Goal: Task Accomplishment & Management: Manage account settings

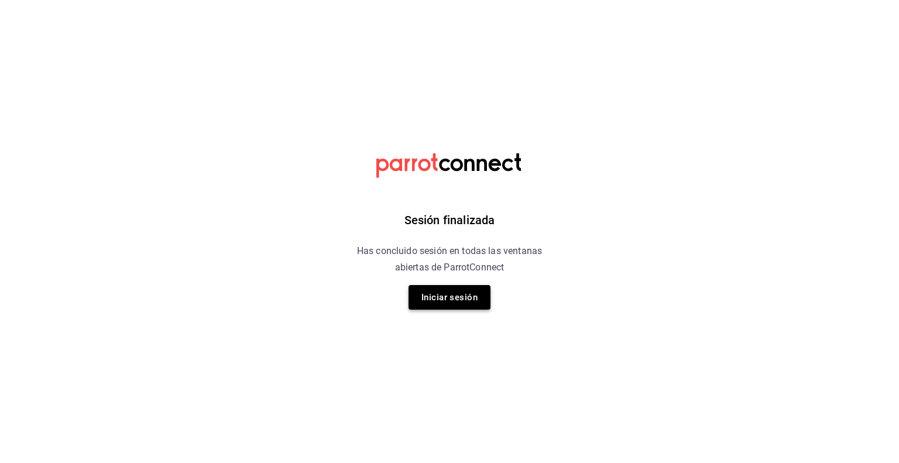
click at [459, 290] on button "Iniciar sesión" at bounding box center [449, 297] width 82 height 25
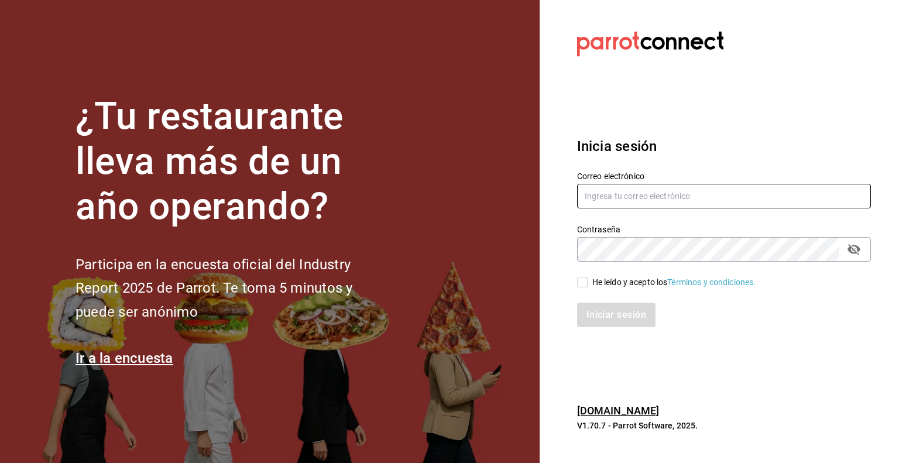
type input "andrea.martinez@grupocosteno.com"
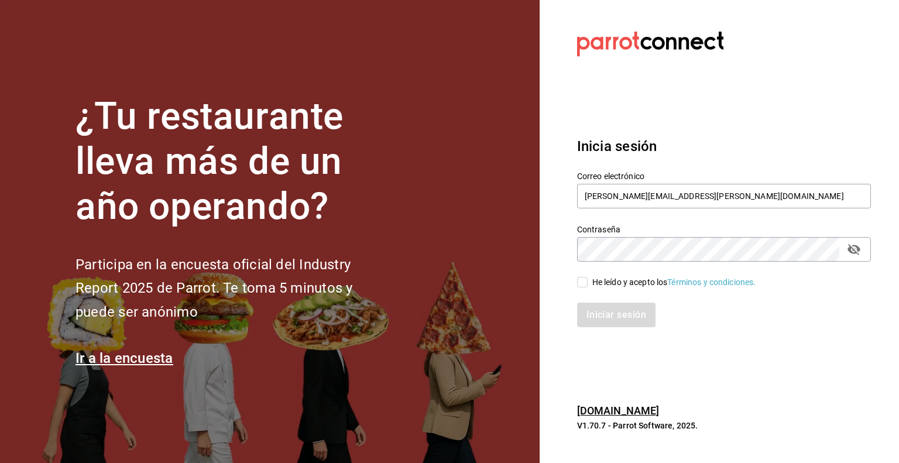
click at [582, 280] on input "He leído y acepto los Términos y condiciones." at bounding box center [582, 282] width 11 height 11
checkbox input "true"
click at [604, 315] on button "Iniciar sesión" at bounding box center [617, 314] width 80 height 25
drag, startPoint x: 494, startPoint y: 251, endPoint x: 484, endPoint y: 302, distance: 52.3
click at [494, 251] on section "¿Tu restaurante lleva más de un año operando? Participa en la encuesta oficial …" at bounding box center [269, 231] width 539 height 463
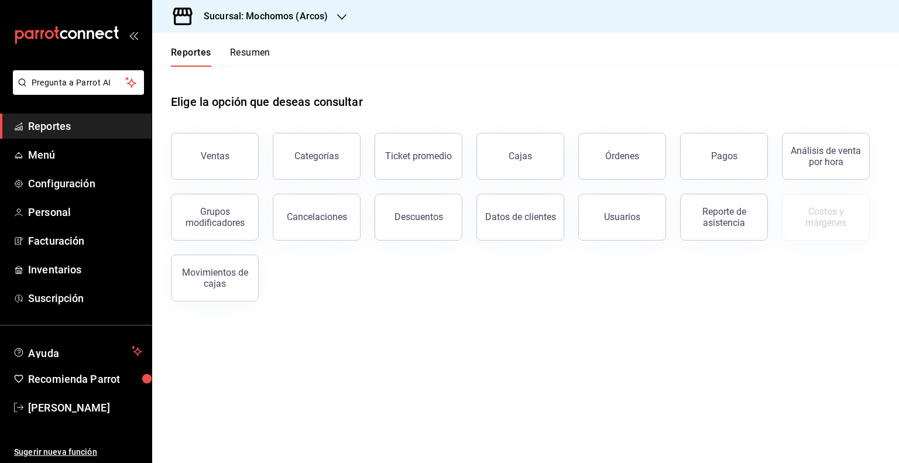
click at [256, 13] on h3 "Sucursal: Mochomos (Arcos)" at bounding box center [260, 16] width 133 height 14
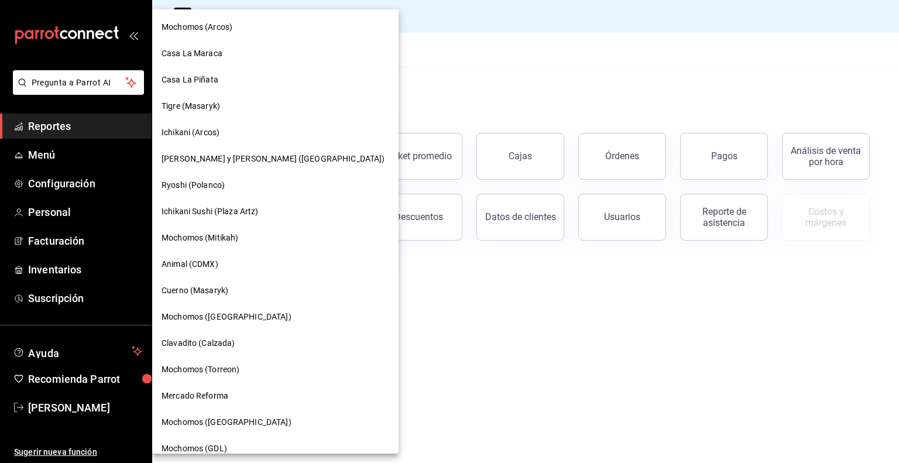
click at [267, 239] on div "Mochomos (Mitikah)" at bounding box center [275, 238] width 228 height 12
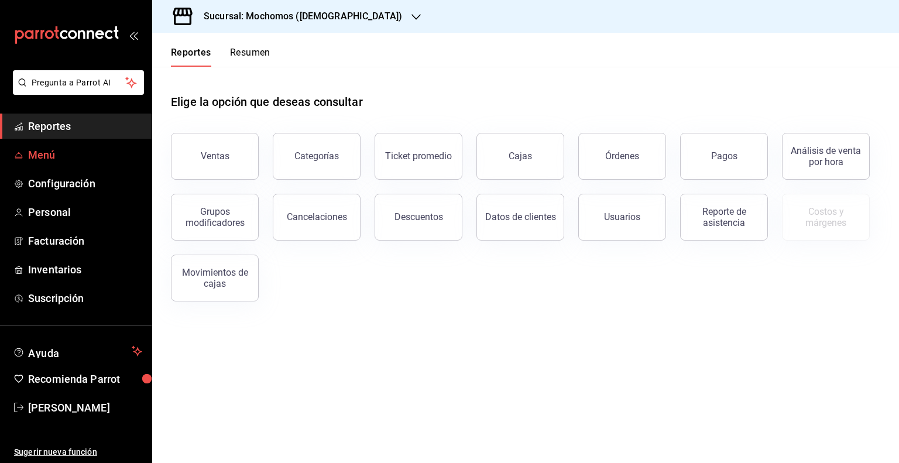
click at [54, 159] on span "Menú" at bounding box center [85, 155] width 114 height 16
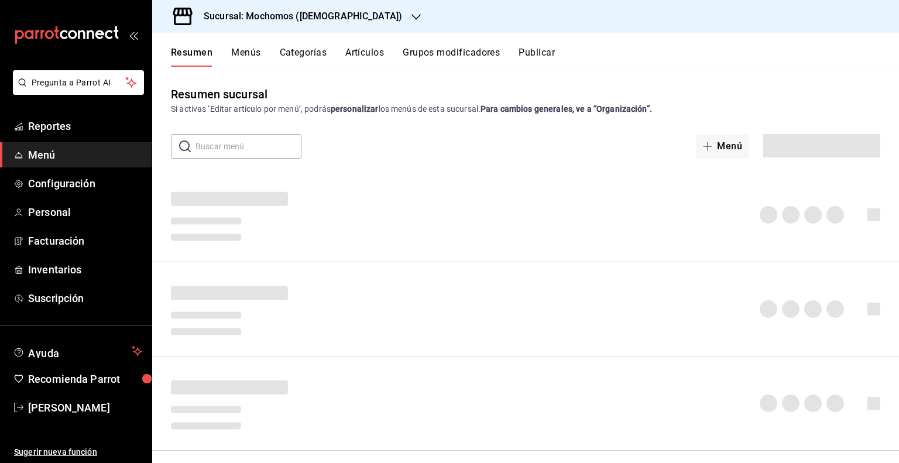
click at [209, 150] on input "text" at bounding box center [248, 146] width 106 height 23
type input "s"
click at [357, 53] on button "Artículos" at bounding box center [364, 57] width 39 height 20
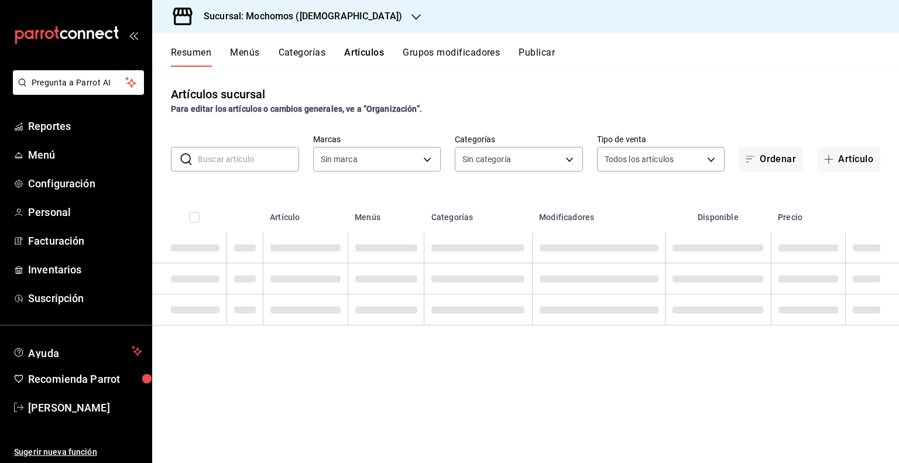
click at [261, 152] on input "text" at bounding box center [248, 158] width 101 height 23
type input "sal"
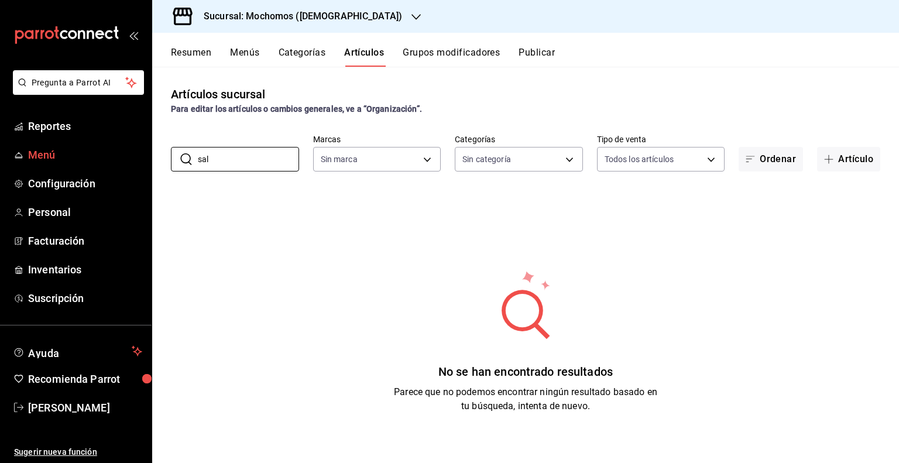
drag, startPoint x: 261, startPoint y: 157, endPoint x: 54, endPoint y: 156, distance: 207.1
click at [54, 156] on div "Pregunta a Parrot AI Reportes Menú Configuración Personal Facturación Inventari…" at bounding box center [449, 231] width 899 height 463
type input "d0e5f648-281b-433d-bf08-9501e0541b8c"
click at [314, 51] on button "Categorías" at bounding box center [302, 57] width 47 height 20
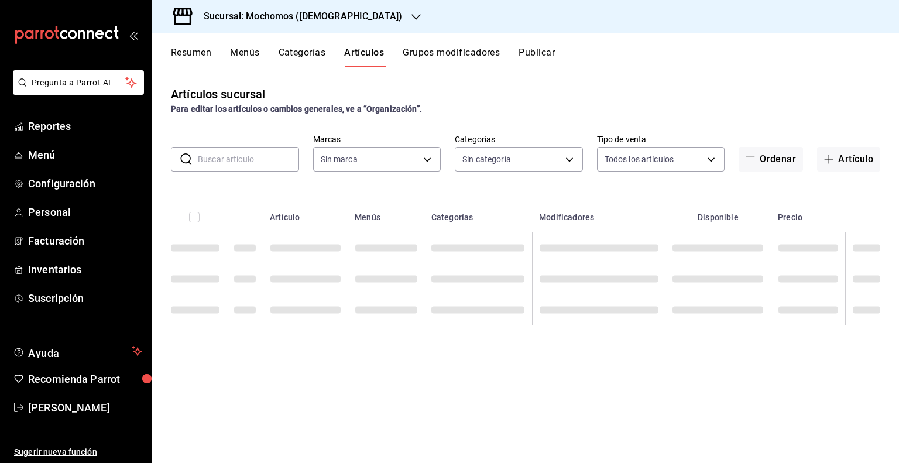
click at [267, 150] on input "text" at bounding box center [248, 158] width 101 height 23
click at [284, 134] on div "​ ​ Marcas Sin marca Categorías Sin categoría Tipo de venta Todos los artículos…" at bounding box center [525, 152] width 747 height 37
type input "d0e5f648-281b-433d-bf08-9501e0541b8c"
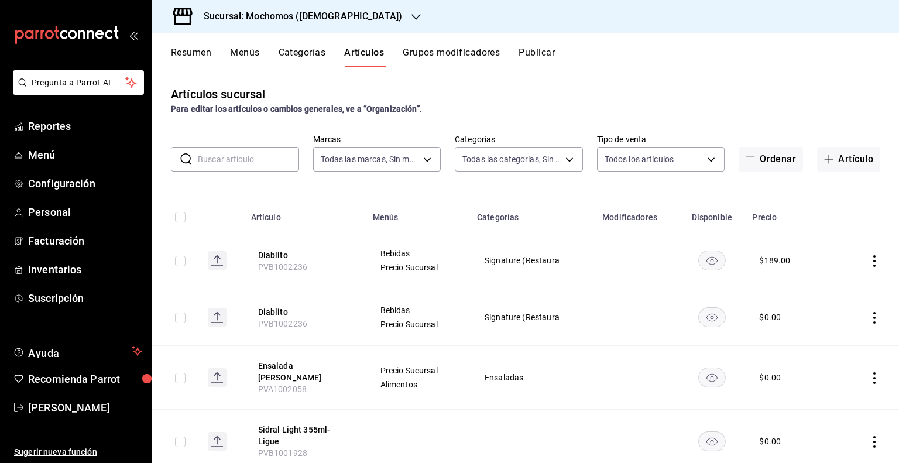
type input "2f35be6f-ff15-4940-b385-314360a5d00c,4e108ac5-71ad-4fe3-83dd-65cb98b4ff2e,7ee7a…"
click at [246, 161] on input "text" at bounding box center [248, 158] width 101 height 23
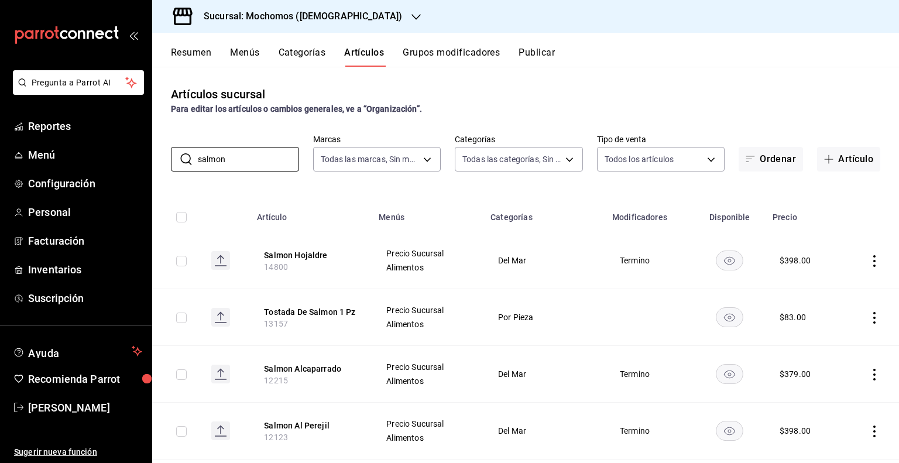
type input "salmon"
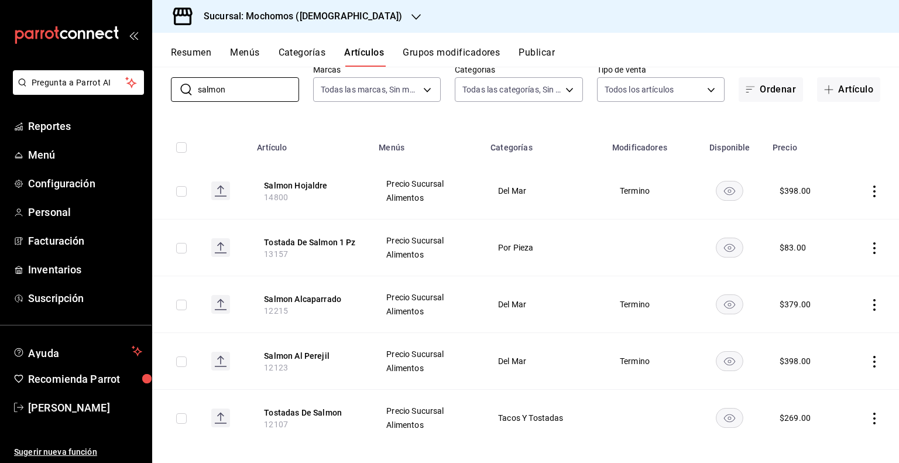
scroll to position [80, 0]
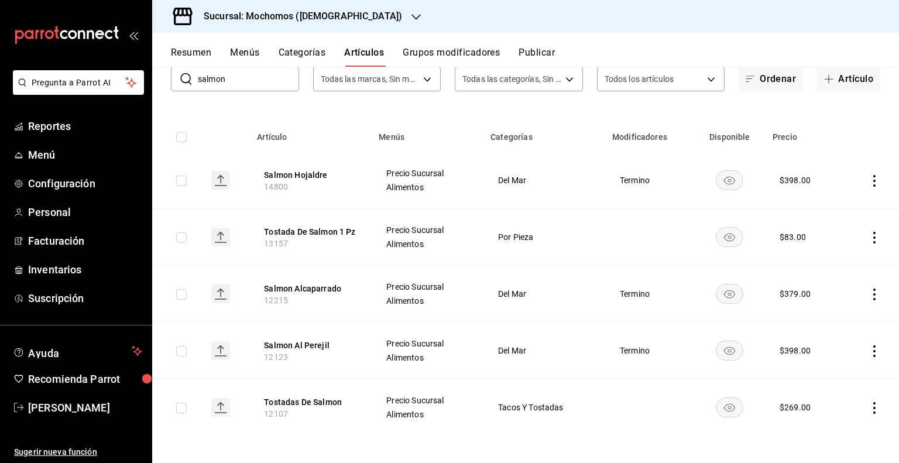
click at [246, 78] on input "salmon" at bounding box center [248, 78] width 101 height 23
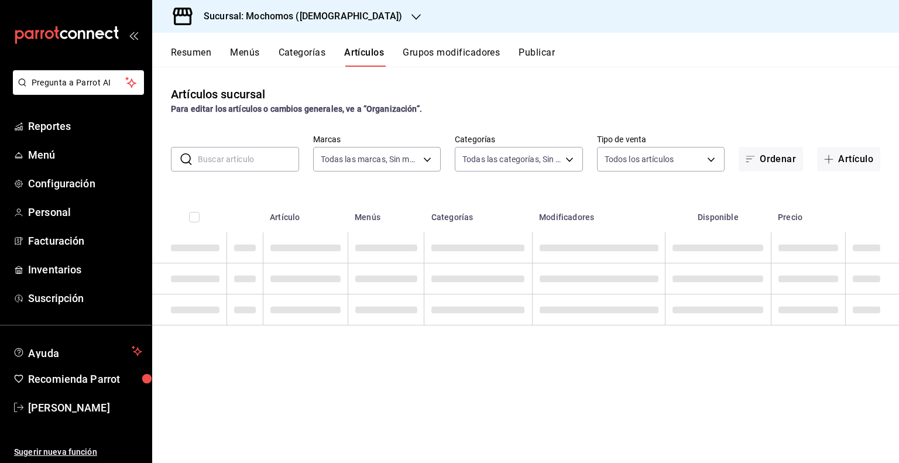
scroll to position [0, 0]
click at [250, 113] on strong "Para editar los artículos o cambios generales, ve a “Organización”." at bounding box center [296, 108] width 251 height 9
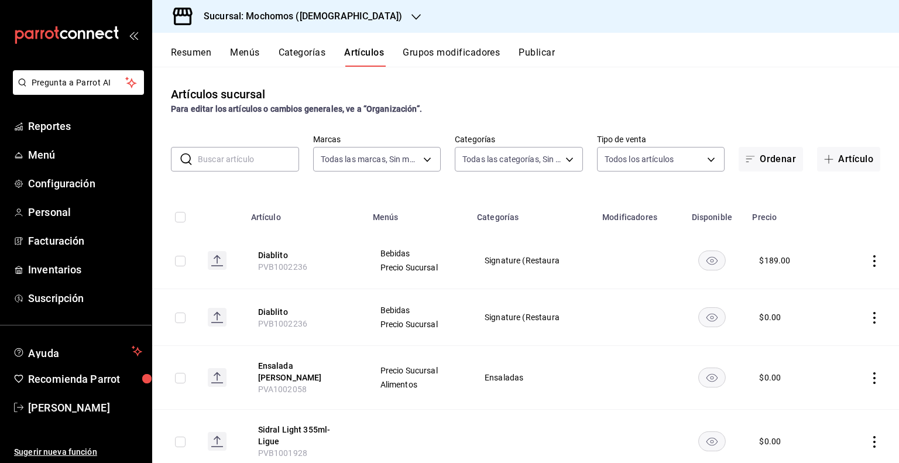
click at [269, 27] on div "Sucursal: Mochomos (Mitikah)" at bounding box center [293, 16] width 264 height 33
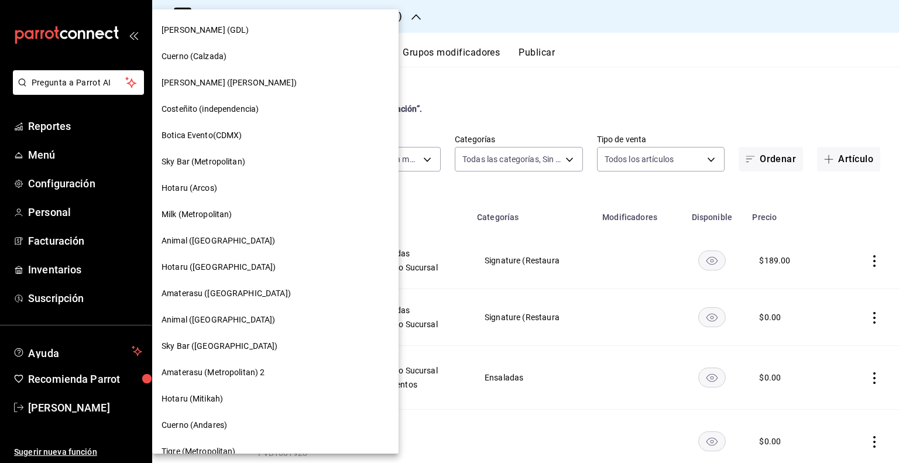
scroll to position [819, 0]
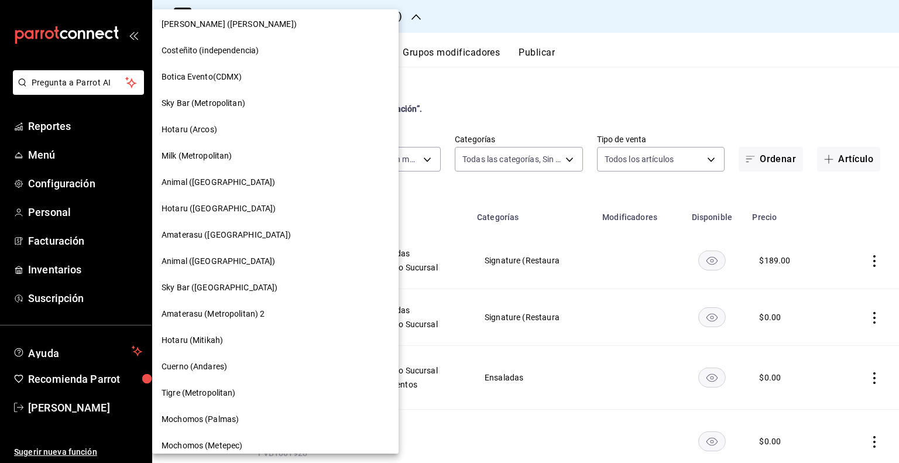
click at [209, 264] on span "Animal ([GEOGRAPHIC_DATA])" at bounding box center [218, 261] width 114 height 12
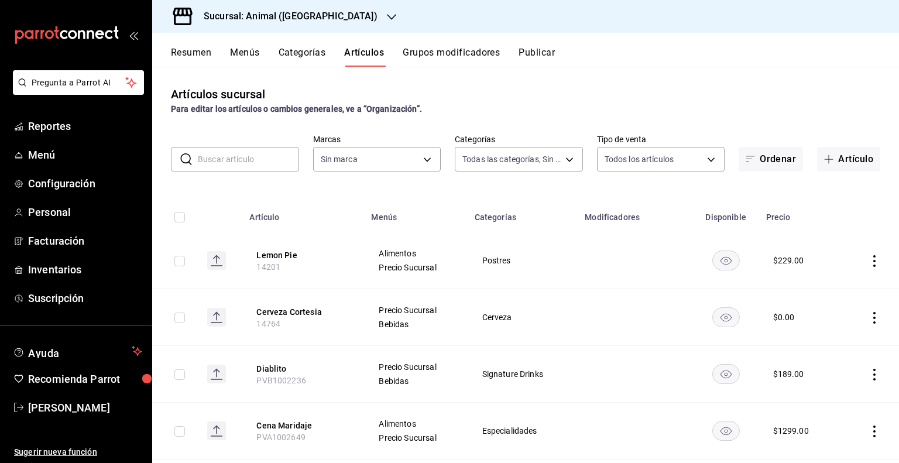
type input "696422f3-042f-4992-a796-20cec1d2addd,ab2f2cdd-2d2d-455a-bd59-969ed93fbee5,5744a…"
type input "96838179-8fbb-4073-aae3-1789726318c8"
click at [255, 159] on input "text" at bounding box center [248, 158] width 101 height 23
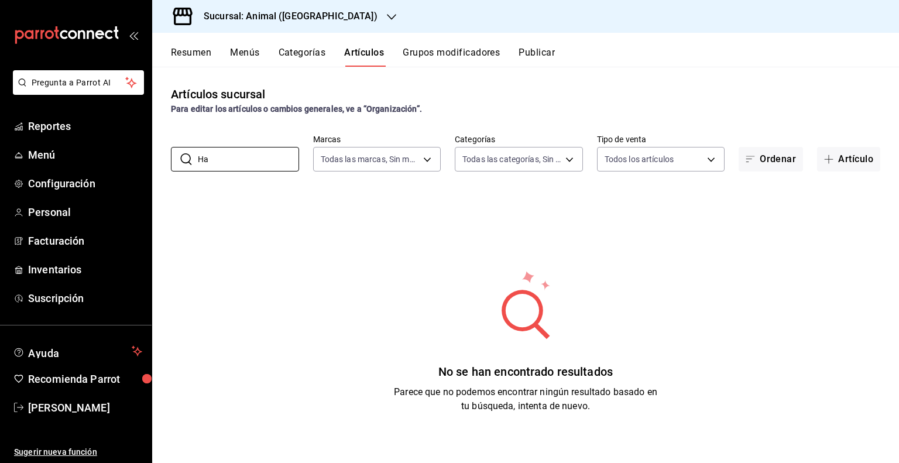
type input "H"
click at [360, 60] on button "Artículos" at bounding box center [364, 57] width 40 height 20
click at [361, 61] on button "Artículos" at bounding box center [364, 57] width 40 height 20
click at [370, 53] on button "Artículos" at bounding box center [364, 57] width 40 height 20
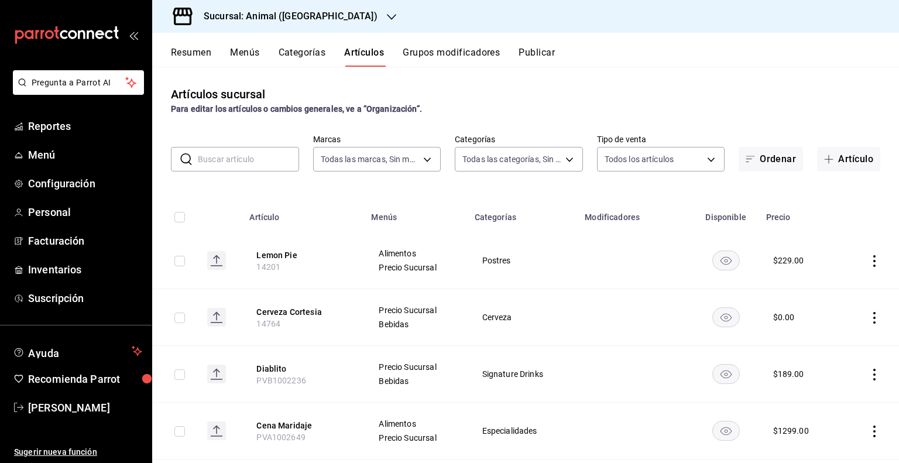
click at [279, 154] on input "text" at bounding box center [248, 158] width 101 height 23
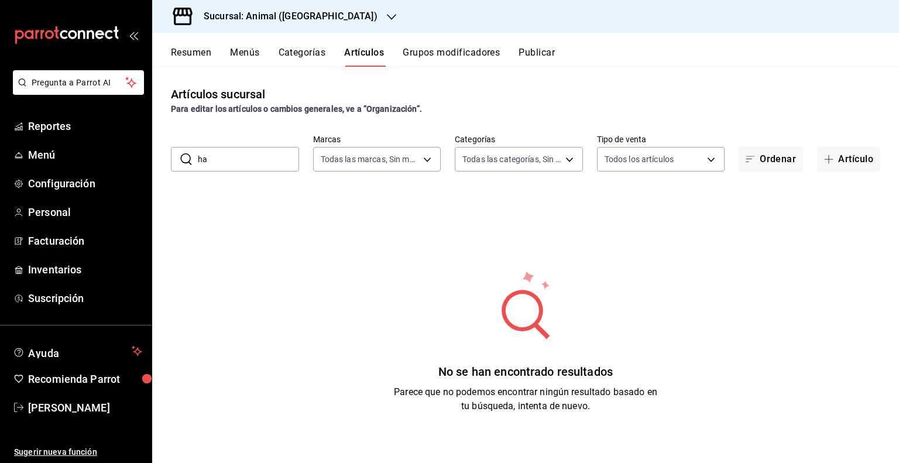
type input "h"
click at [259, 160] on input "text" at bounding box center [248, 158] width 101 height 23
click at [384, 49] on button "Artículos" at bounding box center [364, 57] width 40 height 20
click at [367, 57] on button "Artículos" at bounding box center [364, 57] width 40 height 20
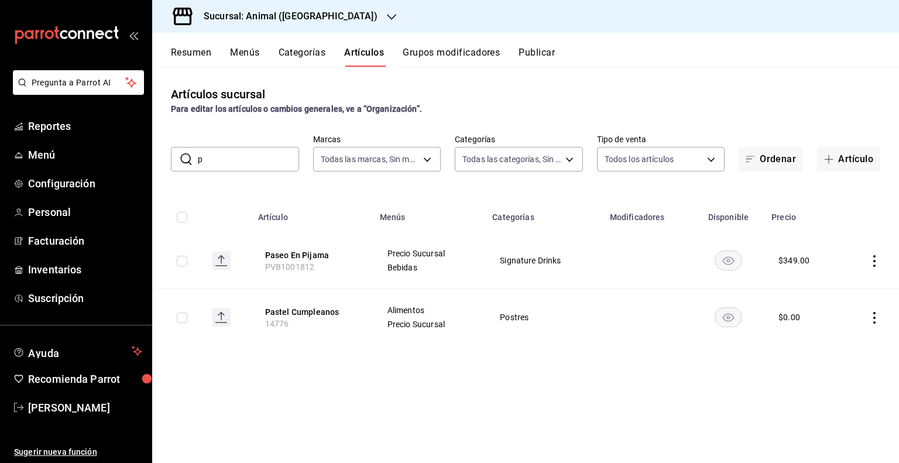
click at [255, 161] on input "p" at bounding box center [248, 158] width 101 height 23
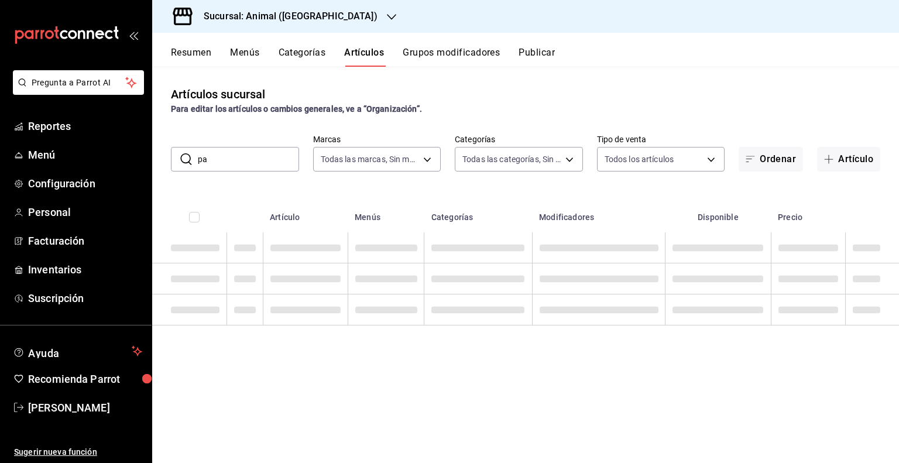
type input "p"
click at [371, 122] on div "Artículos sucursal Para editar los artículos o cambios generales, ve a “Organiz…" at bounding box center [525, 265] width 747 height 396
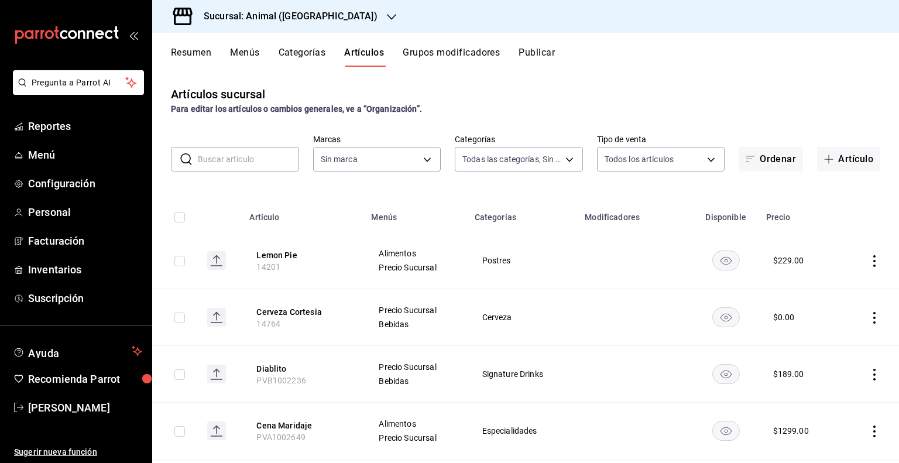
type input "696422f3-042f-4992-a796-20cec1d2addd,ab2f2cdd-2d2d-455a-bd59-969ed93fbee5,5744a…"
click at [271, 160] on input "text" at bounding box center [248, 158] width 101 height 23
type input "pa"
type input "96838179-8fbb-4073-aae3-1789726318c8"
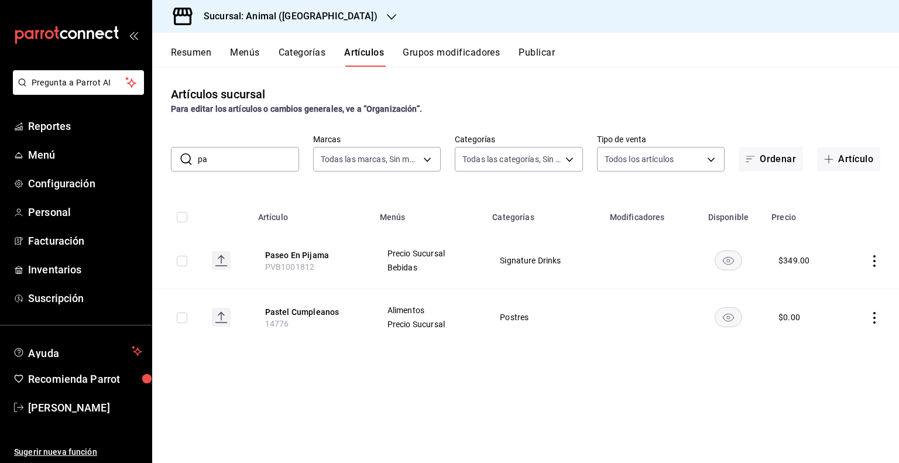
type input "p"
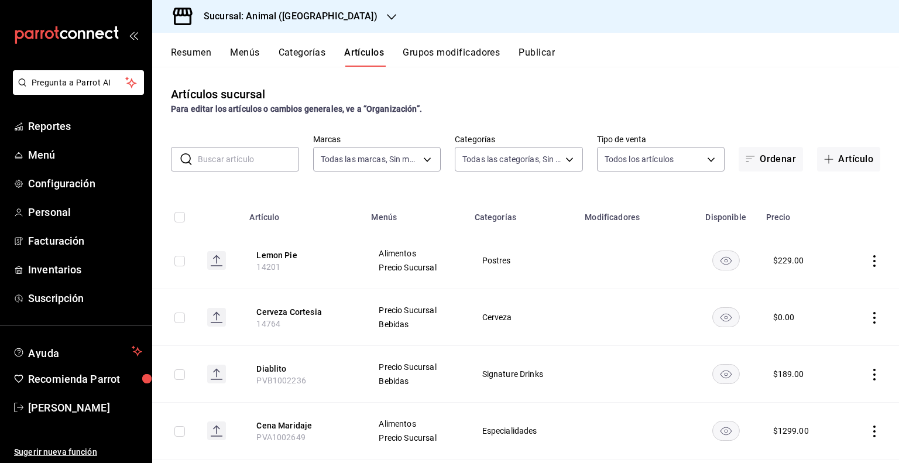
click at [271, 168] on input "text" at bounding box center [248, 158] width 101 height 23
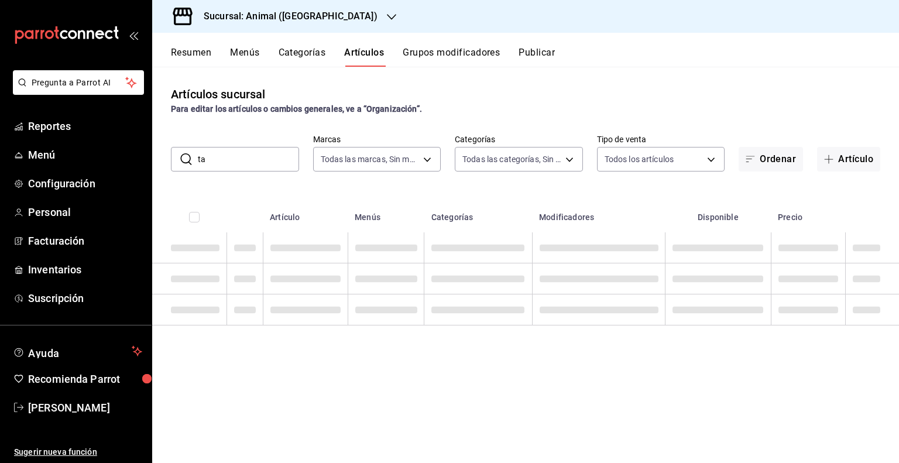
type input "t"
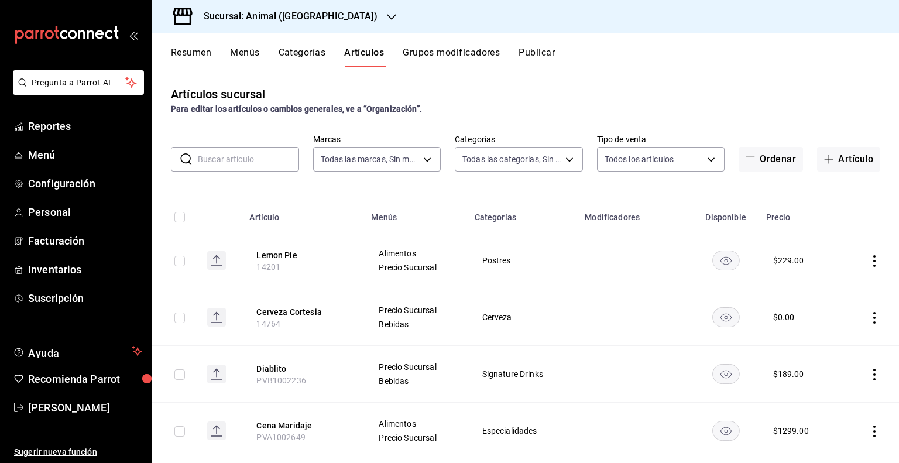
click at [328, 185] on div "Artículos sucursal Para editar los artículos o cambios generales, ve a “Organiz…" at bounding box center [525, 265] width 747 height 396
click at [244, 157] on input "text" at bounding box center [248, 158] width 101 height 23
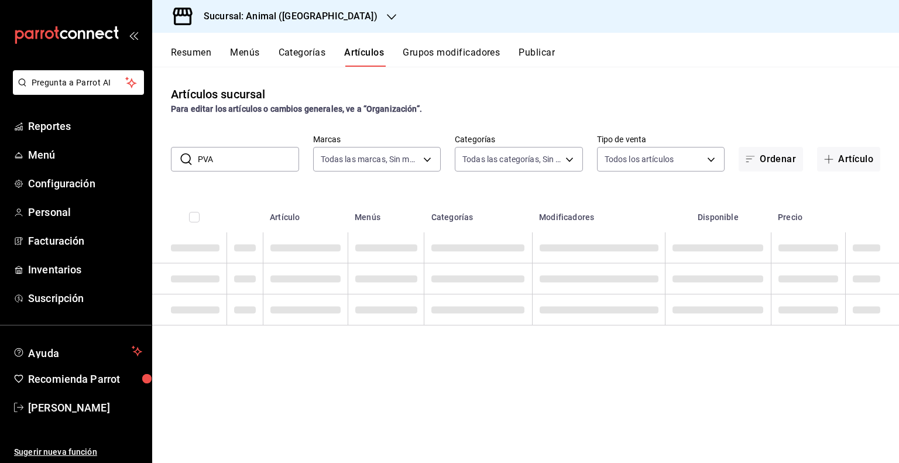
click at [225, 159] on input "PVA" at bounding box center [248, 158] width 101 height 23
type input "PVA10029"
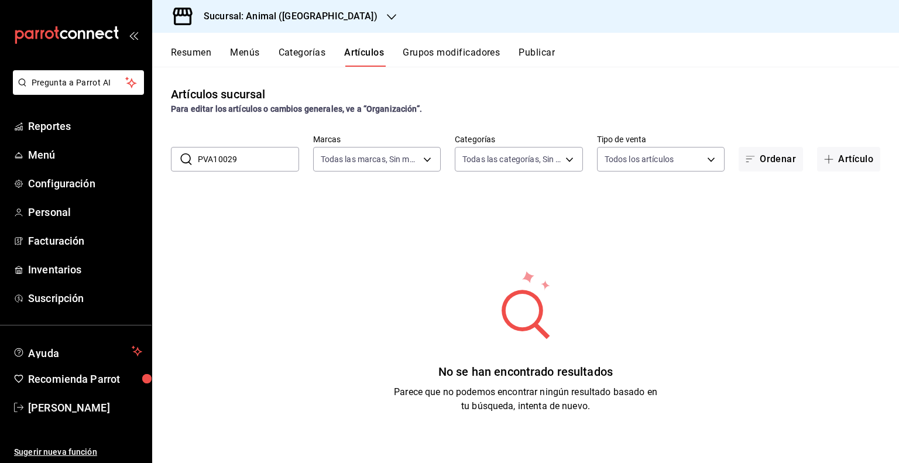
click at [253, 161] on input "PVA10029" at bounding box center [248, 158] width 101 height 23
click at [317, 56] on button "Categorías" at bounding box center [302, 57] width 47 height 20
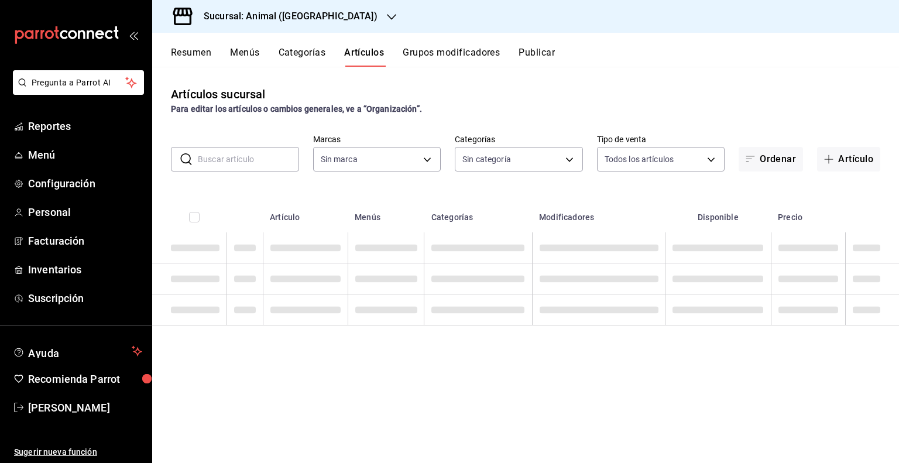
type input "96838179-8fbb-4073-aae3-1789726318c8"
type input "696422f3-042f-4992-a796-20cec1d2addd,ab2f2cdd-2d2d-455a-bd59-969ed93fbee5,5744a…"
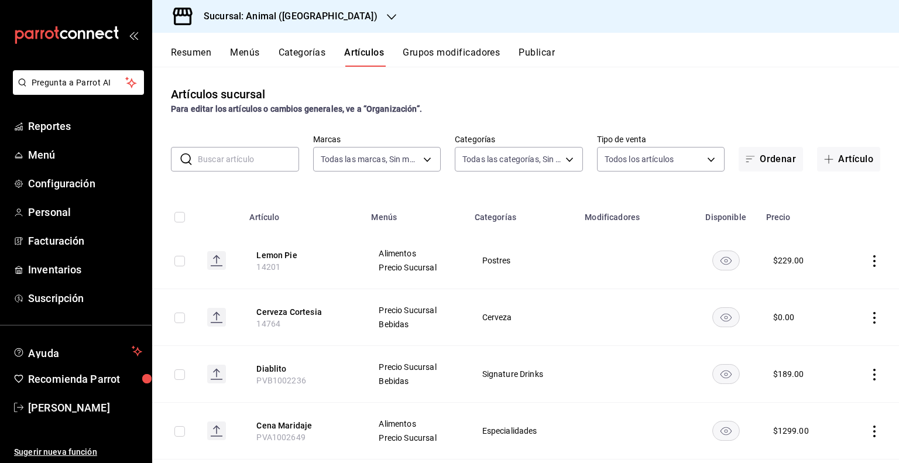
click at [245, 159] on input "text" at bounding box center [248, 158] width 101 height 23
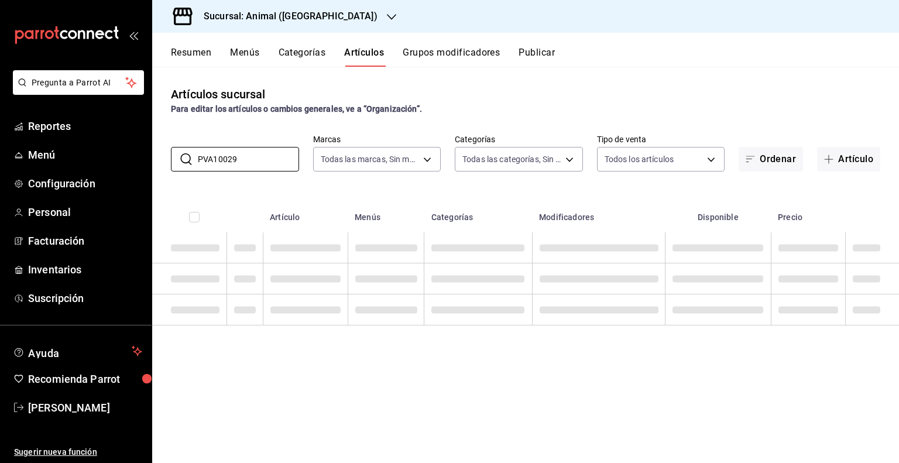
type input "PVA10029"
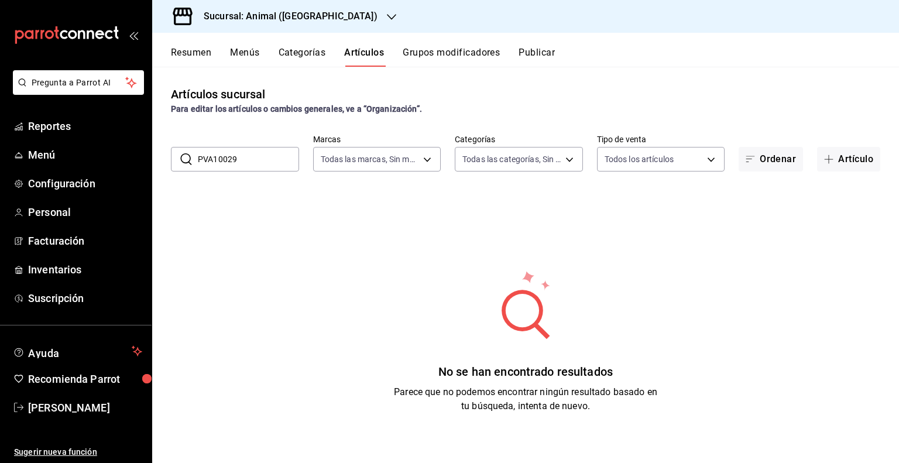
click at [269, 164] on input "PVA10029" at bounding box center [248, 158] width 101 height 23
click at [269, 164] on input "text" at bounding box center [248, 158] width 101 height 23
type input "PVA"
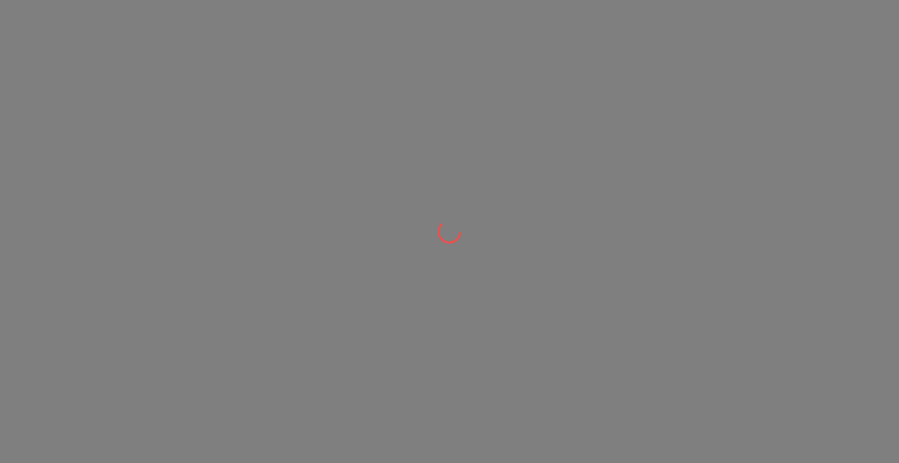
click at [325, 159] on div at bounding box center [449, 231] width 899 height 463
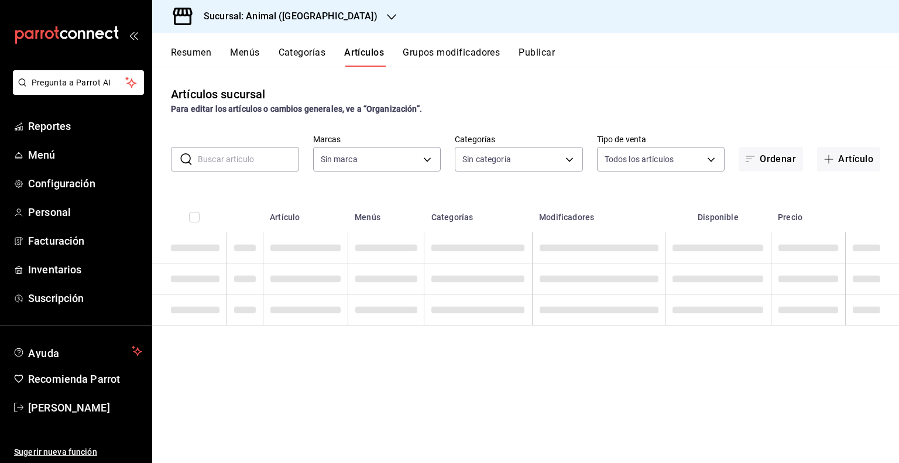
click at [250, 156] on input "text" at bounding box center [248, 158] width 101 height 23
click at [264, 157] on input "text" at bounding box center [248, 158] width 101 height 23
type input "696422f3-042f-4992-a796-20cec1d2addd,ab2f2cdd-2d2d-455a-bd59-969ed93fbee5,5744a…"
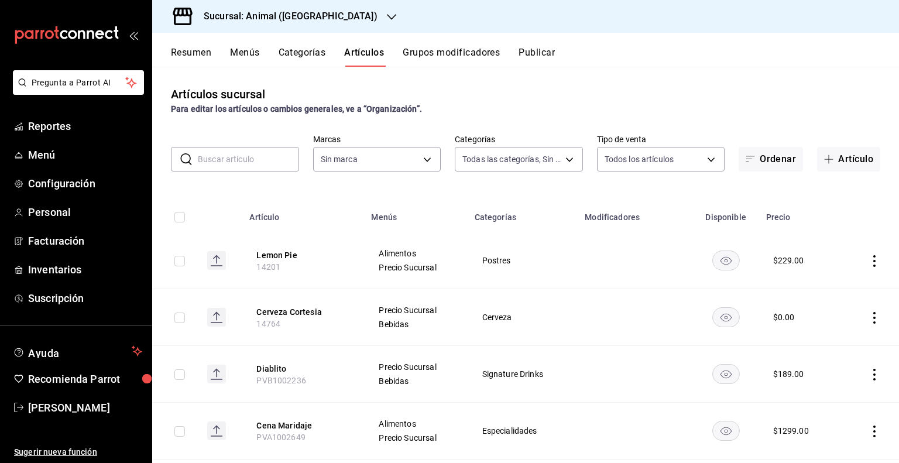
click at [230, 153] on input "text" at bounding box center [248, 158] width 101 height 23
type input "PVA1"
type input "96838179-8fbb-4073-aae3-1789726318c8"
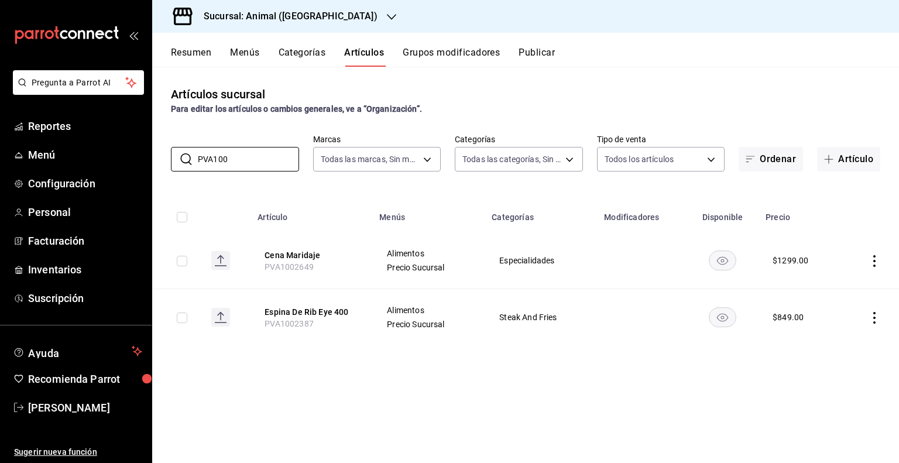
click at [392, 388] on div "Artículos sucursal Para editar los artículos o cambios generales, ve a “Organiz…" at bounding box center [525, 265] width 747 height 396
click at [239, 164] on input "PVA100" at bounding box center [248, 158] width 101 height 23
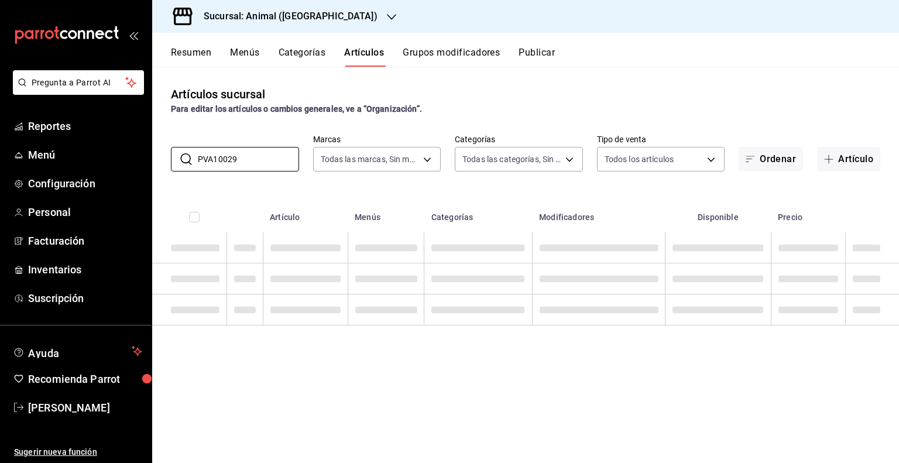
click at [259, 135] on div "​ PVA10029 ​ Marcas Todas las marcas, Sin marca 96838179-8fbb-4073-aae3-1789726…" at bounding box center [525, 152] width 747 height 37
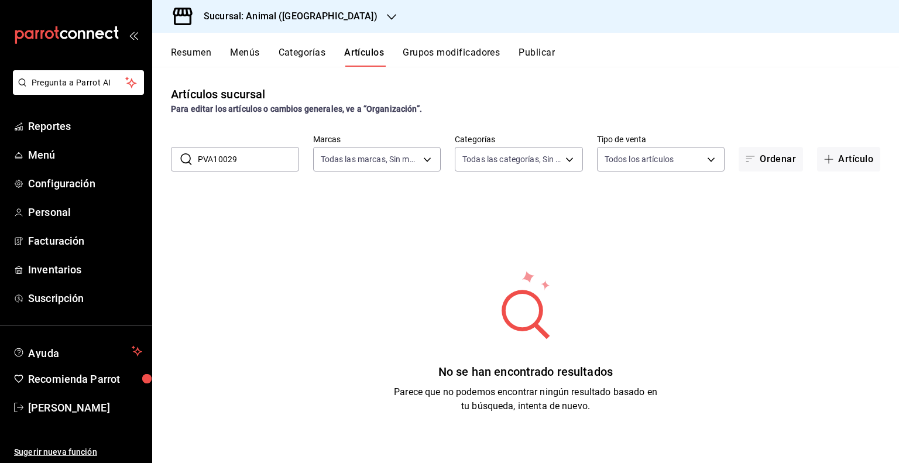
click at [260, 158] on input "PVA10029" at bounding box center [248, 158] width 101 height 23
type input "P"
click at [851, 164] on button "Artículo" at bounding box center [848, 159] width 63 height 25
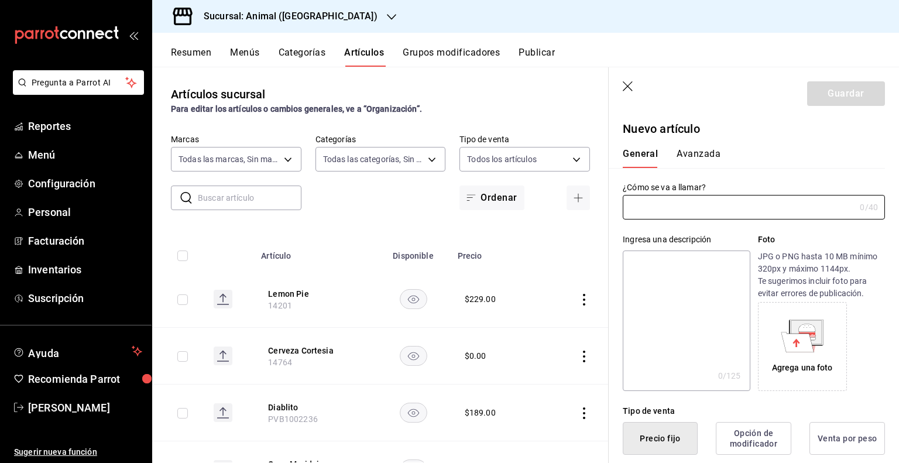
click at [625, 87] on icon "button" at bounding box center [629, 87] width 12 height 12
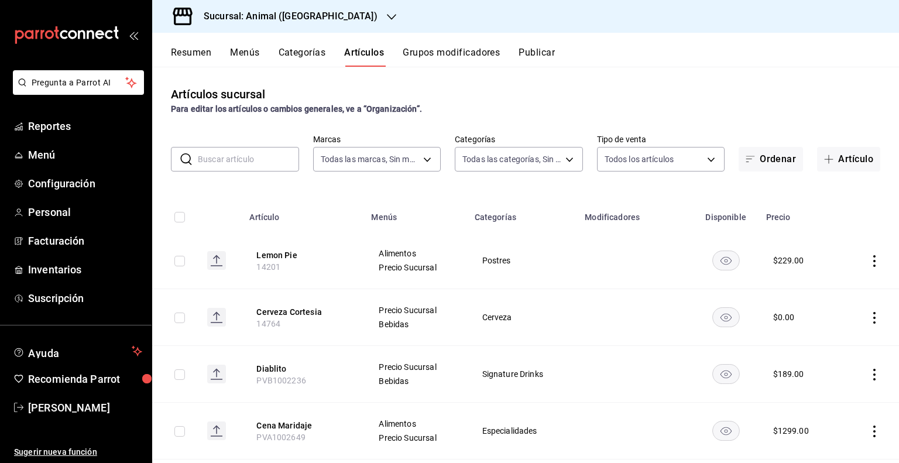
click at [233, 160] on input "text" at bounding box center [248, 158] width 101 height 23
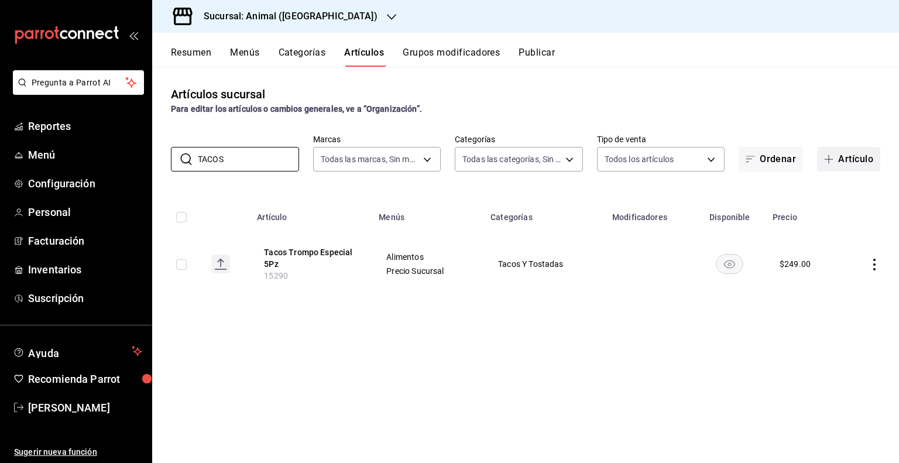
type input "TACOS"
click at [861, 163] on button "Artículo" at bounding box center [848, 159] width 63 height 25
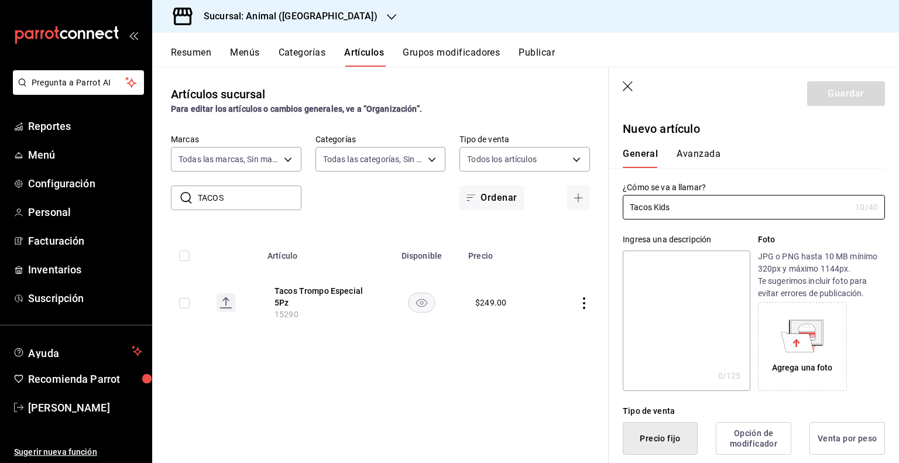
type input "Tacos Kids"
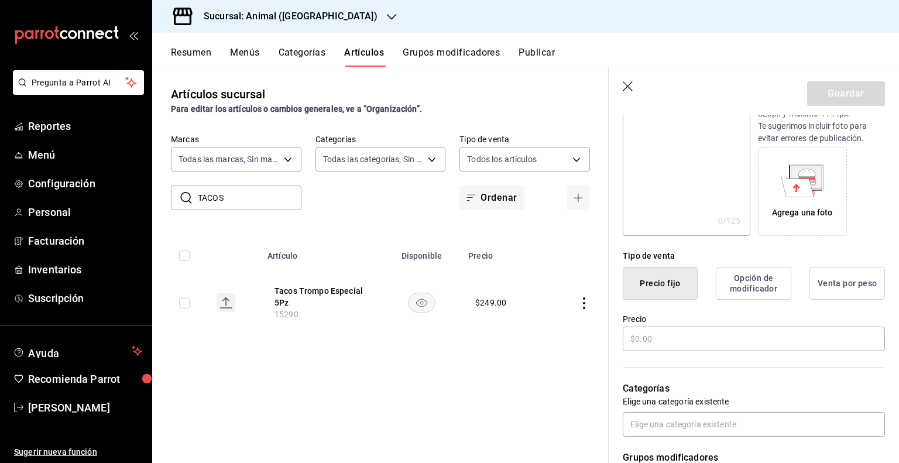
scroll to position [176, 0]
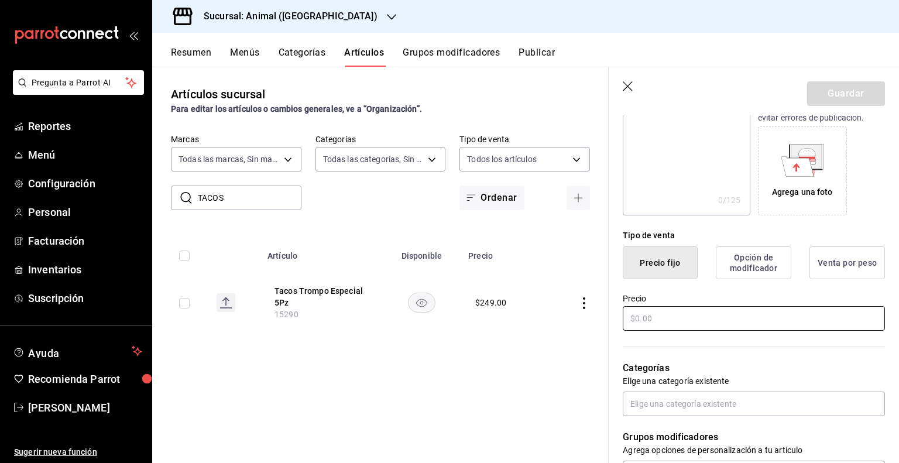
click at [661, 312] on input "text" at bounding box center [754, 318] width 262 height 25
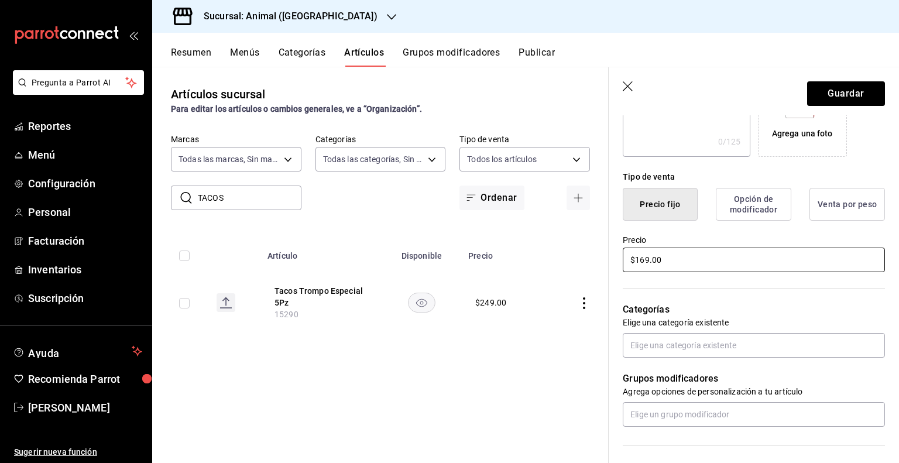
type input "$169.00"
click at [668, 353] on input "text" at bounding box center [754, 345] width 262 height 25
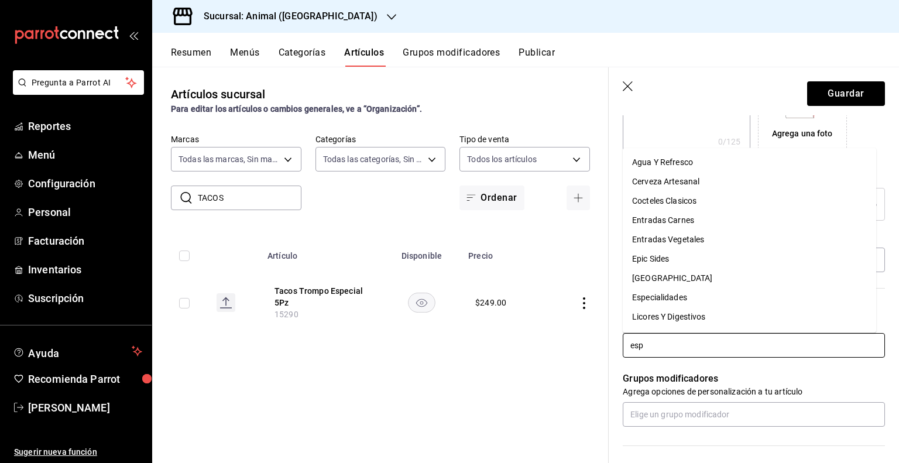
type input "espe"
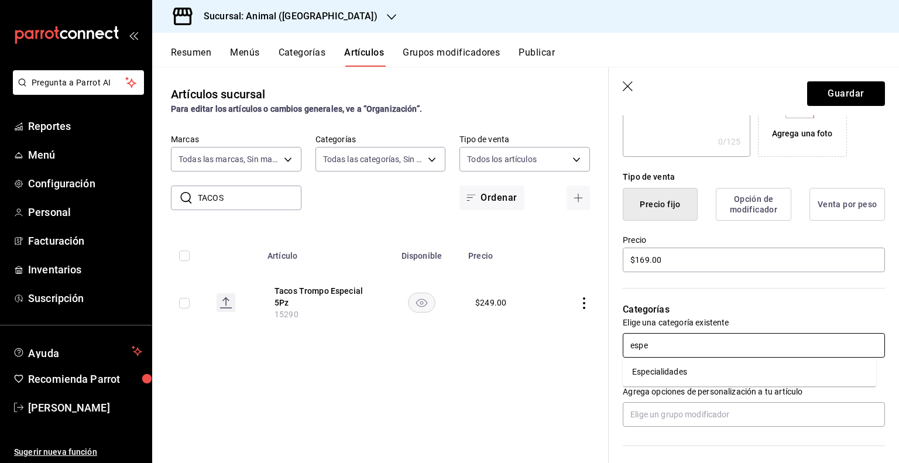
click at [669, 374] on li "Especialidades" at bounding box center [749, 371] width 253 height 19
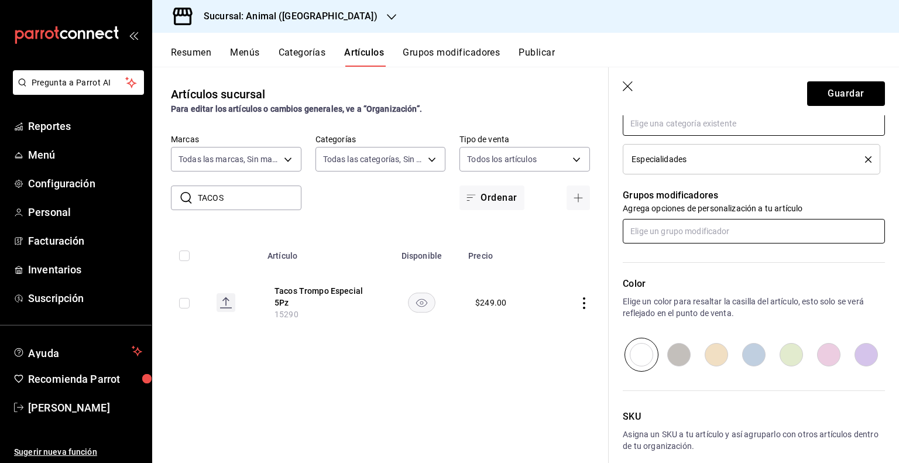
scroll to position [510, 0]
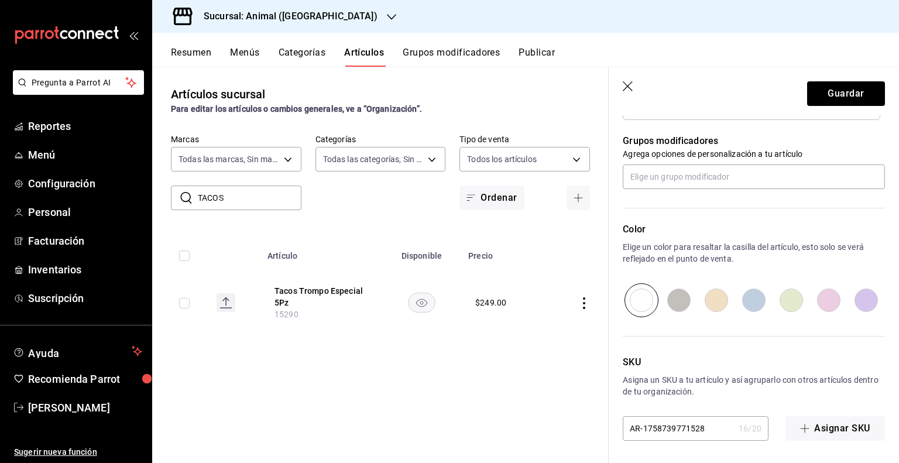
click at [714, 433] on input "AR-1758739771528" at bounding box center [678, 428] width 111 height 23
click at [714, 428] on input "AR-1758739771528" at bounding box center [678, 428] width 111 height 23
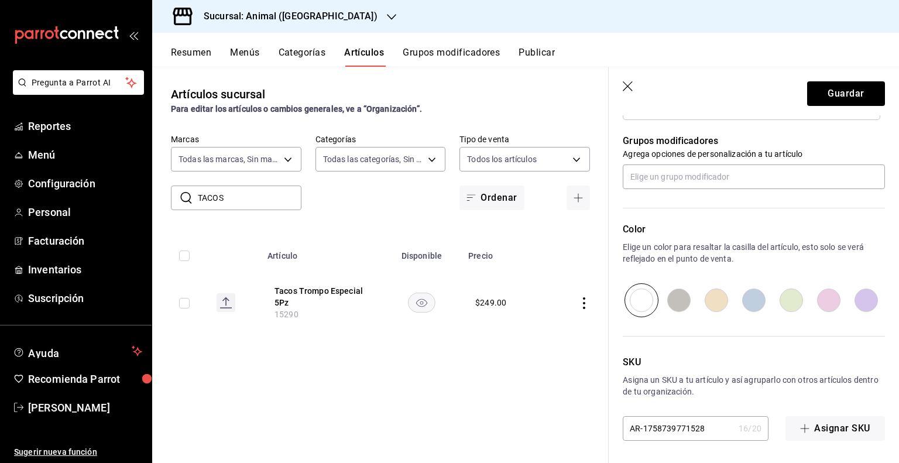
click at [714, 428] on input "AR-1758739771528" at bounding box center [678, 428] width 111 height 23
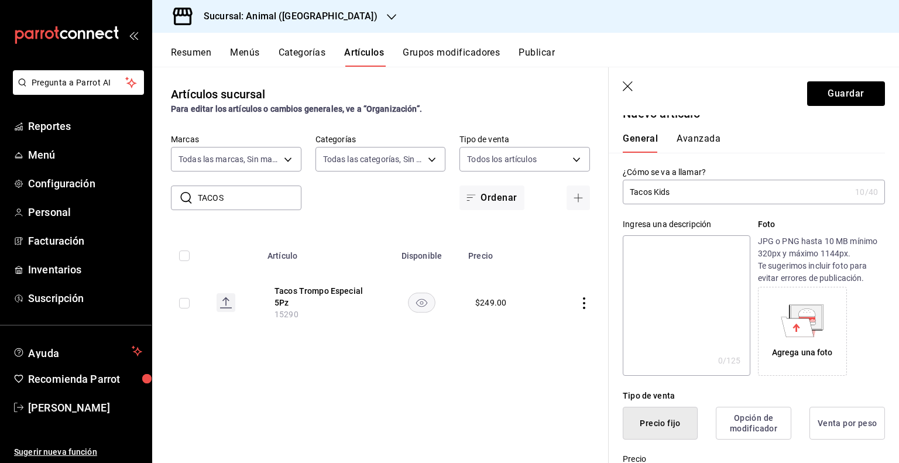
scroll to position [0, 0]
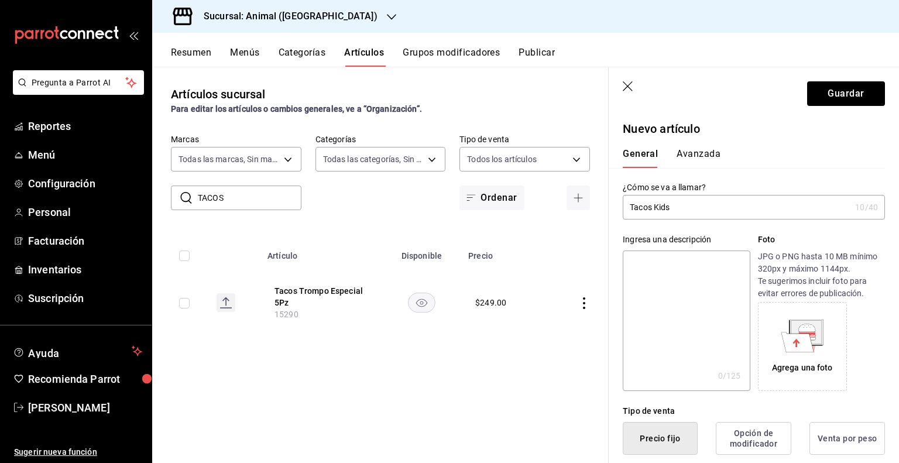
type input "PVA1002924"
click at [707, 150] on button "Avanzada" at bounding box center [698, 158] width 44 height 20
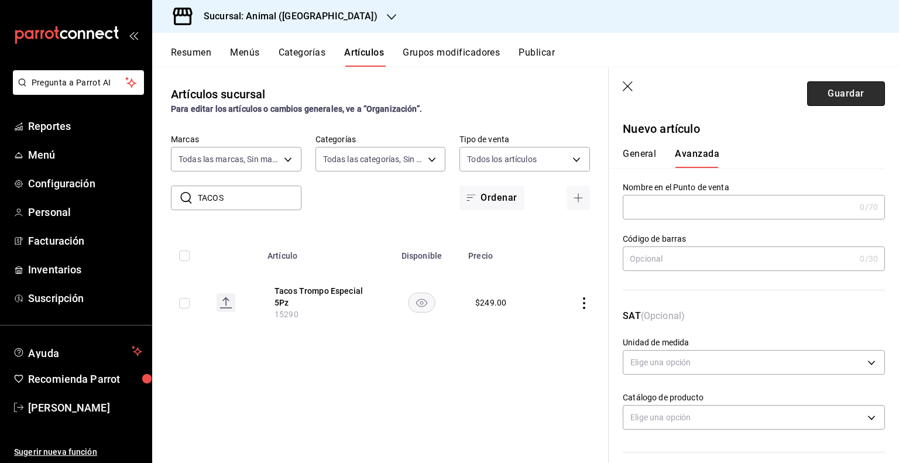
click at [823, 88] on button "Guardar" at bounding box center [846, 93] width 78 height 25
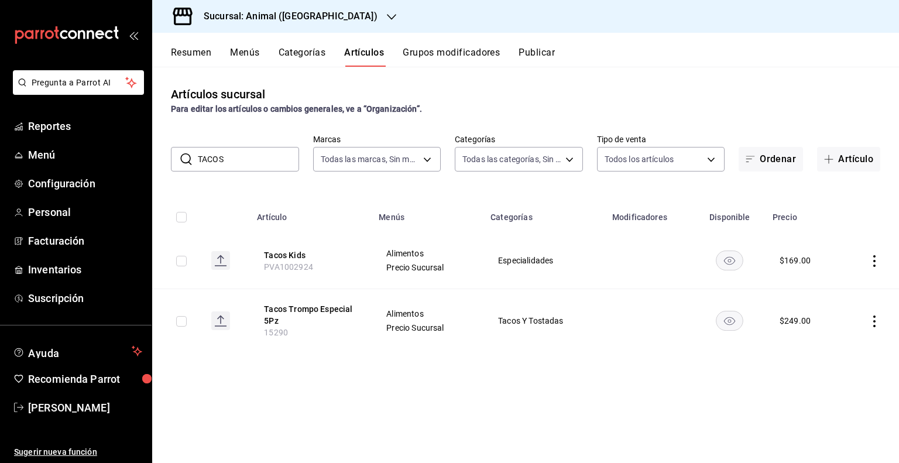
click at [221, 161] on input "TACOS" at bounding box center [248, 158] width 101 height 23
type input "T"
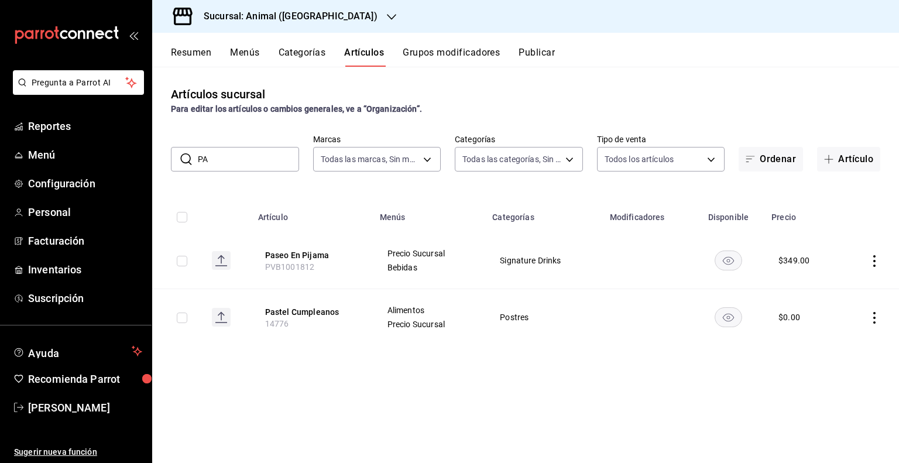
type input "P"
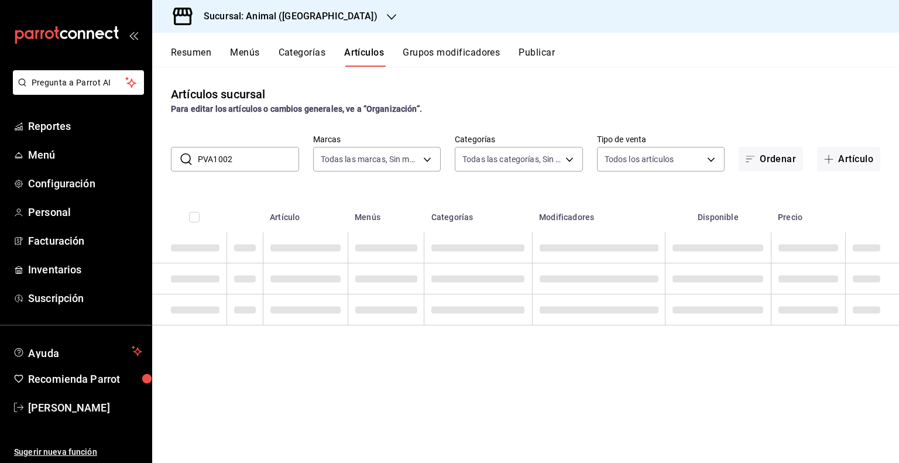
type input "PVA10024"
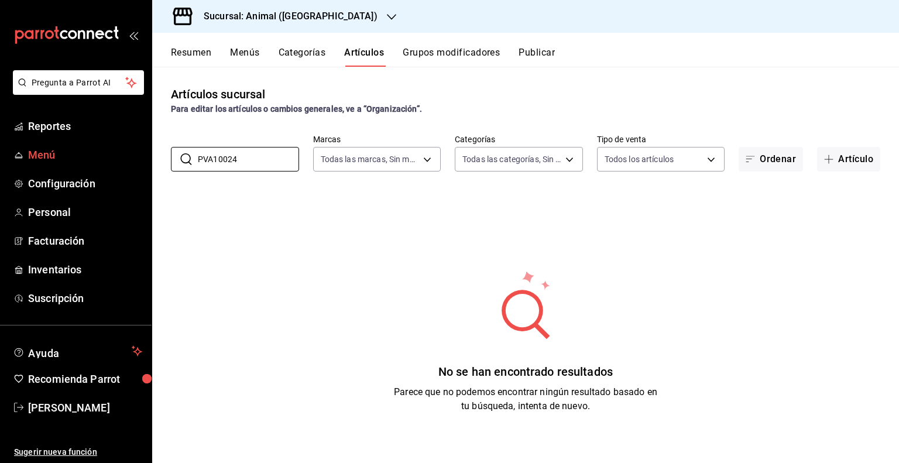
drag, startPoint x: 252, startPoint y: 159, endPoint x: 112, endPoint y: 159, distance: 139.8
click at [112, 159] on div "Pregunta a Parrot AI Reportes Menú Configuración Personal Facturación Inventari…" at bounding box center [449, 231] width 899 height 463
drag, startPoint x: 843, startPoint y: 157, endPoint x: 733, endPoint y: 140, distance: 111.4
click at [843, 157] on button "Artículo" at bounding box center [848, 159] width 63 height 25
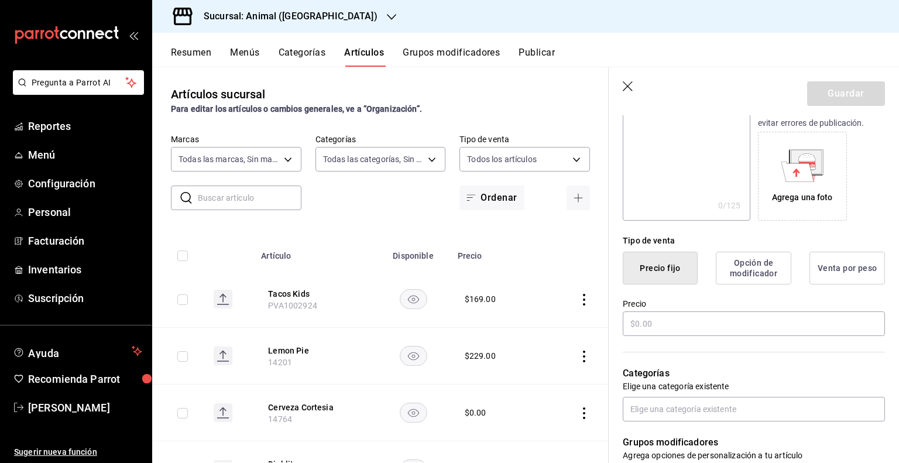
scroll to position [234, 0]
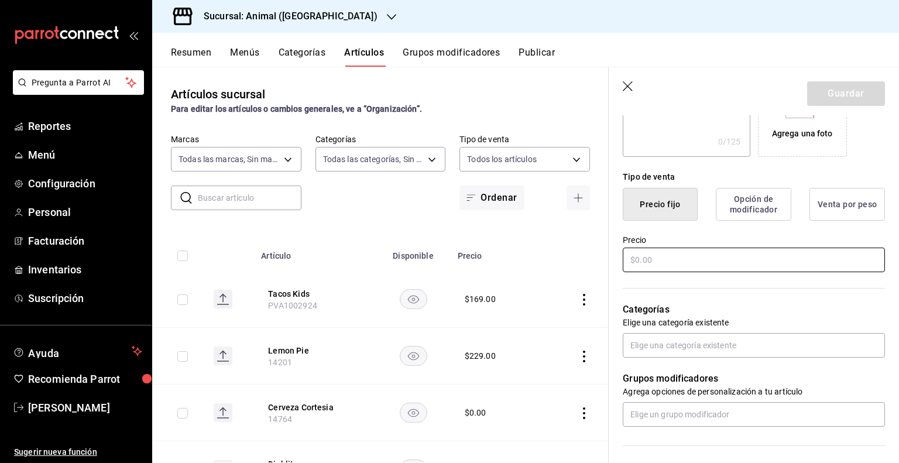
type input "Pasta Kids"
click at [672, 259] on input "text" at bounding box center [754, 259] width 262 height 25
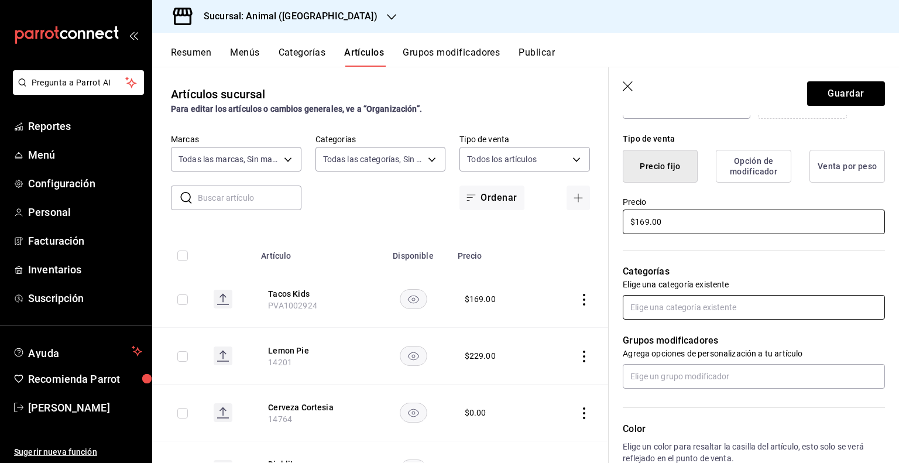
scroll to position [293, 0]
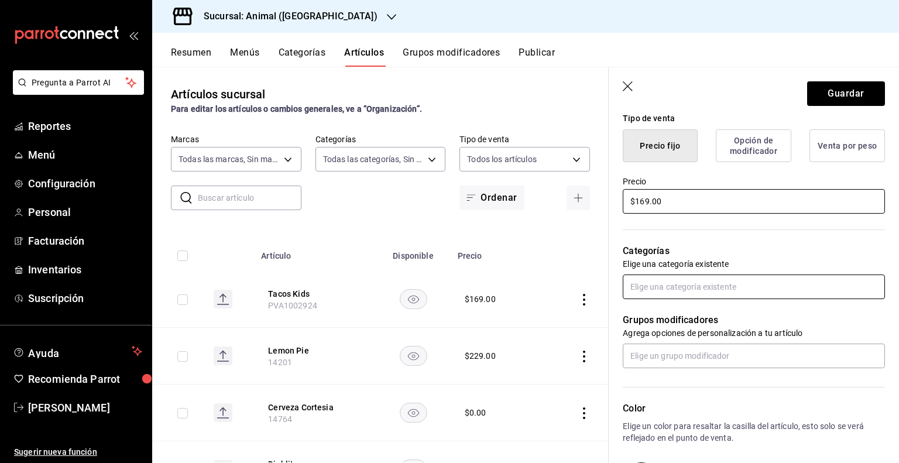
type input "$169.00"
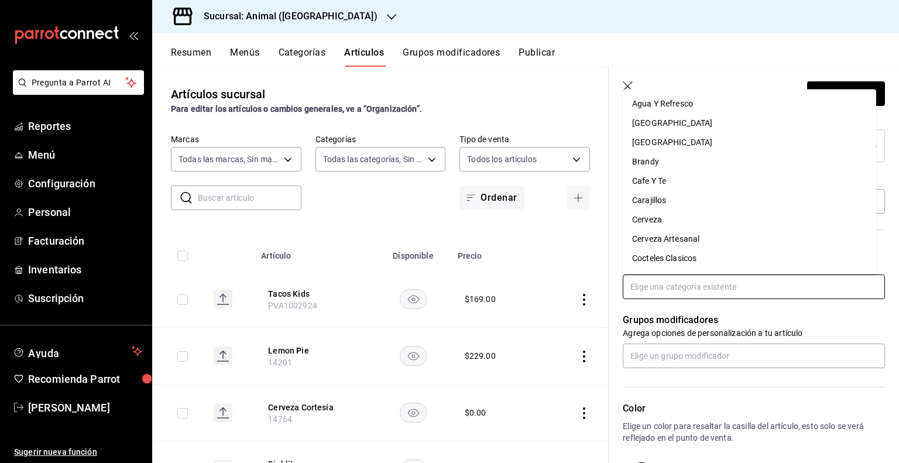
click at [681, 296] on input "text" at bounding box center [754, 286] width 262 height 25
type input "es"
click at [669, 235] on li "Especialidades" at bounding box center [749, 238] width 253 height 19
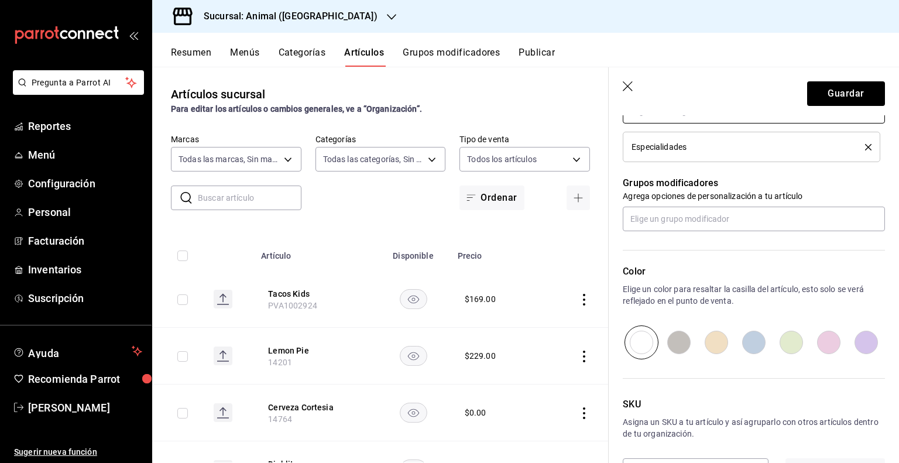
scroll to position [510, 0]
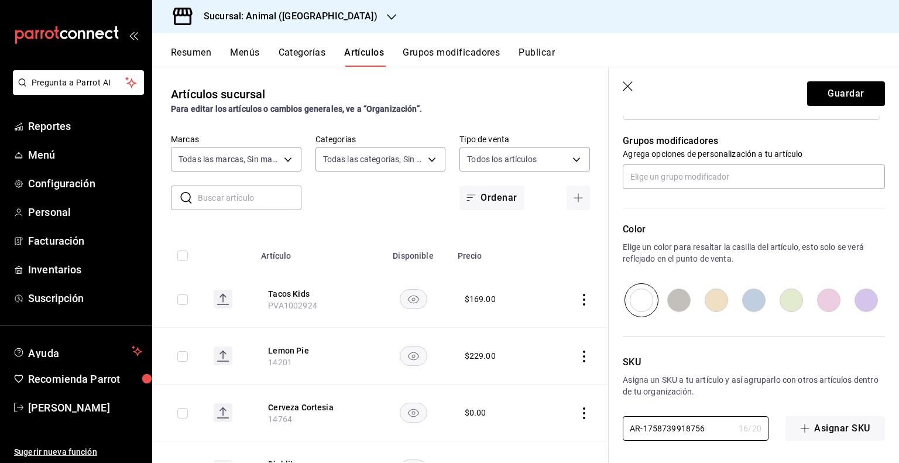
drag, startPoint x: 721, startPoint y: 430, endPoint x: 588, endPoint y: 431, distance: 132.8
click at [588, 431] on main "Artículos sucursal Para editar los artículos o cambios generales, ve a “Organiz…" at bounding box center [525, 265] width 747 height 396
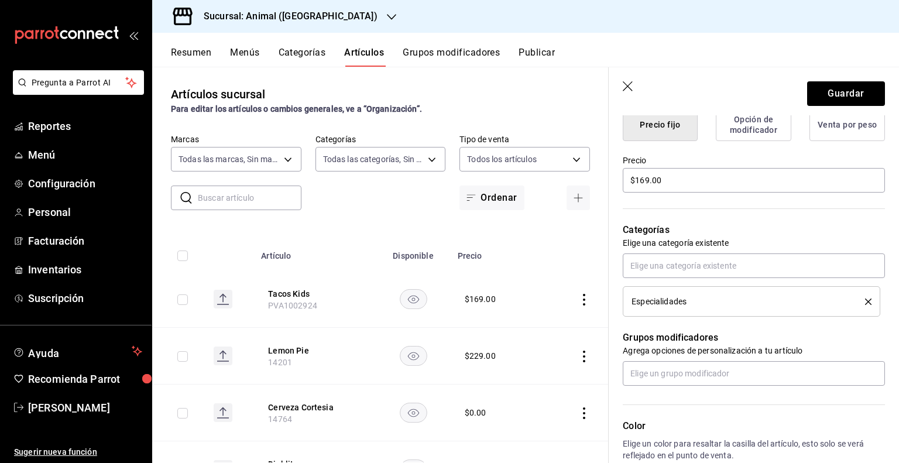
scroll to position [218, 0]
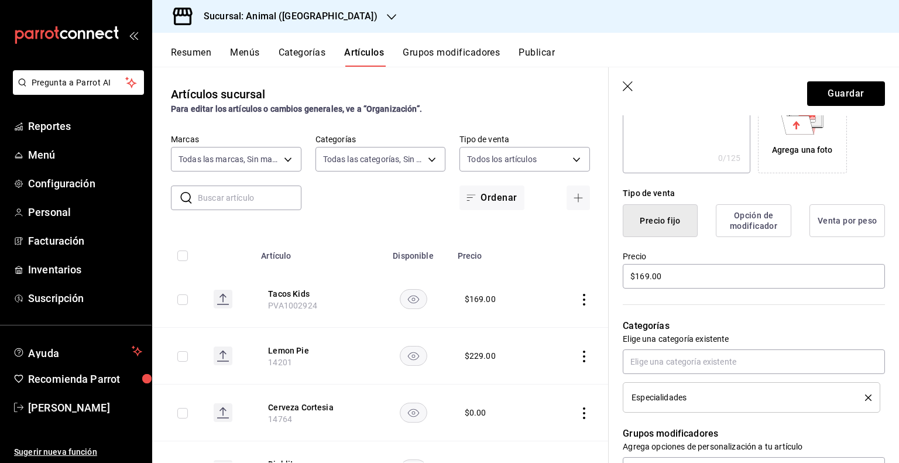
type input "PVA1002416"
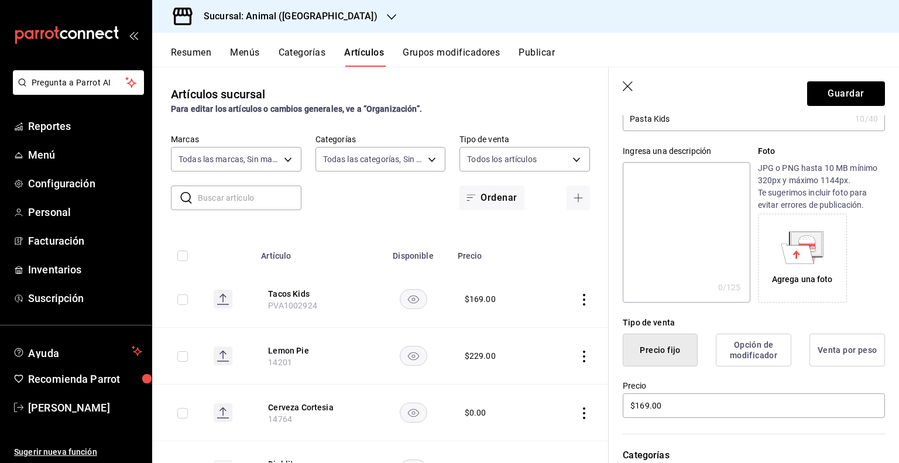
scroll to position [0, 0]
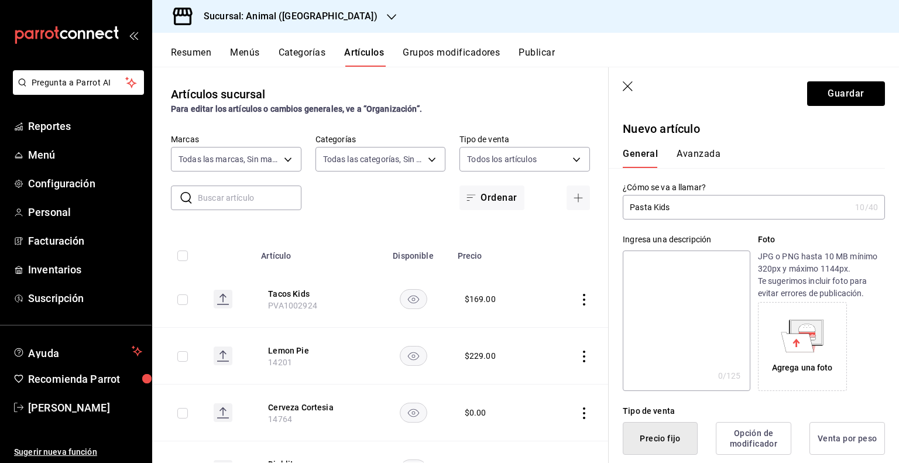
click at [697, 134] on p "Nuevo artículo" at bounding box center [754, 129] width 262 height 18
click at [697, 143] on div "General Avanzada" at bounding box center [746, 152] width 276 height 30
click at [699, 147] on div "General Avanzada" at bounding box center [746, 152] width 276 height 30
click at [699, 154] on button "Avanzada" at bounding box center [698, 158] width 44 height 20
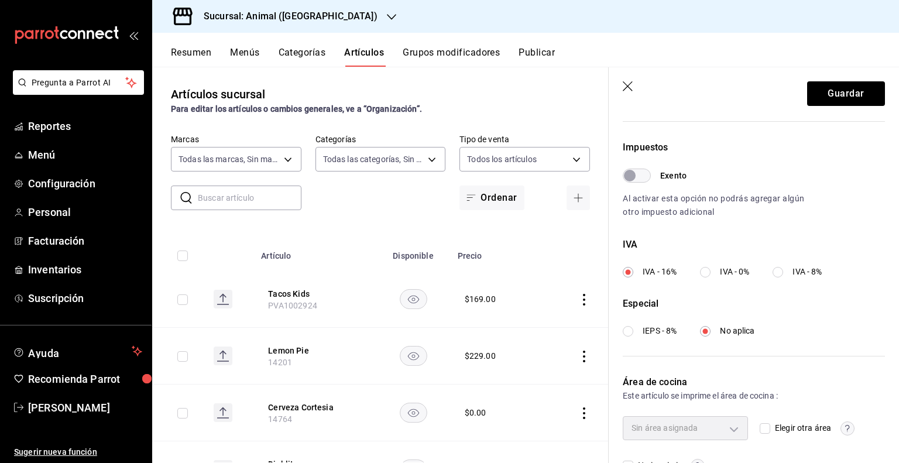
scroll to position [363, 0]
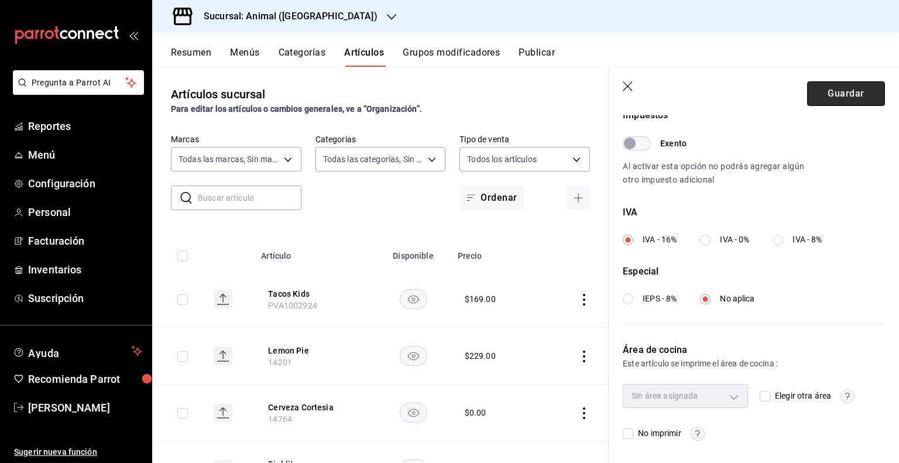
click at [841, 104] on button "Guardar" at bounding box center [846, 93] width 78 height 25
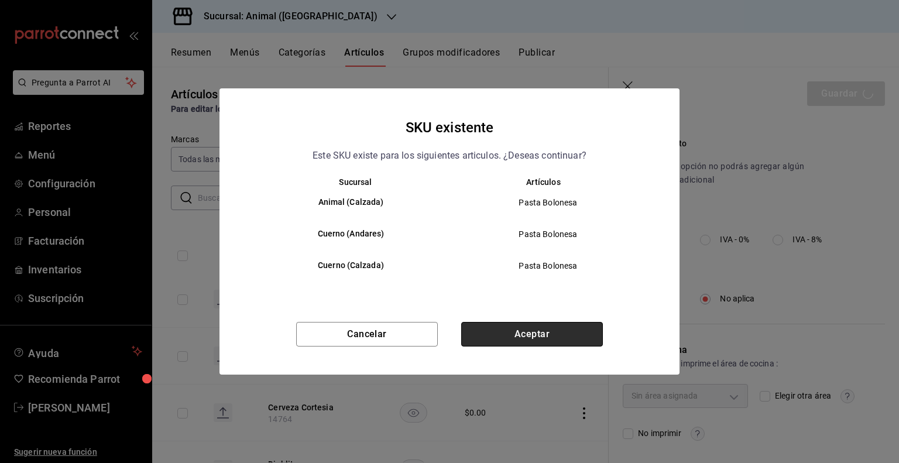
click at [534, 336] on button "Aceptar" at bounding box center [532, 334] width 142 height 25
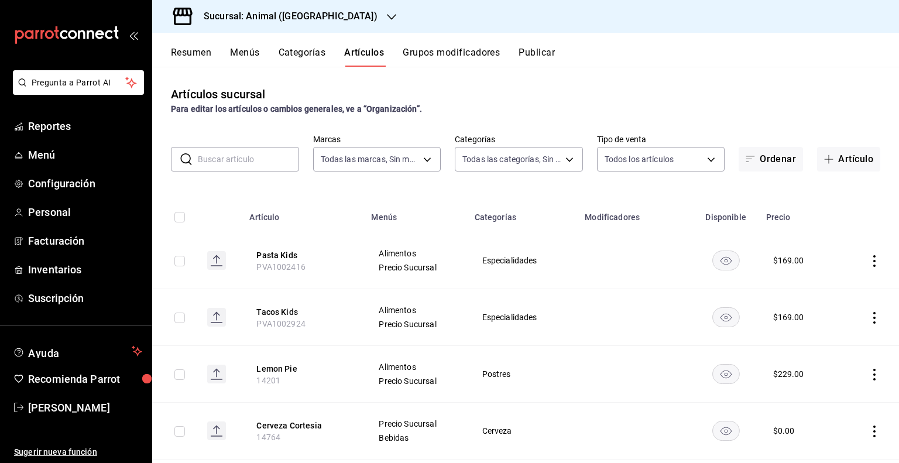
click at [239, 157] on input "text" at bounding box center [248, 158] width 101 height 23
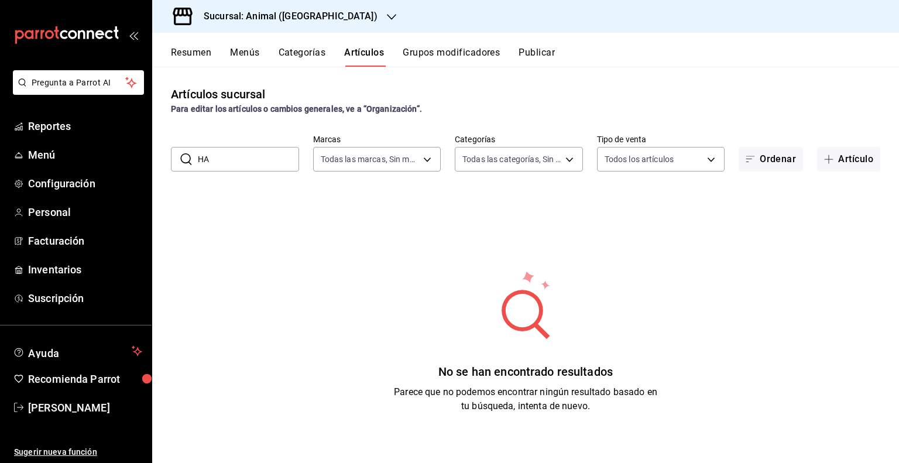
type input "H"
click at [251, 169] on input "text" at bounding box center [248, 158] width 101 height 23
click at [247, 166] on input "text" at bounding box center [248, 158] width 101 height 23
click at [252, 157] on input "15149" at bounding box center [248, 158] width 101 height 23
type input "1"
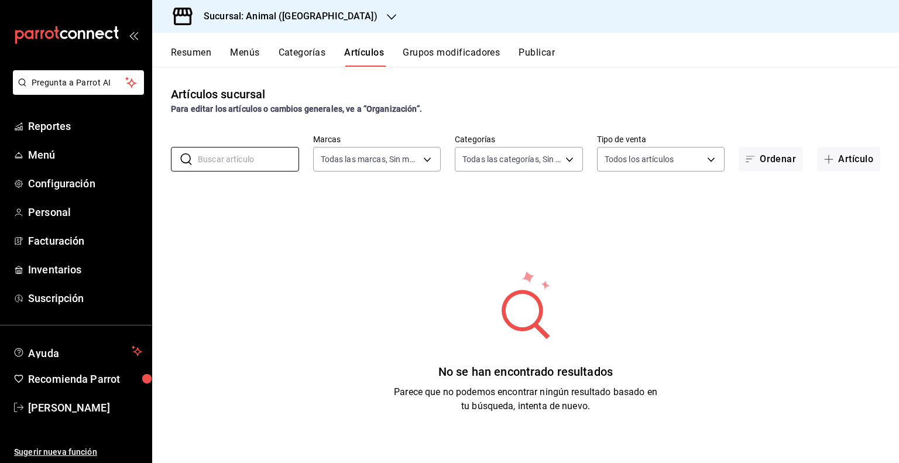
click at [534, 102] on div "Artículos sucursal Para editar los artículos o cambios generales, ve a “Organiz…" at bounding box center [525, 100] width 747 height 30
click at [374, 56] on button "Artículos" at bounding box center [364, 57] width 40 height 20
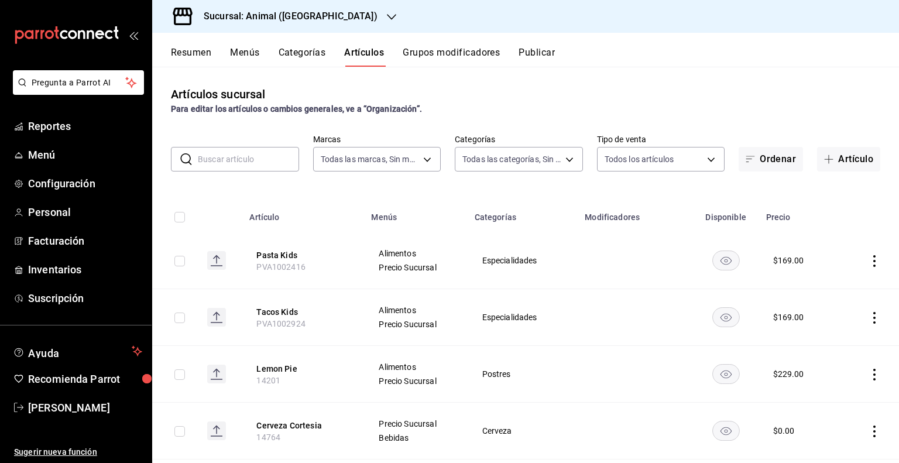
click at [243, 167] on input "text" at bounding box center [248, 158] width 101 height 23
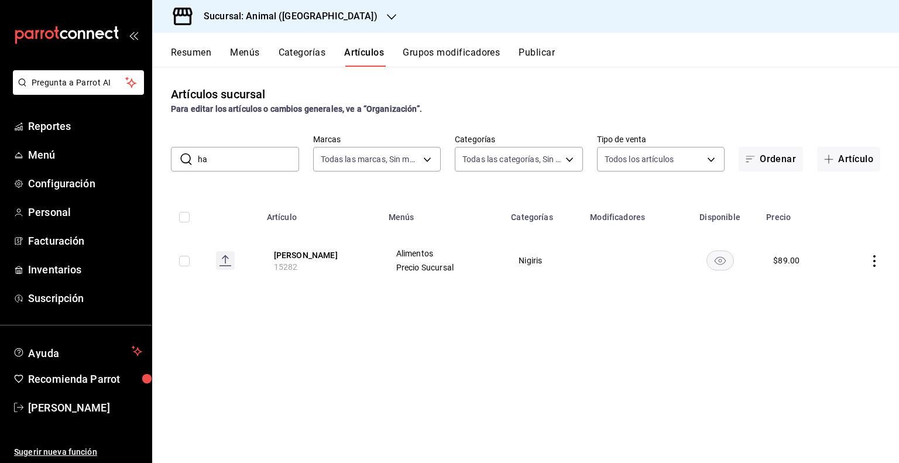
type input "h"
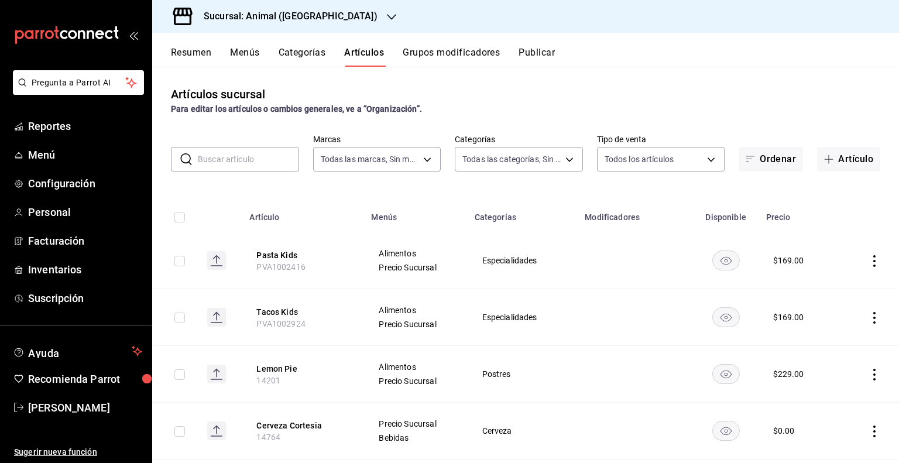
click at [249, 157] on input "text" at bounding box center [248, 158] width 101 height 23
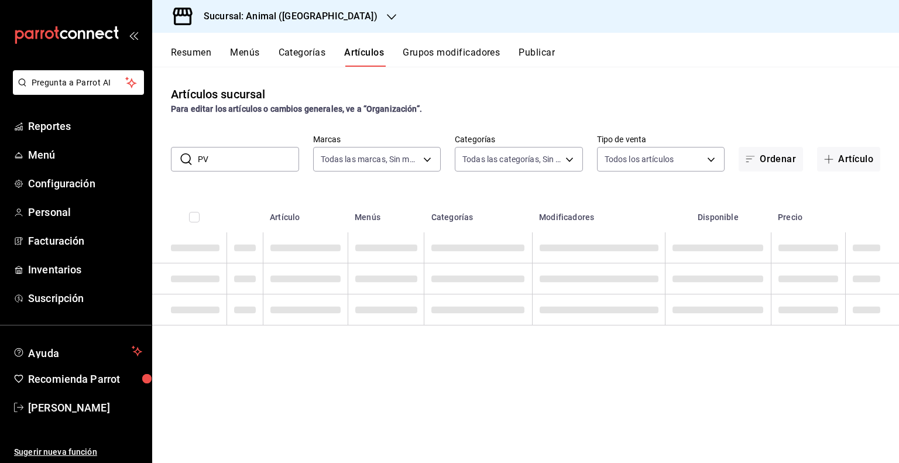
type input "P"
click at [827, 161] on icon "button" at bounding box center [828, 158] width 9 height 9
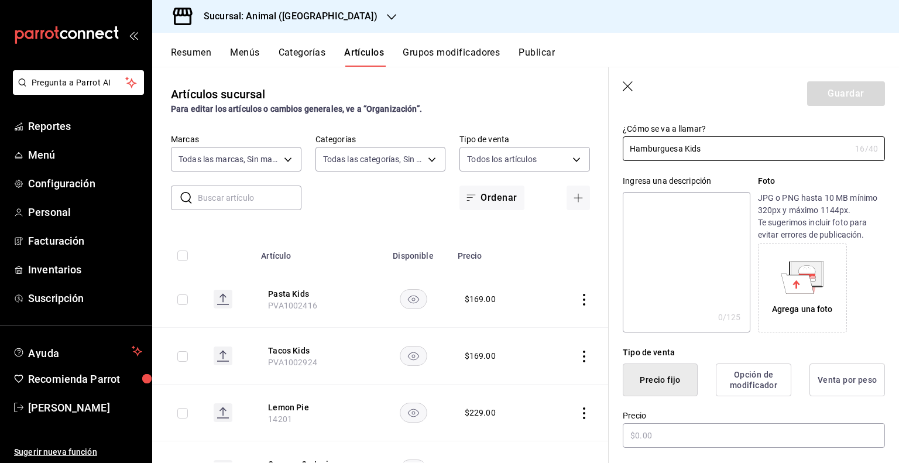
scroll to position [176, 0]
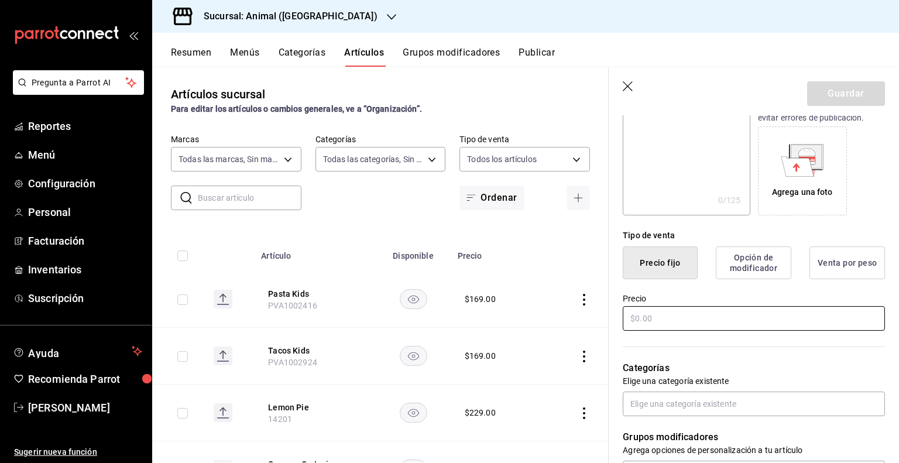
type input "Hamburguesa Kids"
click at [657, 314] on input "text" at bounding box center [754, 318] width 262 height 25
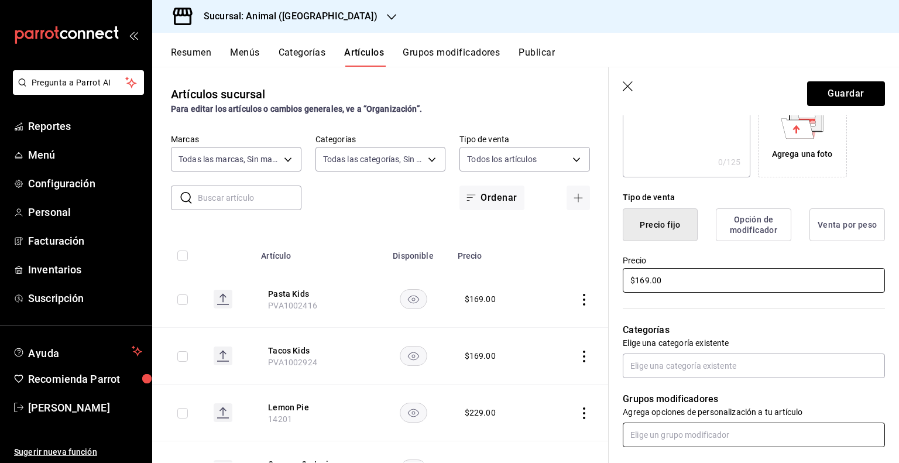
scroll to position [234, 0]
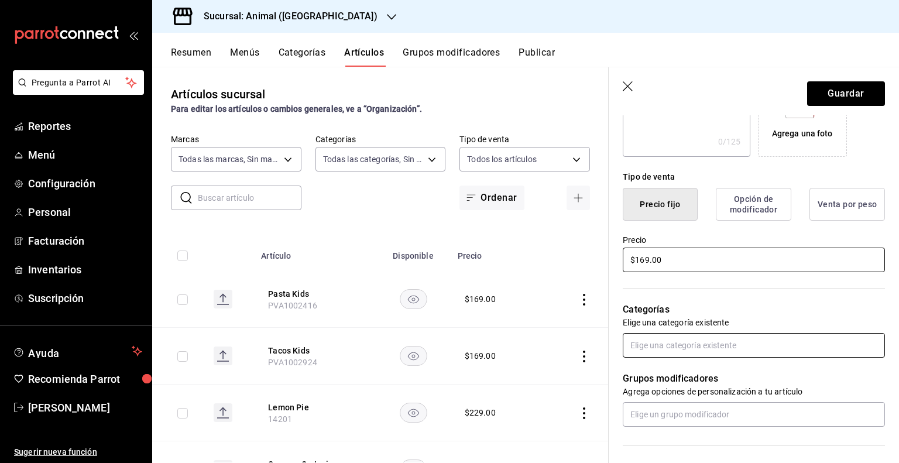
type input "$169.00"
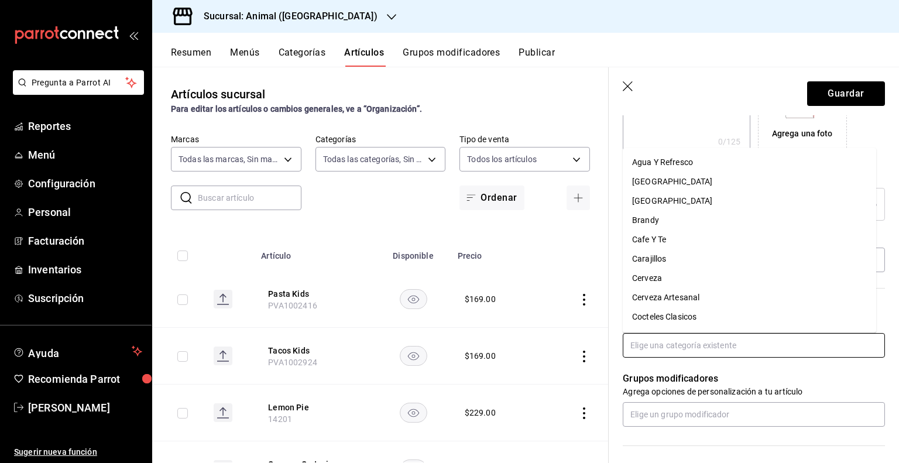
click at [672, 342] on input "text" at bounding box center [754, 345] width 262 height 25
type input "es"
click at [672, 291] on li "Especialidades" at bounding box center [749, 296] width 253 height 19
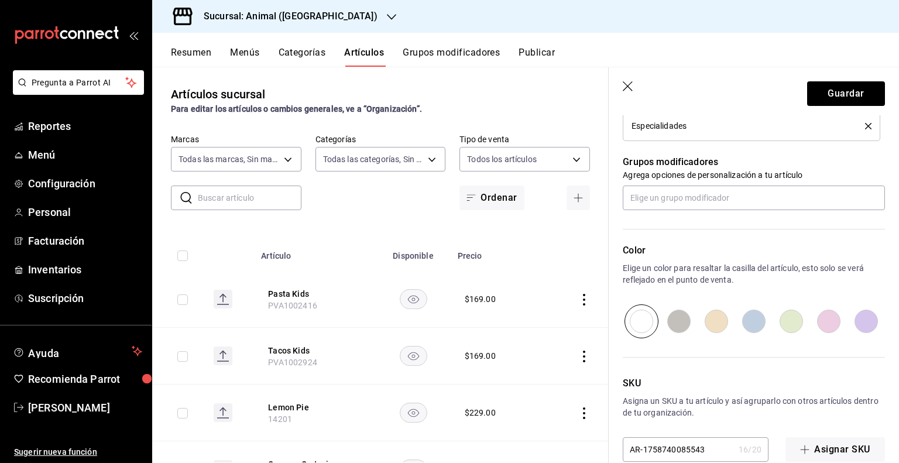
scroll to position [510, 0]
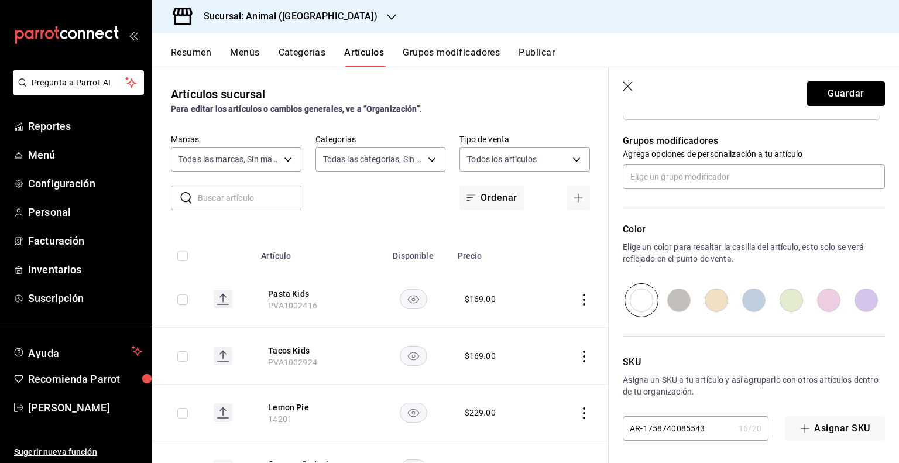
click at [689, 435] on input "AR-1758740085543" at bounding box center [678, 428] width 111 height 23
click at [689, 431] on input "AR-1758740085543" at bounding box center [678, 428] width 111 height 23
click at [689, 430] on input "AR-1758740085543" at bounding box center [678, 428] width 111 height 23
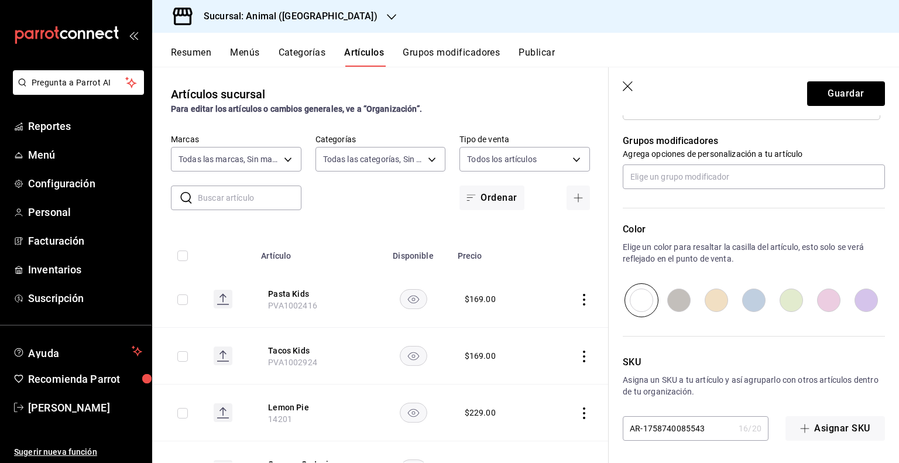
click at [689, 430] on input "AR-1758740085543" at bounding box center [678, 428] width 111 height 23
type input "PVA1002417"
click at [824, 95] on button "Guardar" at bounding box center [846, 93] width 78 height 25
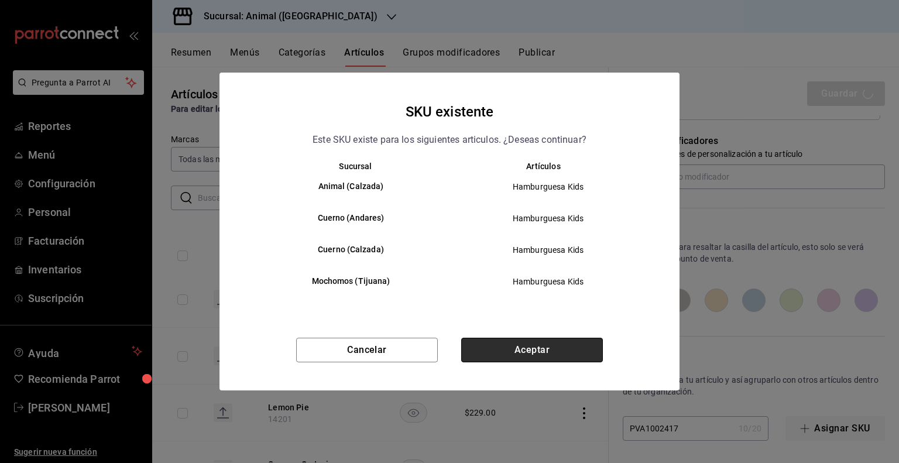
click at [521, 354] on button "Aceptar" at bounding box center [532, 350] width 142 height 25
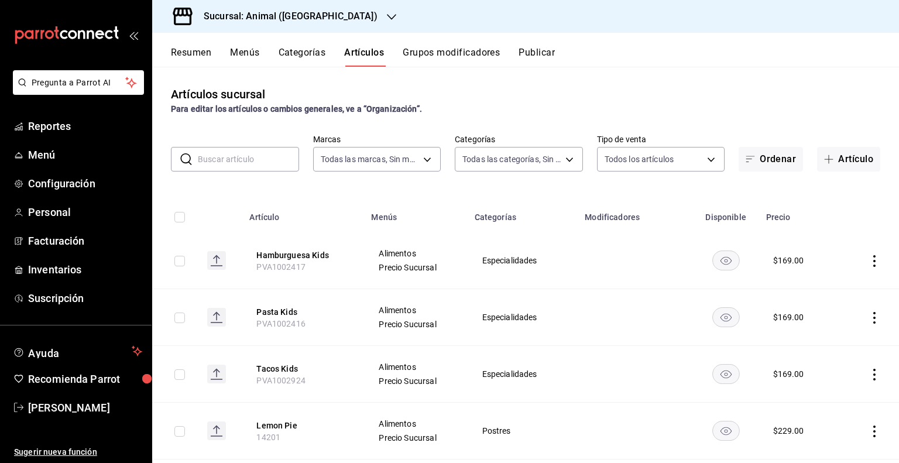
click at [535, 56] on button "Publicar" at bounding box center [536, 57] width 36 height 20
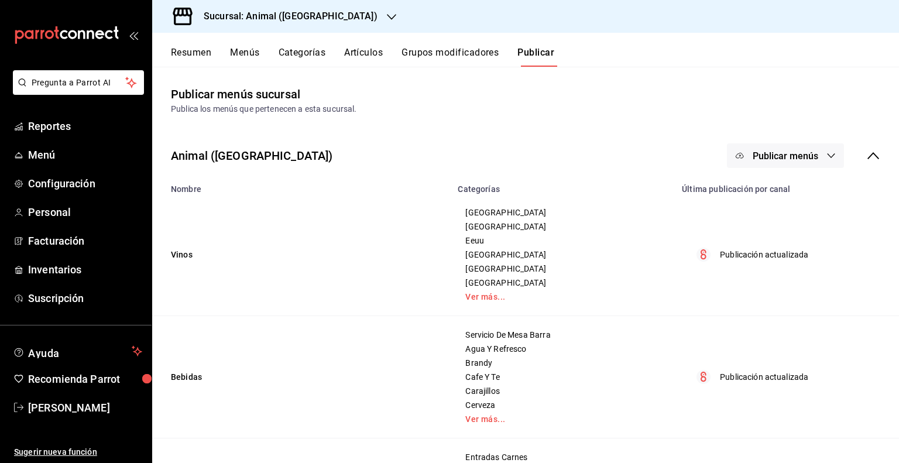
click at [784, 153] on span "Publicar menús" at bounding box center [785, 155] width 66 height 11
click at [786, 188] on span "Punto de venta" at bounding box center [793, 194] width 56 height 12
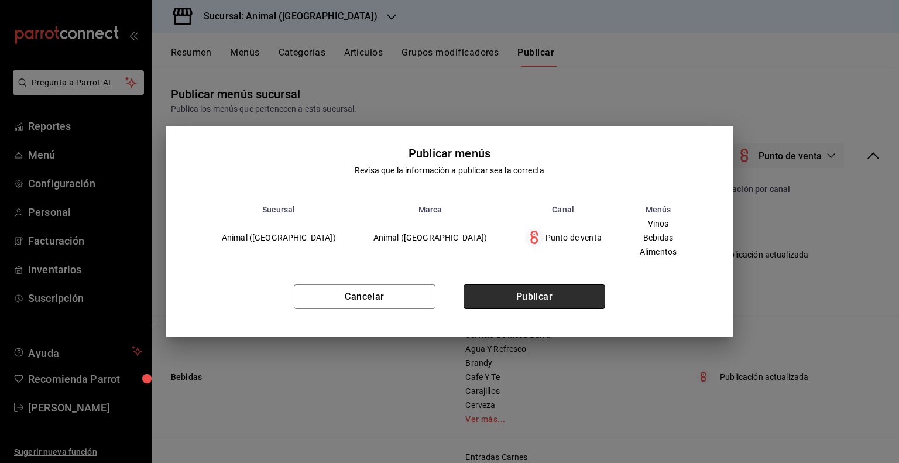
click at [536, 289] on button "Publicar" at bounding box center [534, 296] width 142 height 25
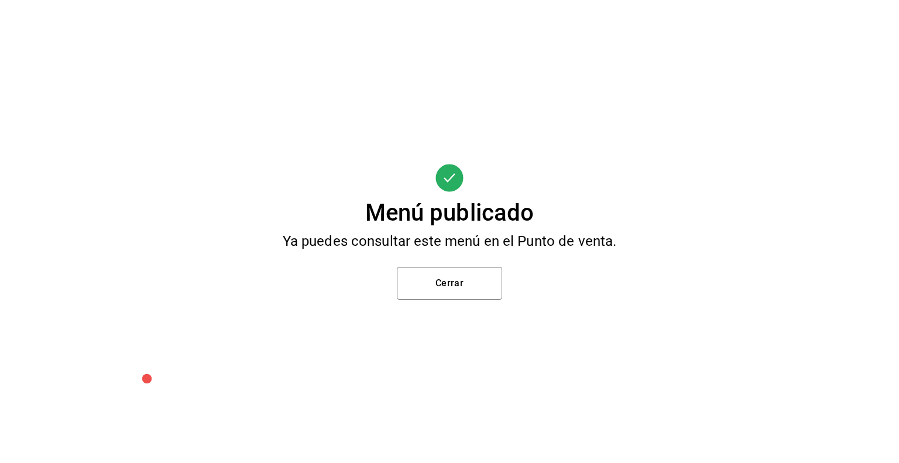
click at [433, 300] on div "Menú publicado Ya puedes consultar este menú en el Punto de venta. Cerrar" at bounding box center [449, 231] width 899 height 463
click at [433, 290] on button "Cerrar" at bounding box center [449, 283] width 105 height 33
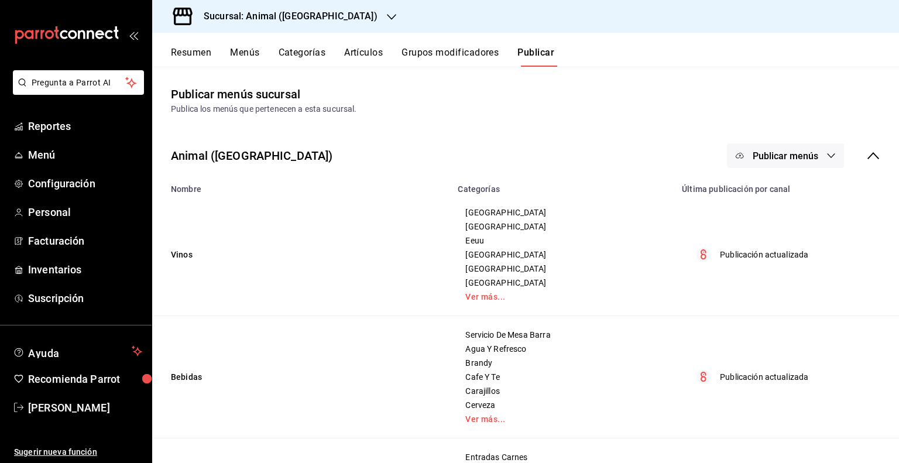
click at [264, 20] on h3 "Sucursal: Animal ([GEOGRAPHIC_DATA])" at bounding box center [285, 16] width 183 height 14
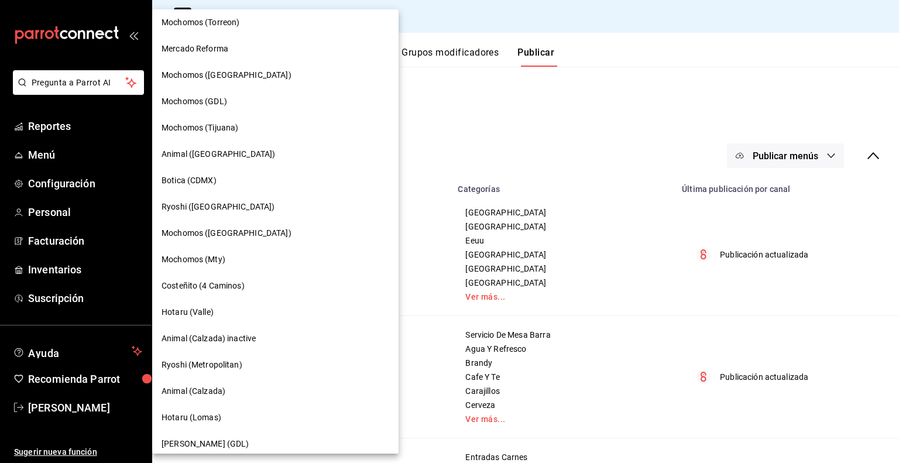
scroll to position [351, 0]
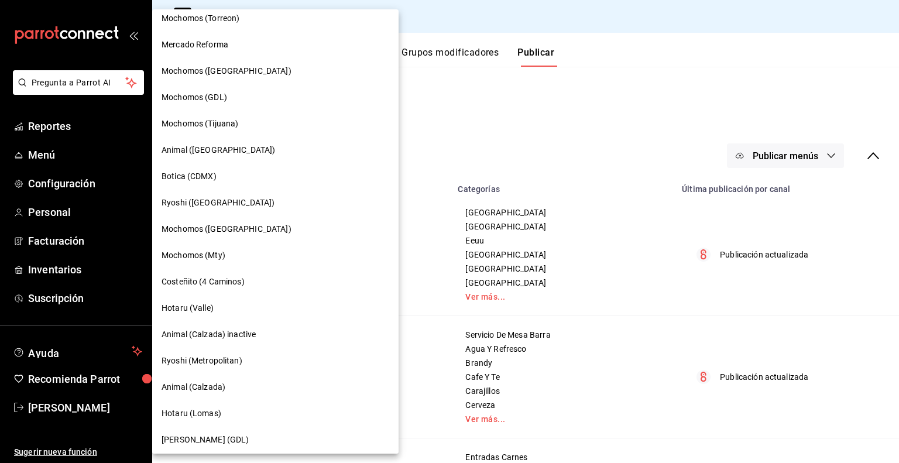
click at [211, 384] on span "Animal (Calzada)" at bounding box center [193, 387] width 64 height 12
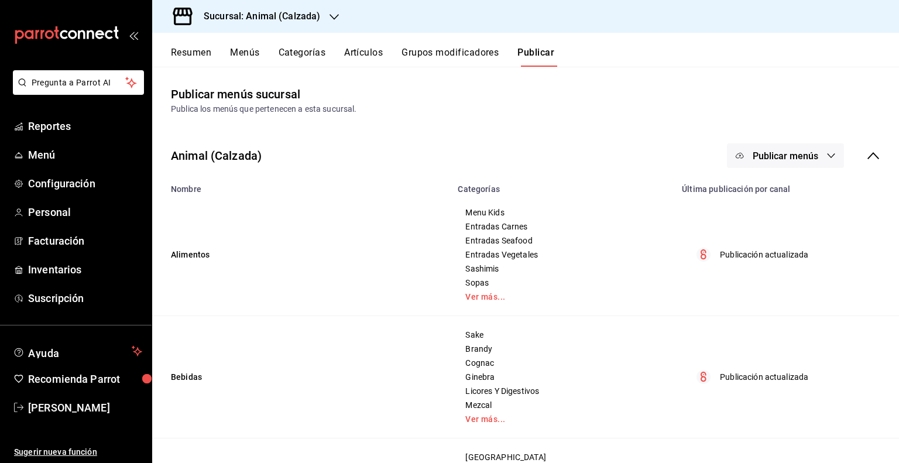
click at [362, 50] on button "Artículos" at bounding box center [363, 57] width 39 height 20
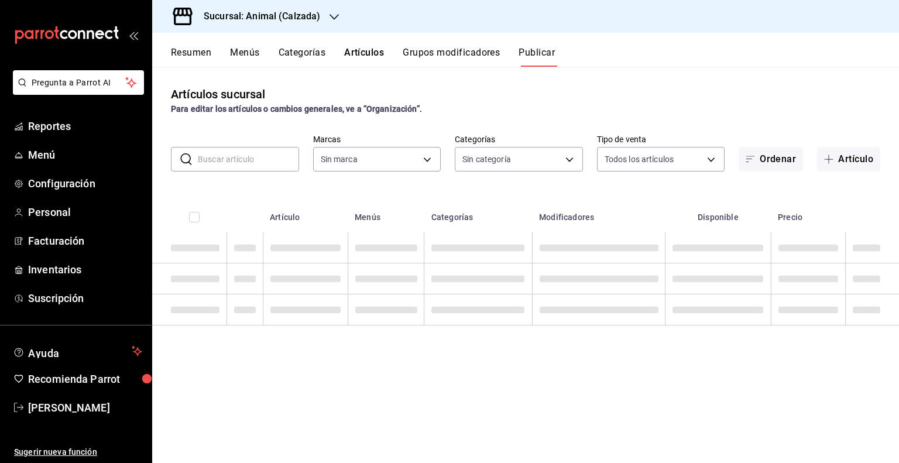
type input "e26472f3-9262-489d-bcba-4c6b034529c7"
click at [230, 164] on input "text" at bounding box center [248, 158] width 101 height 23
click at [253, 126] on div "Artículos sucursal Para editar los artículos o cambios generales, ve a “Organiz…" at bounding box center [525, 265] width 747 height 396
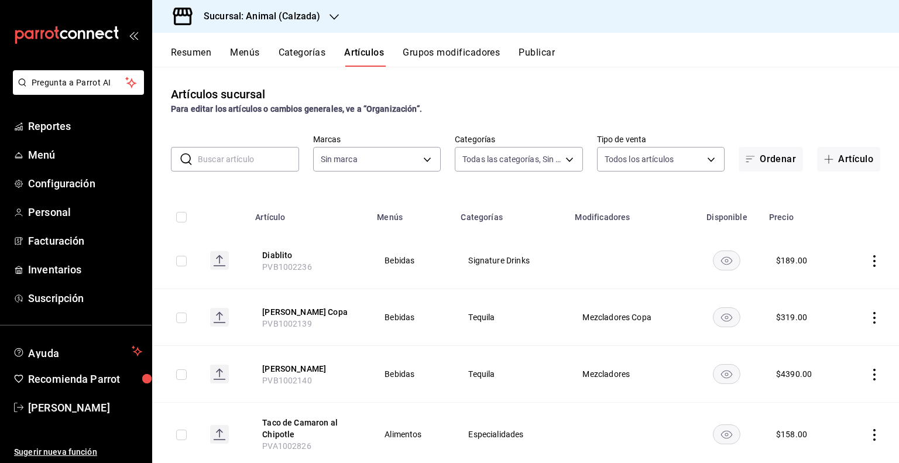
type input "577524a9-a437-43f3-84d2-cf2e6968635f,5d35a5f4-3063-4397-a550-a8f4eca83956,9bcdf…"
type input "e26472f3-9262-489d-bcba-4c6b034529c7"
click at [240, 156] on input "text" at bounding box center [248, 158] width 101 height 23
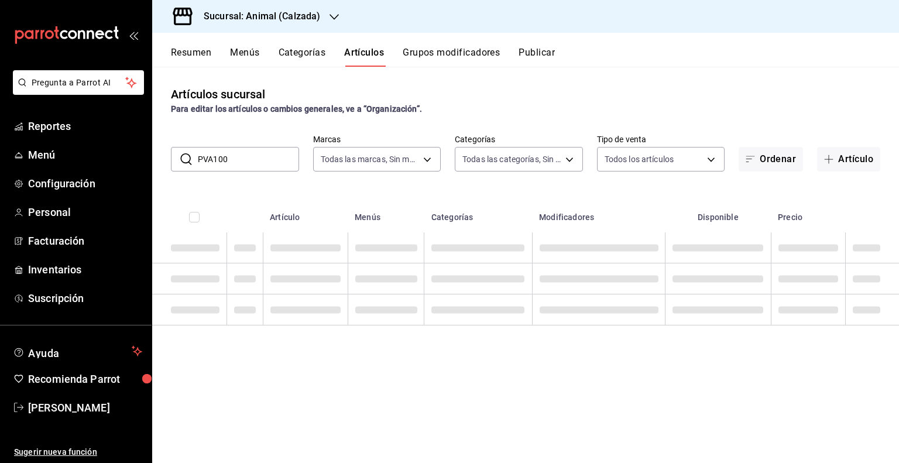
click at [269, 166] on input "PVA100" at bounding box center [248, 158] width 101 height 23
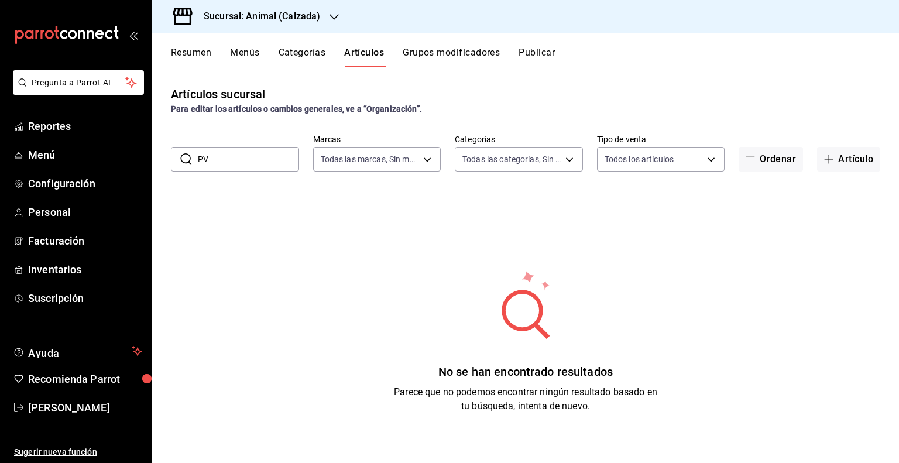
type input "P"
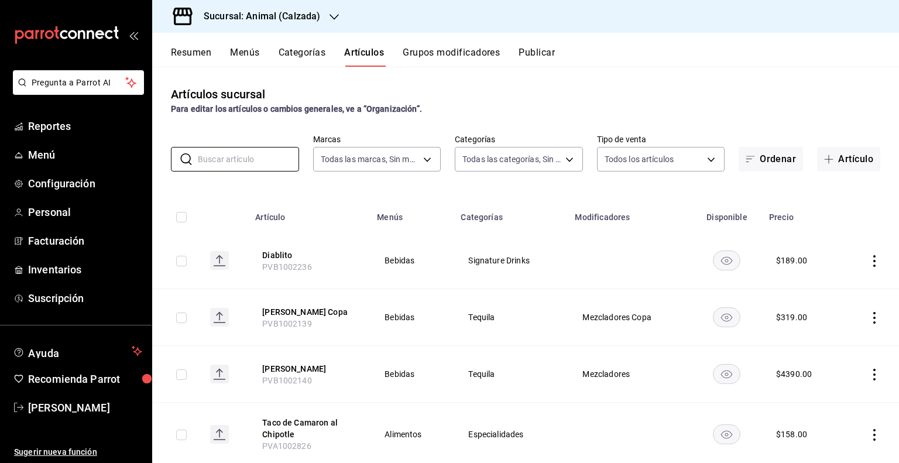
click at [367, 53] on button "Artículos" at bounding box center [364, 57] width 40 height 20
click at [250, 152] on input "text" at bounding box center [248, 158] width 101 height 23
type input "T"
click at [235, 165] on input "TA" at bounding box center [248, 158] width 101 height 23
type input "TACOS"
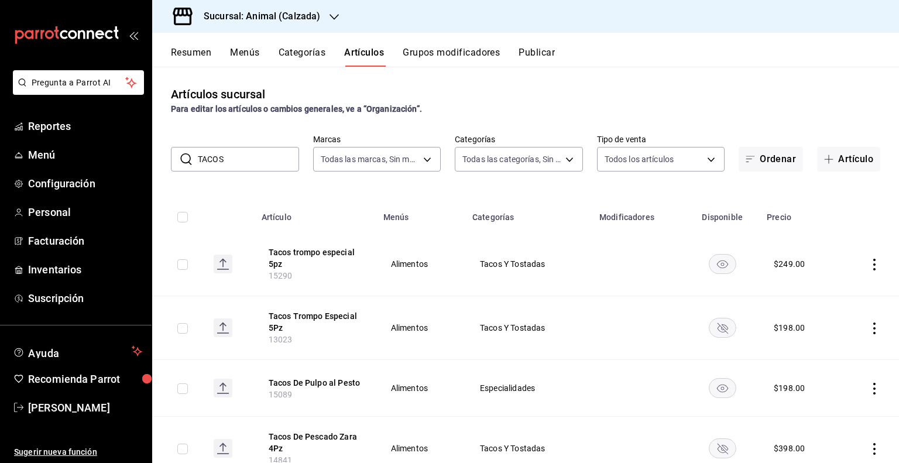
drag, startPoint x: 250, startPoint y: 157, endPoint x: 190, endPoint y: 159, distance: 60.3
click at [191, 159] on div "​ TACOS ​" at bounding box center [235, 159] width 128 height 25
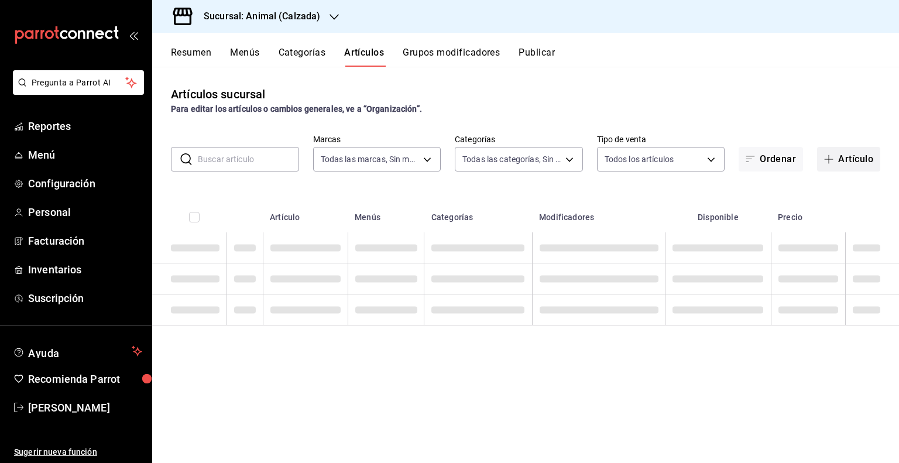
click at [872, 151] on button "Artículo" at bounding box center [848, 159] width 63 height 25
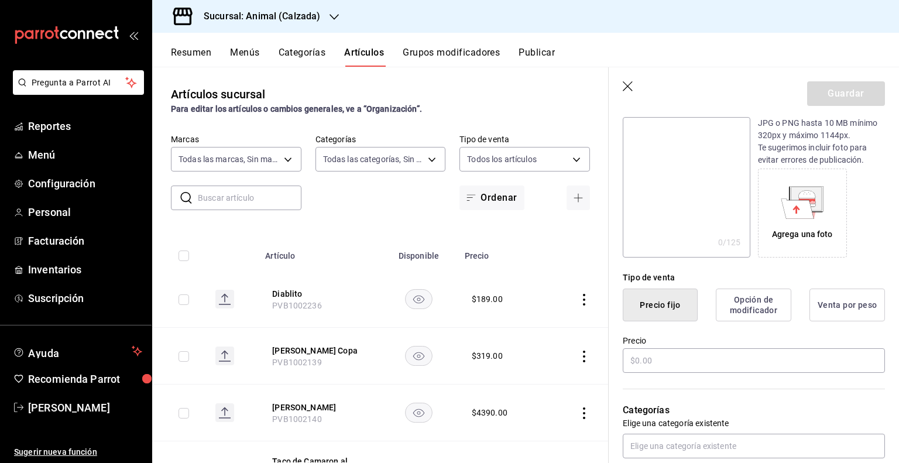
scroll to position [176, 0]
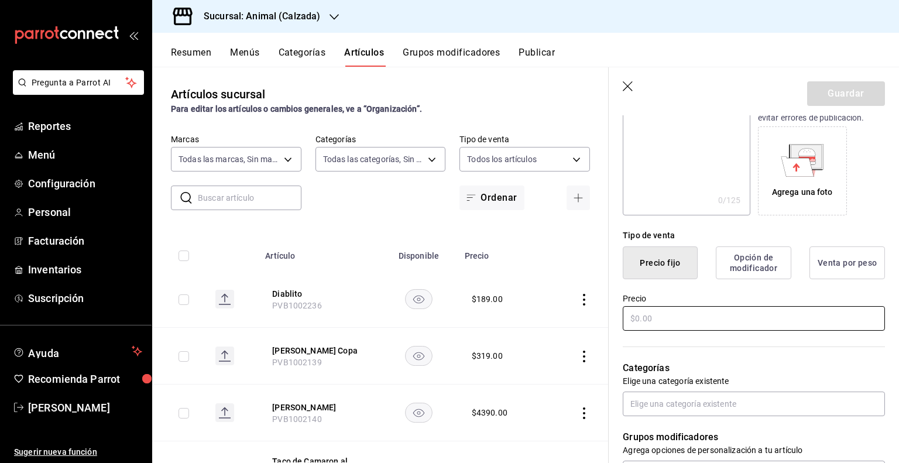
type input "Tacos Kids"
click at [667, 313] on input "text" at bounding box center [754, 318] width 262 height 25
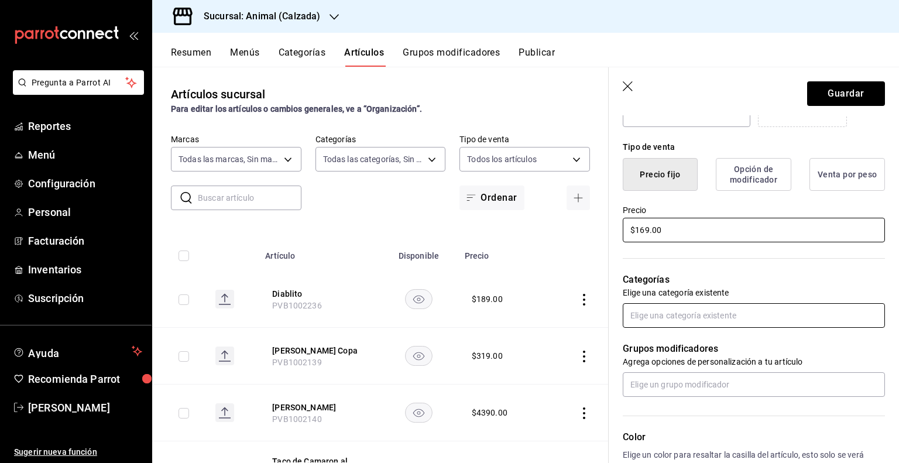
scroll to position [293, 0]
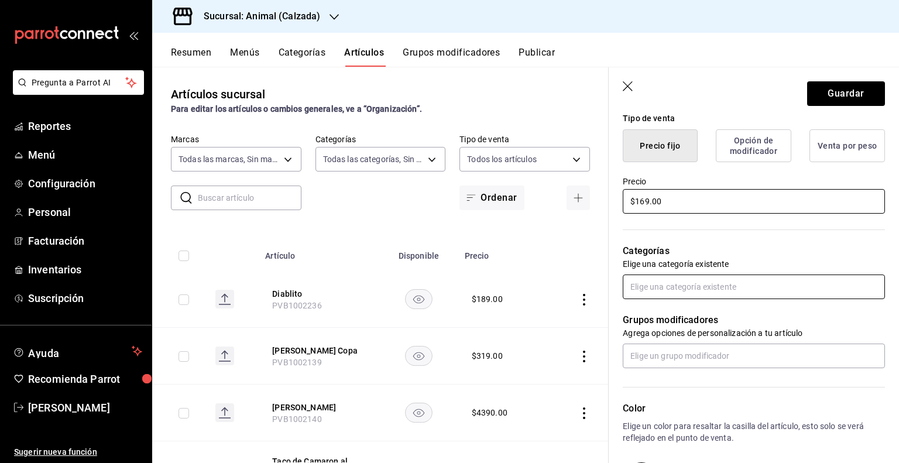
type input "$169.00"
click at [657, 288] on input "text" at bounding box center [754, 286] width 262 height 25
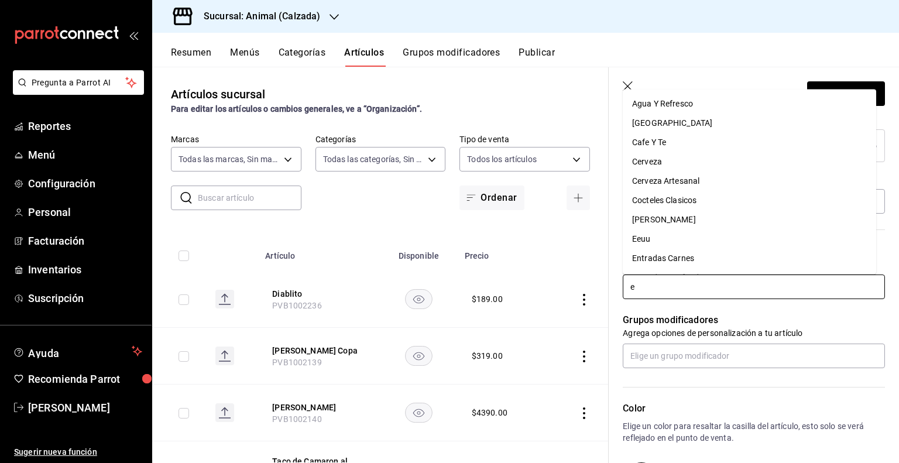
type input "es"
click at [681, 260] on li "Especialidades" at bounding box center [749, 257] width 253 height 19
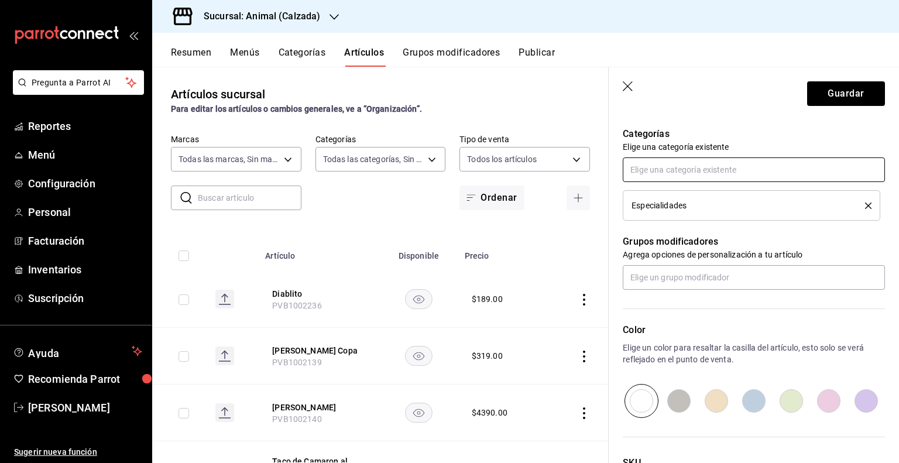
scroll to position [510, 0]
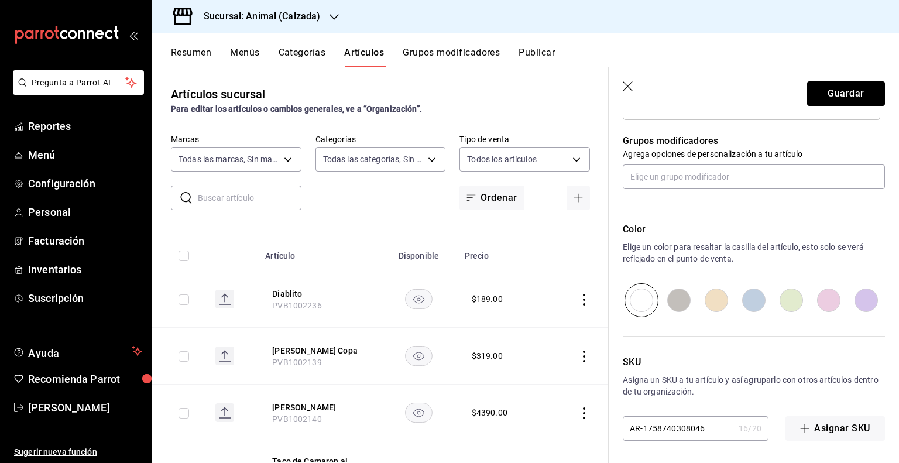
click at [683, 417] on input "AR-1758740308046" at bounding box center [678, 428] width 111 height 23
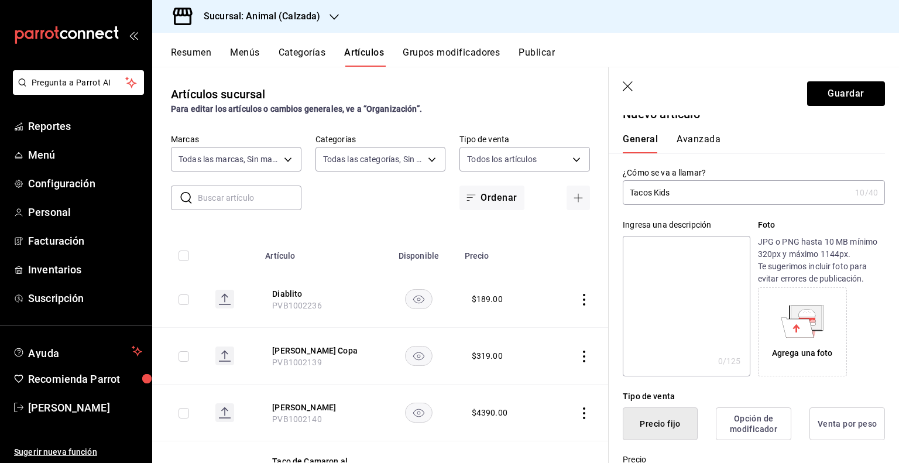
scroll to position [0, 0]
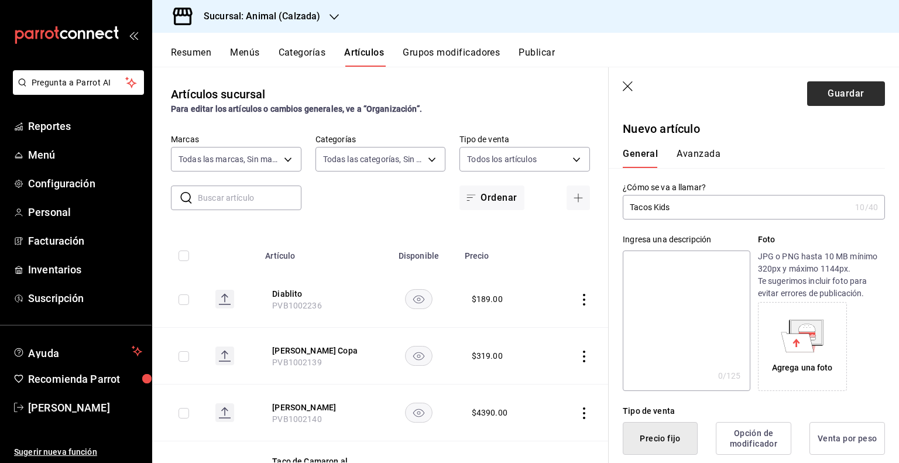
type input "PVA1002924"
click at [807, 98] on button "Guardar" at bounding box center [846, 93] width 78 height 25
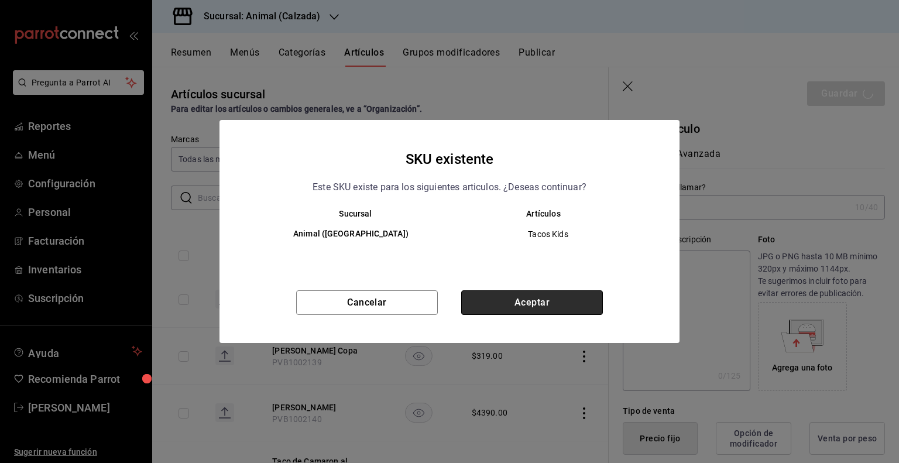
click at [517, 306] on button "Aceptar" at bounding box center [532, 302] width 142 height 25
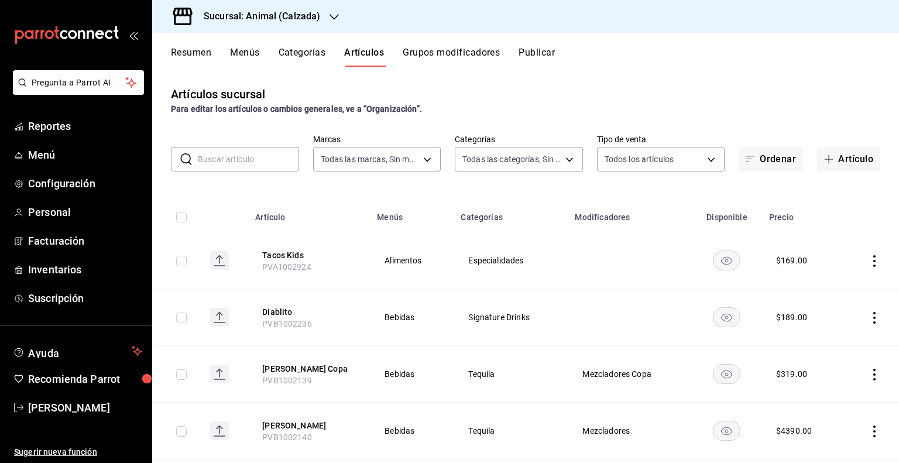
click at [250, 153] on input "text" at bounding box center [248, 158] width 101 height 23
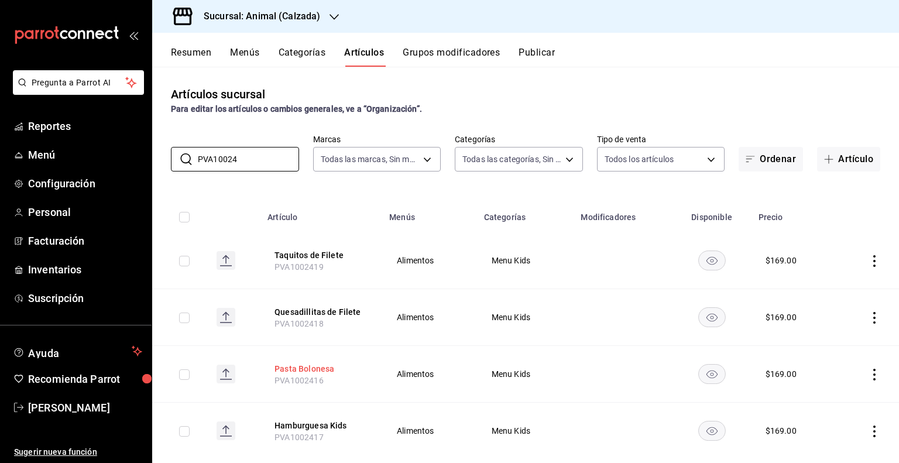
scroll to position [23, 0]
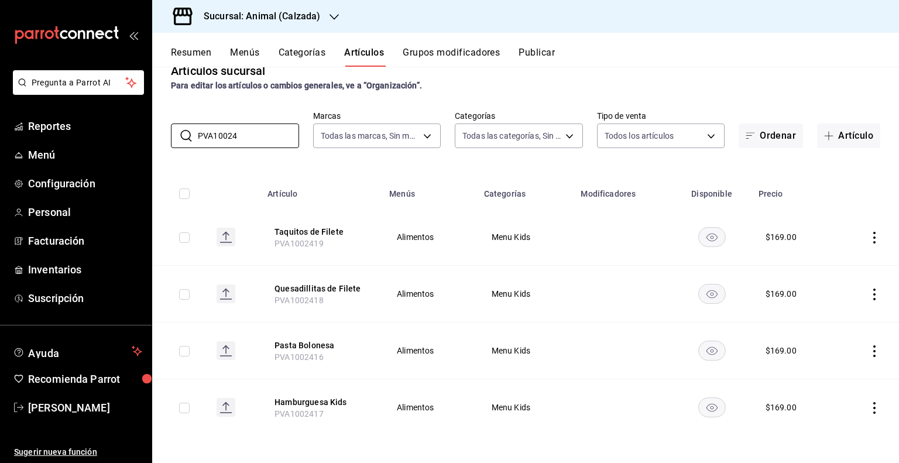
type input "PVA10024"
drag, startPoint x: 256, startPoint y: 137, endPoint x: 122, endPoint y: 139, distance: 134.6
click at [122, 139] on div "Pregunta a Parrot AI Reportes Menú Configuración Personal Facturación Inventari…" at bounding box center [449, 231] width 899 height 463
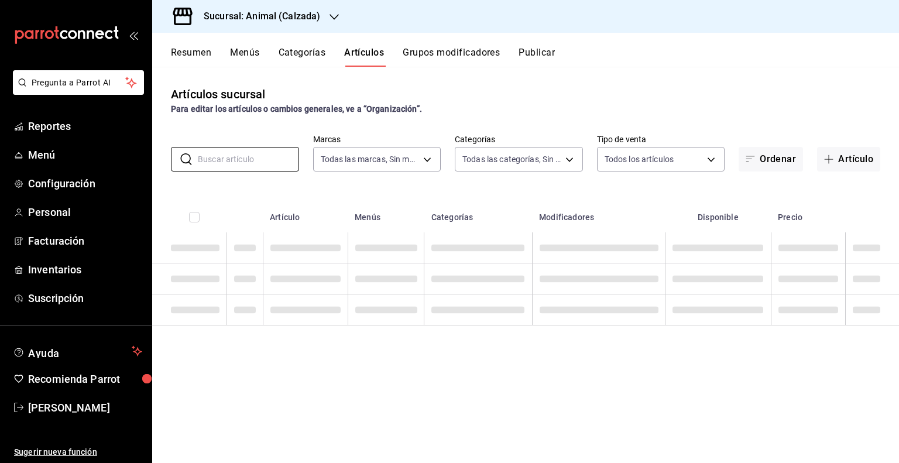
scroll to position [0, 0]
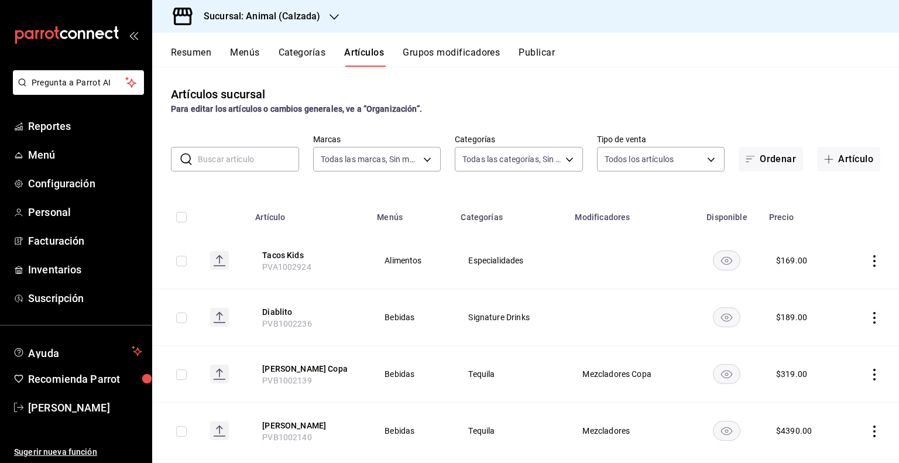
click at [255, 153] on input "text" at bounding box center [248, 158] width 101 height 23
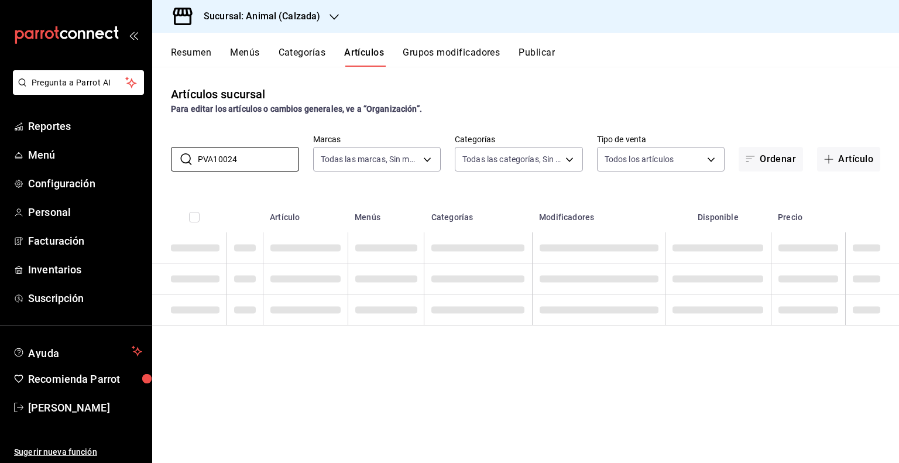
type input "PVA10024"
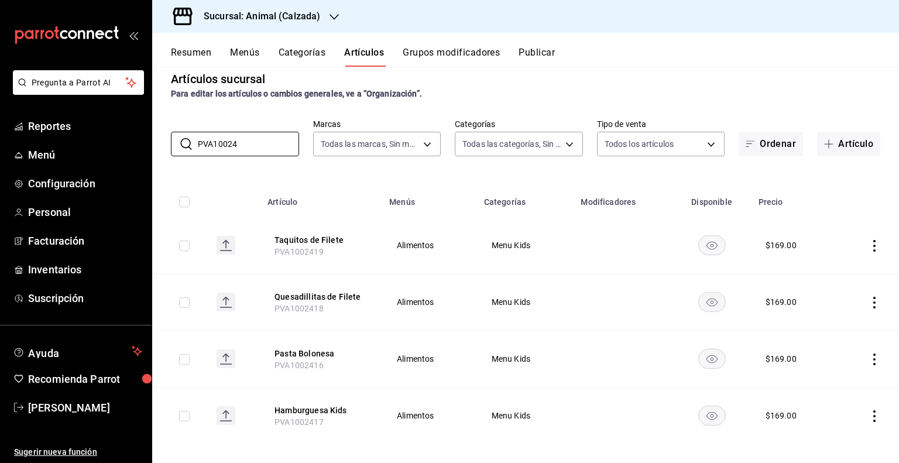
scroll to position [23, 0]
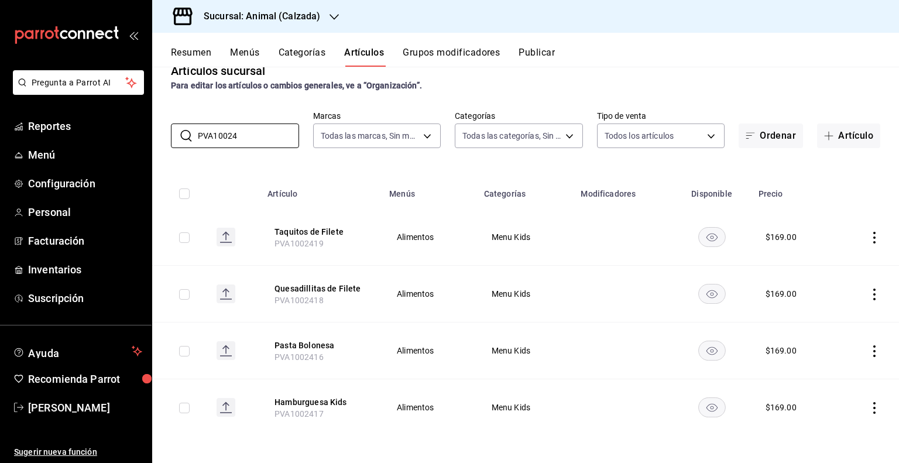
click at [868, 349] on icon "actions" at bounding box center [874, 351] width 12 height 12
click at [837, 371] on li "Editar" at bounding box center [820, 378] width 70 height 24
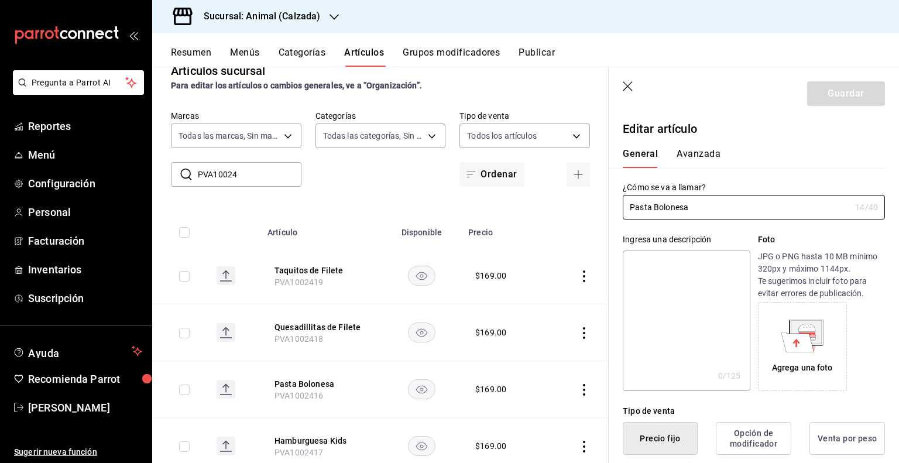
type input "$169.00"
drag, startPoint x: 749, startPoint y: 211, endPoint x: 653, endPoint y: 211, distance: 96.0
click at [653, 211] on input "Pasta Bolonesa" at bounding box center [737, 206] width 228 height 23
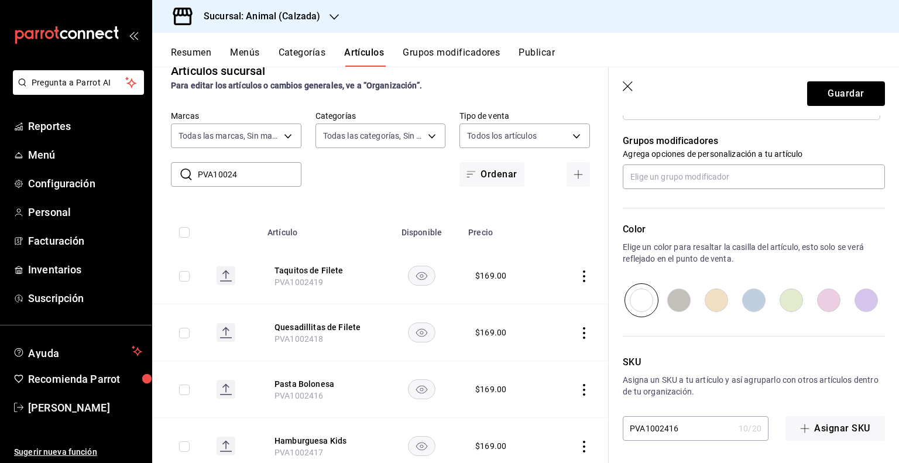
scroll to position [393, 0]
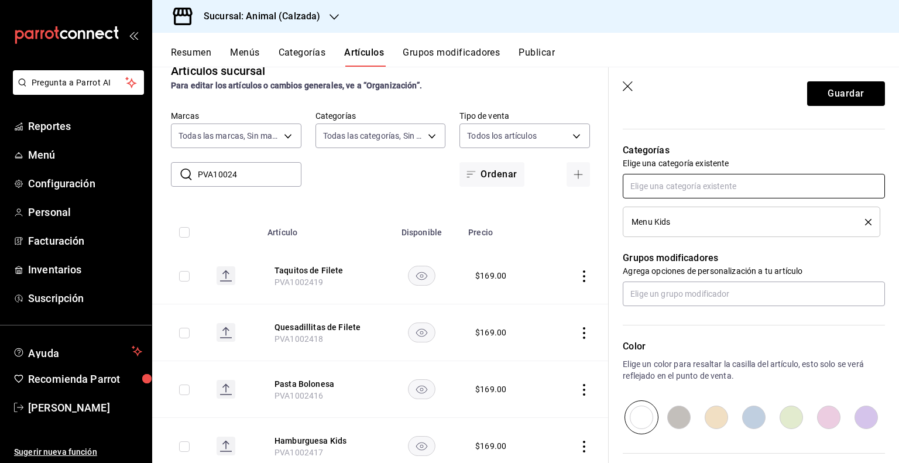
type input "Pasta Kids"
click at [678, 184] on input "text" at bounding box center [754, 186] width 262 height 25
type input "espe"
click at [678, 208] on li "Especialidades" at bounding box center [749, 211] width 253 height 19
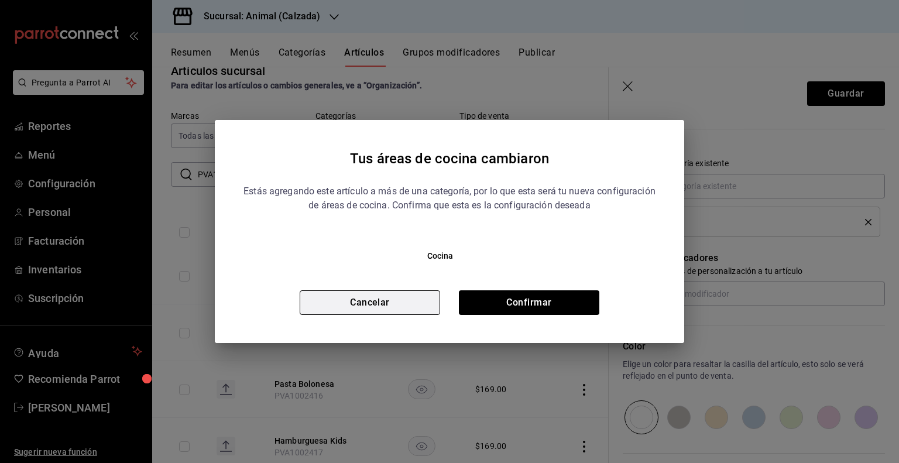
click at [414, 297] on button "Cancelar" at bounding box center [370, 302] width 140 height 25
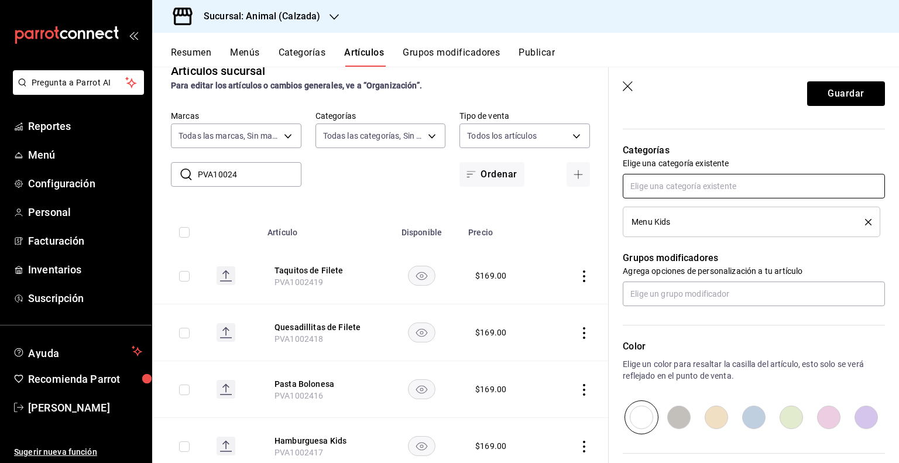
scroll to position [510, 0]
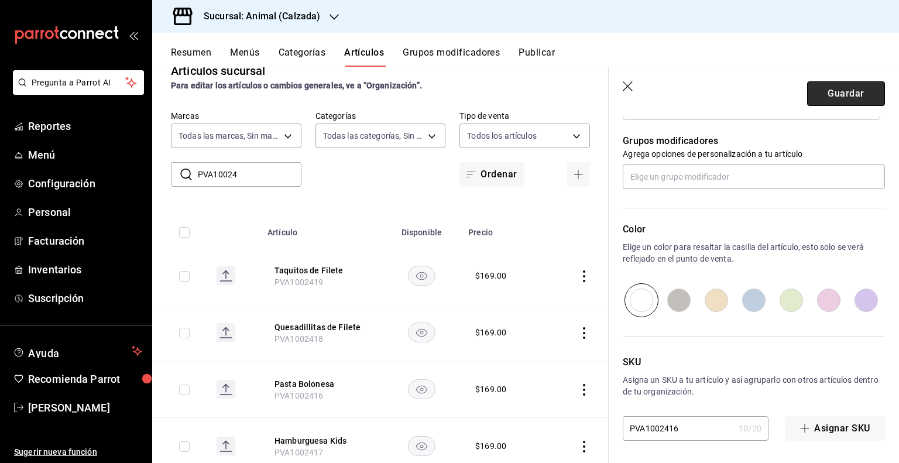
click at [824, 94] on button "Guardar" at bounding box center [846, 93] width 78 height 25
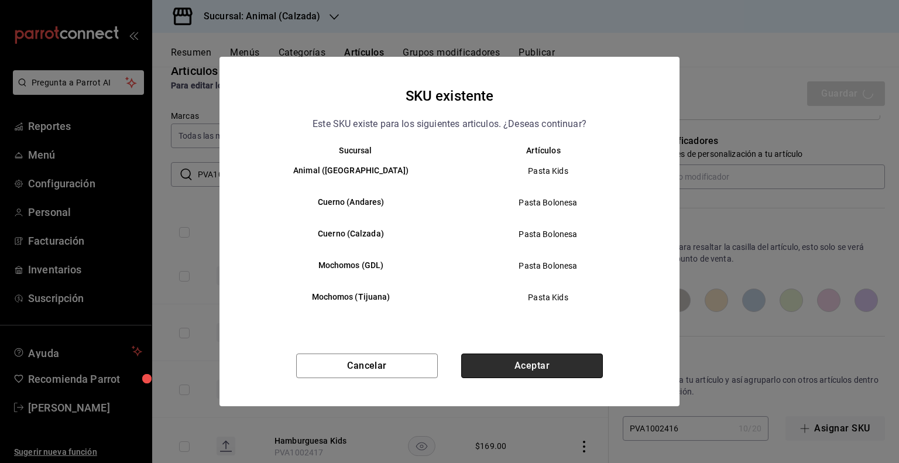
click at [532, 370] on button "Aceptar" at bounding box center [532, 365] width 142 height 25
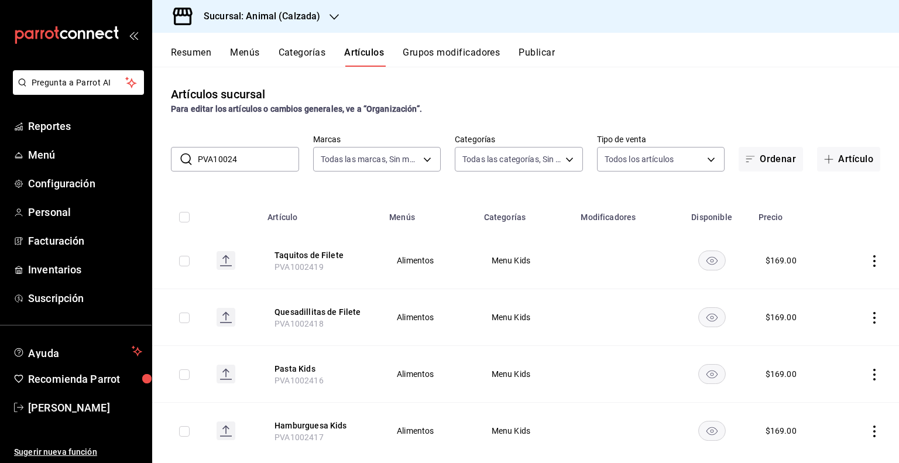
click at [548, 44] on div "Resumen Menús Categorías Artículos Grupos modificadores Publicar" at bounding box center [525, 50] width 747 height 34
click at [548, 51] on button "Publicar" at bounding box center [536, 57] width 36 height 20
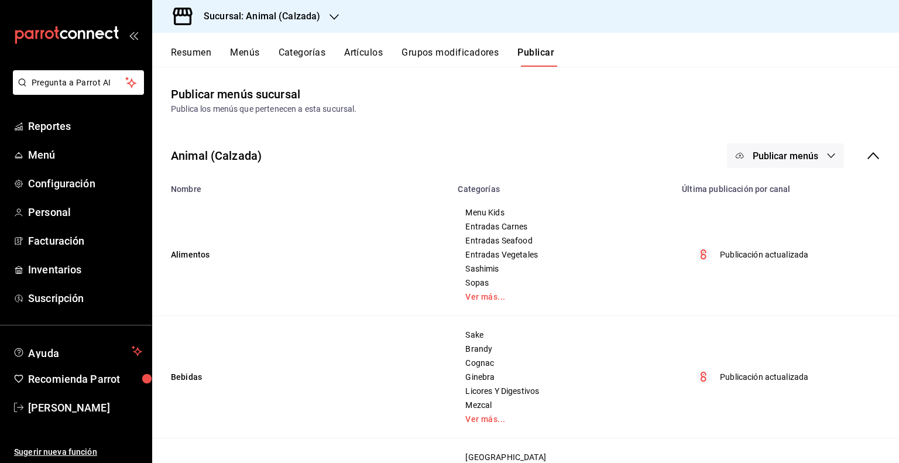
click at [826, 154] on icon "button" at bounding box center [830, 155] width 9 height 9
click at [782, 182] on li "Punto de venta" at bounding box center [777, 193] width 108 height 33
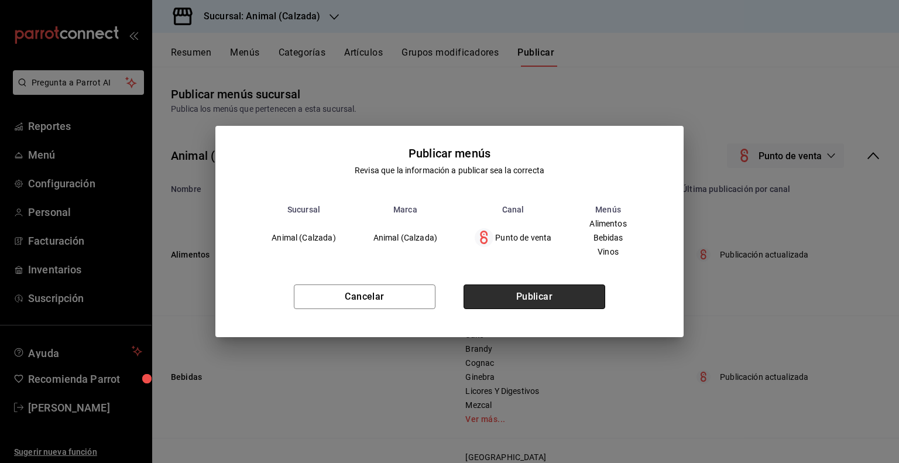
click at [575, 291] on button "Publicar" at bounding box center [534, 296] width 142 height 25
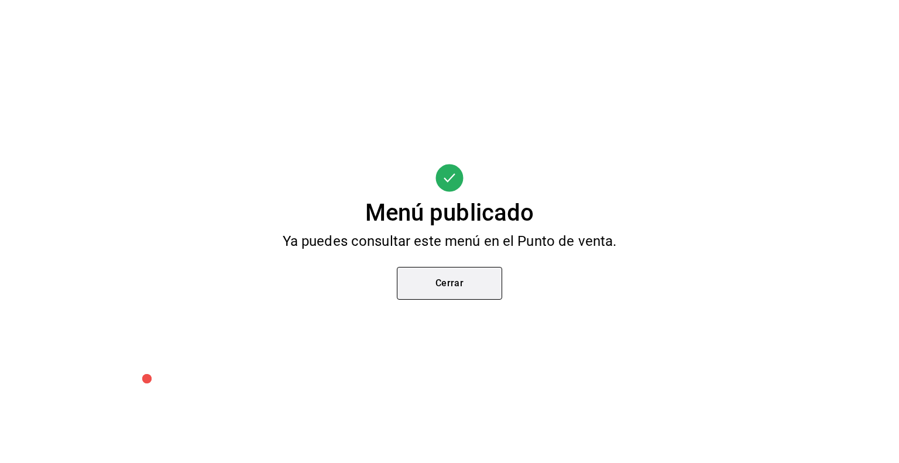
click at [470, 276] on button "Cerrar" at bounding box center [449, 283] width 105 height 33
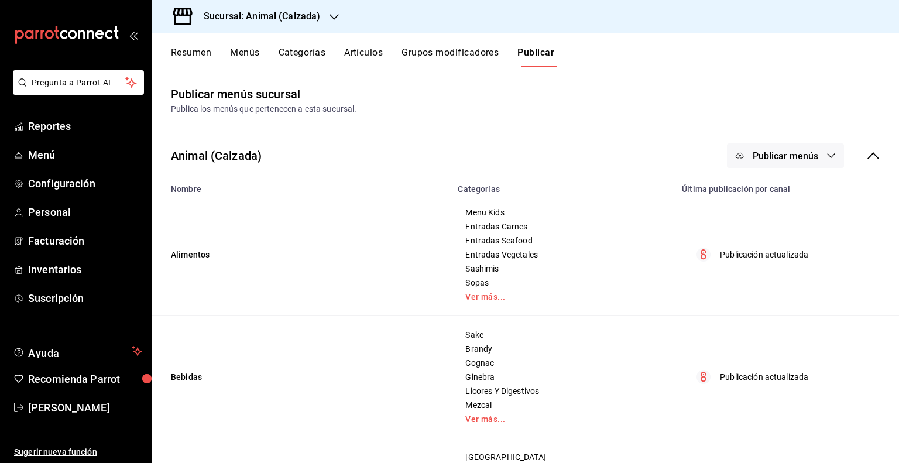
click at [329, 16] on icon "button" at bounding box center [333, 16] width 9 height 9
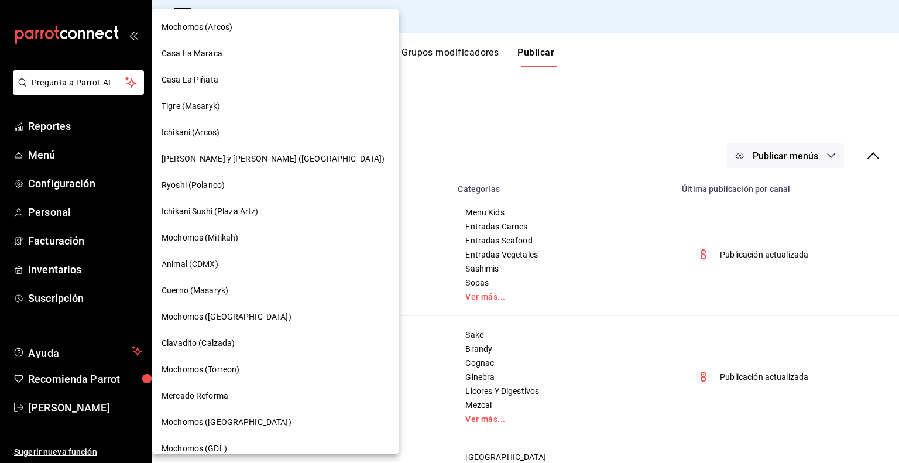
click at [200, 262] on span "Animal (CDMX)" at bounding box center [189, 264] width 57 height 12
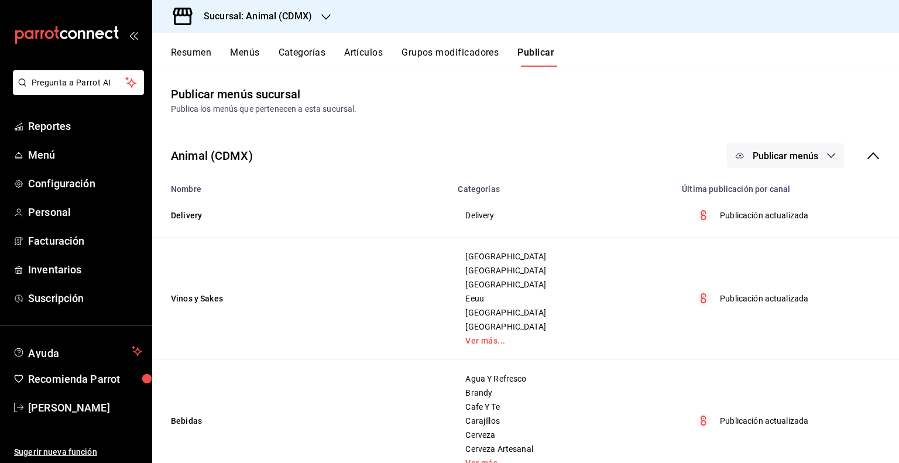
click at [355, 59] on button "Artículos" at bounding box center [363, 57] width 39 height 20
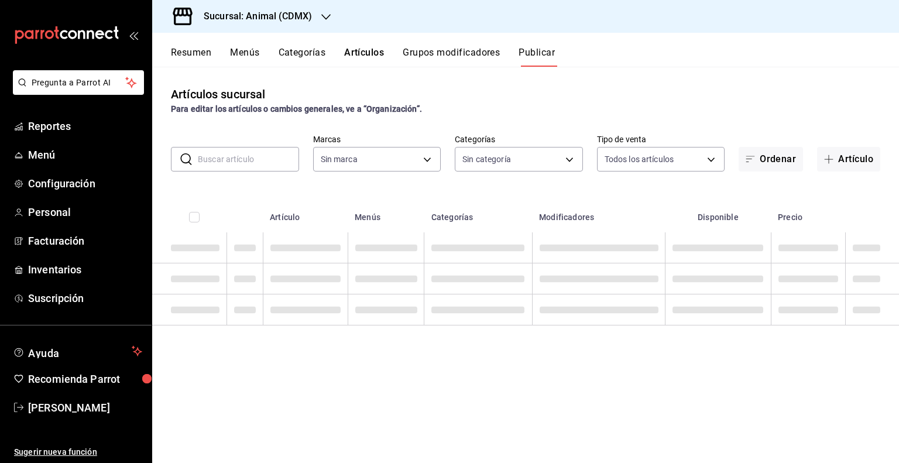
type input "cb0f6aec-1481-4e37-861c-bab9b3a65b14"
type input "281688af-6220-48ae-86b9-ca5e6f63eb3e,2ffeebaa-176c-4024-95f8-553ffecca8da,37769…"
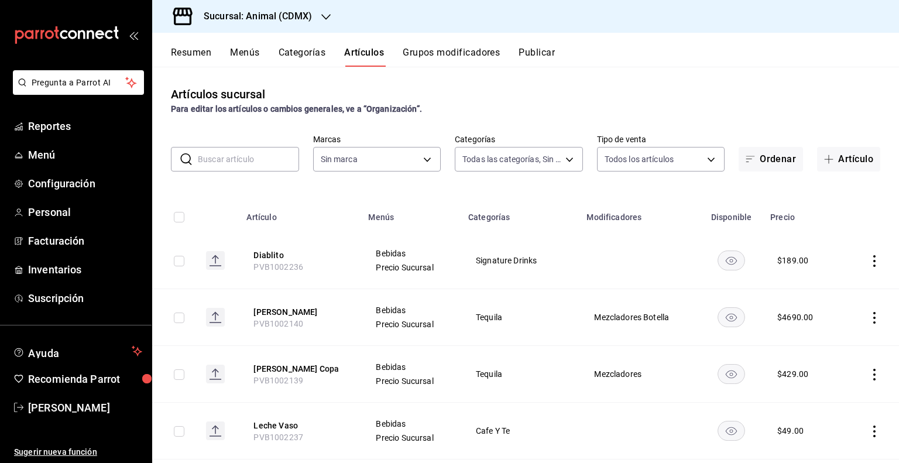
type input "cb0f6aec-1481-4e37-861c-bab9b3a65b14"
click at [236, 163] on input "text" at bounding box center [248, 158] width 101 height 23
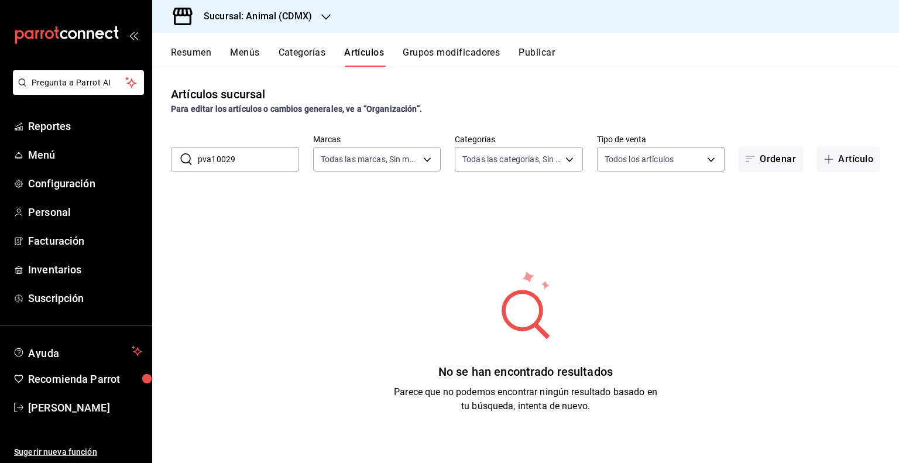
click at [266, 159] on input "pva10029" at bounding box center [248, 158] width 101 height 23
click at [373, 53] on button "Artículos" at bounding box center [364, 57] width 40 height 20
click at [367, 54] on button "Artículos" at bounding box center [364, 57] width 40 height 20
click at [377, 53] on button "Artículos" at bounding box center [364, 57] width 40 height 20
click at [335, 119] on div "Artículos sucursal Para editar los artículos o cambios generales, ve a “Organiz…" at bounding box center [525, 265] width 747 height 396
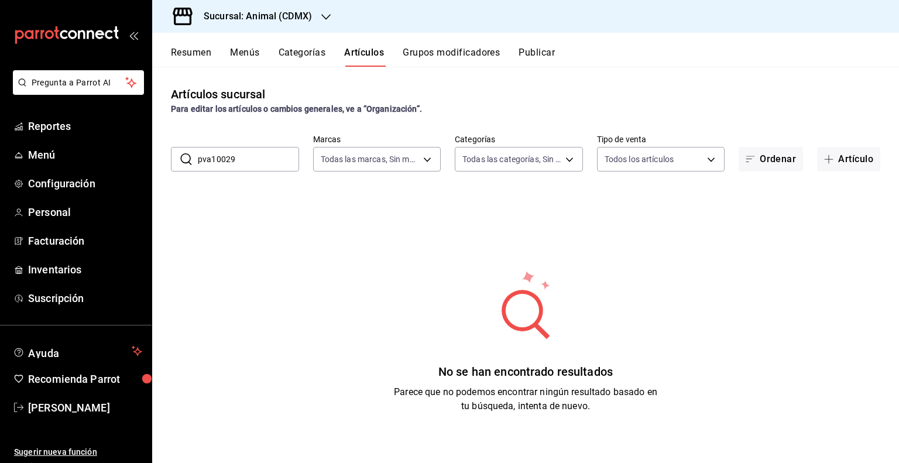
click at [390, 242] on div "No se han encontrado resultados Parece que no podemos encontrar ningún resultad…" at bounding box center [525, 341] width 747 height 293
click at [240, 143] on div "​ pva10029 ​ Marcas Todas las marcas, Sin marca cb0f6aec-1481-4e37-861c-bab9b3a…" at bounding box center [525, 152] width 747 height 37
click at [247, 147] on input "pva10029" at bounding box center [248, 158] width 101 height 23
type input "p"
click at [269, 127] on div "Artículos sucursal Para editar los artículos o cambios generales, ve a “Organiz…" at bounding box center [525, 265] width 747 height 396
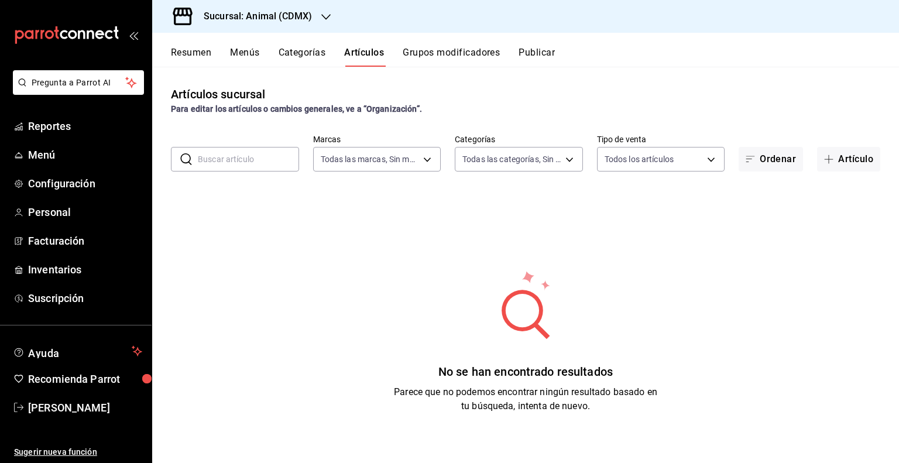
click at [304, 40] on div "Resumen Menús Categorías Artículos Grupos modificadores Publicar" at bounding box center [525, 50] width 747 height 34
click at [311, 49] on button "Categorías" at bounding box center [302, 57] width 47 height 20
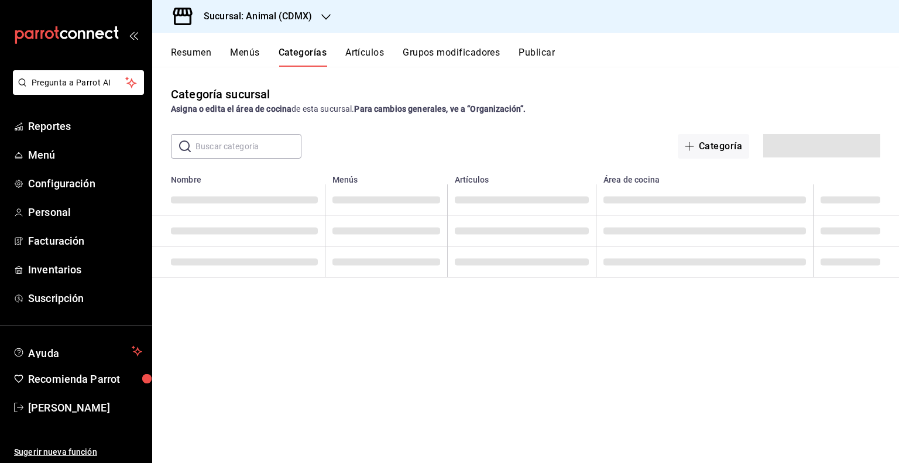
click at [368, 56] on button "Artículos" at bounding box center [364, 57] width 39 height 20
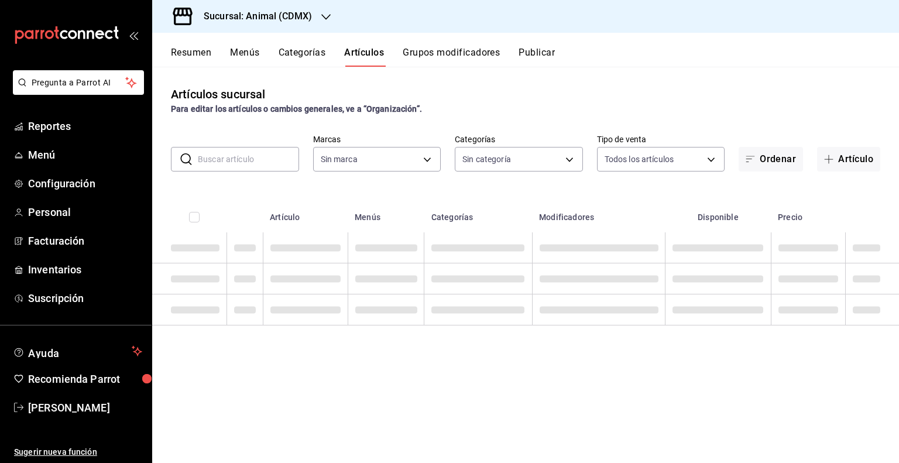
click at [265, 161] on input "text" at bounding box center [248, 158] width 101 height 23
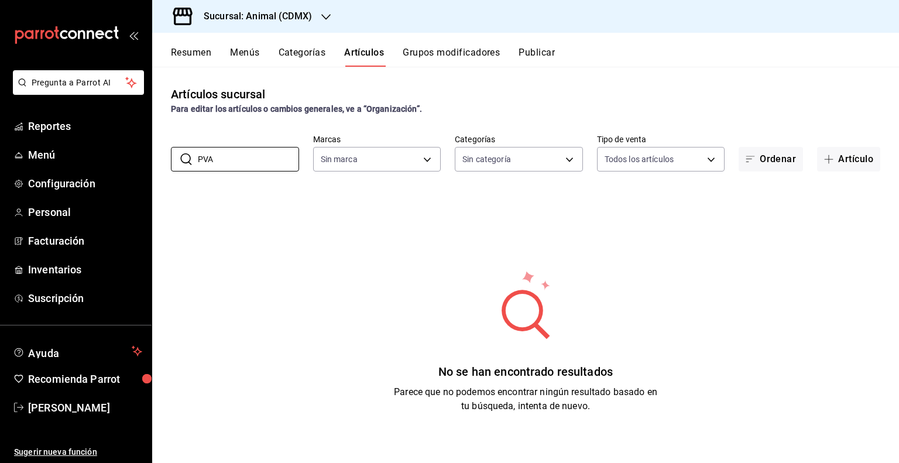
type input "PVA"
type input "cb0f6aec-1481-4e37-861c-bab9b3a65b14"
type input "PVA10"
click at [266, 147] on input "PVA10" at bounding box center [248, 158] width 101 height 23
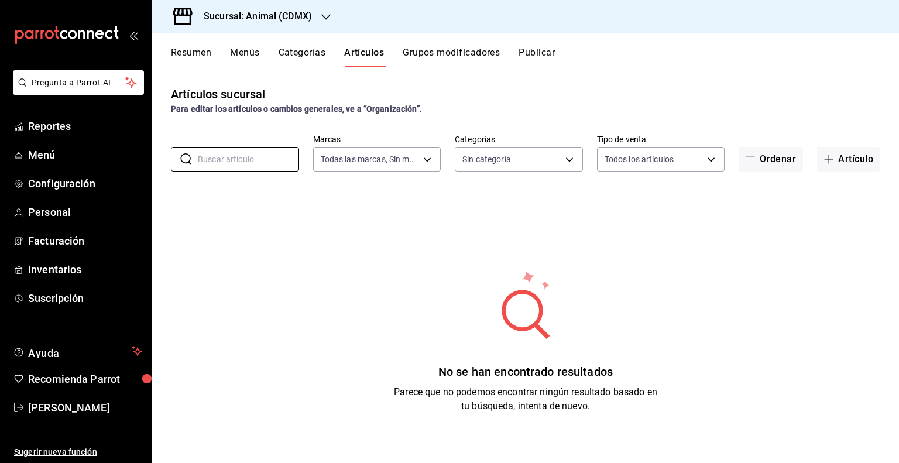
click at [326, 60] on button "Categorías" at bounding box center [302, 57] width 47 height 20
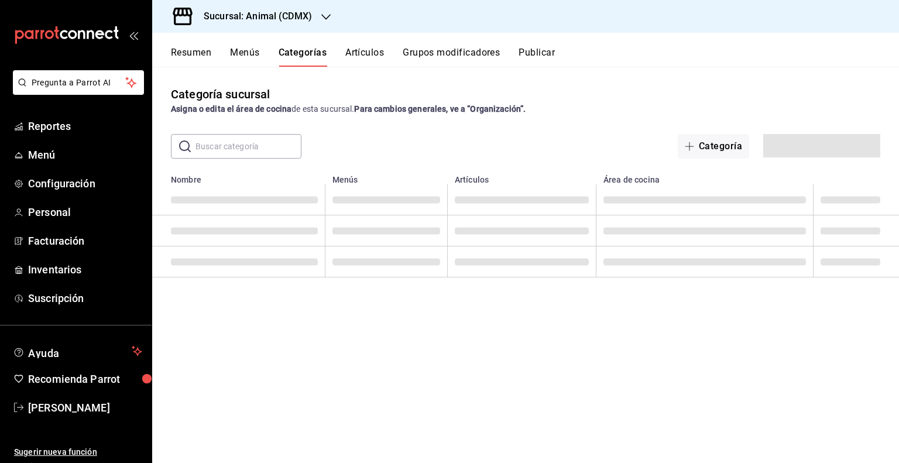
click at [380, 61] on button "Artículos" at bounding box center [364, 57] width 39 height 20
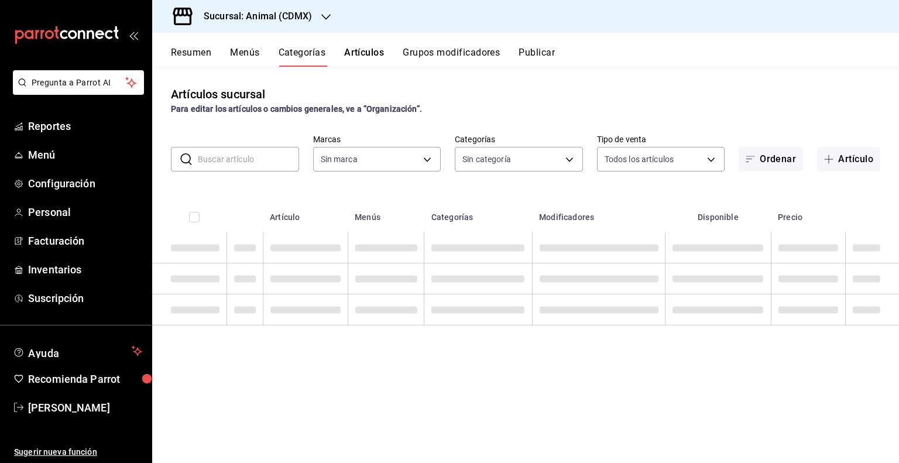
click at [253, 154] on input "text" at bounding box center [248, 158] width 101 height 23
type input "cb0f6aec-1481-4e37-861c-bab9b3a65b14"
click at [275, 23] on div "Sucursal: Animal (CDMX)" at bounding box center [248, 16] width 174 height 33
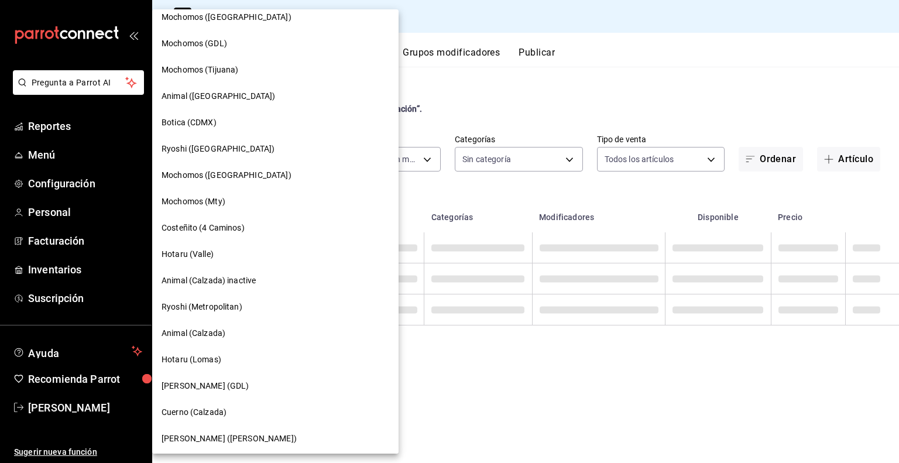
scroll to position [410, 0]
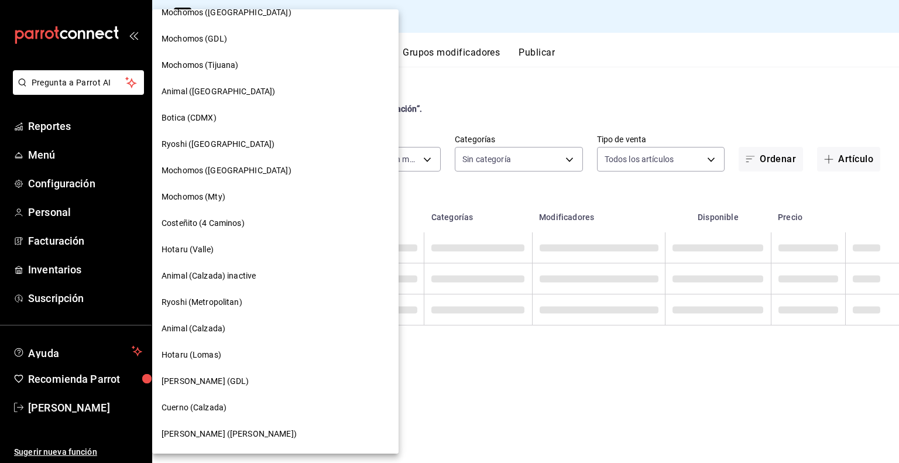
click at [202, 327] on span "Animal (Calzada)" at bounding box center [193, 328] width 64 height 12
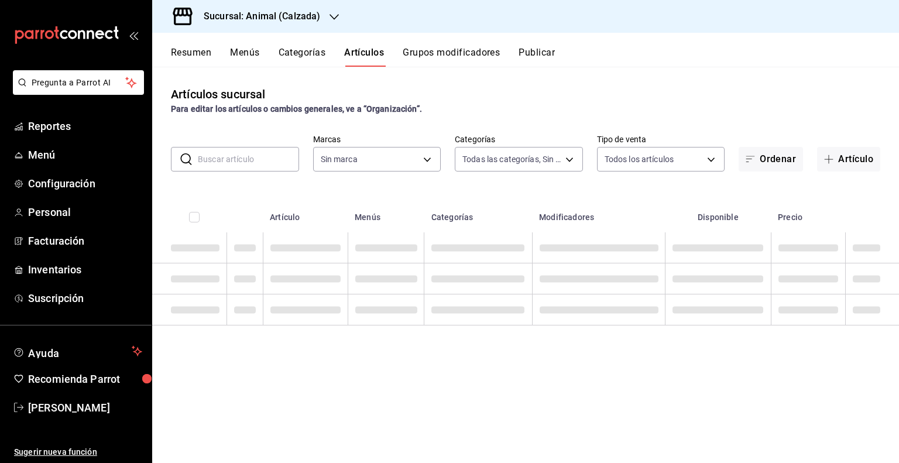
click at [218, 154] on input "text" at bounding box center [248, 158] width 101 height 23
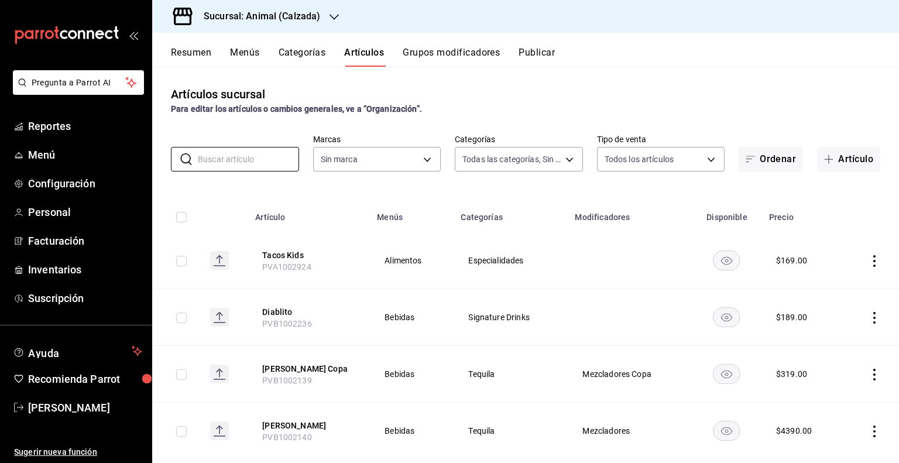
type input "577524a9-a437-43f3-84d2-cf2e6968635f,5d35a5f4-3063-4397-a550-a8f4eca83956,9bcdf…"
click at [240, 154] on input "text" at bounding box center [248, 158] width 101 height 23
type input "P"
type input "e26472f3-9262-489d-bcba-4c6b034529c7"
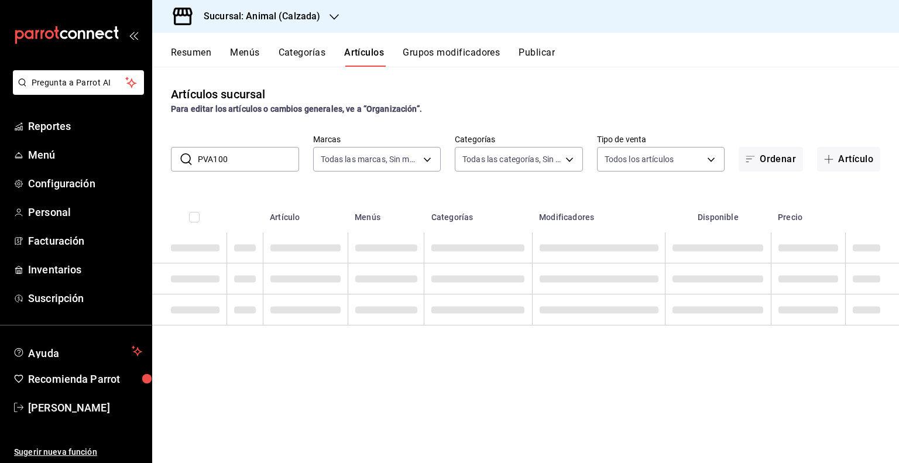
click at [242, 157] on input "PVA100" at bounding box center [248, 158] width 101 height 23
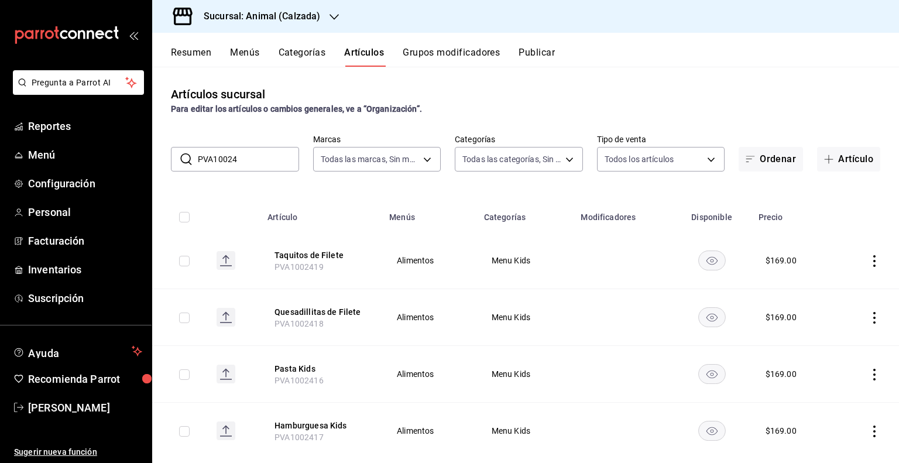
click at [711, 259] on rect "availability-product" at bounding box center [711, 259] width 27 height 19
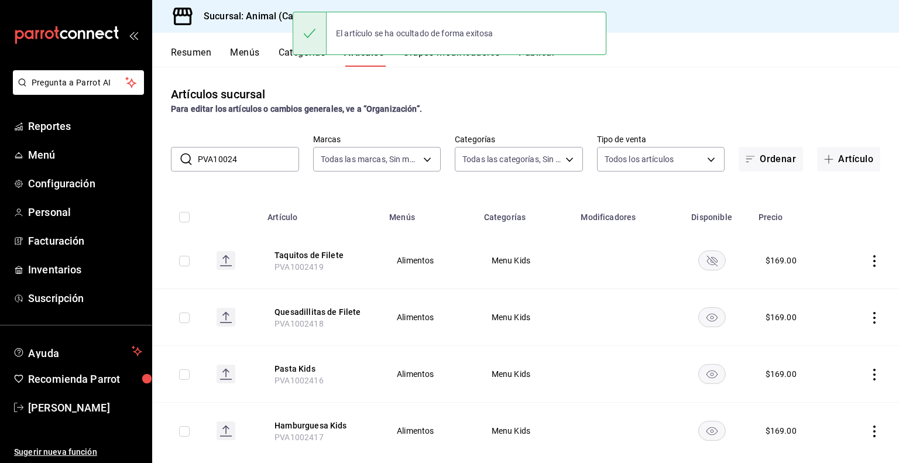
click at [707, 259] on icon "availability-product" at bounding box center [711, 261] width 11 height 11
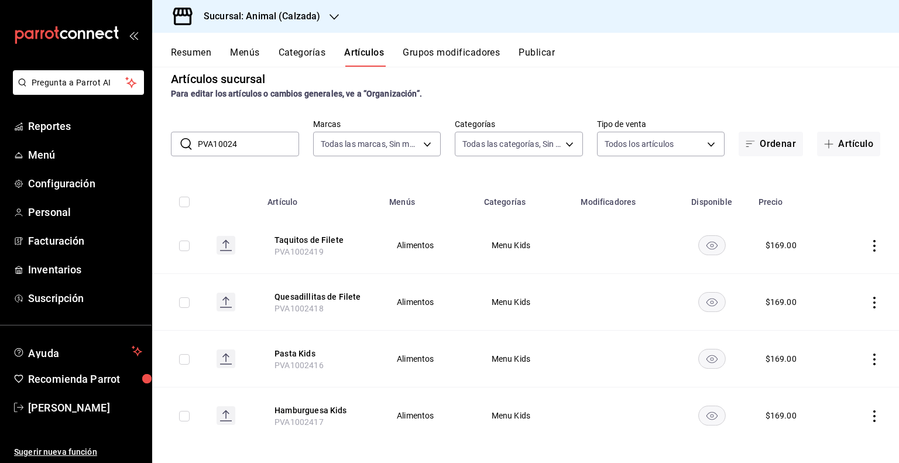
scroll to position [23, 0]
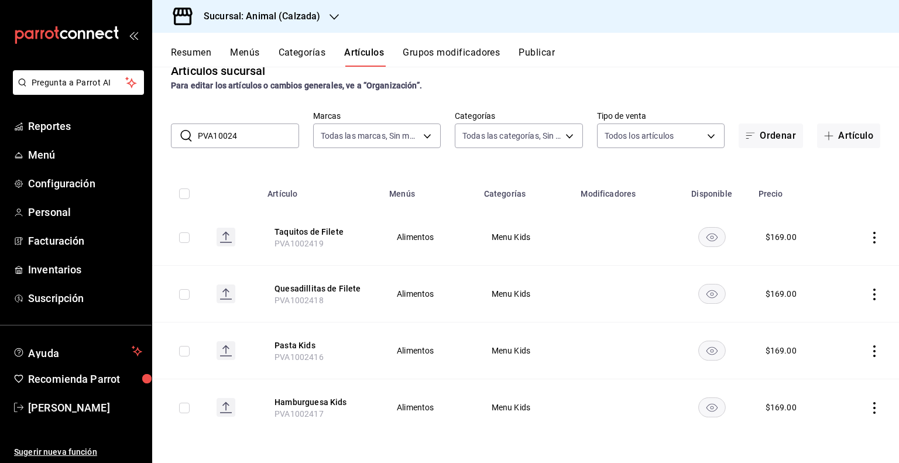
click at [264, 131] on input "PVA10024" at bounding box center [248, 135] width 101 height 23
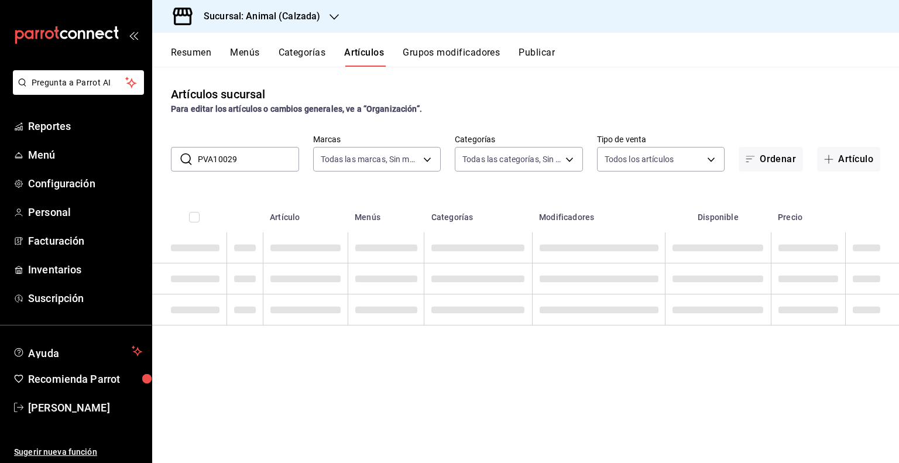
scroll to position [0, 0]
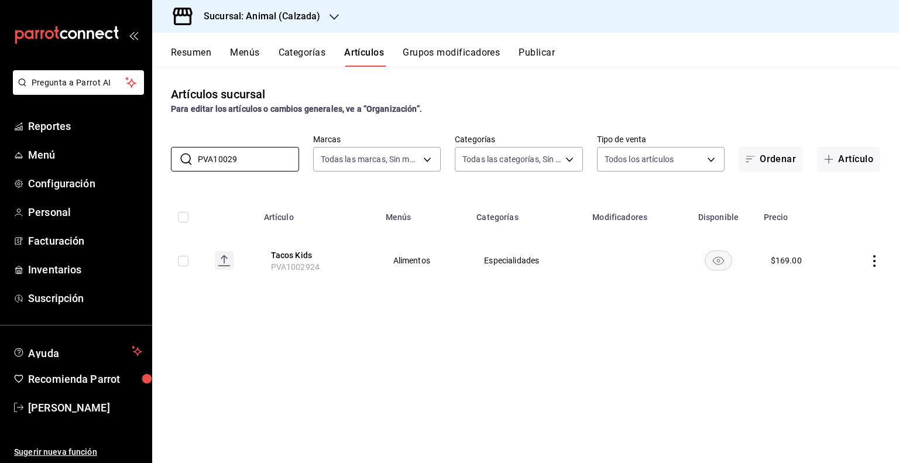
click at [723, 263] on rect "availability-product" at bounding box center [718, 259] width 27 height 19
click at [243, 163] on input "PVA10029" at bounding box center [248, 158] width 101 height 23
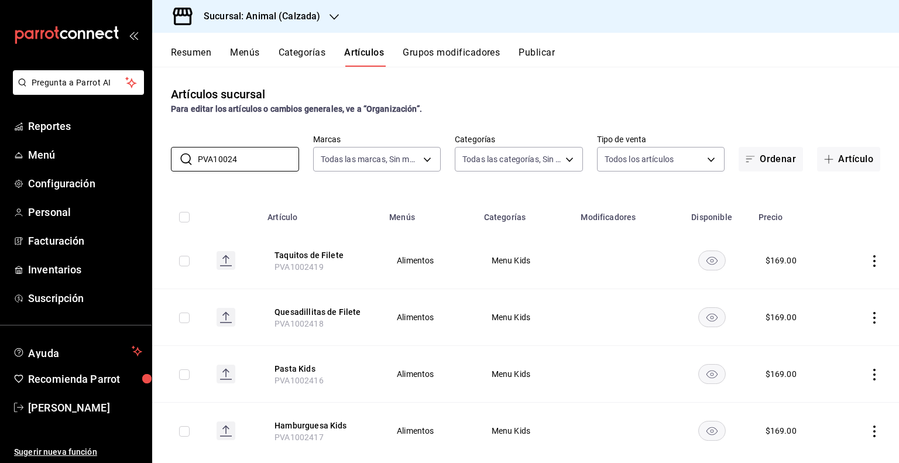
type input "PVA10024"
click at [868, 256] on icon "actions" at bounding box center [874, 261] width 12 height 12
click at [808, 281] on div at bounding box center [804, 288] width 21 height 14
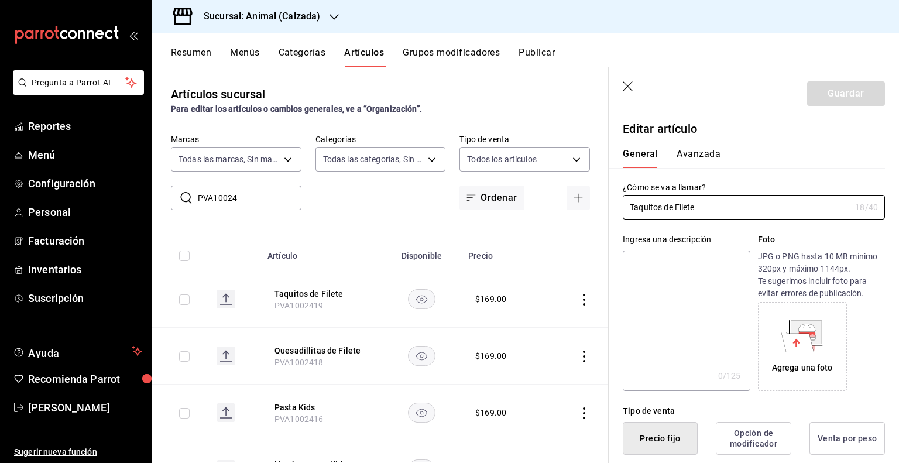
drag, startPoint x: 718, startPoint y: 208, endPoint x: 549, endPoint y: 227, distance: 170.7
click at [549, 227] on main "Artículos sucursal Para editar los artículos o cambios generales, ve a “Organiz…" at bounding box center [525, 265] width 747 height 396
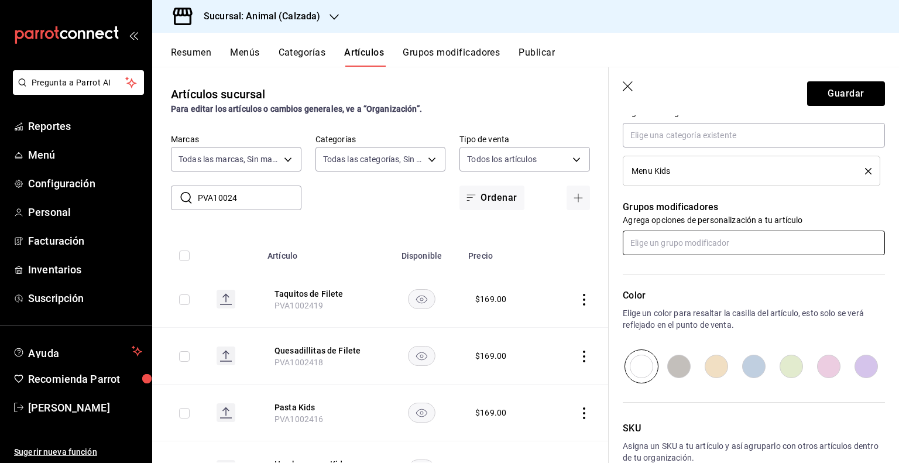
scroll to position [393, 0]
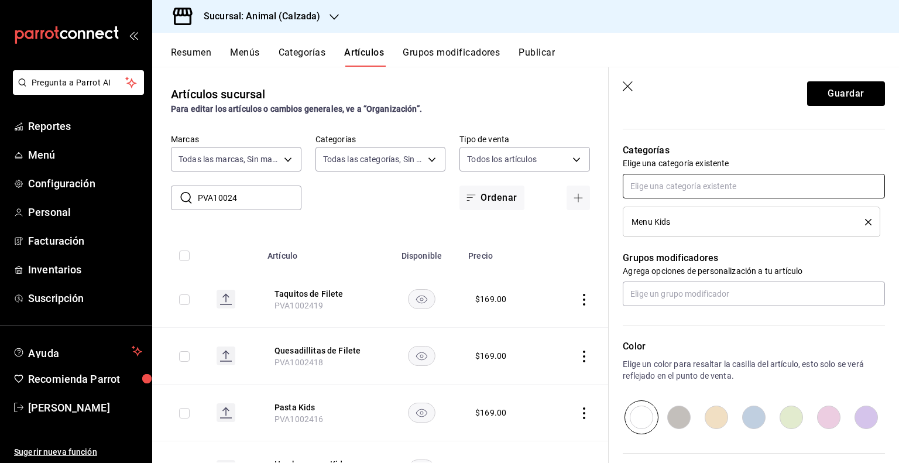
type input "Tacos Kids"
click at [827, 185] on input "text" at bounding box center [754, 186] width 262 height 25
type input "espe"
click at [731, 216] on li "Especialidades" at bounding box center [749, 211] width 253 height 19
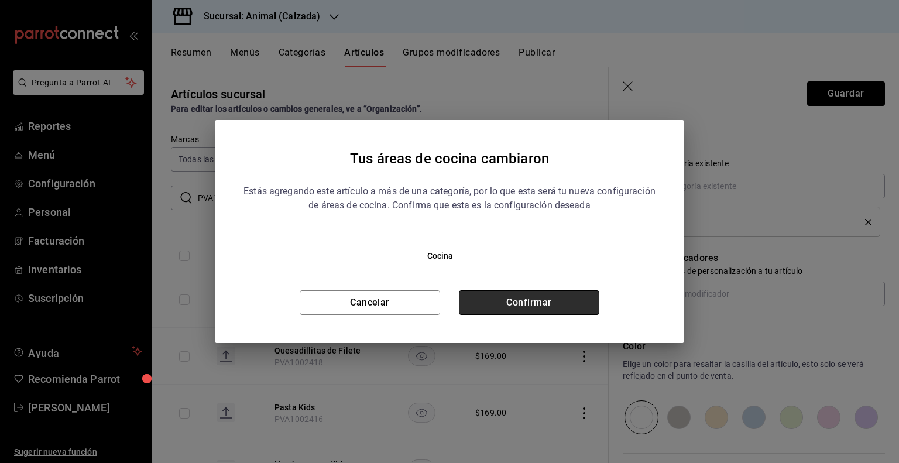
click at [560, 296] on button "Confirmar" at bounding box center [529, 302] width 140 height 25
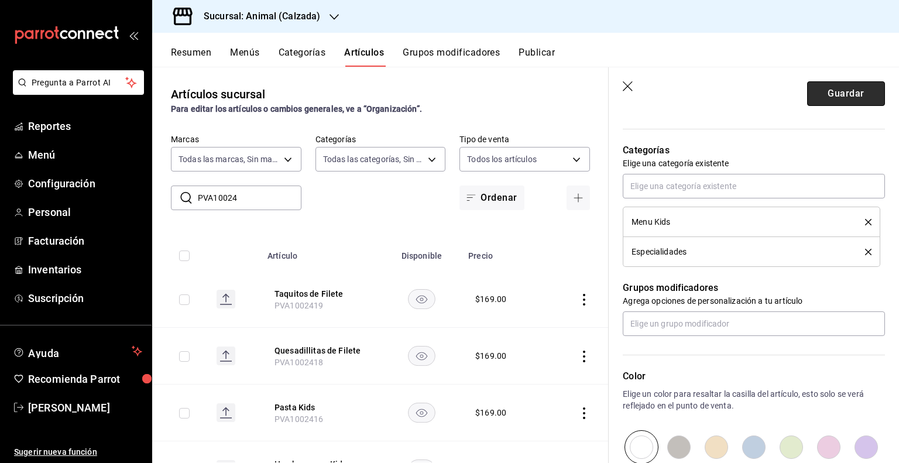
click at [841, 95] on button "Guardar" at bounding box center [846, 93] width 78 height 25
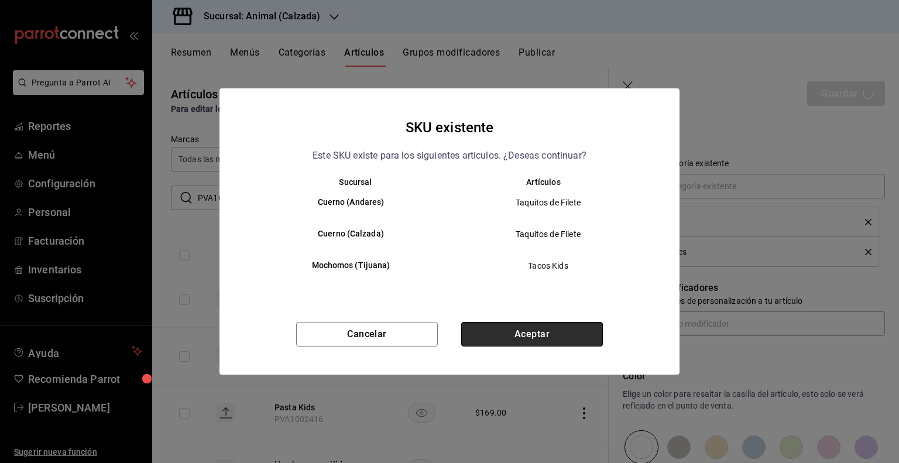
click at [529, 326] on button "Aceptar" at bounding box center [532, 334] width 142 height 25
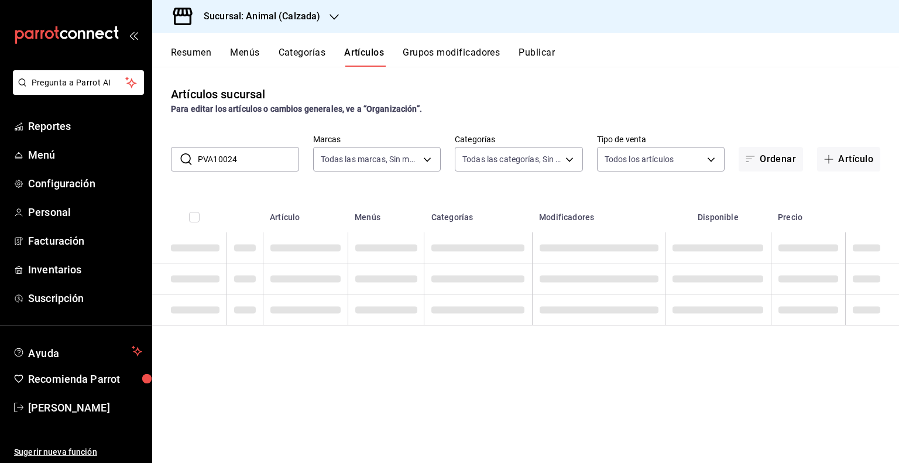
click at [535, 49] on button "Publicar" at bounding box center [536, 57] width 36 height 20
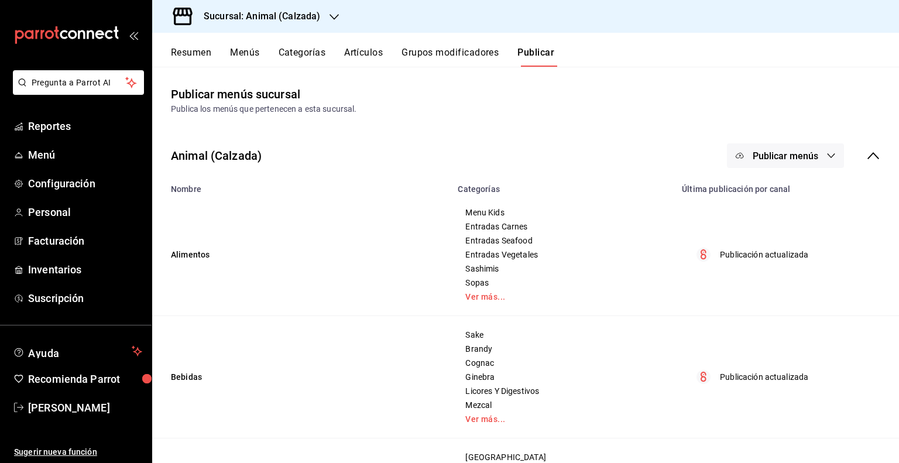
click at [823, 146] on button "Publicar menús" at bounding box center [785, 155] width 117 height 25
click at [776, 180] on li "Punto de venta" at bounding box center [777, 193] width 108 height 33
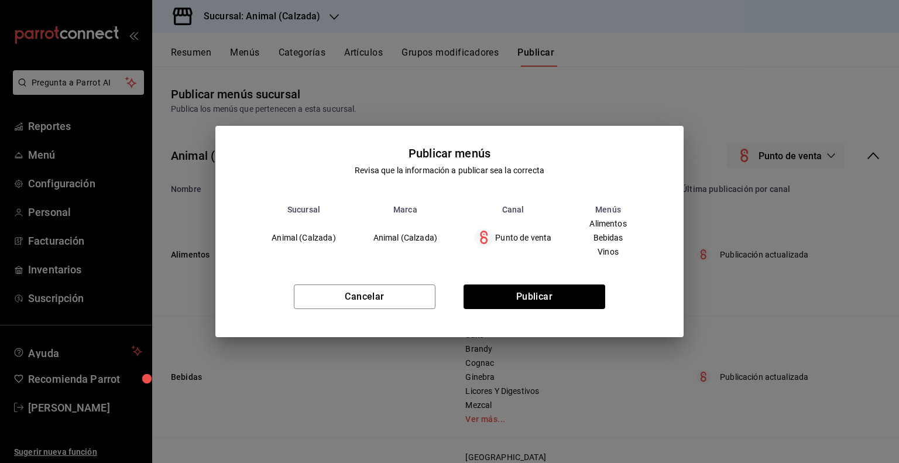
click at [570, 311] on div "Cancelar Publicar" at bounding box center [448, 301] width 467 height 71
click at [569, 305] on button "Publicar" at bounding box center [534, 296] width 142 height 25
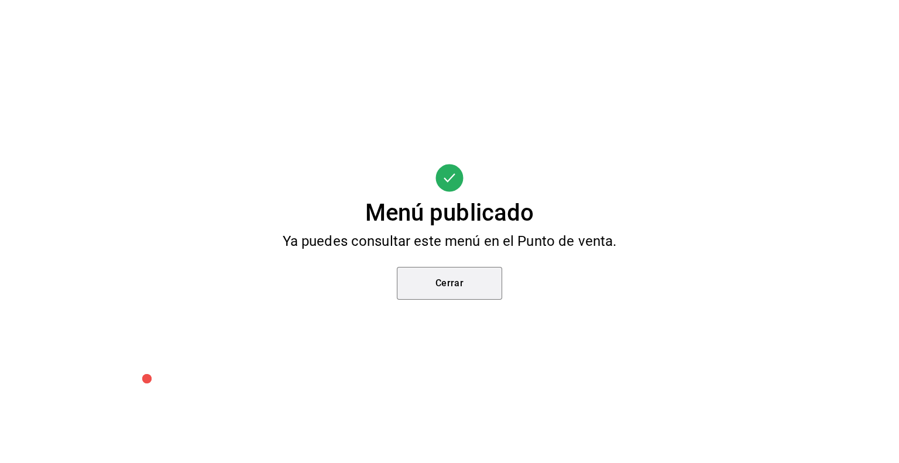
click at [484, 291] on button "Cerrar" at bounding box center [449, 283] width 105 height 33
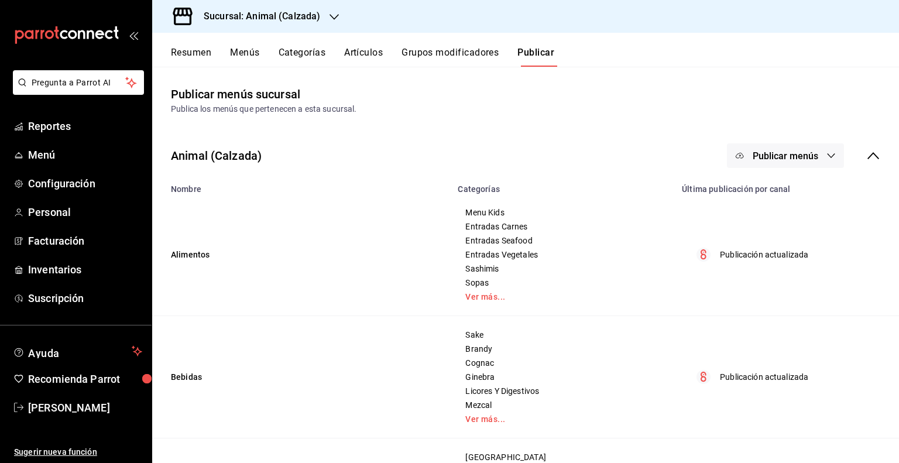
click at [260, 18] on h3 "Sucursal: Animal (Calzada)" at bounding box center [257, 16] width 126 height 14
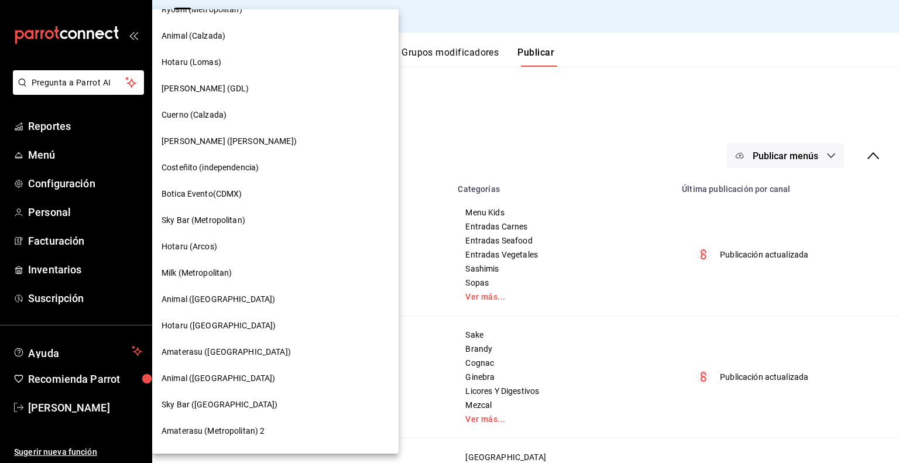
scroll to position [761, 0]
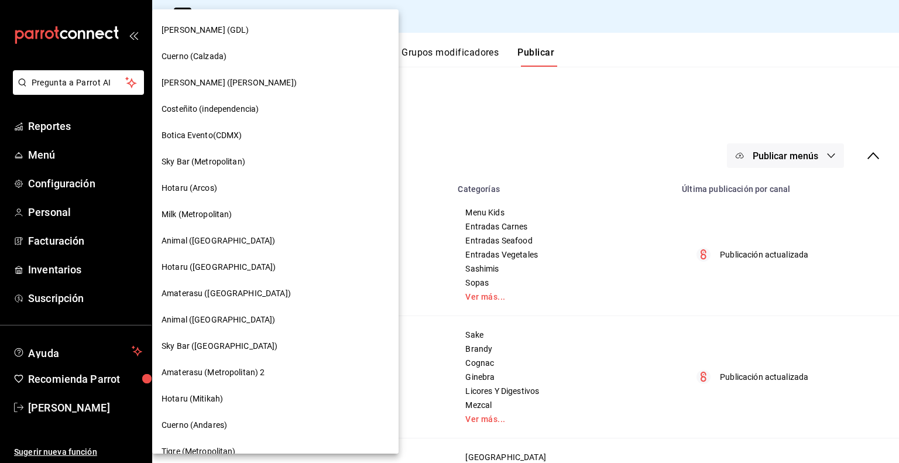
click at [216, 319] on span "Animal ([GEOGRAPHIC_DATA])" at bounding box center [218, 320] width 114 height 12
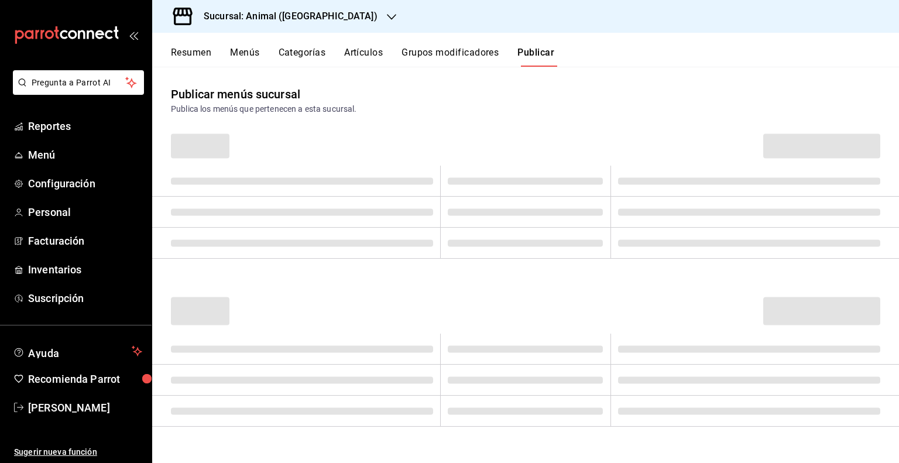
click at [366, 50] on button "Artículos" at bounding box center [363, 57] width 39 height 20
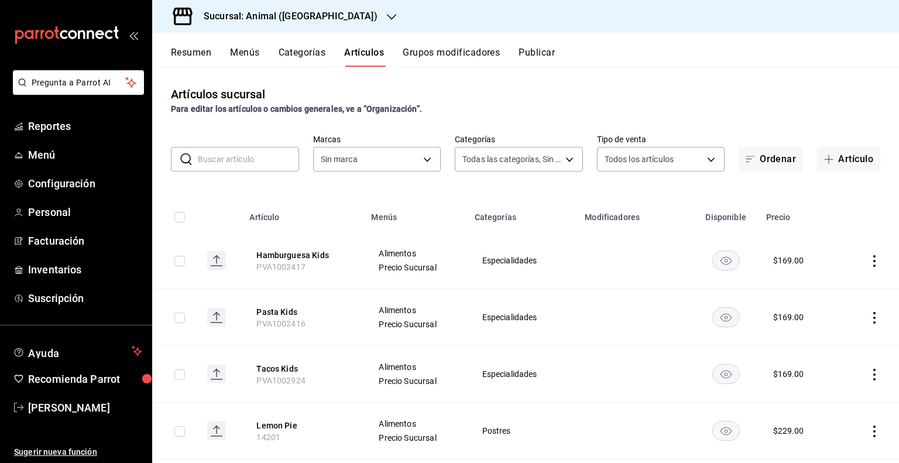
type input "696422f3-042f-4992-a796-20cec1d2addd,ab2f2cdd-2d2d-455a-bd59-969ed93fbee5,5744a…"
click at [227, 159] on input "text" at bounding box center [248, 158] width 101 height 23
type input "p"
type input "O"
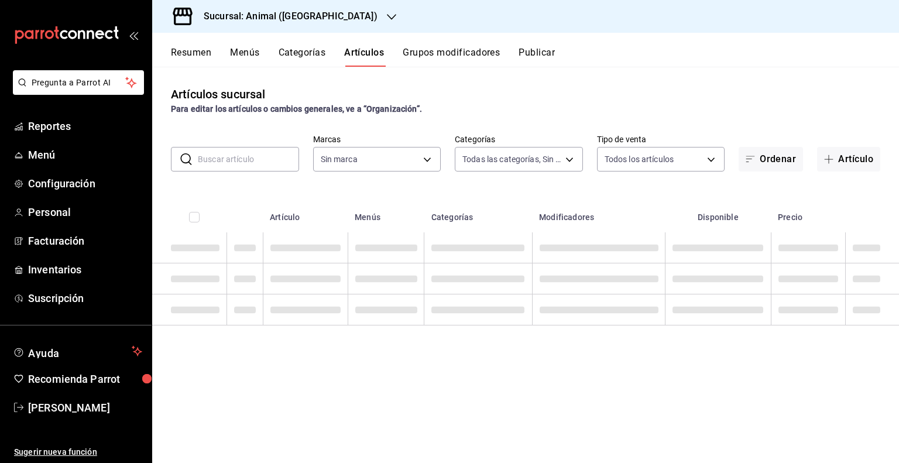
type input "P"
type input "96838179-8fbb-4073-aae3-1789726318c8"
click at [665, 198] on th "Modificadores" at bounding box center [598, 213] width 133 height 37
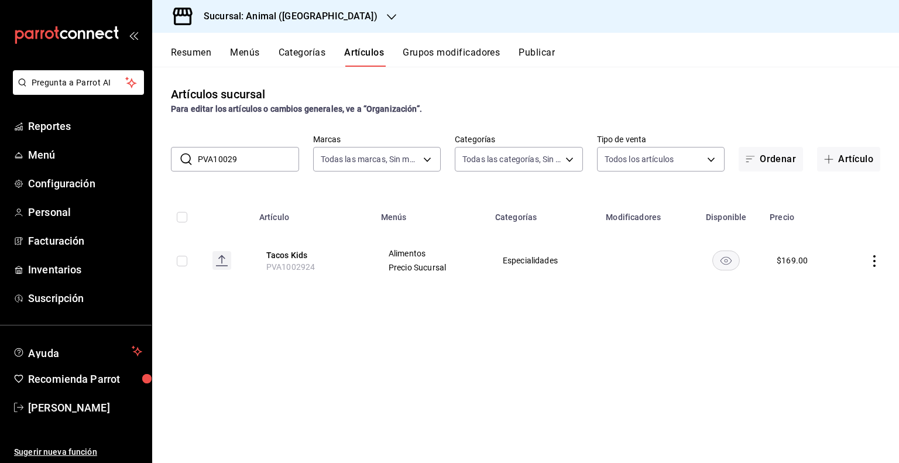
click at [726, 257] on rect "availability-product" at bounding box center [726, 259] width 27 height 19
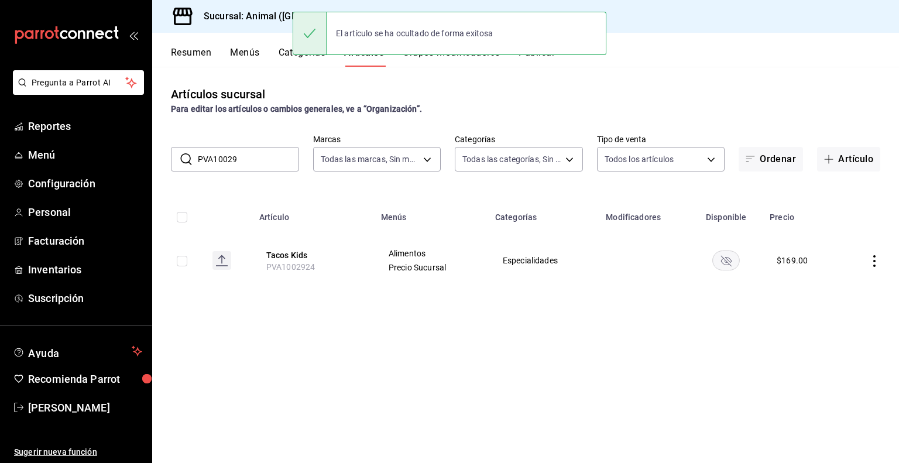
click at [246, 156] on input "PVA10029" at bounding box center [248, 158] width 101 height 23
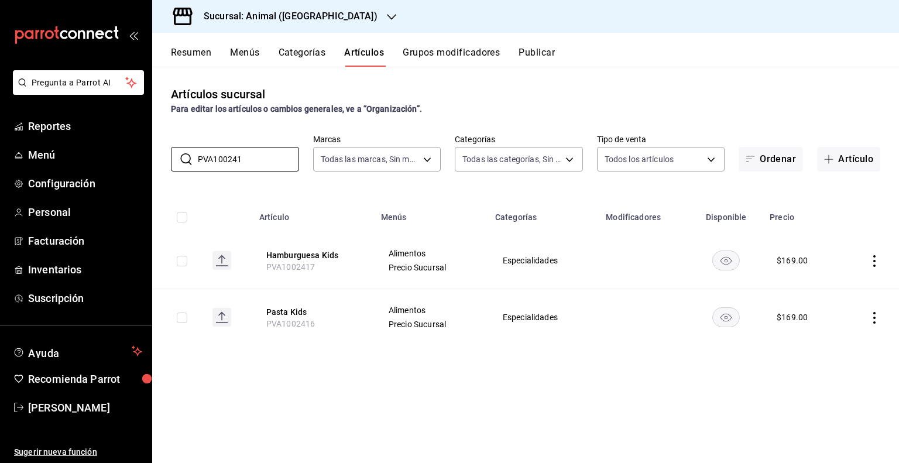
type input "PVA1002419"
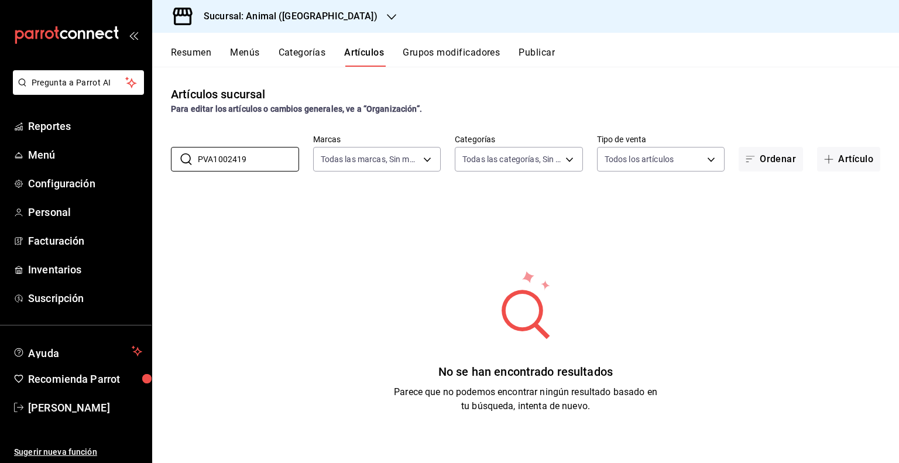
drag, startPoint x: 263, startPoint y: 157, endPoint x: 163, endPoint y: 159, distance: 100.1
click at [163, 159] on div "​ PVA1002419 ​ Marcas Todas las marcas, Sin marca 96838179-8fbb-4073-aae3-17897…" at bounding box center [525, 152] width 747 height 37
click at [312, 53] on button "Categorías" at bounding box center [302, 57] width 47 height 20
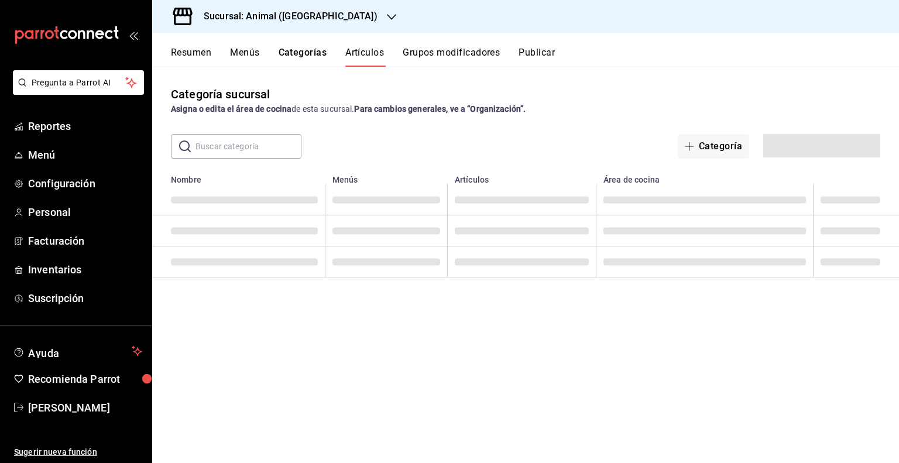
click at [362, 53] on button "Artículos" at bounding box center [364, 57] width 39 height 20
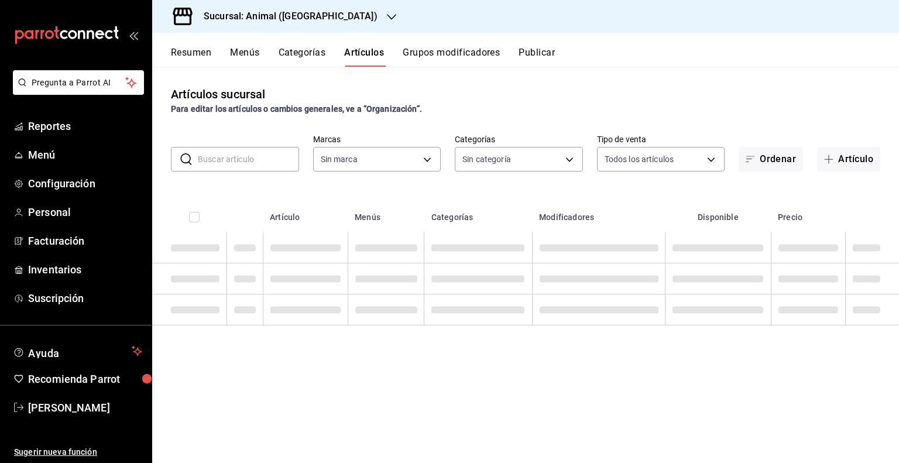
click at [262, 157] on input "text" at bounding box center [248, 158] width 101 height 23
click at [292, 122] on div "Artículos sucursal Para editar los artículos o cambios generales, ve a “Organiz…" at bounding box center [525, 265] width 747 height 396
type input "96838179-8fbb-4073-aae3-1789726318c8"
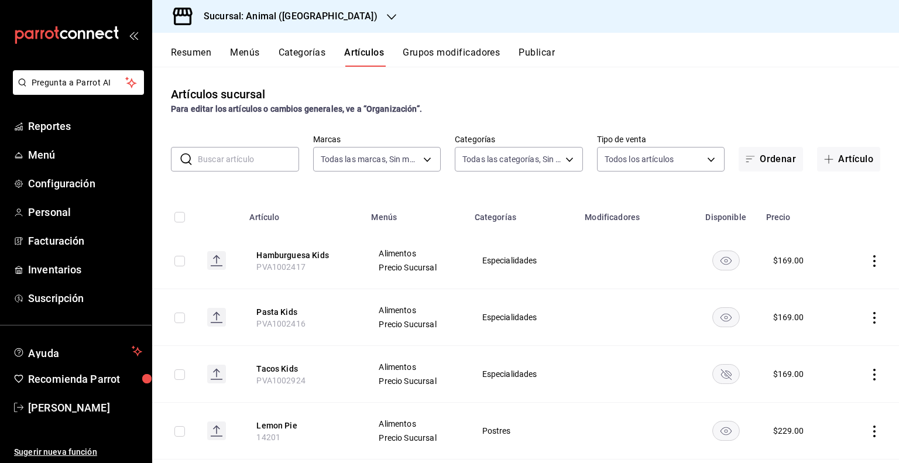
type input "696422f3-042f-4992-a796-20cec1d2addd,ab2f2cdd-2d2d-455a-bd59-969ed93fbee5,5744a…"
click at [253, 158] on input "text" at bounding box center [248, 158] width 101 height 23
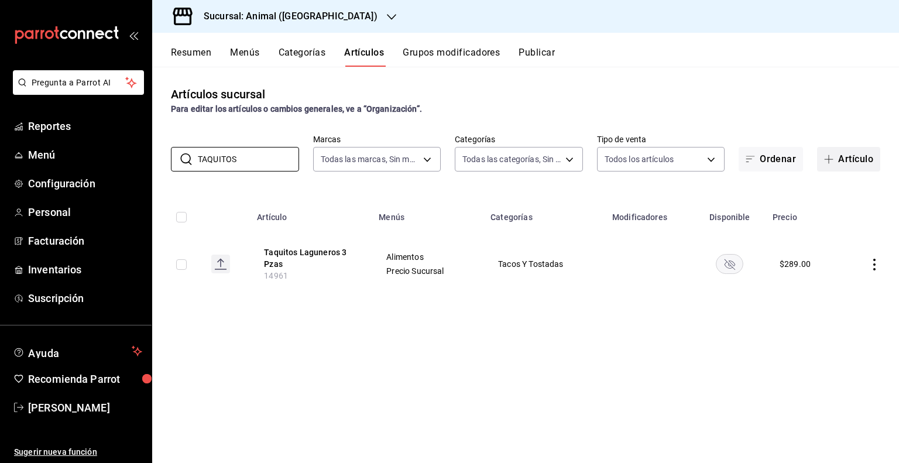
type input "TAQUITOS"
click at [847, 156] on button "Artículo" at bounding box center [848, 159] width 63 height 25
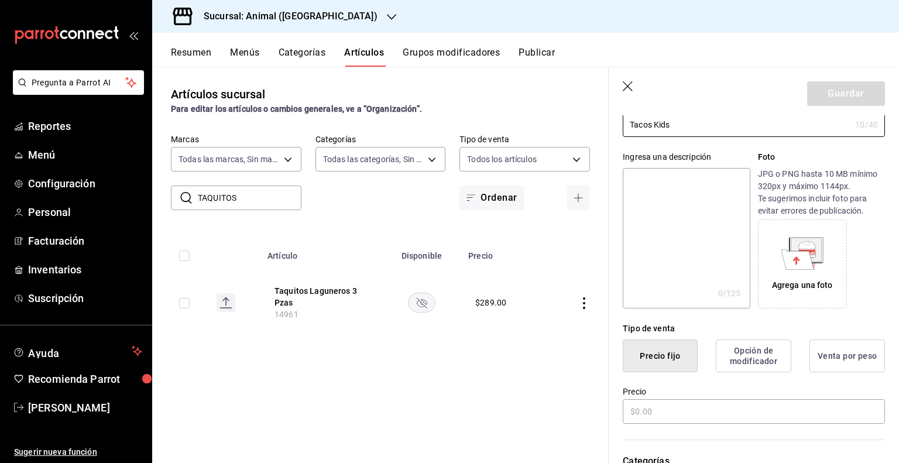
scroll to position [117, 0]
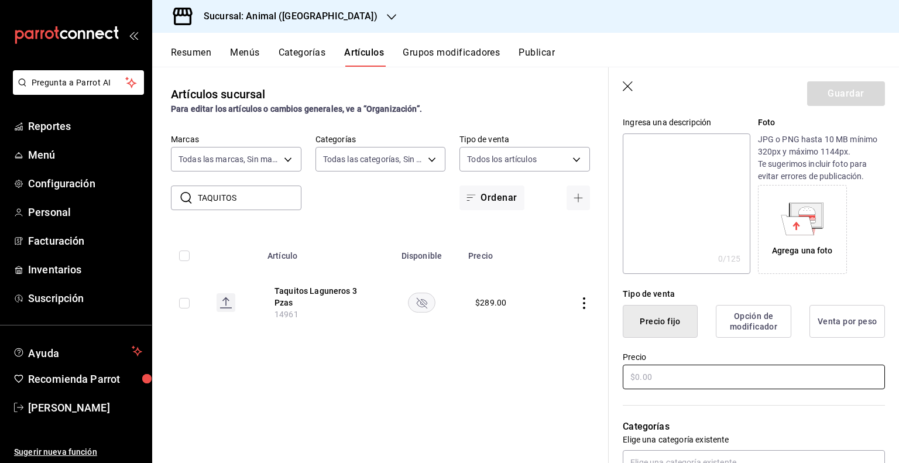
type input "Tacos Kids"
click at [674, 370] on input "text" at bounding box center [754, 377] width 262 height 25
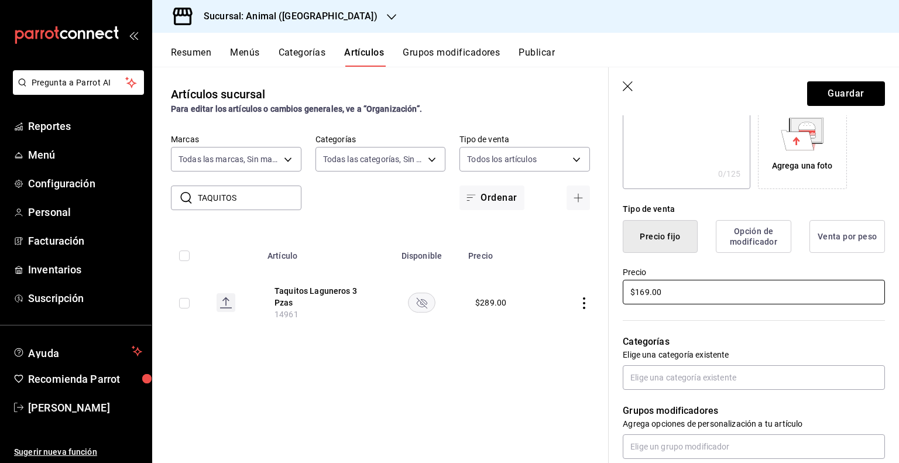
scroll to position [351, 0]
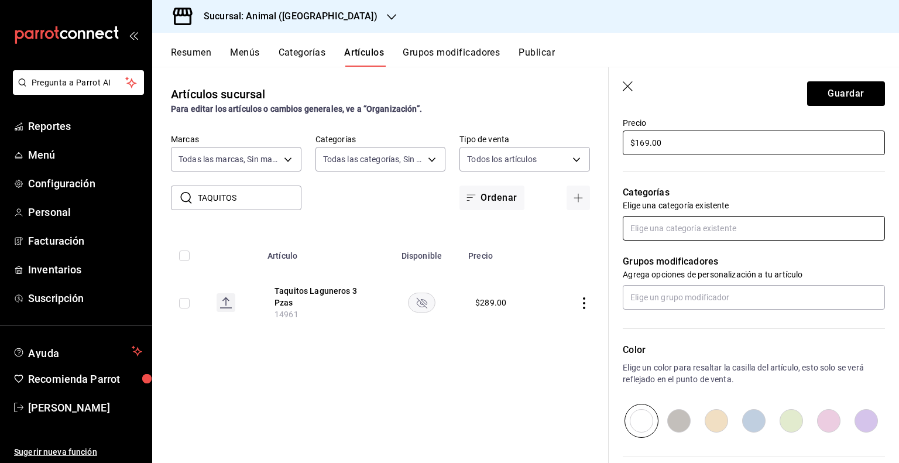
type input "$169.00"
click at [668, 220] on input "text" at bounding box center [754, 228] width 262 height 25
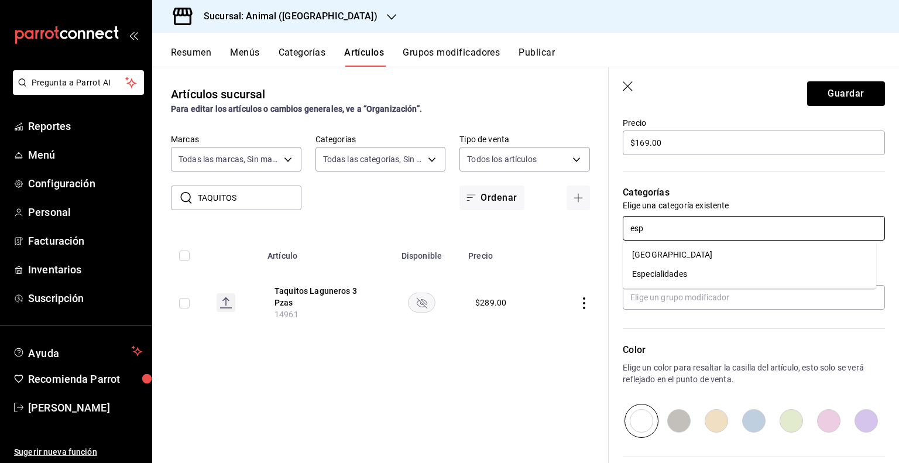
type input "espe"
click at [676, 252] on li "Especialidades" at bounding box center [749, 254] width 253 height 19
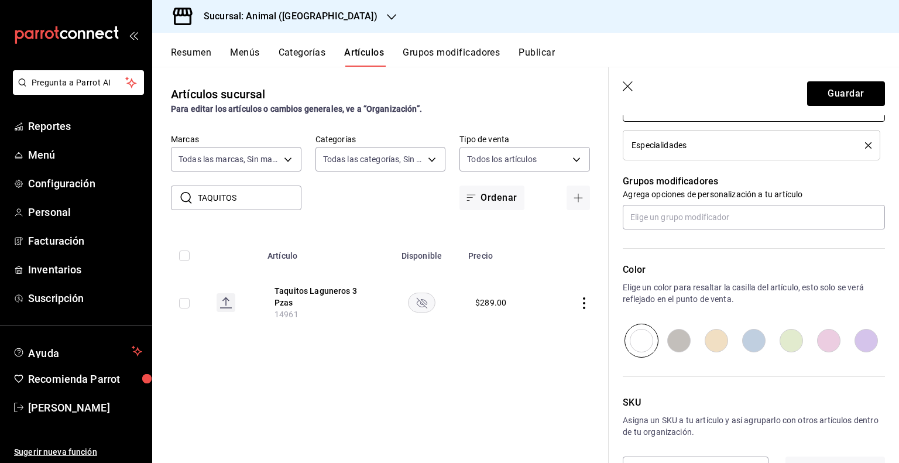
scroll to position [510, 0]
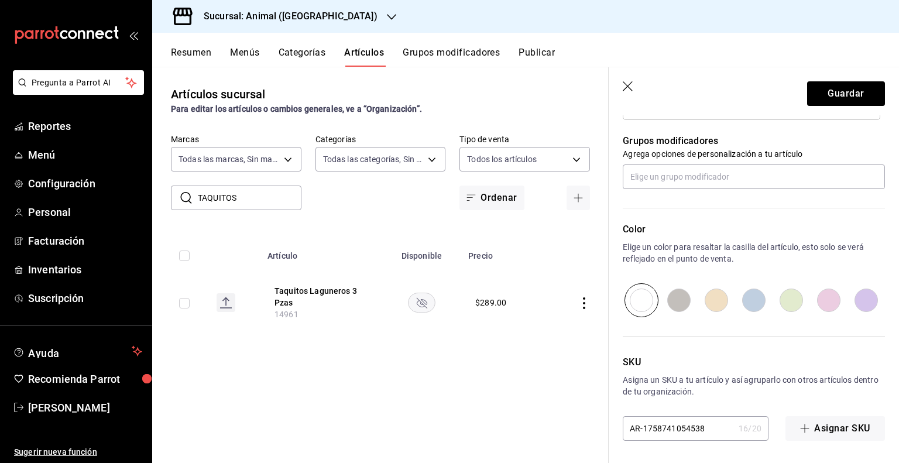
click at [676, 429] on input "AR-1758741054538" at bounding box center [678, 428] width 111 height 23
click at [676, 428] on input "AR-1758741054538" at bounding box center [678, 428] width 111 height 23
type input "PVA1002419"
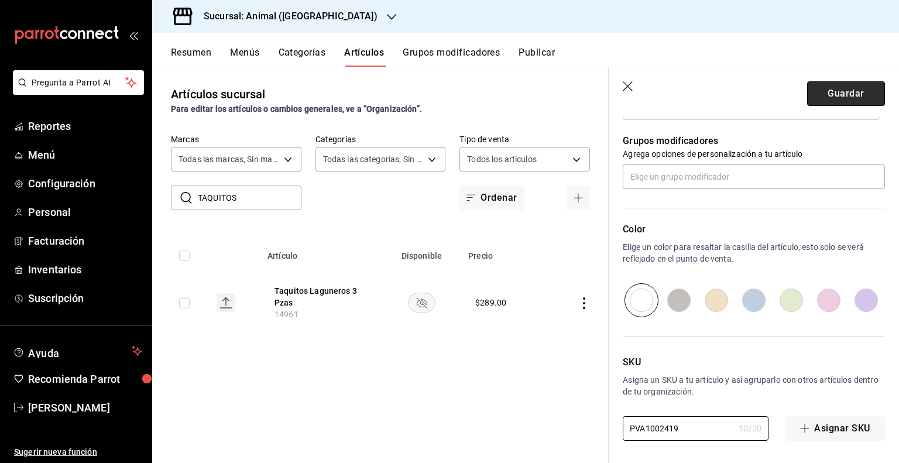
click at [819, 96] on button "Guardar" at bounding box center [846, 93] width 78 height 25
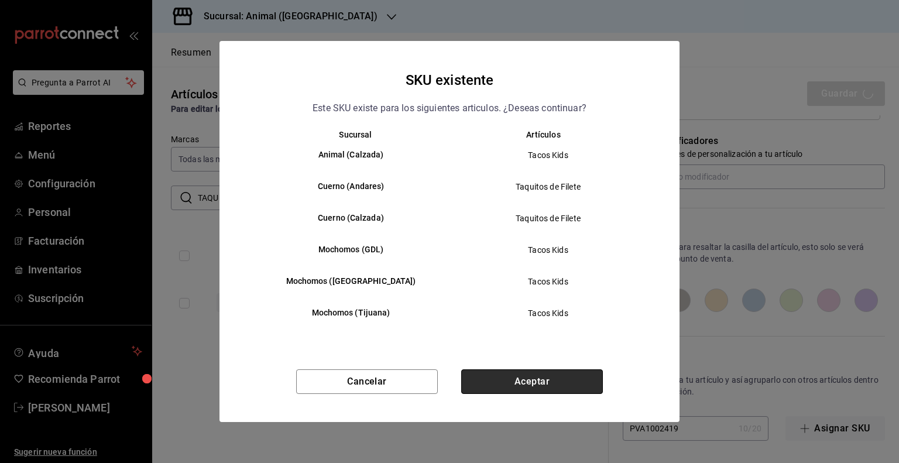
click at [562, 383] on button "Aceptar" at bounding box center [532, 381] width 142 height 25
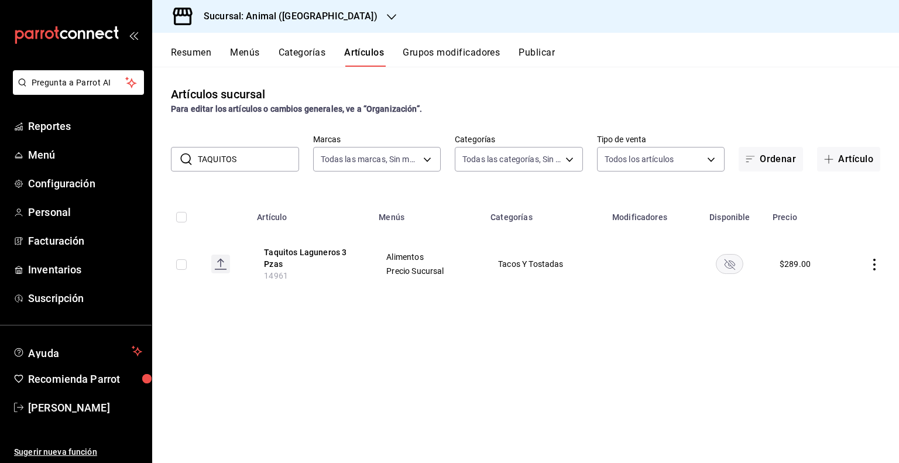
click at [525, 59] on button "Publicar" at bounding box center [536, 57] width 36 height 20
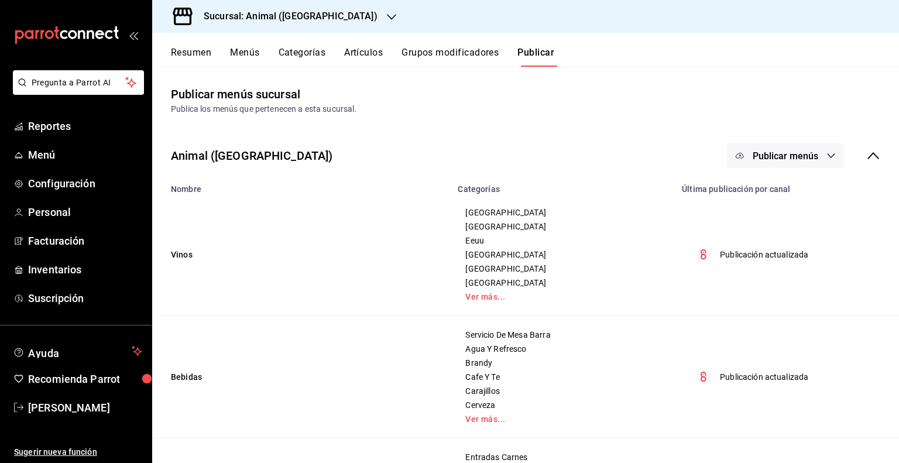
click at [786, 154] on span "Publicar menús" at bounding box center [785, 155] width 66 height 11
click at [772, 194] on span "Punto de venta" at bounding box center [793, 194] width 56 height 12
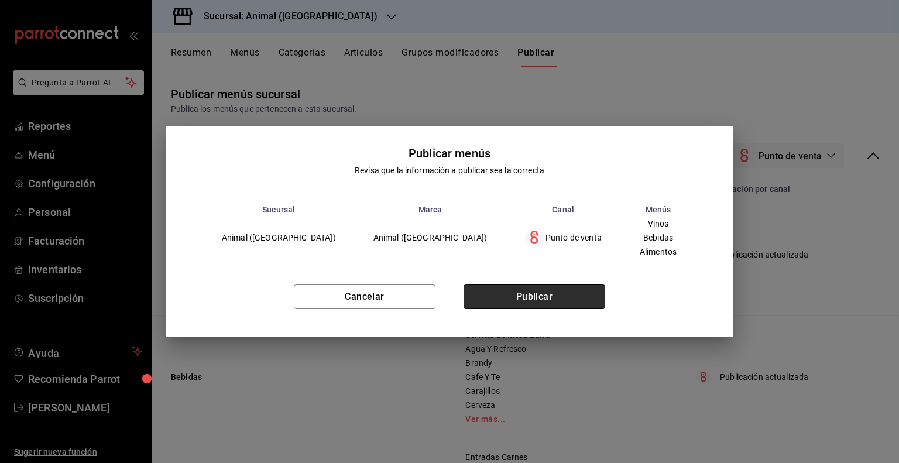
click at [580, 295] on button "Publicar" at bounding box center [534, 296] width 142 height 25
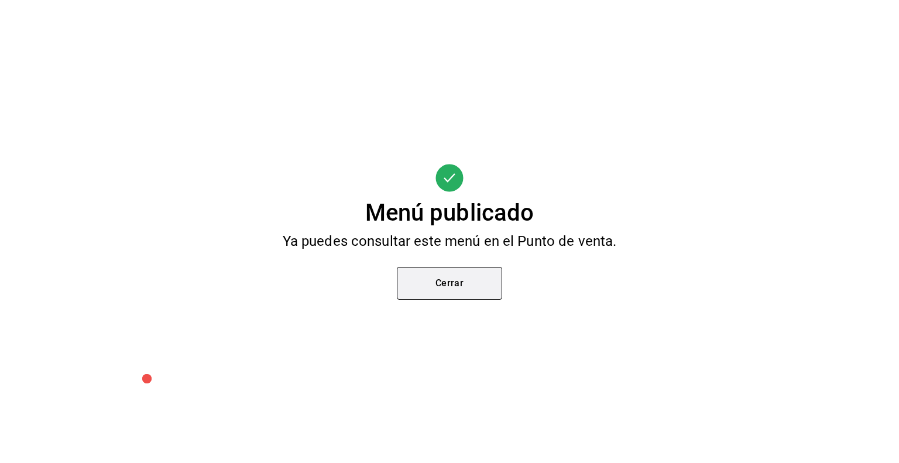
click at [466, 271] on button "Cerrar" at bounding box center [449, 283] width 105 height 33
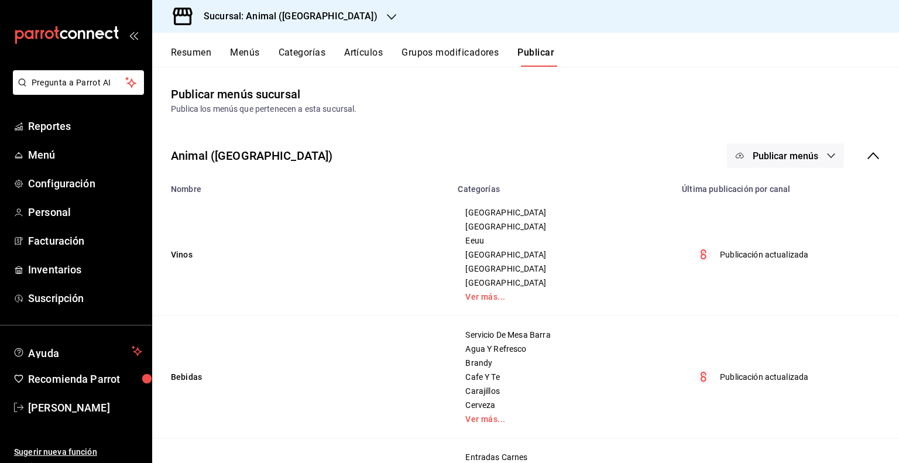
click at [233, 13] on h3 "Sucursal: Animal ([GEOGRAPHIC_DATA])" at bounding box center [285, 16] width 183 height 14
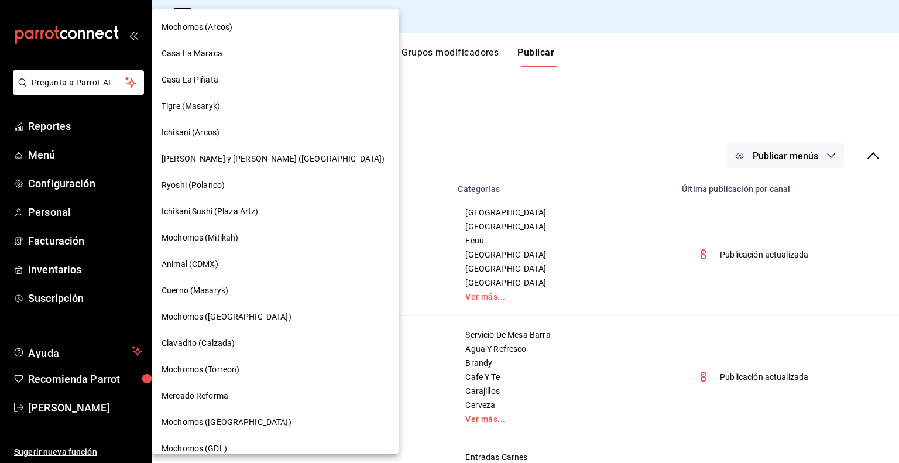
click at [190, 262] on span "Animal (CDMX)" at bounding box center [189, 264] width 57 height 12
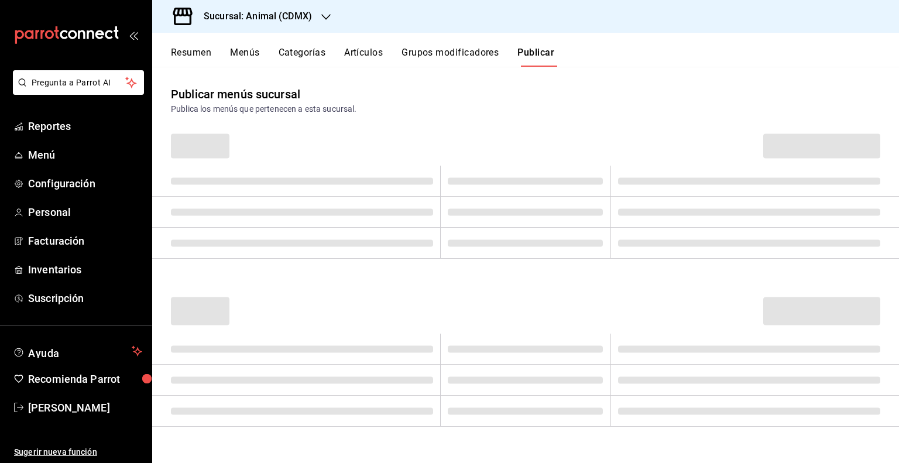
click at [370, 51] on button "Artículos" at bounding box center [363, 57] width 39 height 20
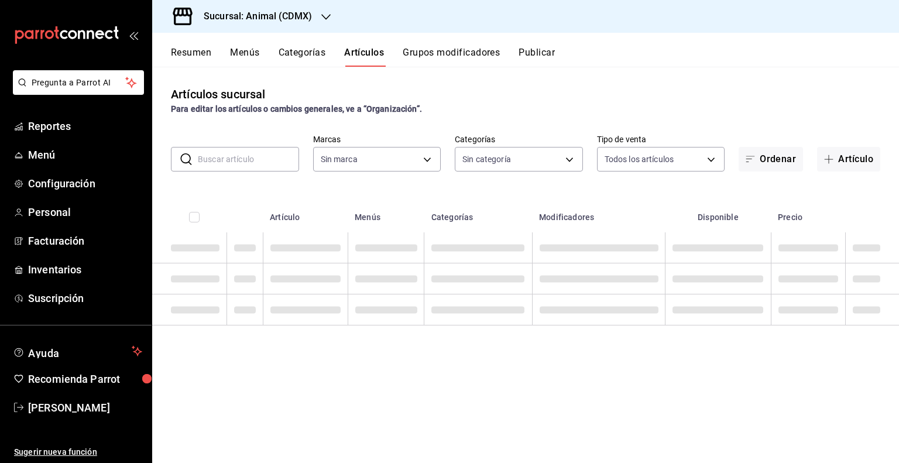
click at [236, 154] on input "text" at bounding box center [248, 158] width 101 height 23
click at [253, 137] on div "​ ​ Marcas Sin marca Categorías Sin categoría Tipo de venta Todos los artículos…" at bounding box center [525, 152] width 747 height 37
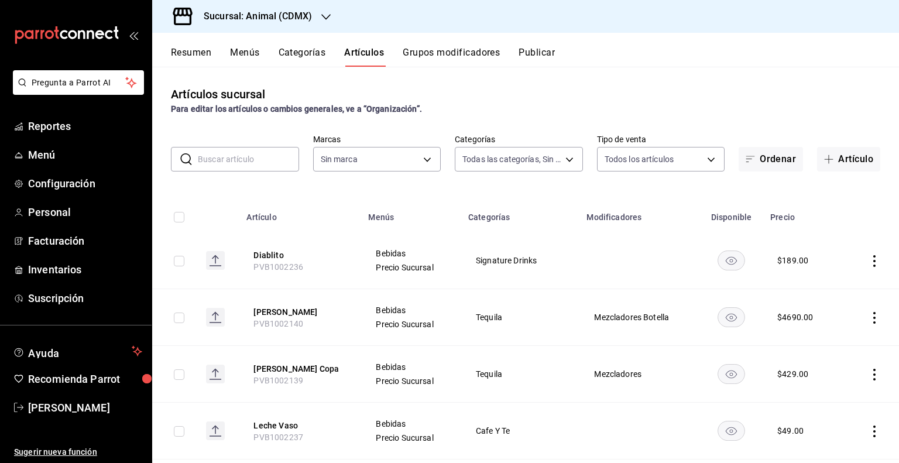
type input "281688af-6220-48ae-86b9-ca5e6f63eb3e,2ffeebaa-176c-4024-95f8-553ffecca8da,37769…"
click at [259, 156] on input "text" at bounding box center [248, 158] width 101 height 23
type input "P"
type input "cb0f6aec-1481-4e37-861c-bab9b3a65b14"
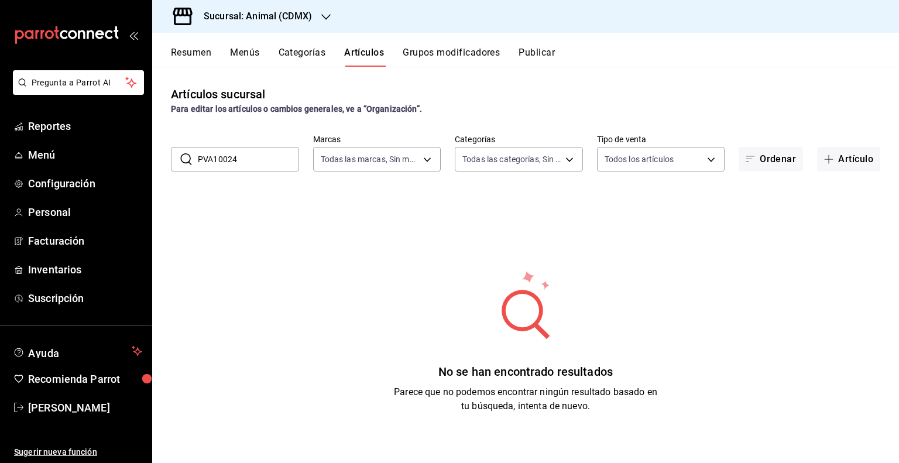
click at [269, 147] on input "PVA10024" at bounding box center [248, 158] width 101 height 23
type input "P"
click at [358, 50] on button "Artículos" at bounding box center [364, 57] width 40 height 20
click at [298, 57] on button "Categorías" at bounding box center [302, 57] width 47 height 20
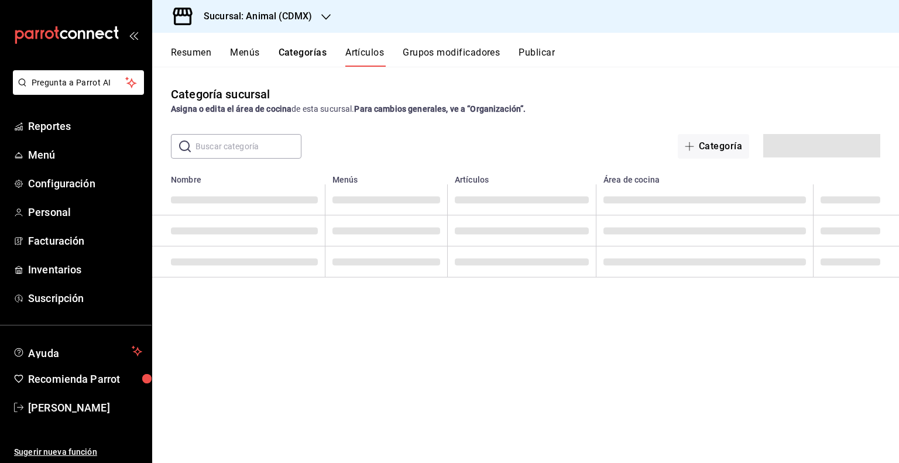
click at [357, 56] on button "Artículos" at bounding box center [364, 57] width 39 height 20
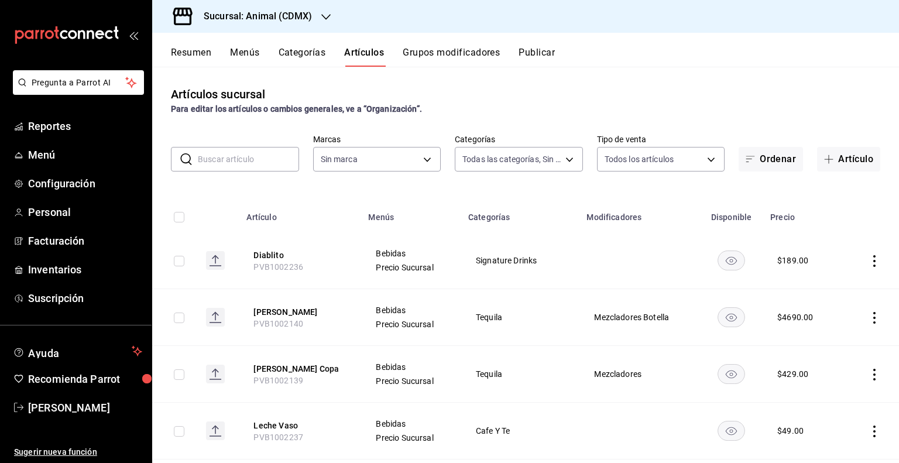
type input "281688af-6220-48ae-86b9-ca5e6f63eb3e,2ffeebaa-176c-4024-95f8-553ffecca8da,37769…"
click at [255, 161] on input "text" at bounding box center [248, 158] width 101 height 23
type input "Hamb"
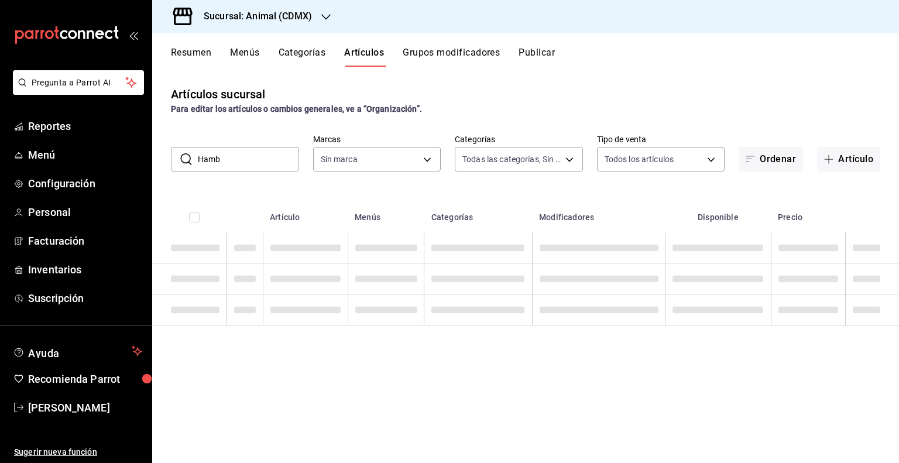
type input "cb0f6aec-1481-4e37-861c-bab9b3a65b14"
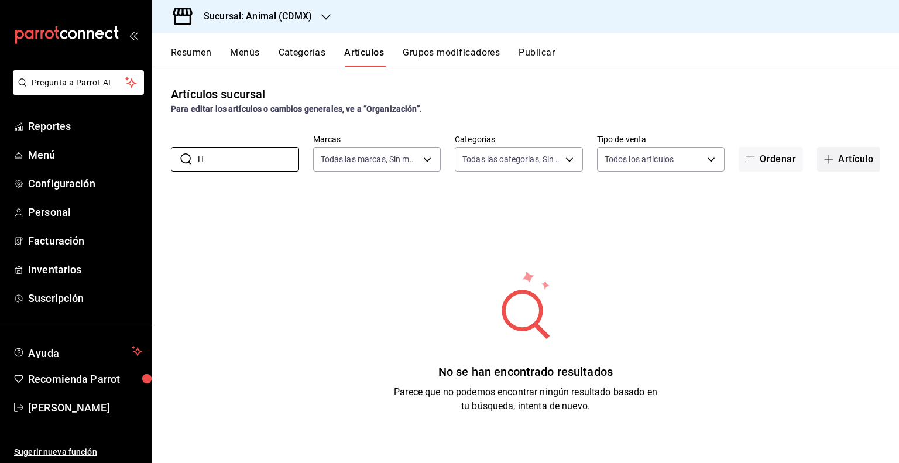
type input "H"
click at [861, 152] on button "Artículo" at bounding box center [848, 159] width 63 height 25
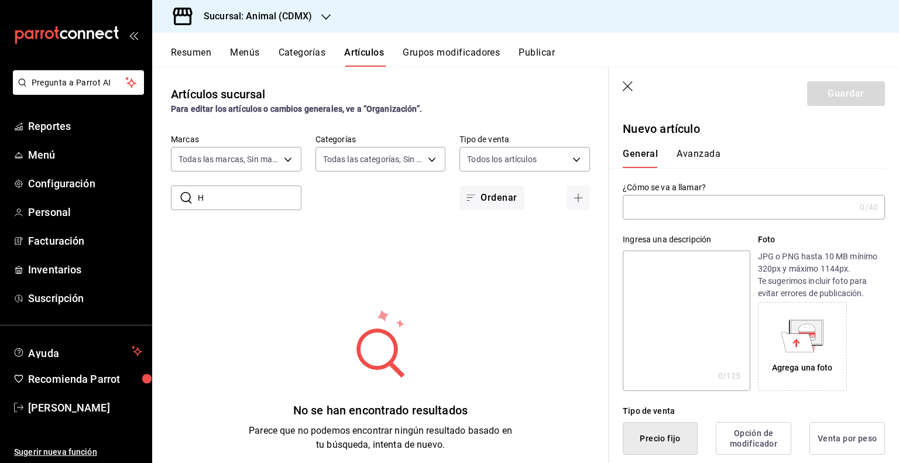
click at [667, 211] on input "text" at bounding box center [739, 206] width 232 height 23
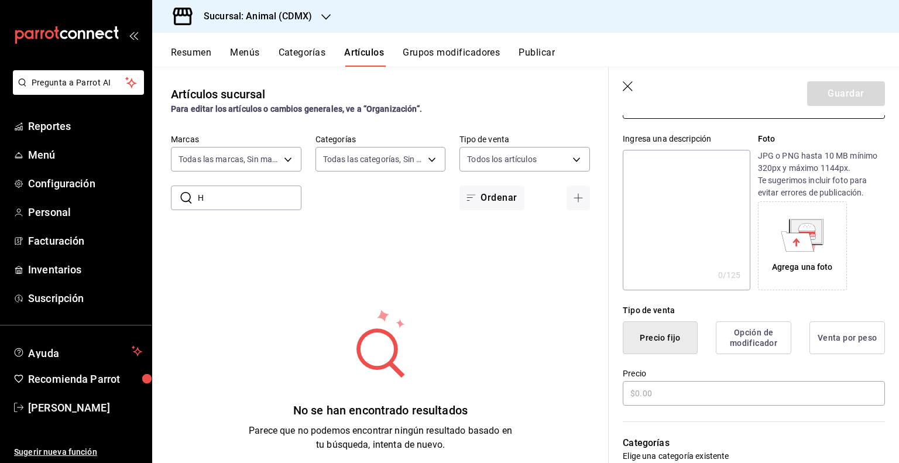
scroll to position [176, 0]
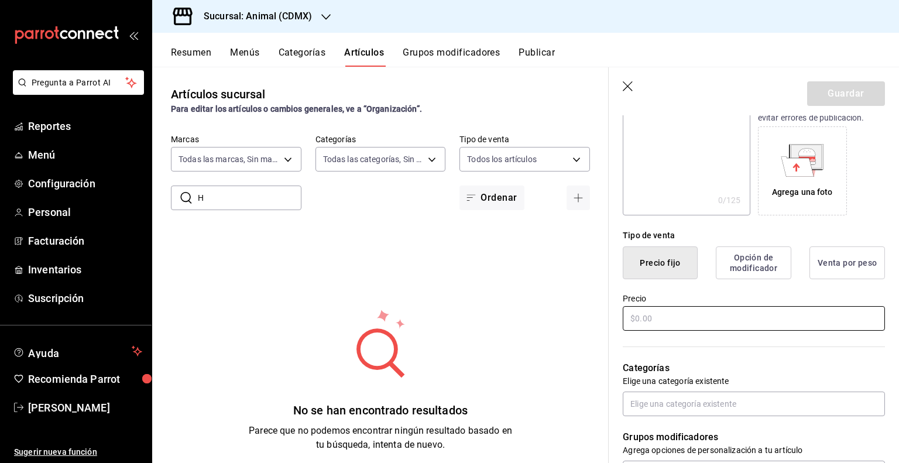
type input "Hamburguesa Kids"
click at [659, 324] on input "text" at bounding box center [754, 318] width 262 height 25
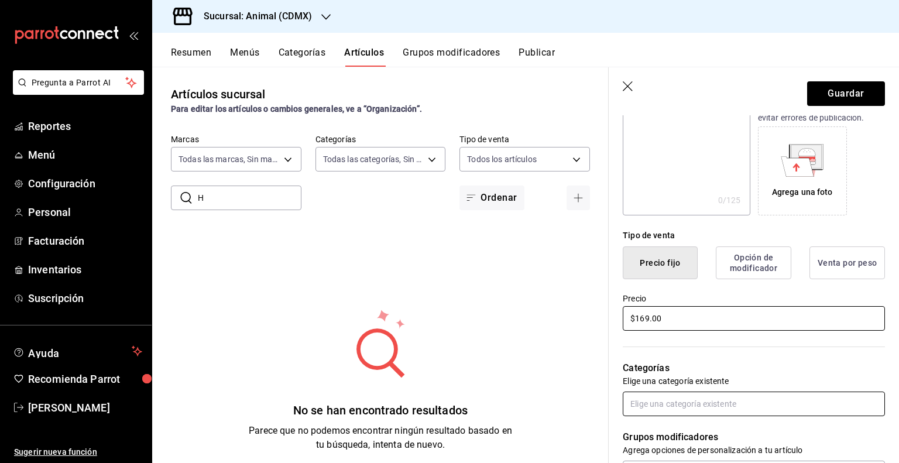
type input "$169.00"
click at [656, 413] on input "text" at bounding box center [754, 403] width 262 height 25
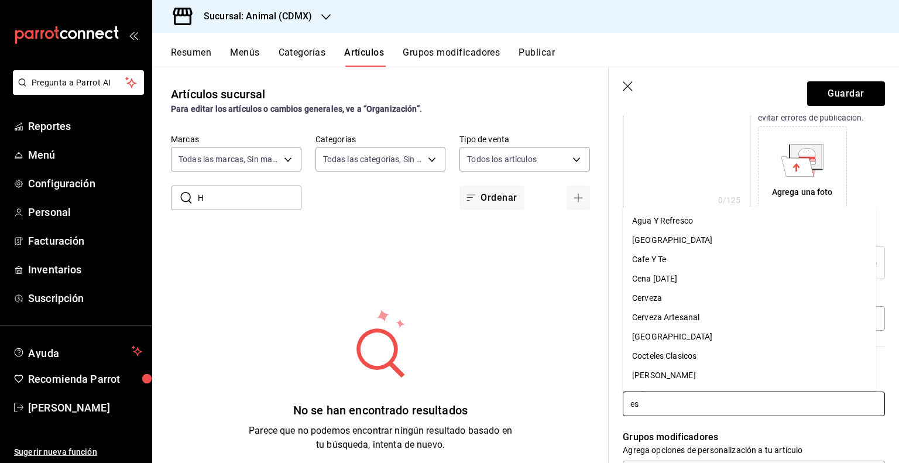
type input "esp"
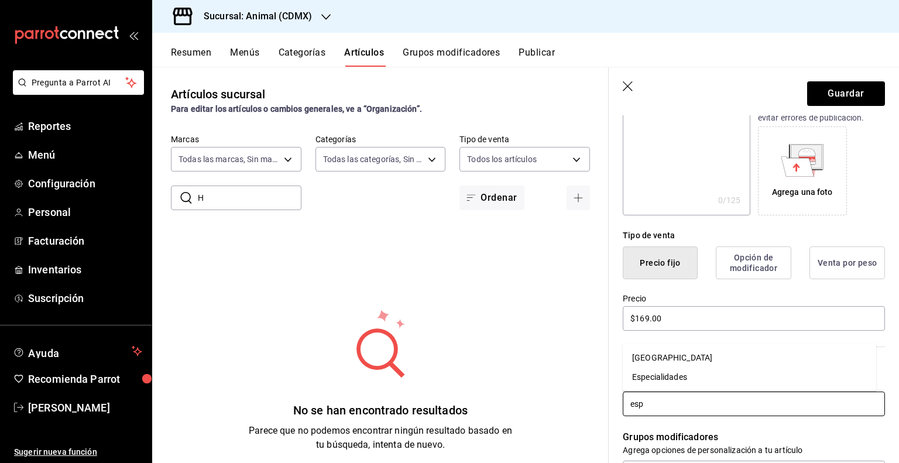
click at [669, 379] on li "Especialidades" at bounding box center [749, 376] width 253 height 19
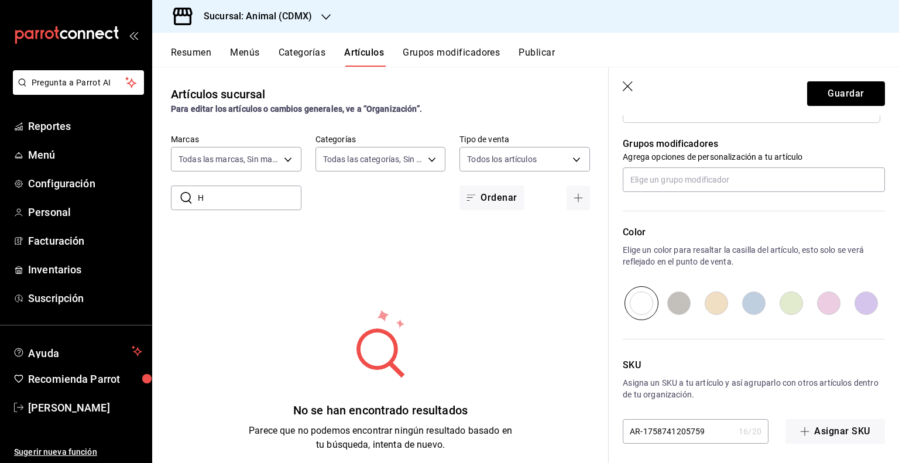
scroll to position [510, 0]
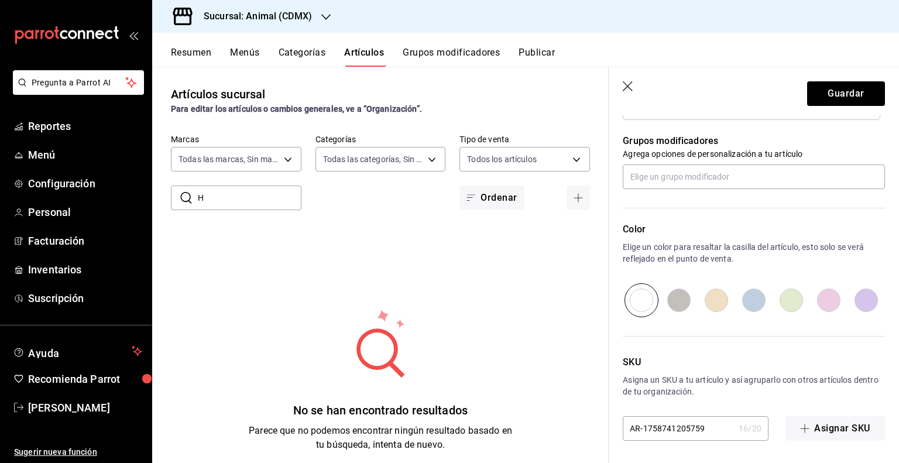
click at [685, 425] on input "AR-1758741205759" at bounding box center [678, 428] width 111 height 23
type input "PVA1002417"
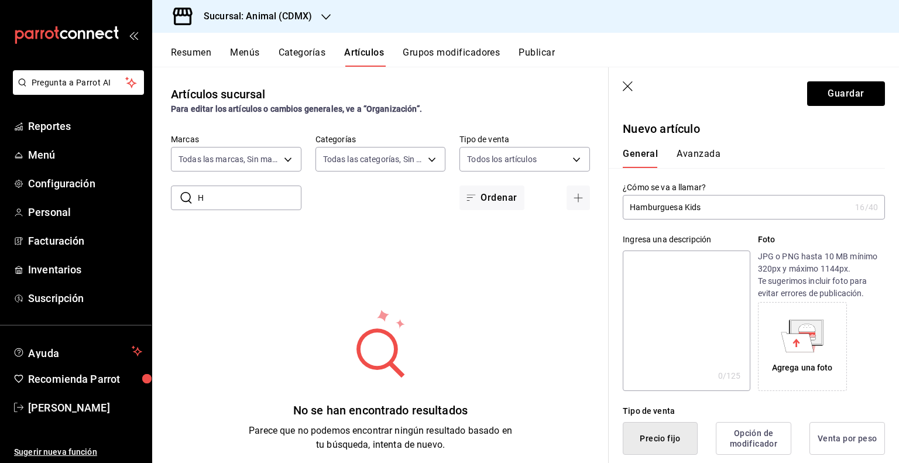
scroll to position [510, 0]
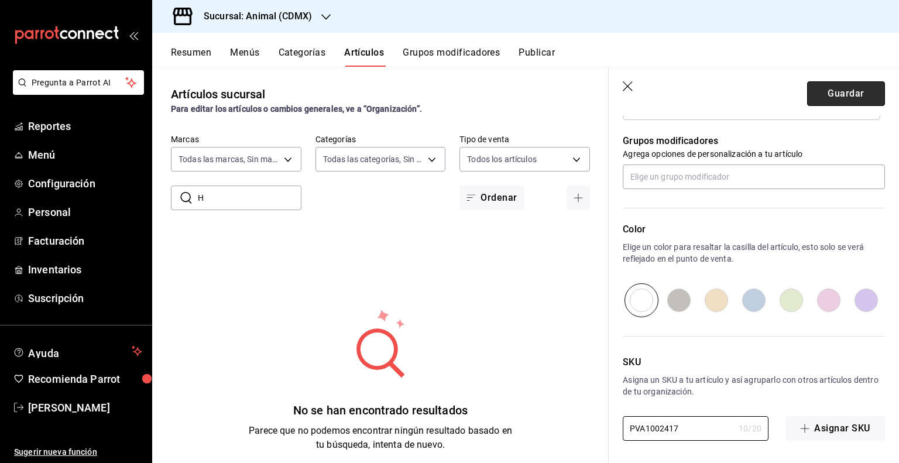
click at [822, 88] on button "Guardar" at bounding box center [846, 93] width 78 height 25
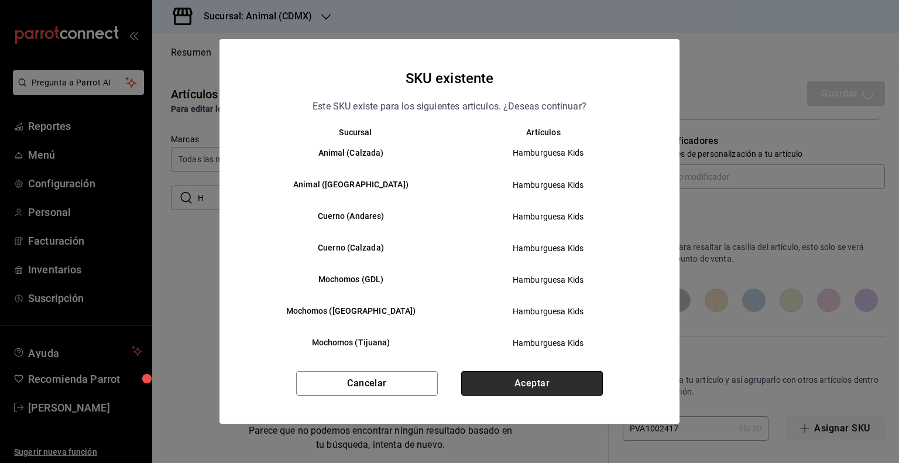
click at [545, 384] on button "Aceptar" at bounding box center [532, 383] width 142 height 25
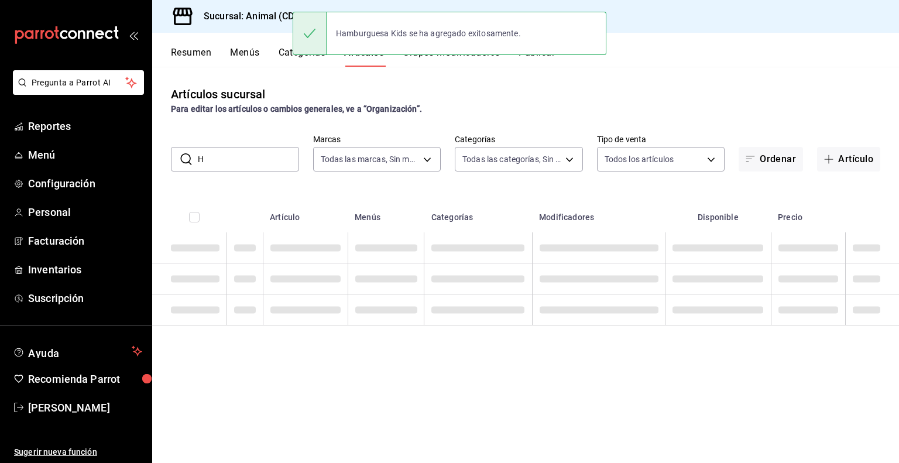
click at [258, 158] on input "H" at bounding box center [248, 158] width 101 height 23
click at [293, 60] on button "Categorías" at bounding box center [302, 57] width 47 height 20
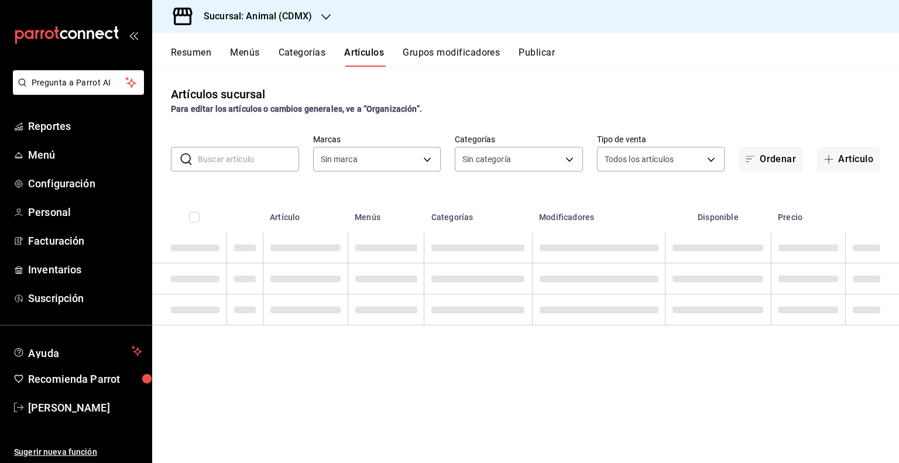
click at [253, 161] on input "text" at bounding box center [248, 158] width 101 height 23
click at [249, 121] on div "Artículos sucursal Para editar los artículos o cambios generales, ve a “Organiz…" at bounding box center [525, 265] width 747 height 396
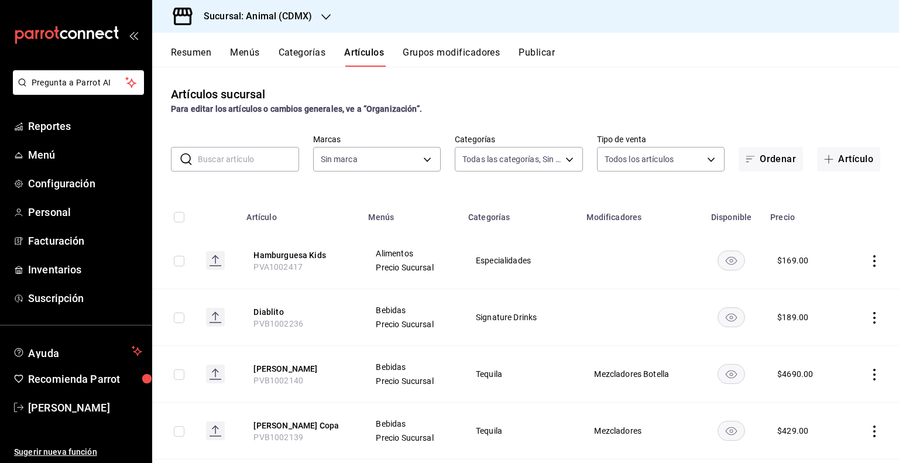
type input "281688af-6220-48ae-86b9-ca5e6f63eb3e,2ffeebaa-176c-4024-95f8-553ffecca8da,37769…"
click at [252, 149] on input "text" at bounding box center [248, 158] width 101 height 23
type input "P"
type input "cb0f6aec-1481-4e37-861c-bab9b3a65b14"
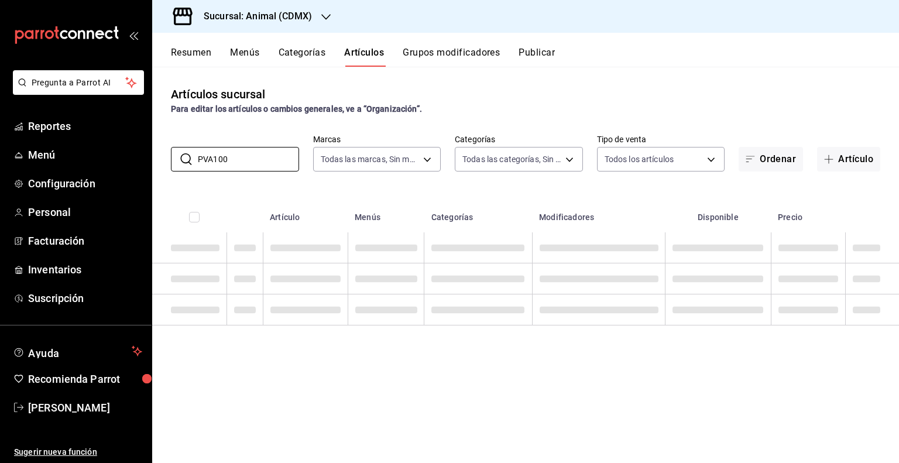
type input "PVA100"
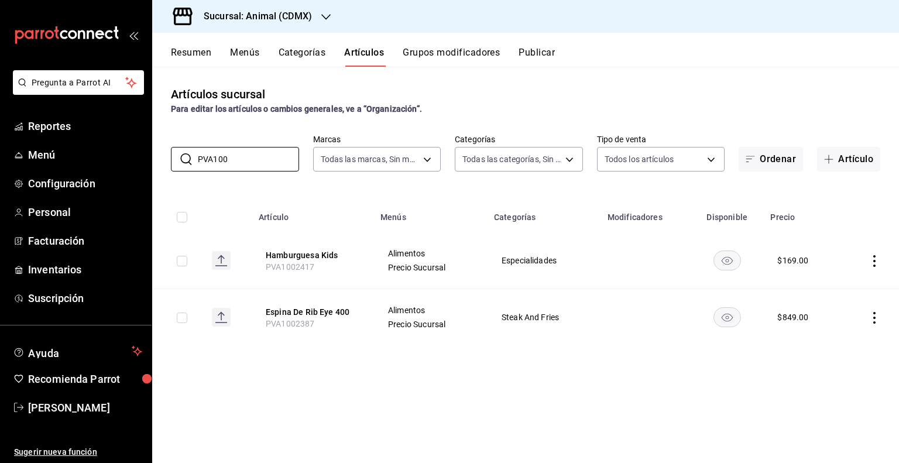
drag, startPoint x: 231, startPoint y: 154, endPoint x: 136, endPoint y: 169, distance: 95.8
click at [142, 164] on div "Pregunta a Parrot AI Reportes Menú Configuración Personal Facturación Inventari…" at bounding box center [449, 231] width 899 height 463
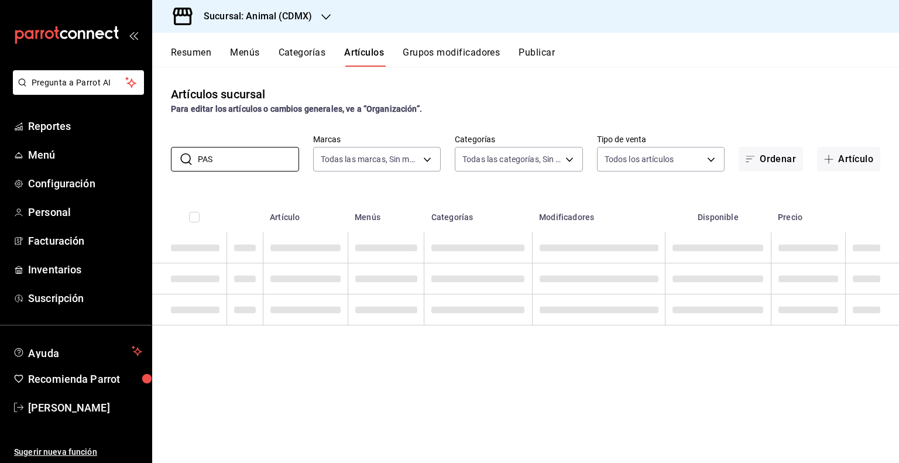
type input "PAS"
click at [360, 48] on button "Artículos" at bounding box center [364, 57] width 40 height 20
click at [325, 51] on button "Categorías" at bounding box center [302, 57] width 47 height 20
click at [368, 58] on button "Artículos" at bounding box center [364, 57] width 40 height 20
click at [256, 163] on input "text" at bounding box center [248, 158] width 101 height 23
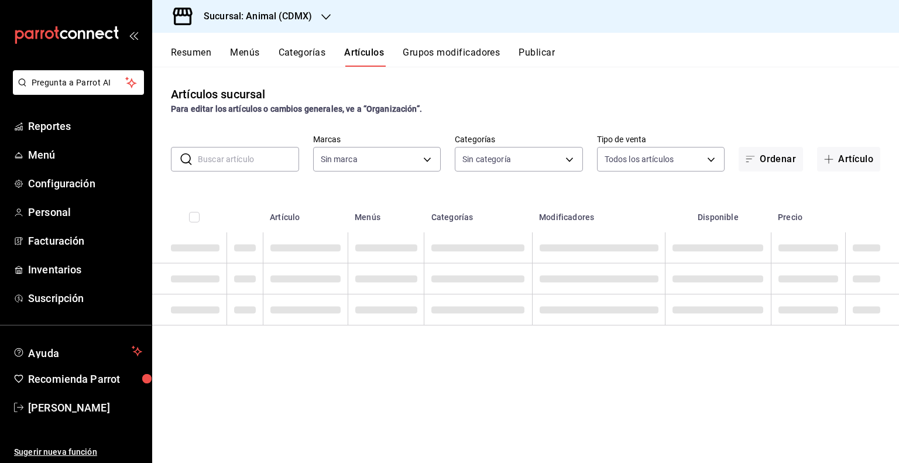
click at [273, 128] on div "Artículos sucursal Para editar los artículos o cambios generales, ve a “Organiz…" at bounding box center [525, 265] width 747 height 396
type input "cb0f6aec-1481-4e37-861c-bab9b3a65b14"
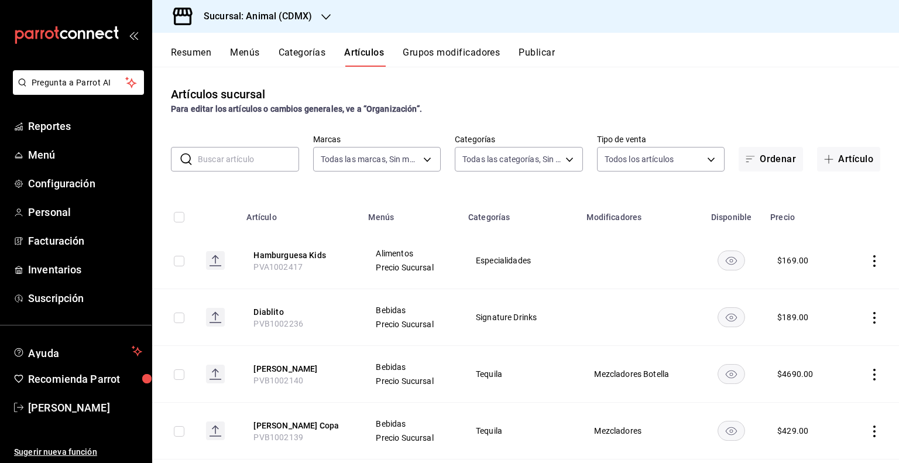
type input "281688af-6220-48ae-86b9-ca5e6f63eb3e,2ffeebaa-176c-4024-95f8-553ffecca8da,37769…"
click at [237, 157] on input "text" at bounding box center [248, 158] width 101 height 23
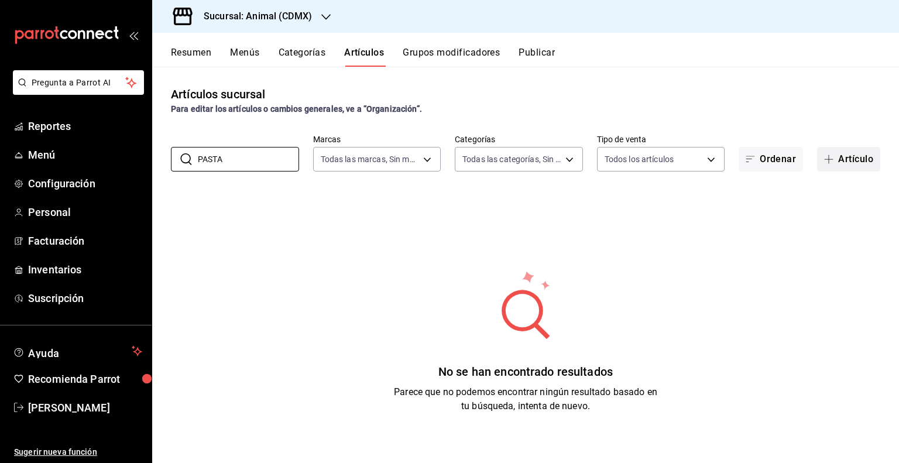
type input "PASTA"
click at [867, 153] on button "Artículo" at bounding box center [848, 159] width 63 height 25
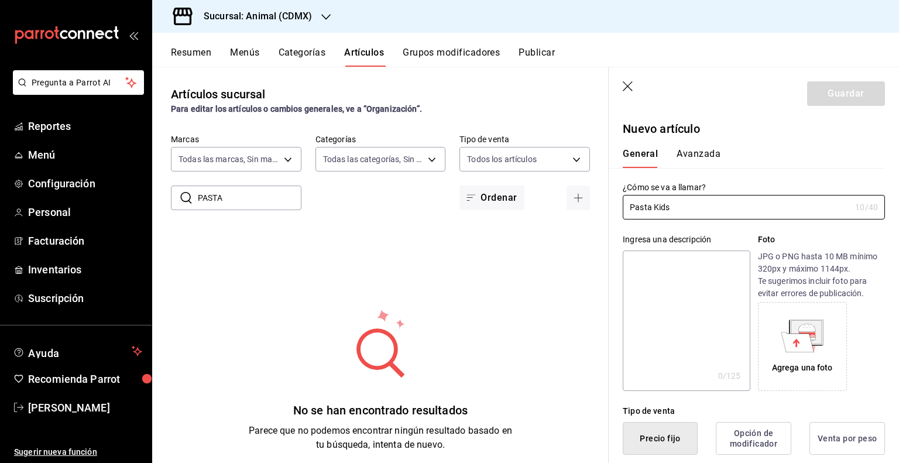
scroll to position [117, 0]
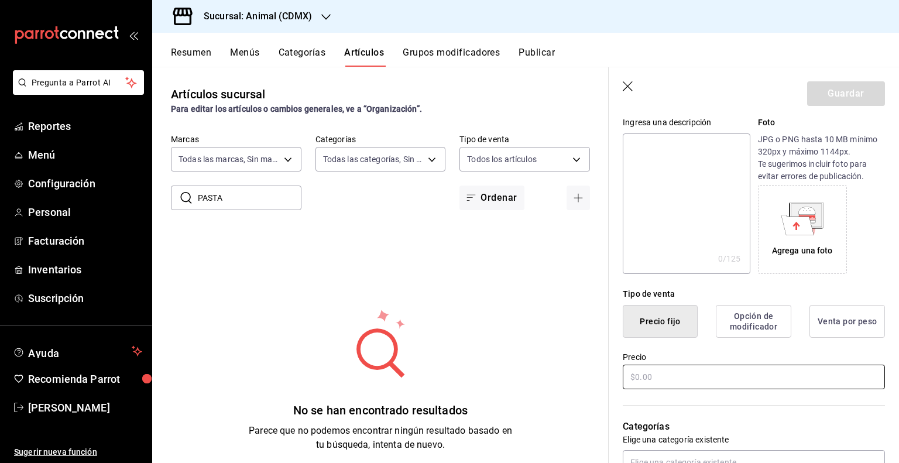
type input "Pasta Kids"
click at [682, 371] on input "text" at bounding box center [754, 377] width 262 height 25
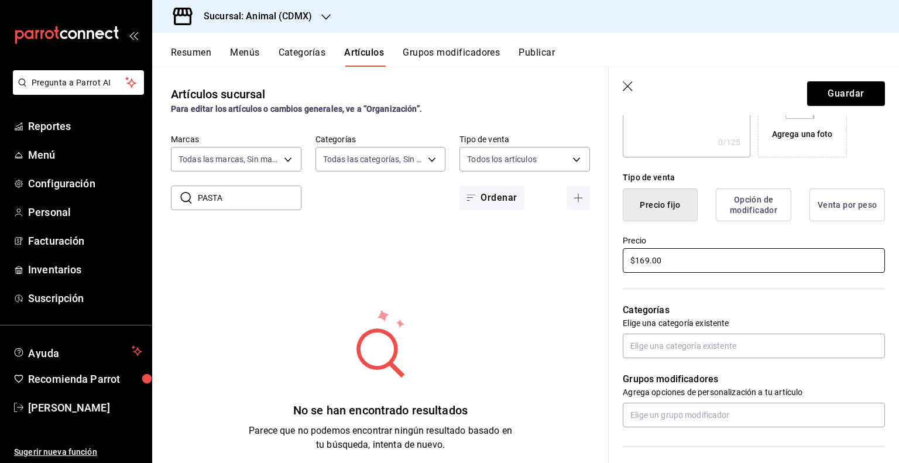
scroll to position [234, 0]
type input "$169.00"
click at [685, 346] on input "text" at bounding box center [754, 345] width 262 height 25
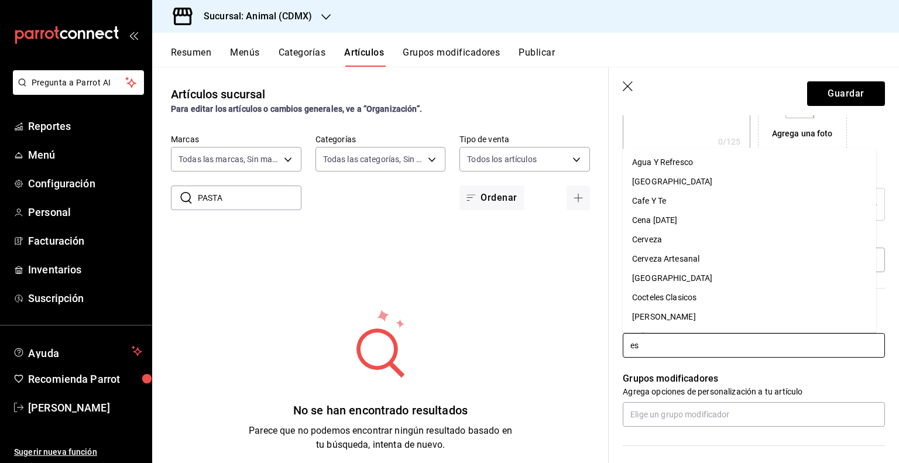
type input "esp"
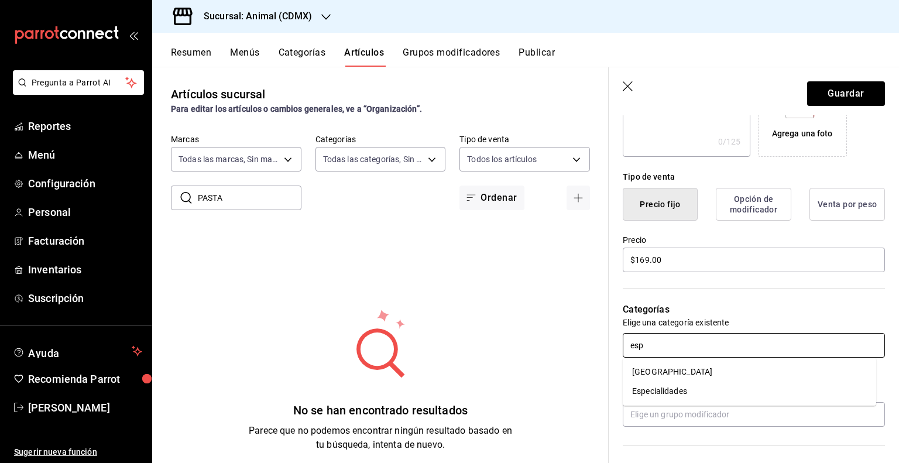
click at [686, 395] on li "Especialidades" at bounding box center [749, 390] width 253 height 19
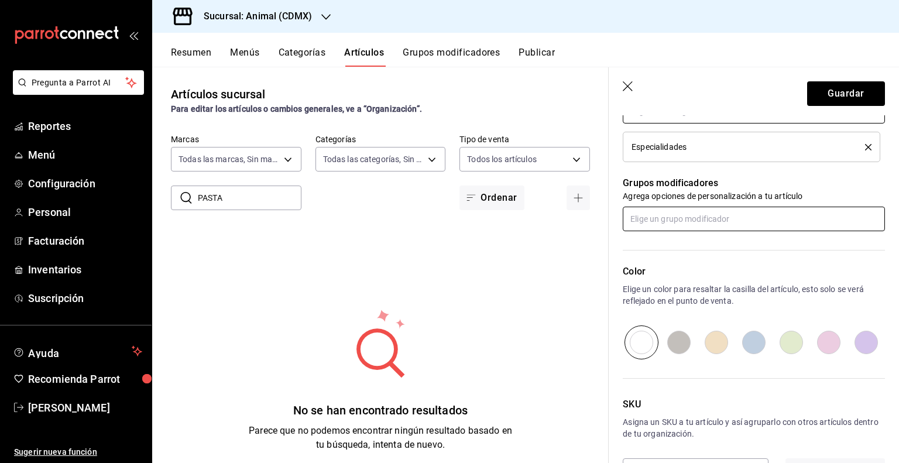
scroll to position [510, 0]
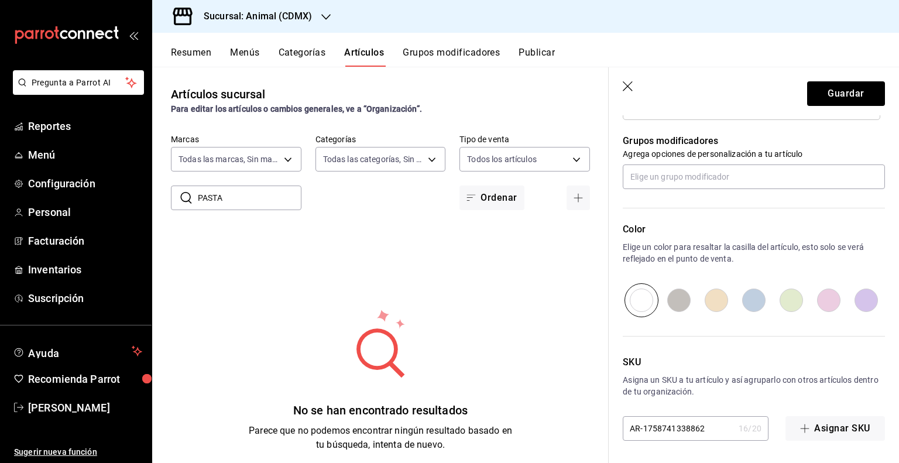
click at [687, 430] on input "AR-1758741338862" at bounding box center [678, 428] width 111 height 23
type input "PVA1002416"
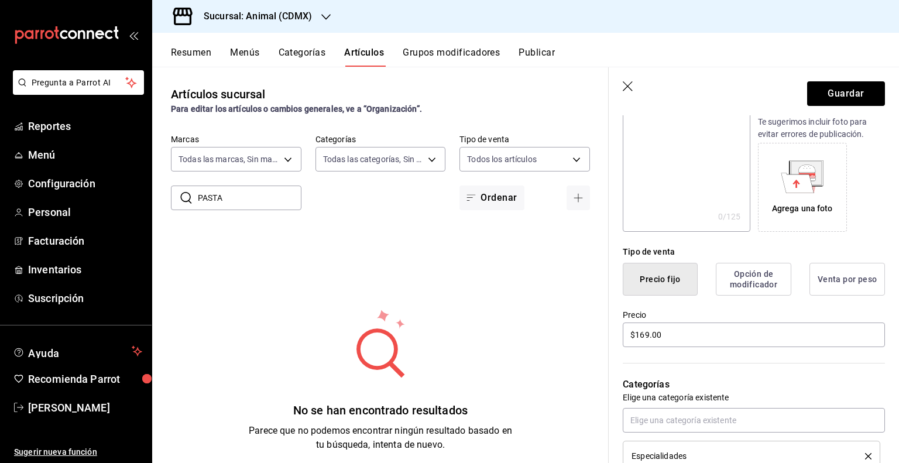
scroll to position [0, 0]
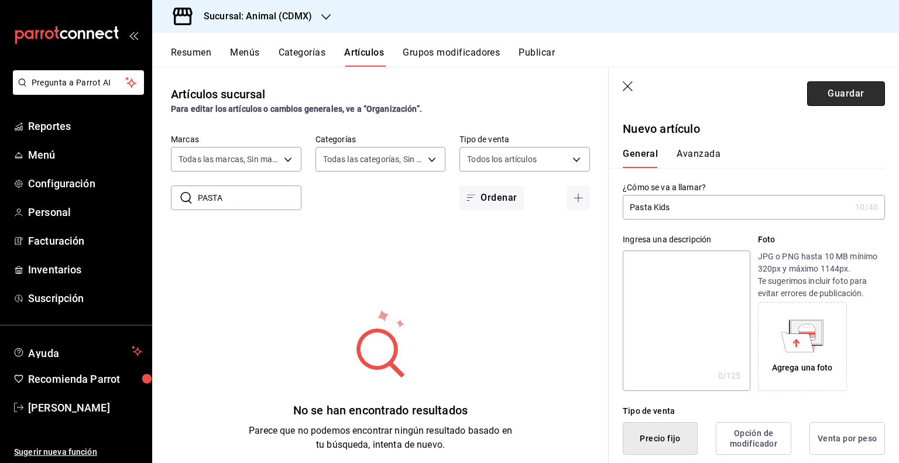
click at [821, 95] on button "Guardar" at bounding box center [846, 93] width 78 height 25
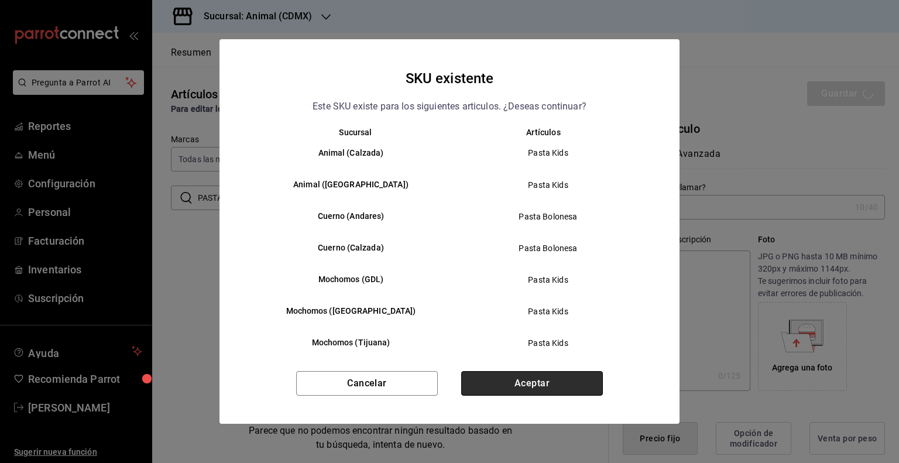
click at [531, 372] on button "Aceptar" at bounding box center [532, 383] width 142 height 25
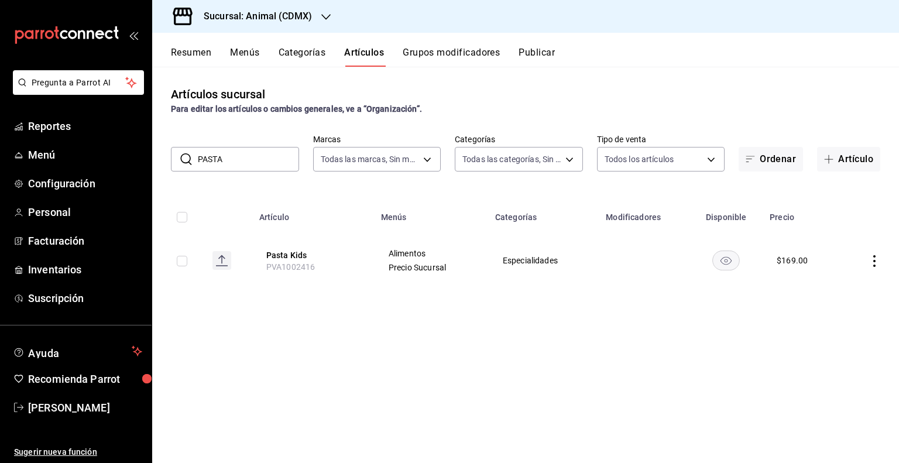
click at [321, 41] on div "Resumen Menús Categorías Artículos Grupos modificadores Publicar" at bounding box center [525, 50] width 747 height 34
click at [317, 50] on button "Categorías" at bounding box center [302, 57] width 47 height 20
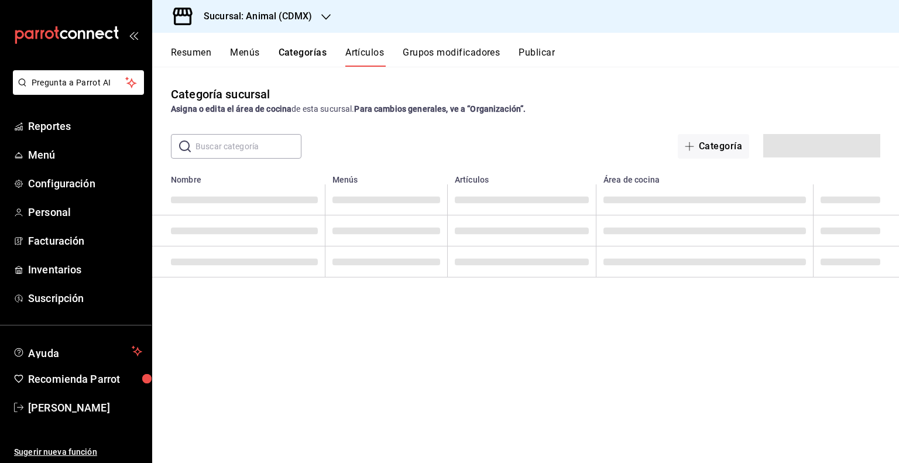
click at [360, 53] on button "Artículos" at bounding box center [364, 57] width 39 height 20
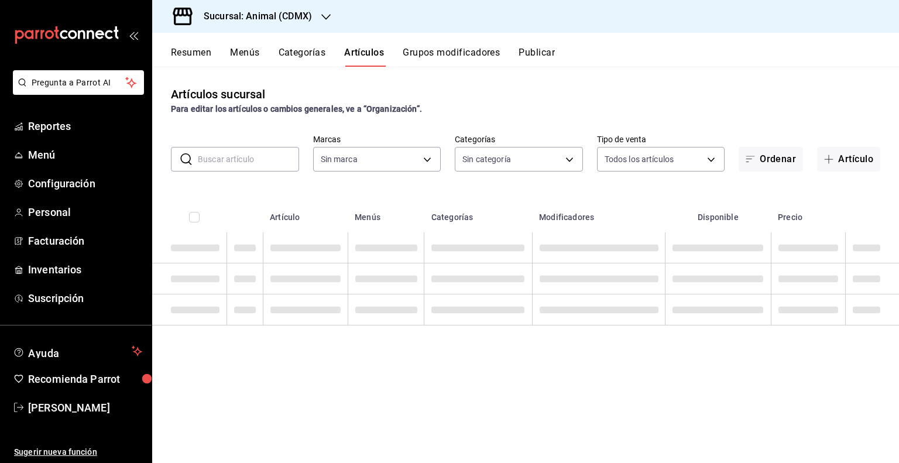
click at [276, 139] on div "​ ​ Marcas Sin marca Categorías Sin categoría Tipo de venta Todos los artículos…" at bounding box center [525, 152] width 747 height 37
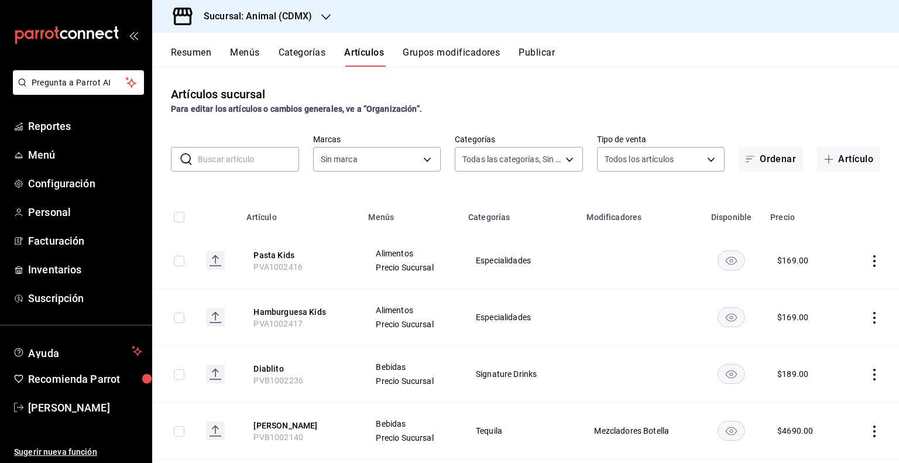
type input "281688af-6220-48ae-86b9-ca5e6f63eb3e,2ffeebaa-176c-4024-95f8-553ffecca8da,37769…"
click at [236, 150] on input "text" at bounding box center [248, 158] width 101 height 23
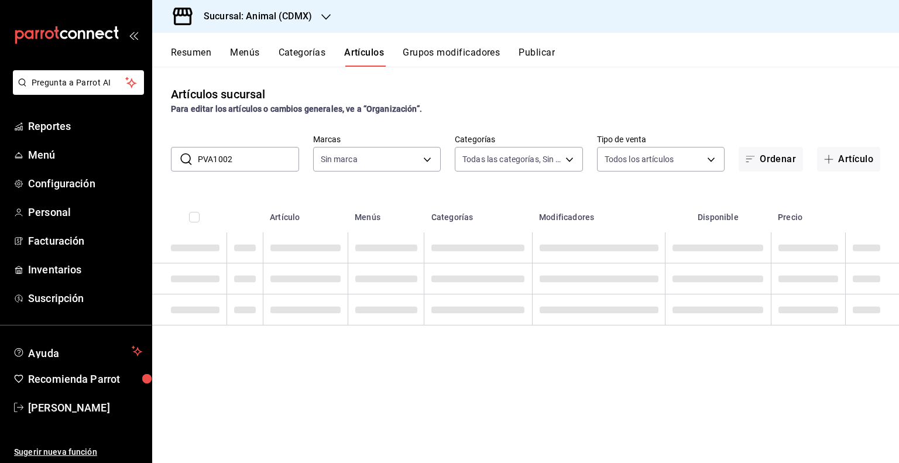
type input "PVA10024"
type input "cb0f6aec-1481-4e37-861c-bab9b3a65b14"
type input "PVA10024"
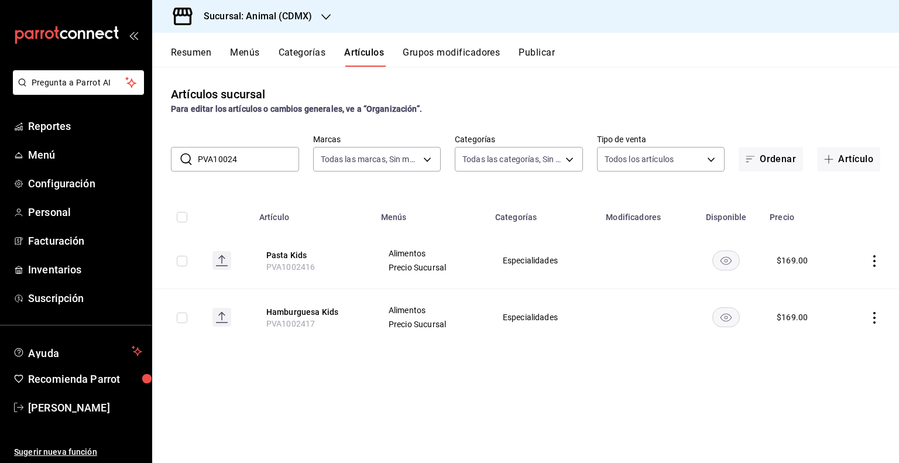
drag, startPoint x: 258, startPoint y: 159, endPoint x: 174, endPoint y: 164, distance: 84.5
click at [174, 164] on div "​ PVA10024 ​" at bounding box center [235, 159] width 128 height 25
click at [311, 55] on button "Categorías" at bounding box center [302, 57] width 47 height 20
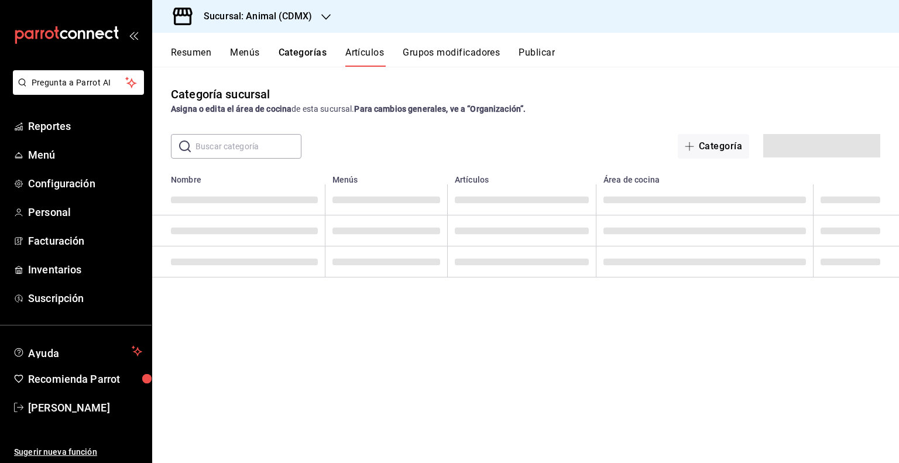
click at [365, 51] on button "Artículos" at bounding box center [364, 57] width 39 height 20
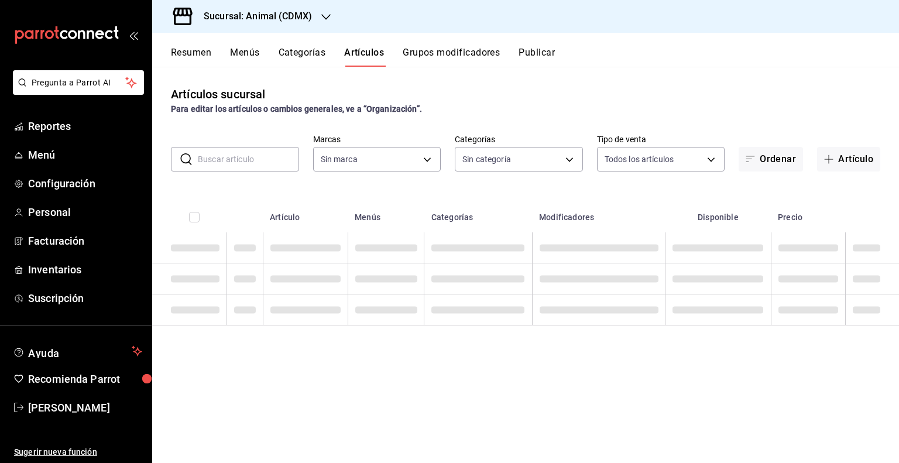
click at [218, 159] on input "text" at bounding box center [248, 158] width 101 height 23
type input "281688af-6220-48ae-86b9-ca5e6f63eb3e,2ffeebaa-176c-4024-95f8-553ffecca8da,37769…"
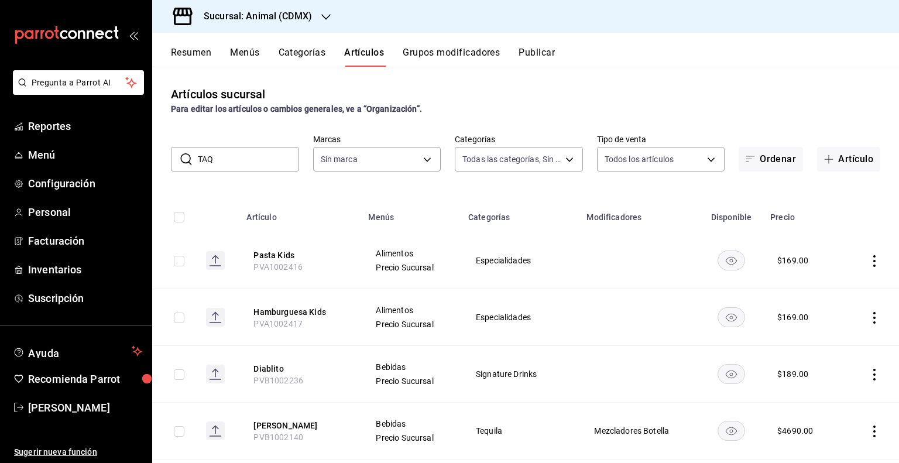
type input "TAQU"
type input "cb0f6aec-1481-4e37-861c-bab9b3a65b14"
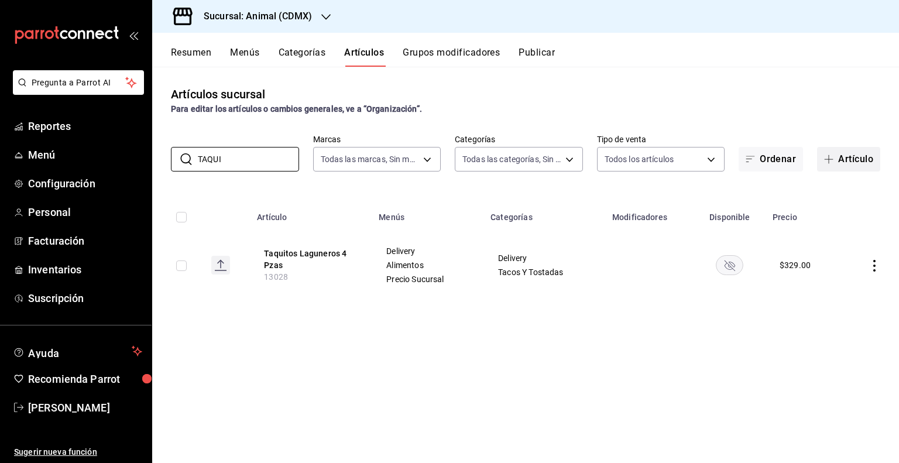
type input "TAQUI"
click at [858, 160] on button "Artículo" at bounding box center [848, 159] width 63 height 25
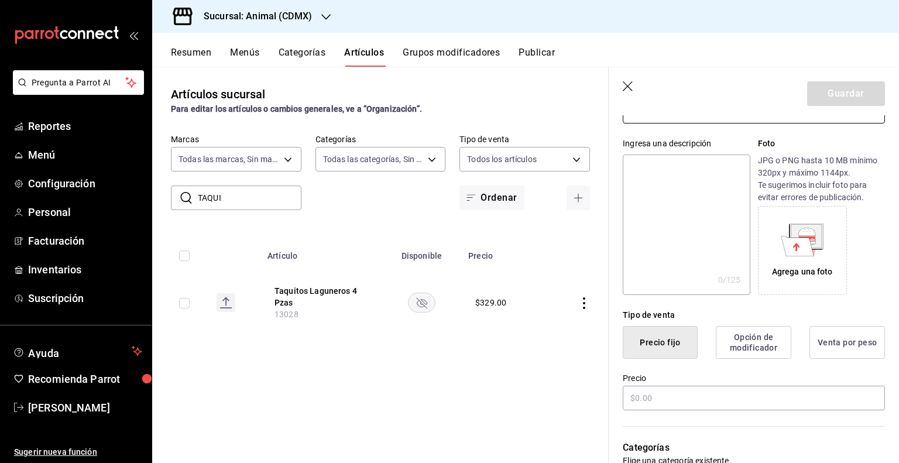
scroll to position [117, 0]
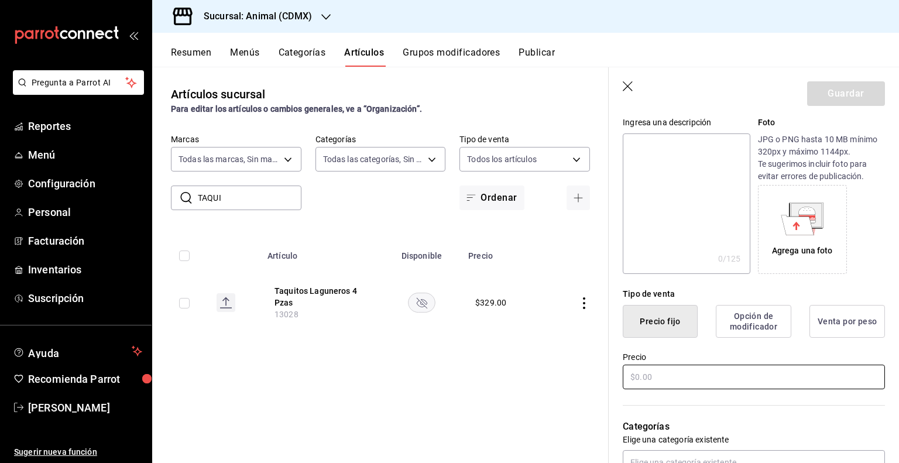
type input "Tacos Kids"
click at [656, 386] on input "text" at bounding box center [754, 377] width 262 height 25
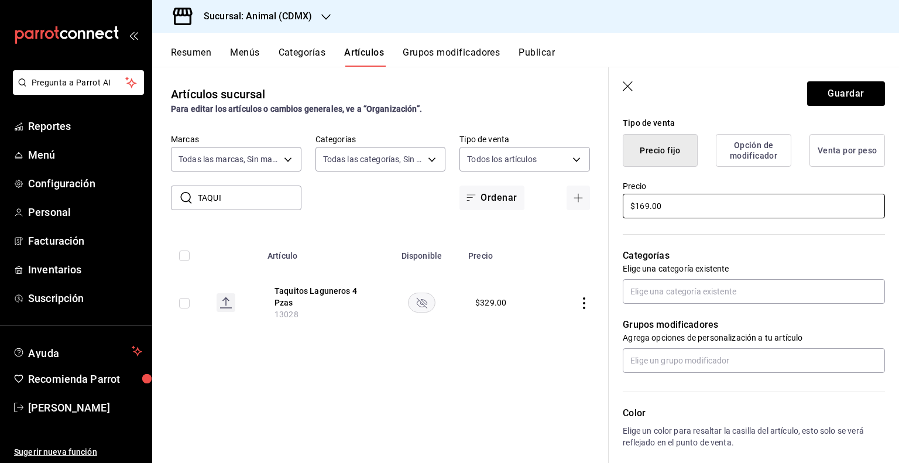
scroll to position [293, 0]
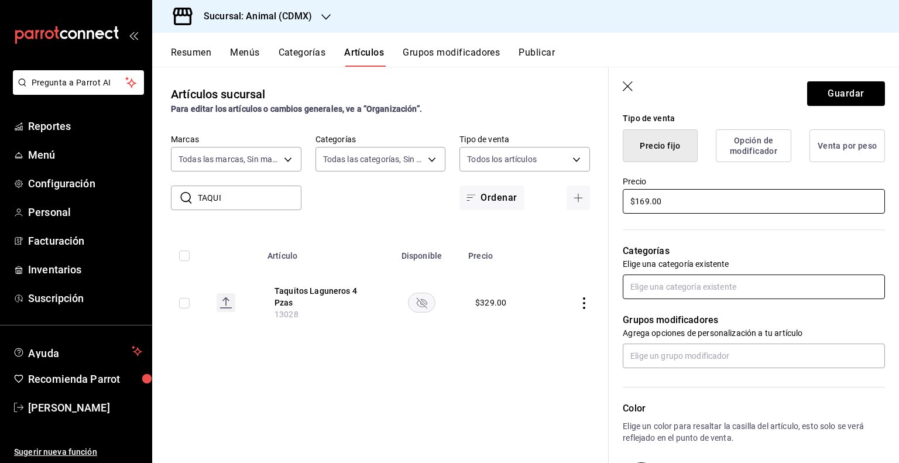
type input "$169.00"
click at [662, 290] on input "text" at bounding box center [754, 286] width 262 height 25
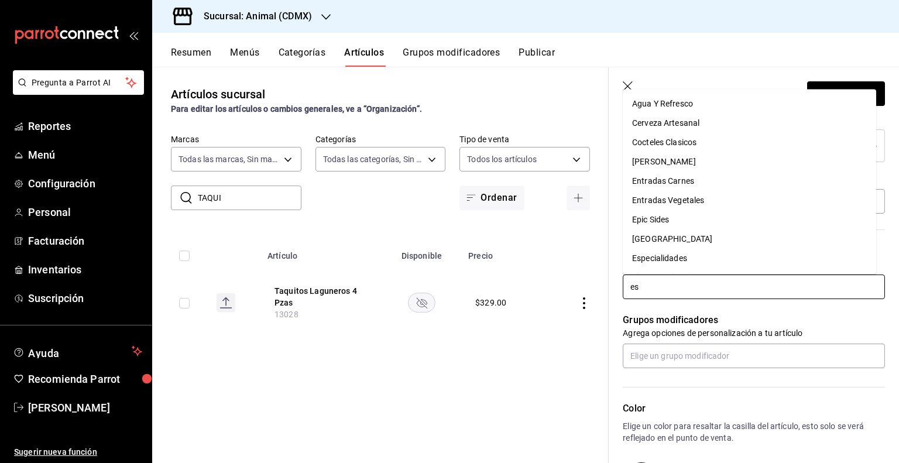
type input "esp"
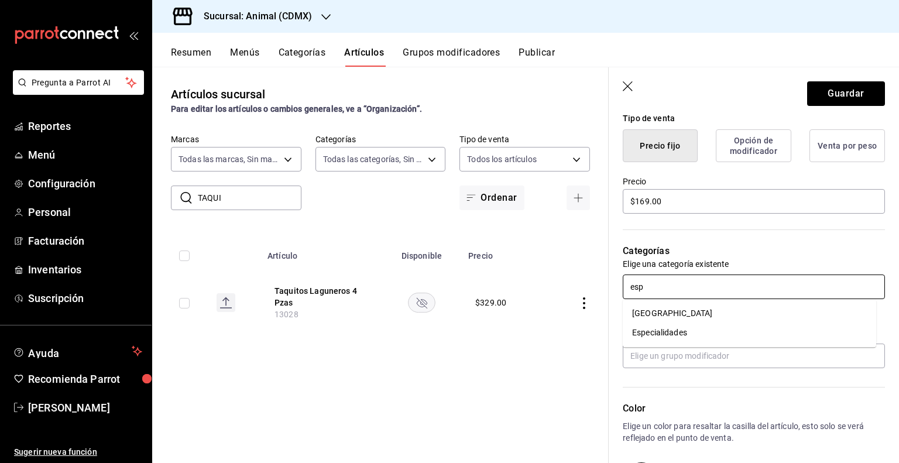
click at [663, 335] on li "Especialidades" at bounding box center [749, 332] width 253 height 19
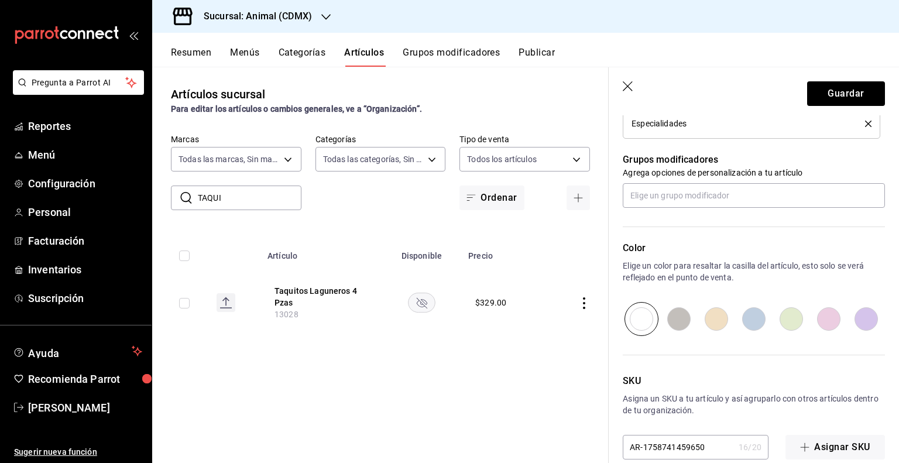
scroll to position [510, 0]
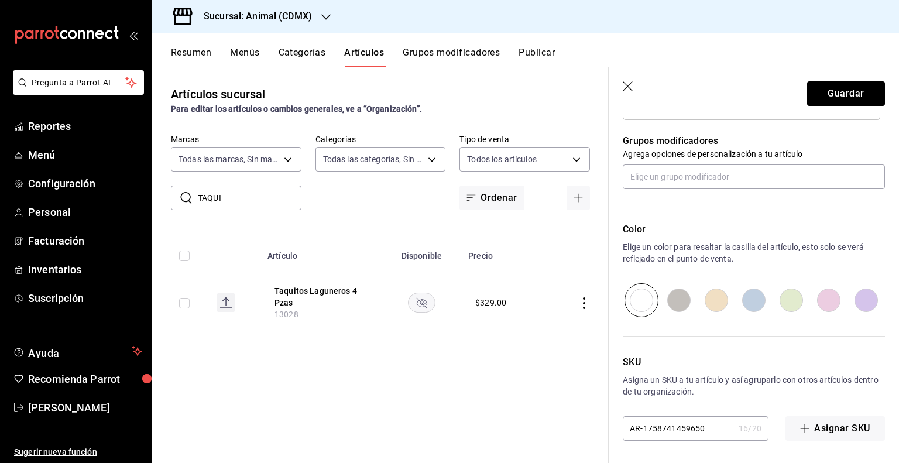
click at [674, 428] on input "AR-1758741459650" at bounding box center [678, 428] width 111 height 23
type input "A"
type input "PVA1002419"
click at [850, 95] on button "Guardar" at bounding box center [846, 93] width 78 height 25
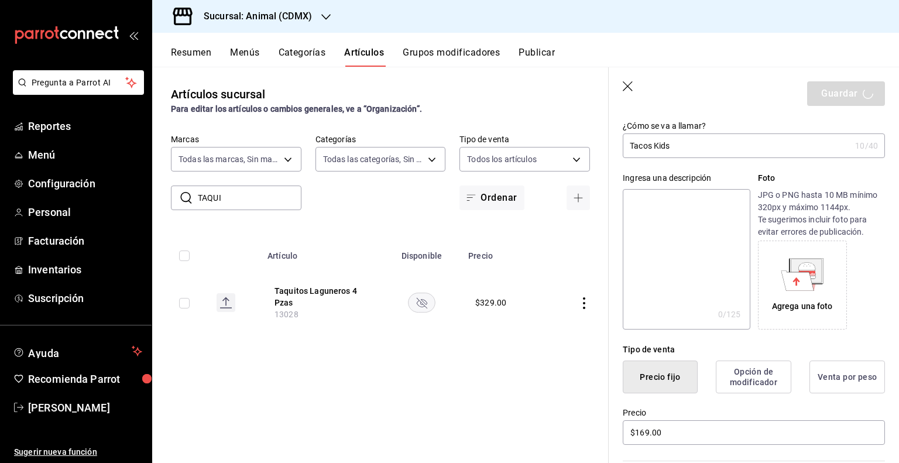
scroll to position [0, 0]
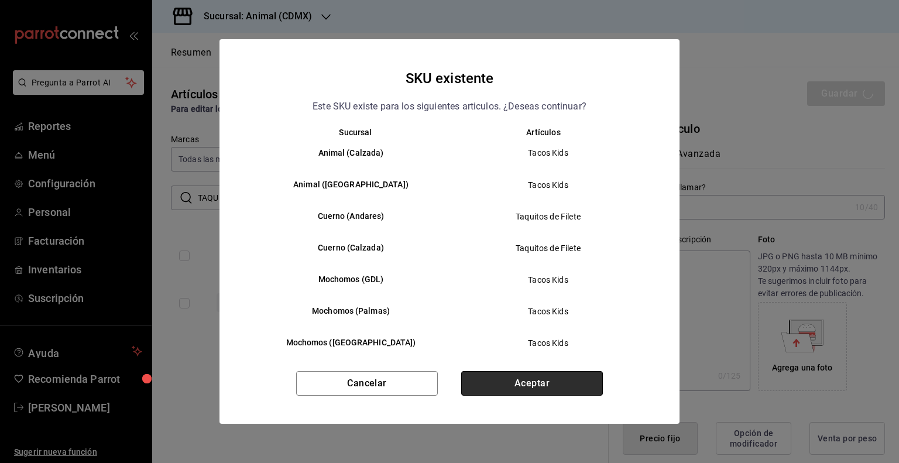
click at [550, 380] on button "Aceptar" at bounding box center [532, 383] width 142 height 25
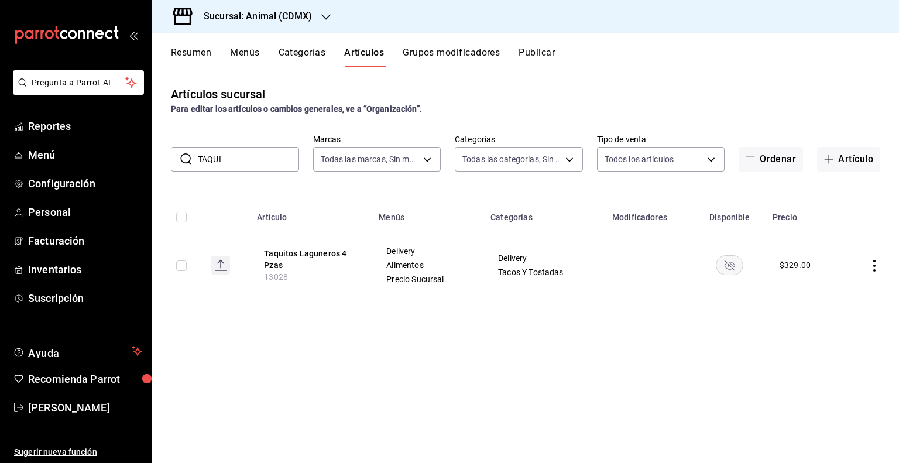
click at [534, 44] on div "Resumen Menús Categorías Artículos Grupos modificadores Publicar" at bounding box center [525, 50] width 747 height 34
click at [316, 50] on button "Categorías" at bounding box center [302, 57] width 47 height 20
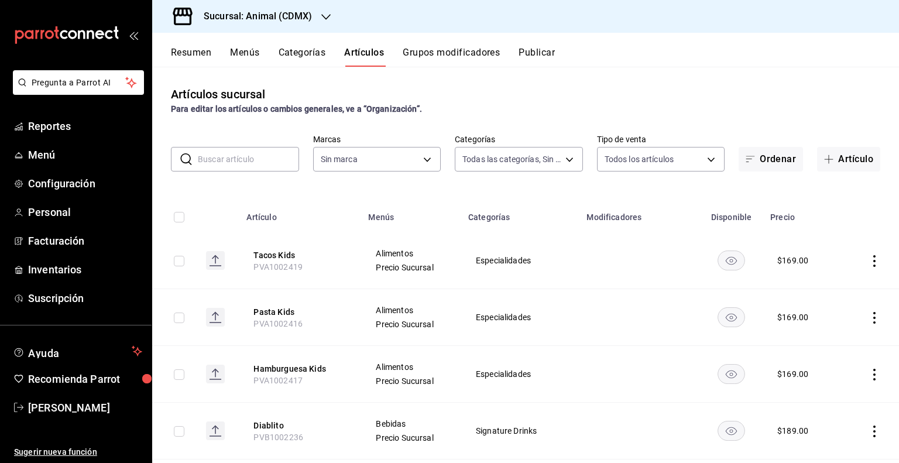
type input "281688af-6220-48ae-86b9-ca5e6f63eb3e,2ffeebaa-176c-4024-95f8-553ffecca8da,37769…"
type input "cb0f6aec-1481-4e37-861c-bab9b3a65b14"
click at [543, 61] on button "Publicar" at bounding box center [536, 57] width 36 height 20
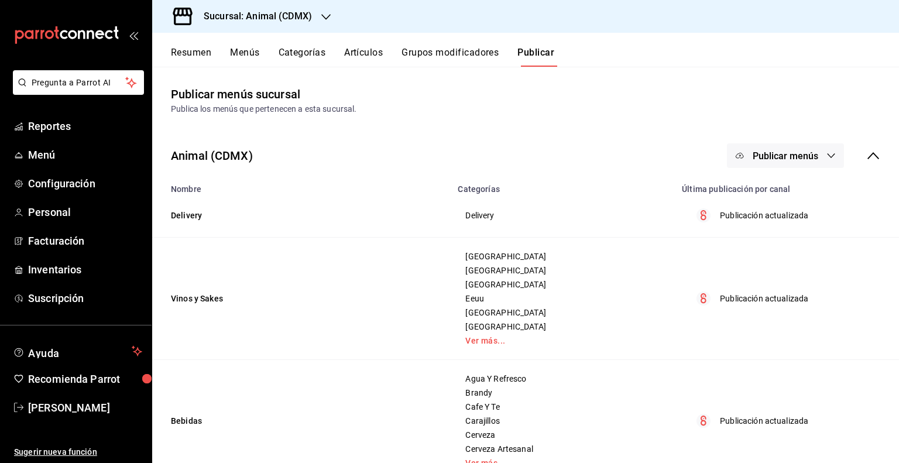
click at [812, 147] on button "Publicar menús" at bounding box center [785, 155] width 117 height 25
click at [775, 191] on span "Punto de venta" at bounding box center [793, 194] width 56 height 12
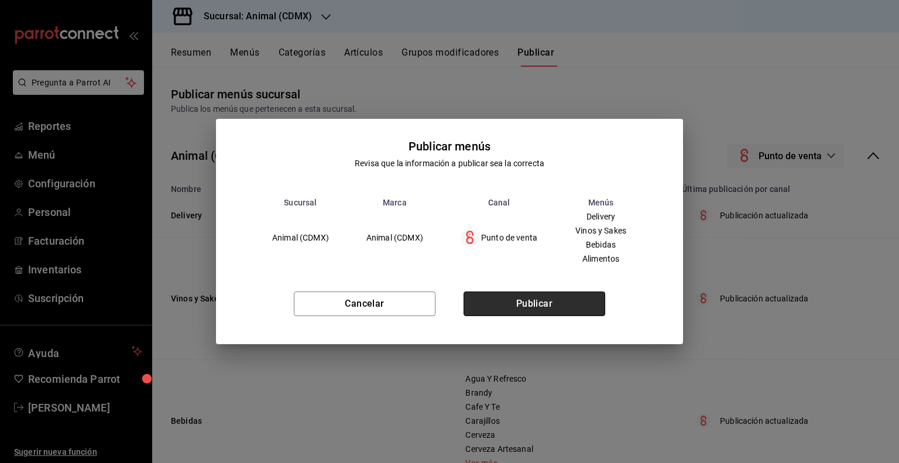
click at [553, 294] on button "Publicar" at bounding box center [534, 303] width 142 height 25
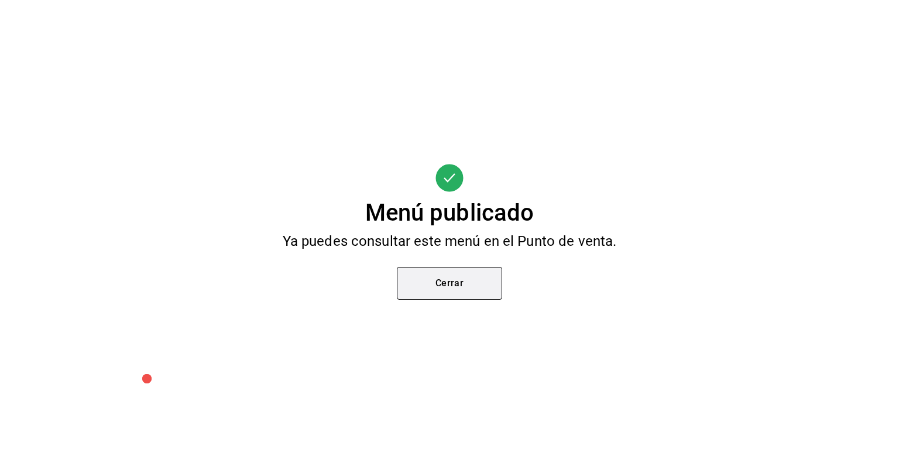
click at [459, 280] on button "Cerrar" at bounding box center [449, 283] width 105 height 33
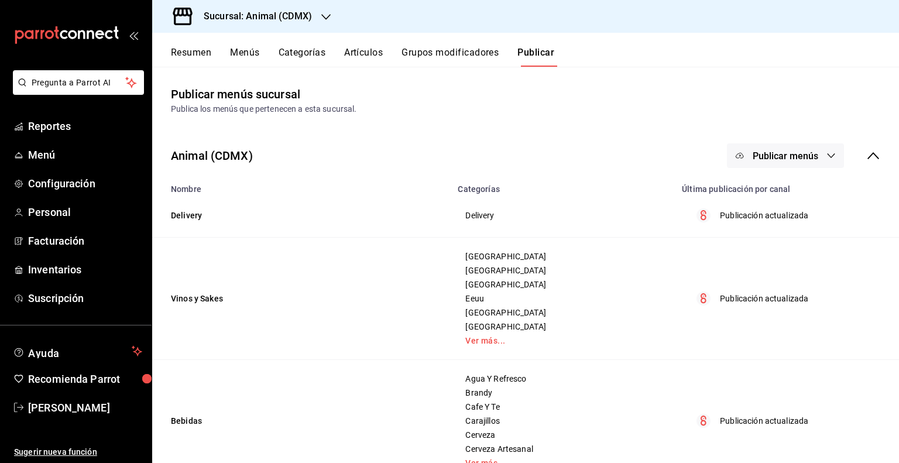
click at [768, 153] on span "Publicar menús" at bounding box center [785, 155] width 66 height 11
click at [770, 197] on span "Punto de venta" at bounding box center [793, 194] width 56 height 12
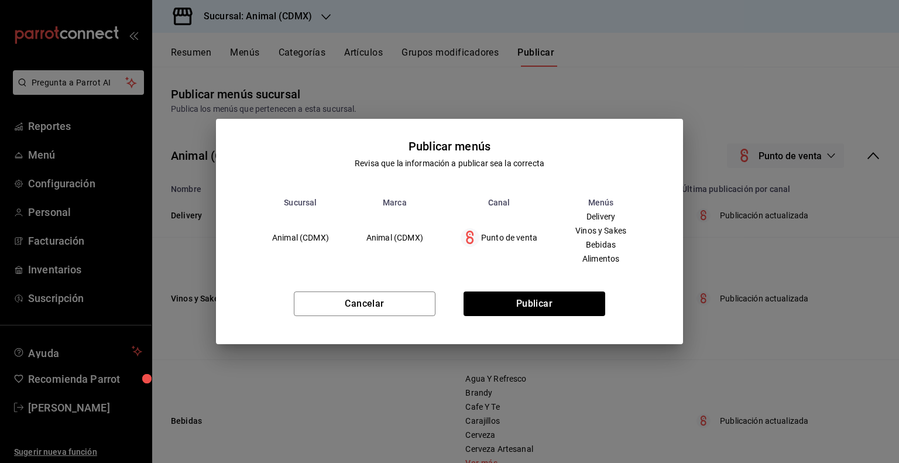
click at [553, 287] on div "Cancelar Publicar" at bounding box center [449, 308] width 467 height 71
click at [553, 299] on button "Publicar" at bounding box center [534, 303] width 142 height 25
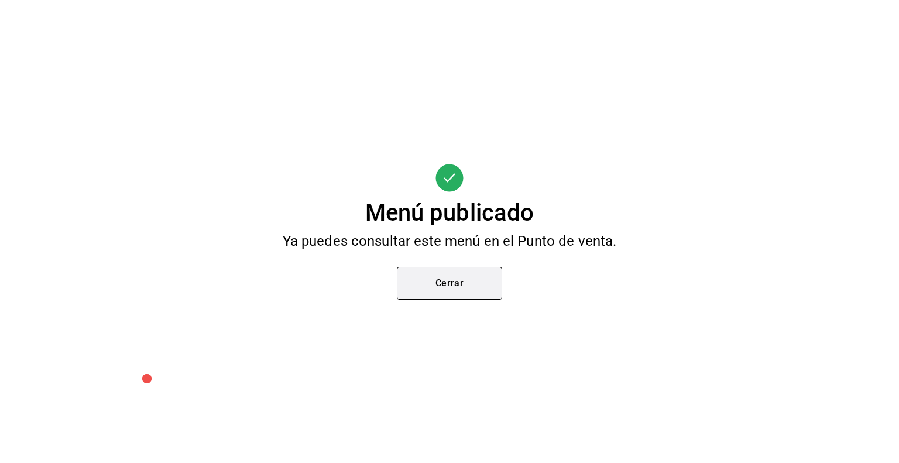
click at [465, 283] on button "Cerrar" at bounding box center [449, 283] width 105 height 33
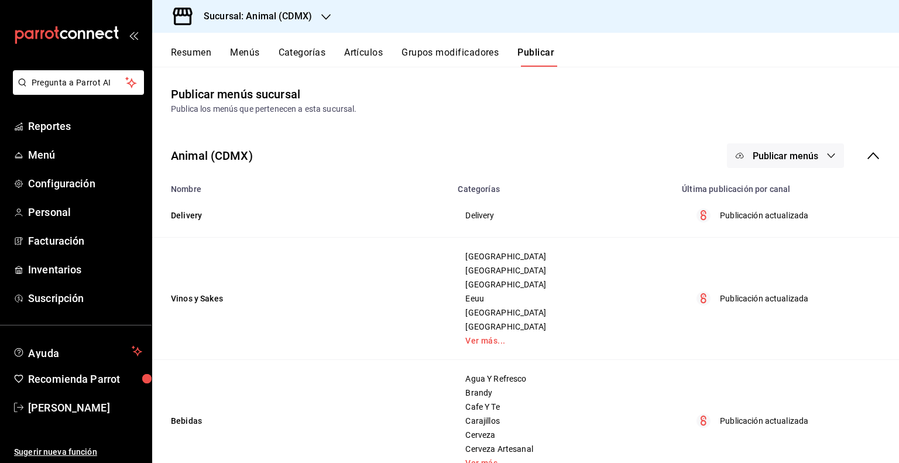
click at [300, 16] on h3 "Sucursal: Animal (CDMX)" at bounding box center [253, 16] width 118 height 14
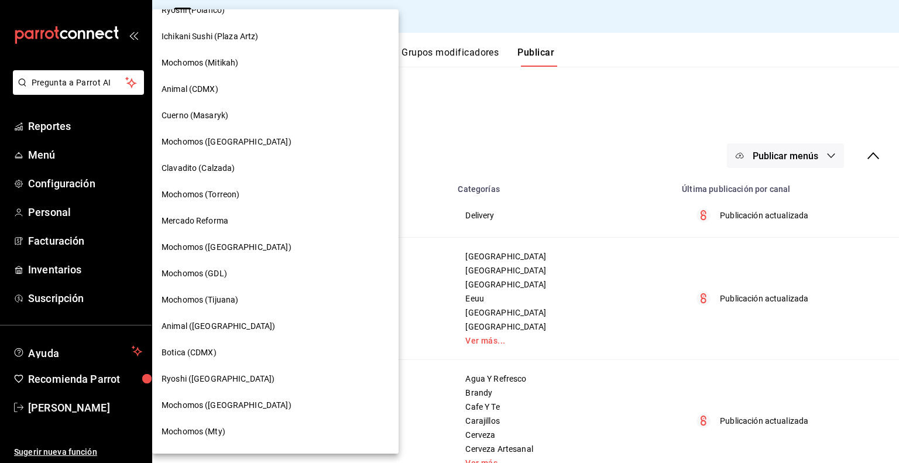
scroll to position [176, 0]
click at [219, 327] on span "Animal ([GEOGRAPHIC_DATA])" at bounding box center [218, 325] width 114 height 12
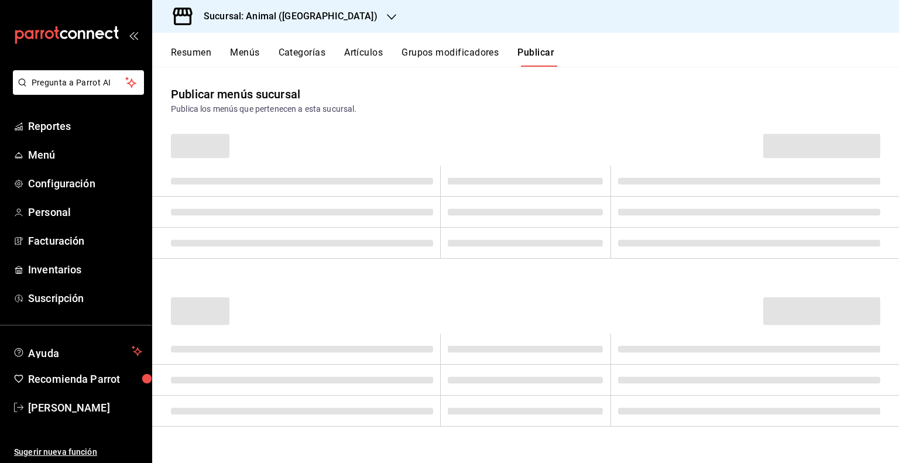
click at [303, 135] on header at bounding box center [525, 145] width 747 height 41
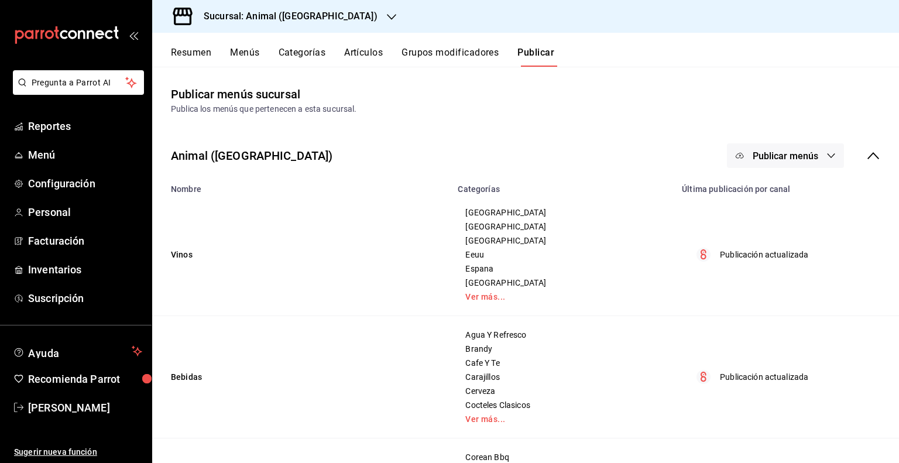
click at [374, 49] on button "Artículos" at bounding box center [363, 57] width 39 height 20
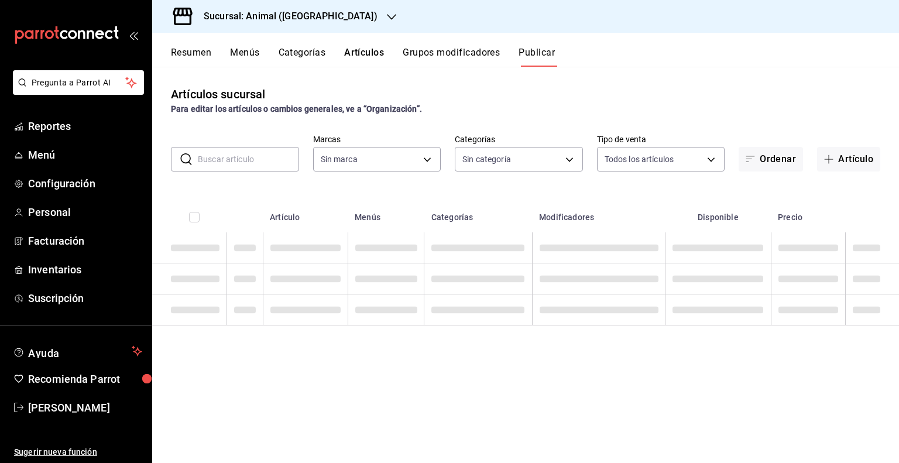
type input "98bba0fd-3ba1-42e0-bfa8-4188b5c89202"
type input "96d07005-5fc6-4ee6-aacf-f364d001c892,70367597-e67a-4a0b-ac4f-a9efdea329e3,bdcf3…"
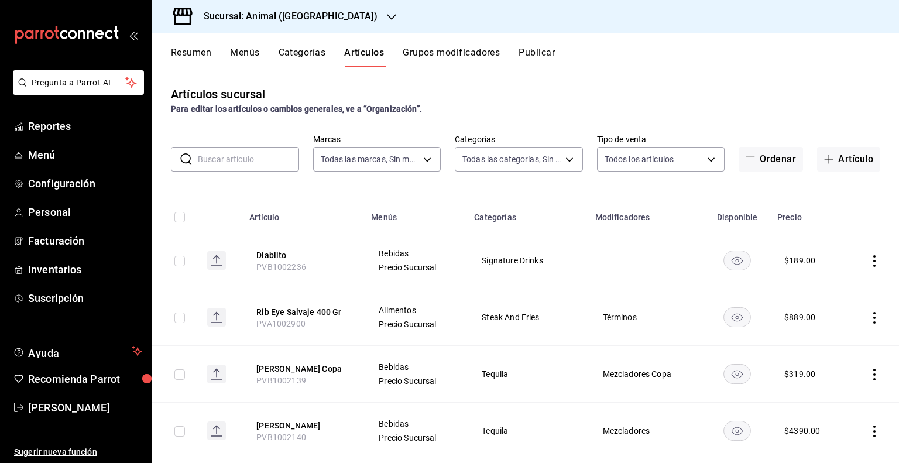
click at [253, 159] on input "text" at bounding box center [248, 158] width 101 height 23
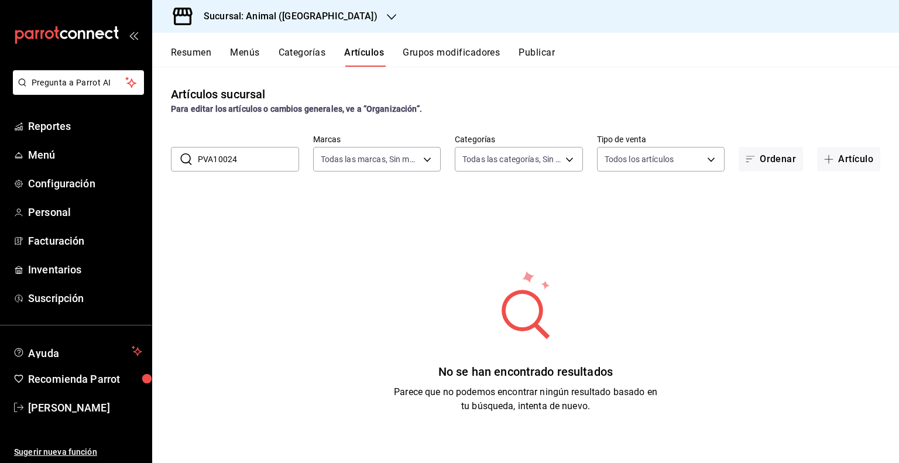
click at [247, 160] on input "PVA10024" at bounding box center [248, 158] width 101 height 23
type input "PVA10024"
click at [291, 54] on button "Categorías" at bounding box center [302, 57] width 47 height 20
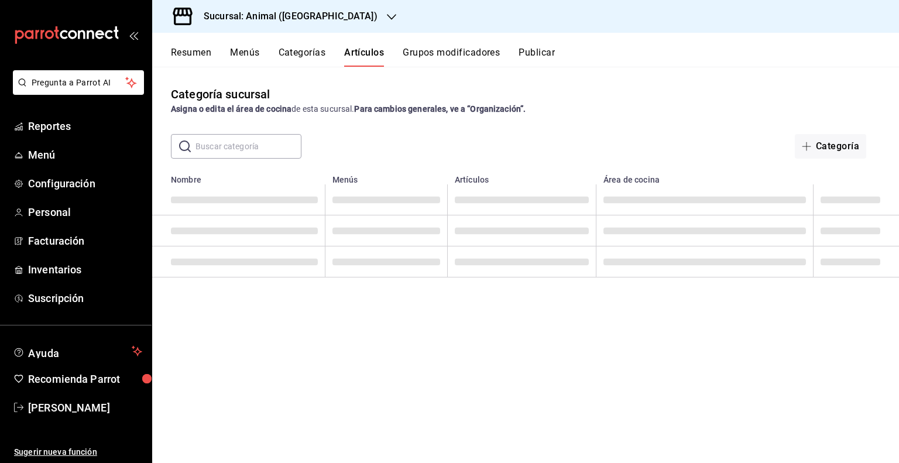
click at [355, 53] on button "Artículos" at bounding box center [364, 57] width 40 height 20
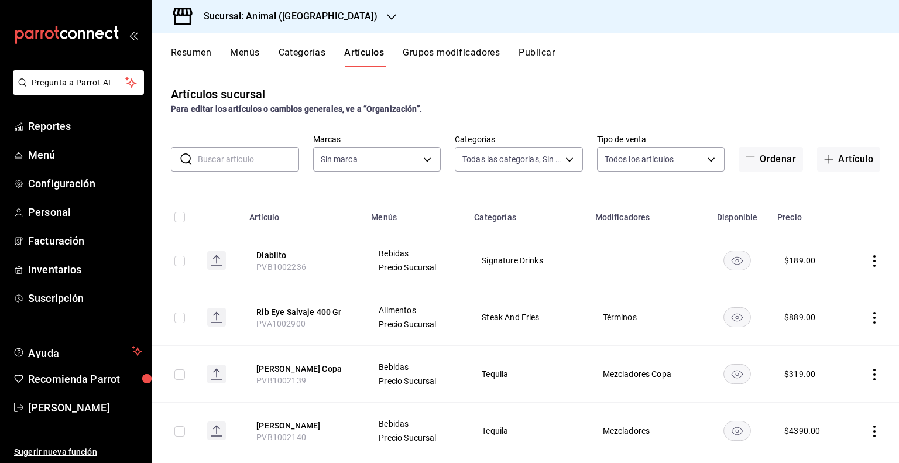
type input "96d07005-5fc6-4ee6-aacf-f364d001c892,70367597-e67a-4a0b-ac4f-a9efdea329e3,bdcf3…"
click at [222, 166] on input "text" at bounding box center [248, 158] width 101 height 23
type input "HAMB"
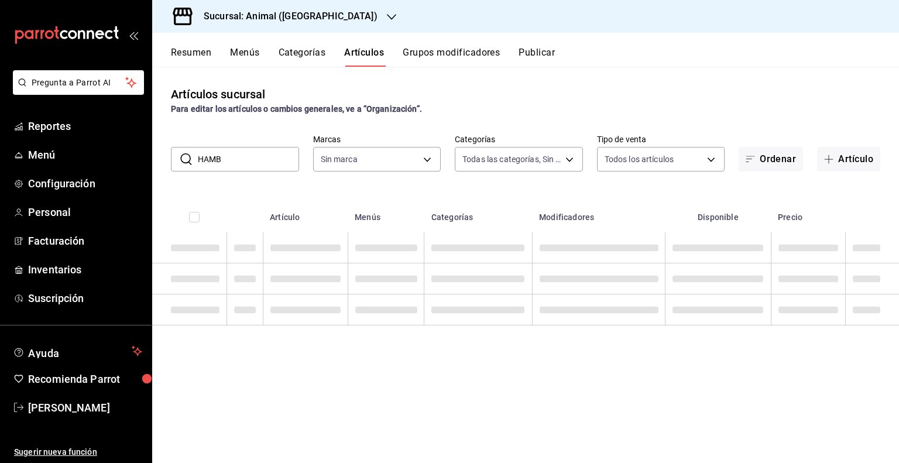
type input "98bba0fd-3ba1-42e0-bfa8-4188b5c89202"
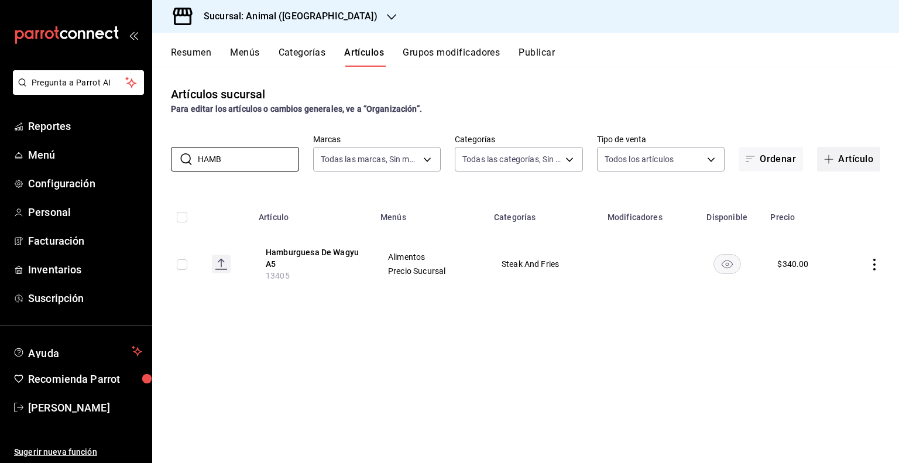
type input "HAMB"
click at [854, 157] on button "Artículo" at bounding box center [848, 159] width 63 height 25
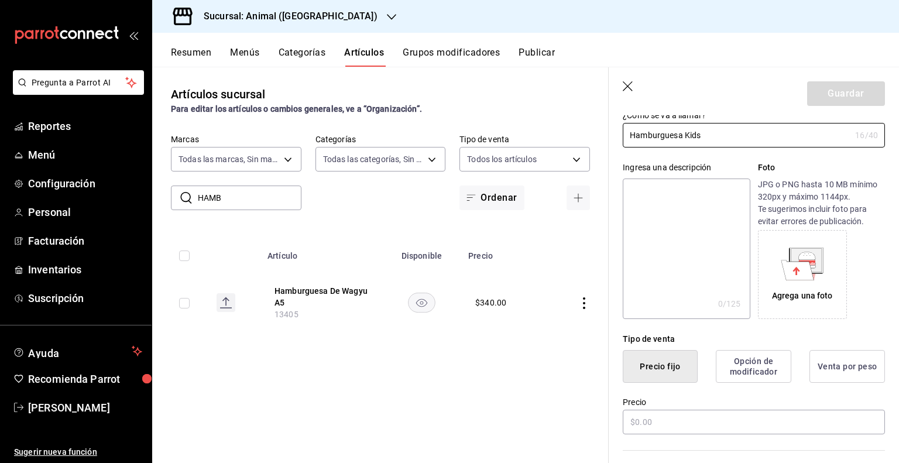
scroll to position [117, 0]
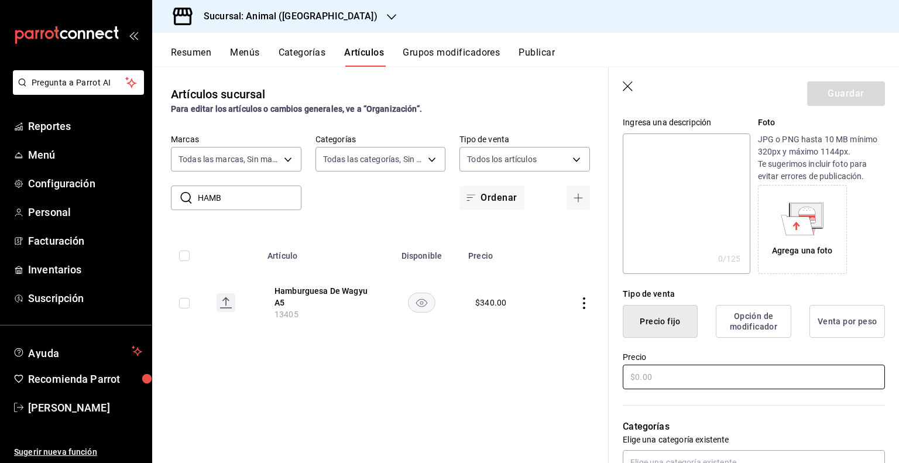
type input "Hamburguesa Kids"
click at [674, 376] on input "text" at bounding box center [754, 377] width 262 height 25
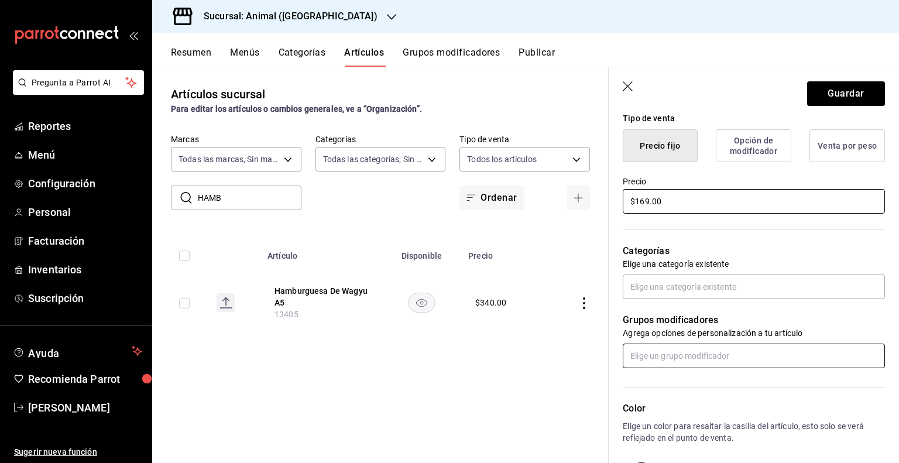
type input "$169.00"
click at [695, 355] on input "text" at bounding box center [754, 355] width 262 height 25
type input "e"
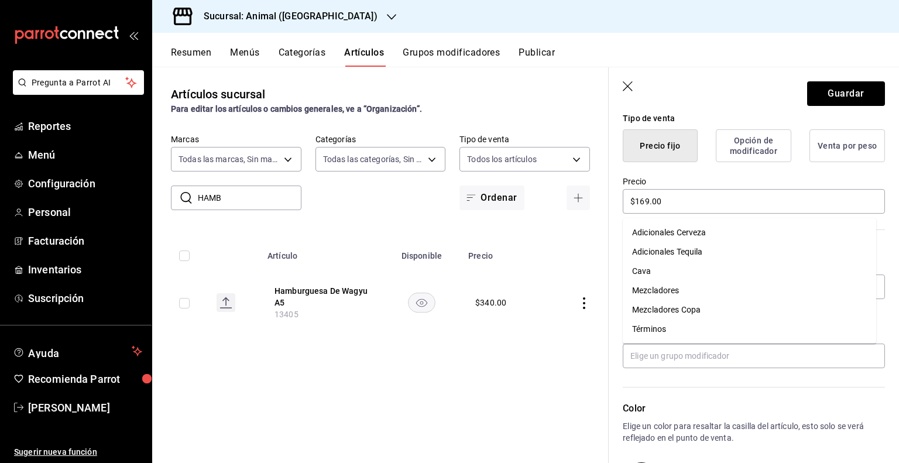
click at [615, 317] on div "Grupos modificadores Agrega opciones de personalización a tu artículo" at bounding box center [746, 333] width 276 height 69
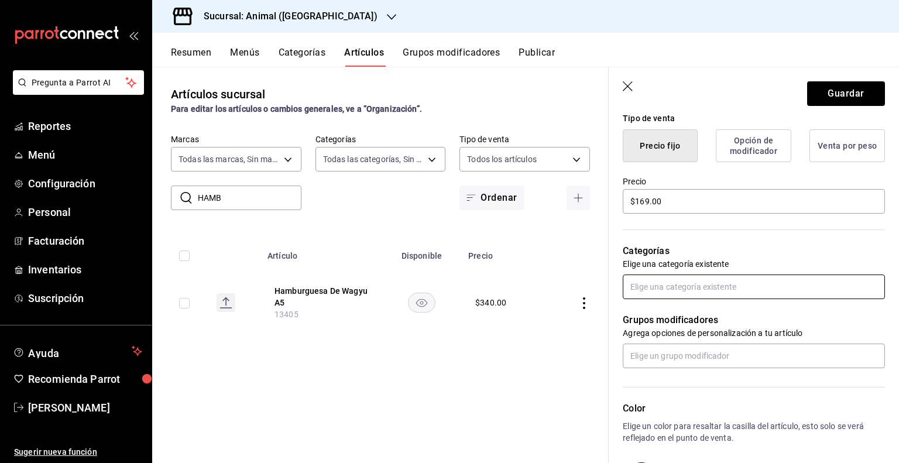
click at [659, 293] on input "text" at bounding box center [754, 286] width 262 height 25
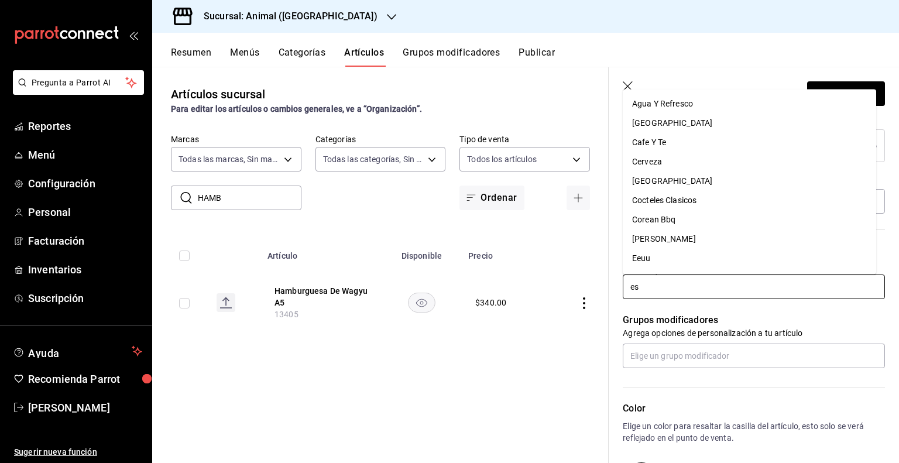
type input "esp"
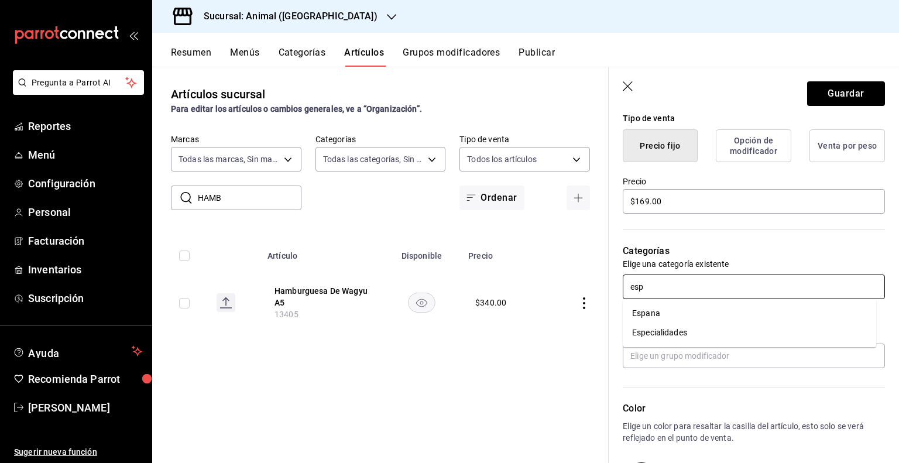
click at [653, 334] on li "Especialidades" at bounding box center [749, 332] width 253 height 19
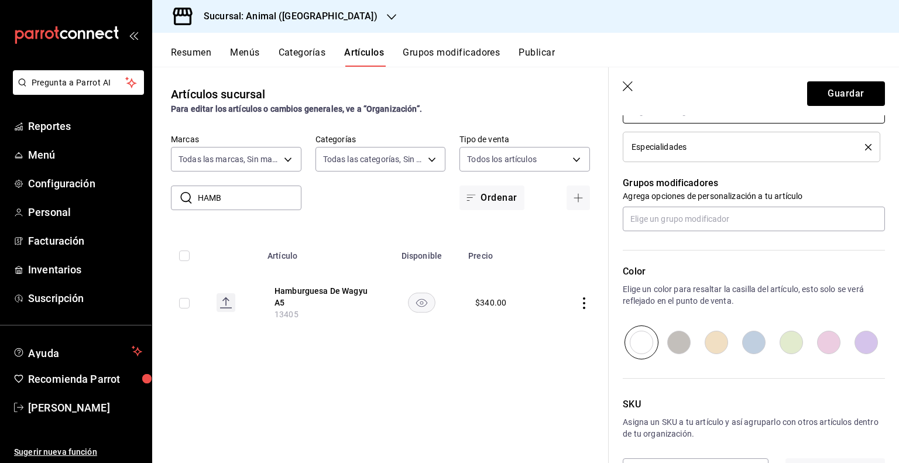
scroll to position [510, 0]
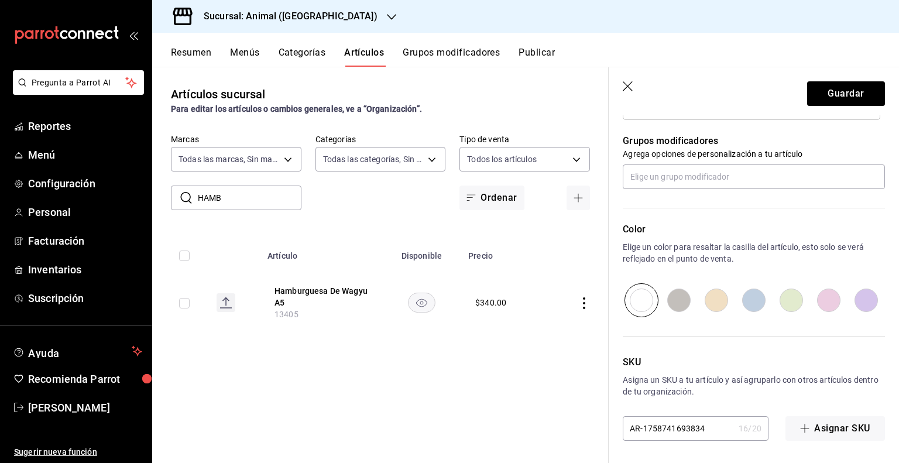
click at [681, 425] on input "AR-1758741693834" at bounding box center [678, 428] width 111 height 23
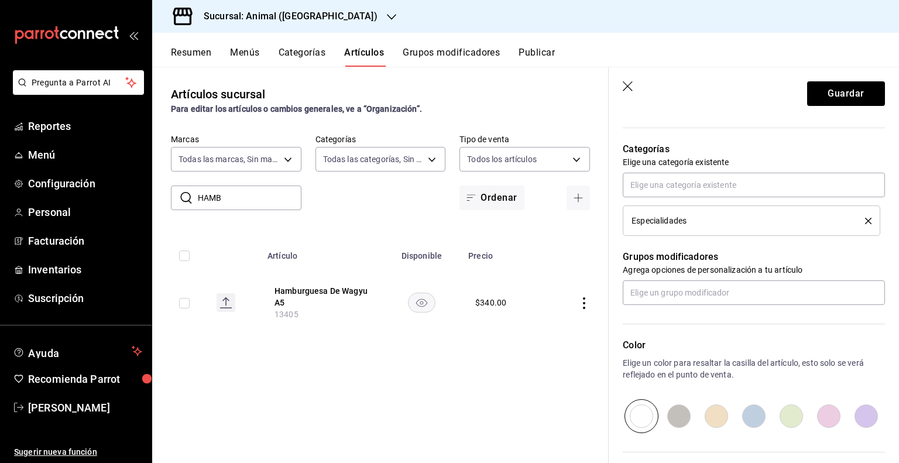
scroll to position [393, 0]
type input "PVA1002417"
click at [855, 101] on button "Guardar" at bounding box center [846, 93] width 78 height 25
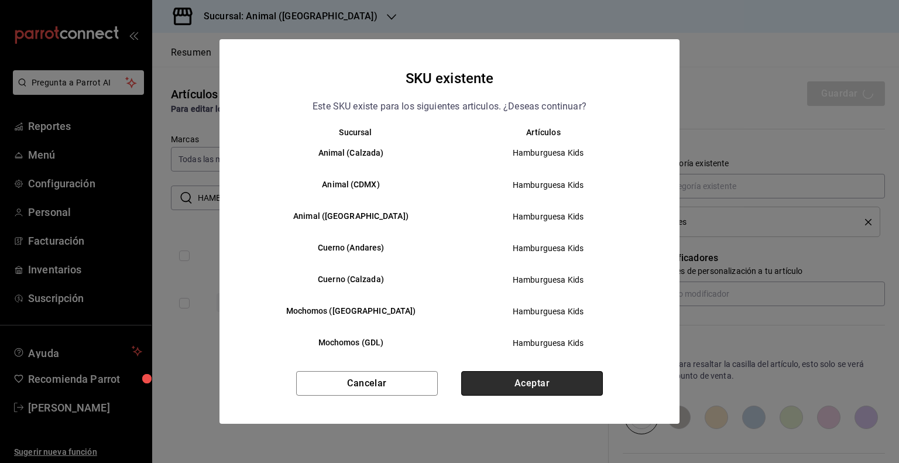
click at [567, 378] on button "Aceptar" at bounding box center [532, 383] width 142 height 25
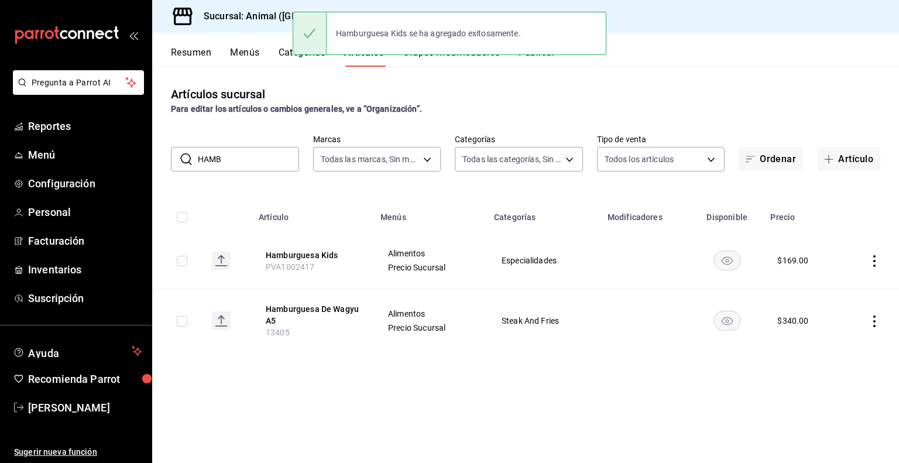
click at [297, 52] on div at bounding box center [310, 33] width 34 height 42
click at [290, 55] on button "Categorías" at bounding box center [302, 57] width 47 height 20
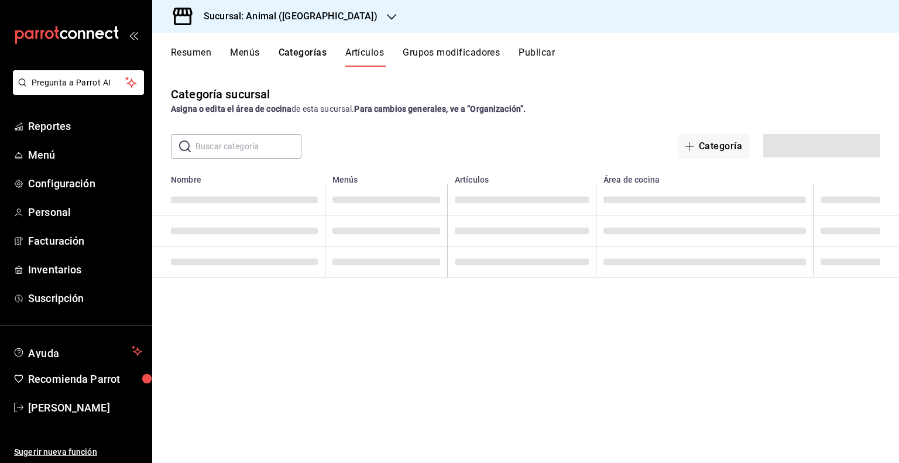
click at [376, 57] on div "Hamburguesa Kids se ha agregado exitosamente." at bounding box center [450, 33] width 314 height 50
click at [376, 57] on button "Artículos" at bounding box center [364, 57] width 39 height 20
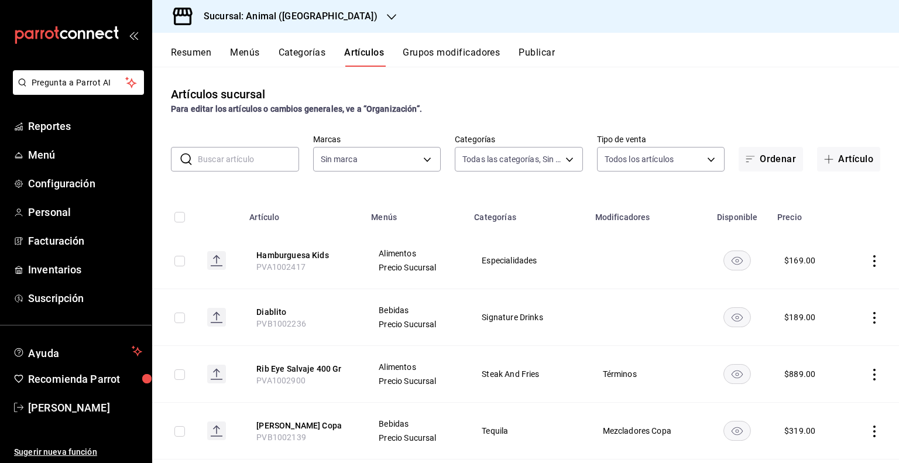
type input "96d07005-5fc6-4ee6-aacf-f364d001c892,70367597-e67a-4a0b-ac4f-a9efdea329e3,bdcf3…"
type input "98bba0fd-3ba1-42e0-bfa8-4188b5c89202"
click at [241, 154] on input "text" at bounding box center [248, 158] width 101 height 23
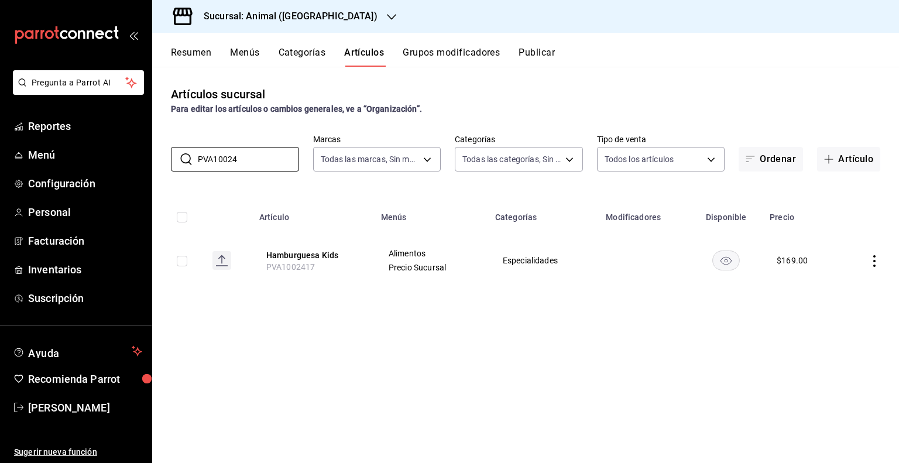
type input "PVA10024"
click at [266, 157] on input "PVA10024" at bounding box center [248, 158] width 101 height 23
click at [310, 53] on button "Categorías" at bounding box center [302, 57] width 47 height 20
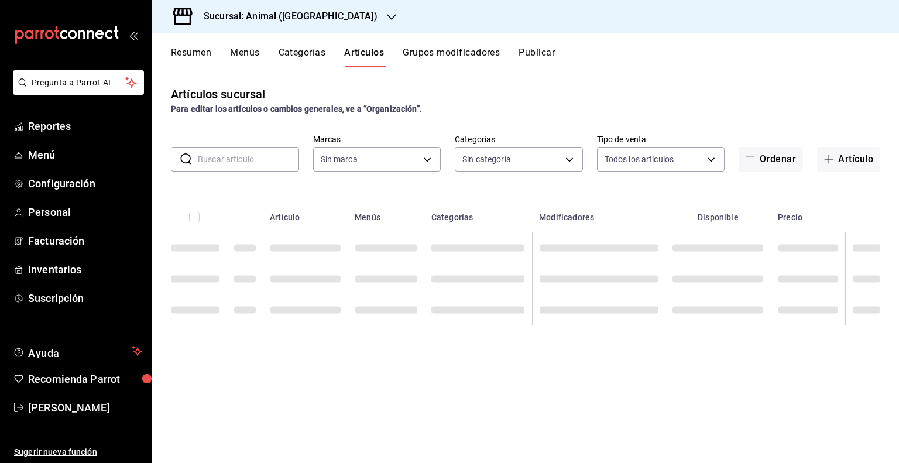
click at [259, 164] on input "text" at bounding box center [248, 158] width 101 height 23
click at [301, 126] on div "Artículos sucursal Para editar los artículos o cambios generales, ve a “Organiz…" at bounding box center [525, 265] width 747 height 396
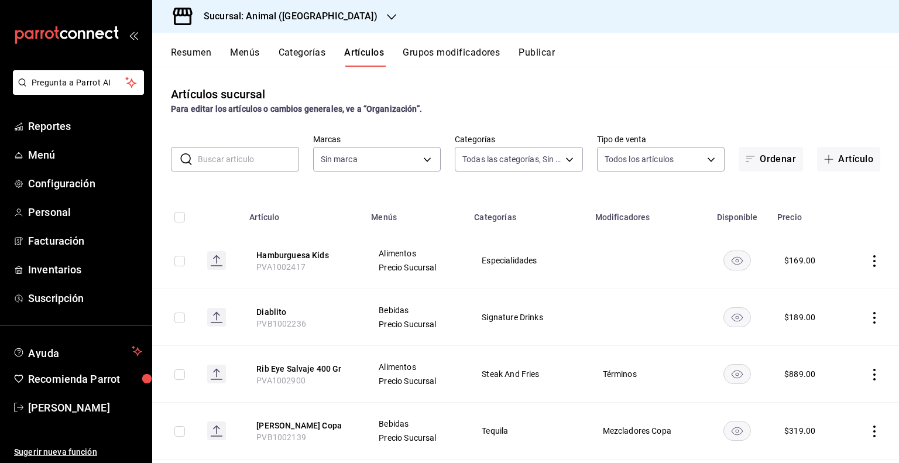
type input "96d07005-5fc6-4ee6-aacf-f364d001c892,70367597-e67a-4a0b-ac4f-a9efdea329e3,bdcf3…"
click at [280, 156] on input "text" at bounding box center [248, 158] width 101 height 23
type input "Pasta"
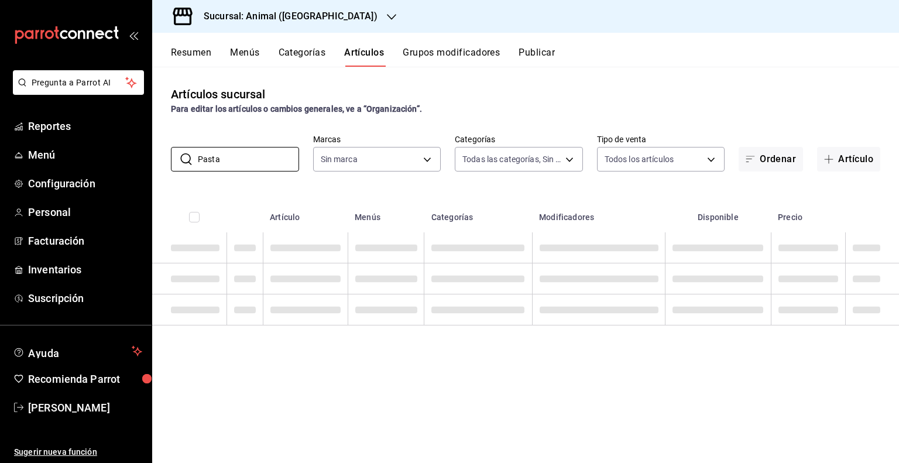
type input "98bba0fd-3ba1-42e0-bfa8-4188b5c89202"
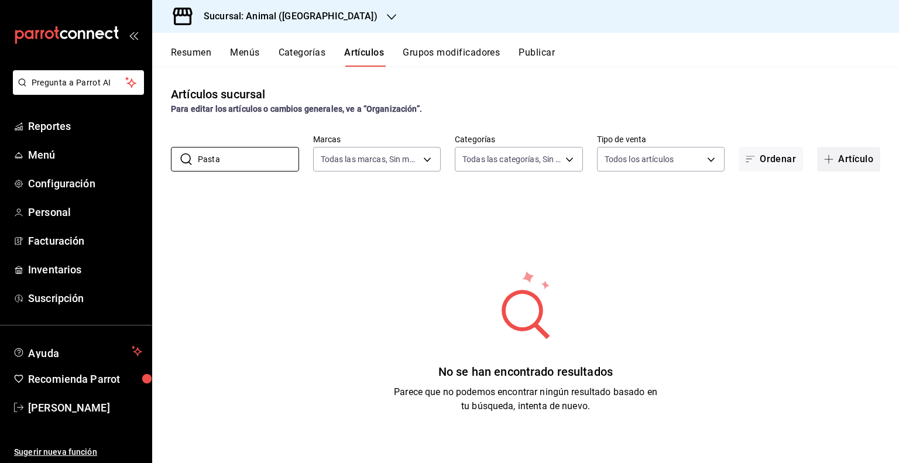
type input "Pasta"
click at [861, 161] on button "Artículo" at bounding box center [848, 159] width 63 height 25
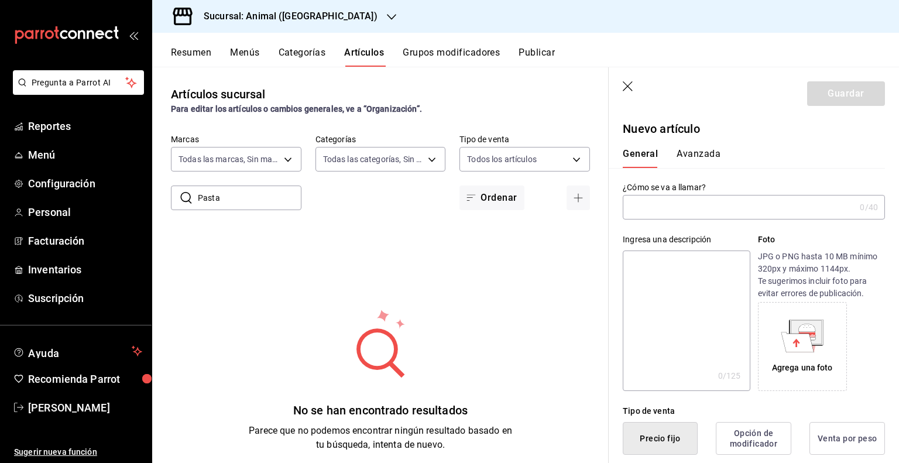
click at [681, 214] on input "text" at bounding box center [739, 206] width 232 height 23
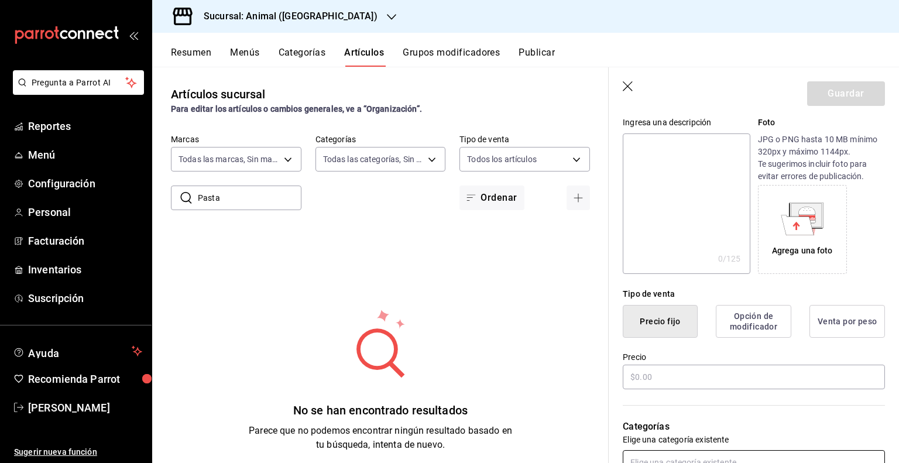
scroll to position [176, 0]
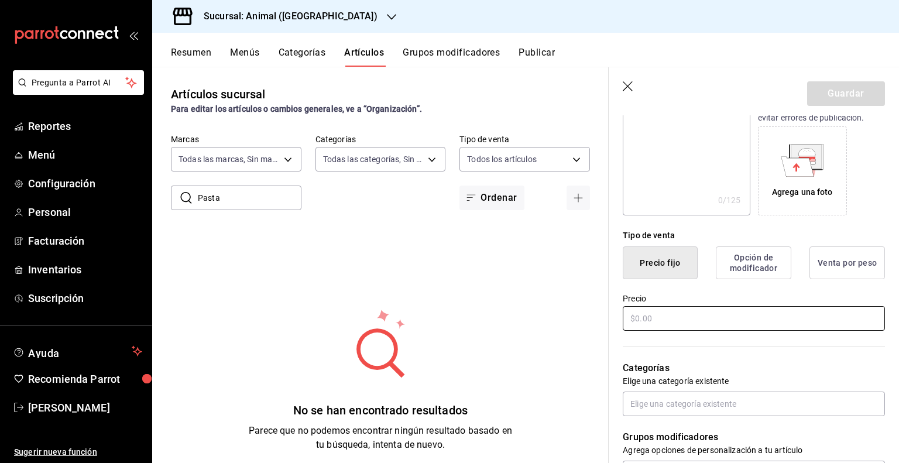
type input "Pasta Kids"
click at [669, 326] on input "text" at bounding box center [754, 318] width 262 height 25
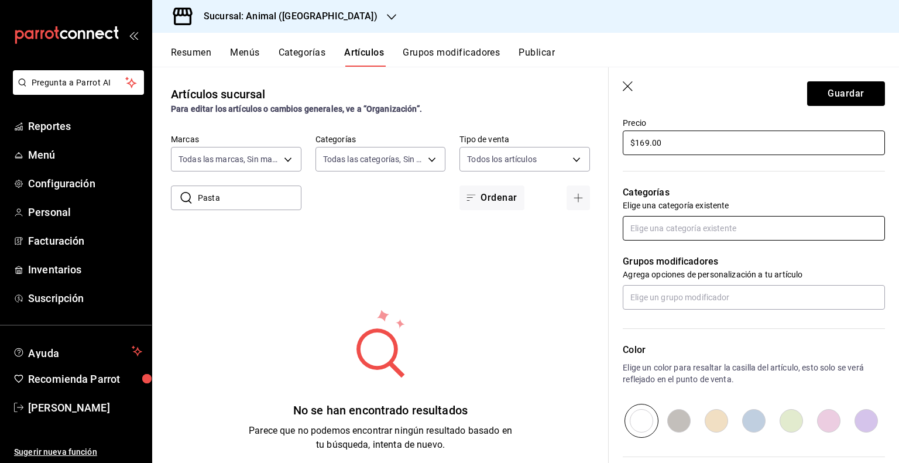
type input "$169.00"
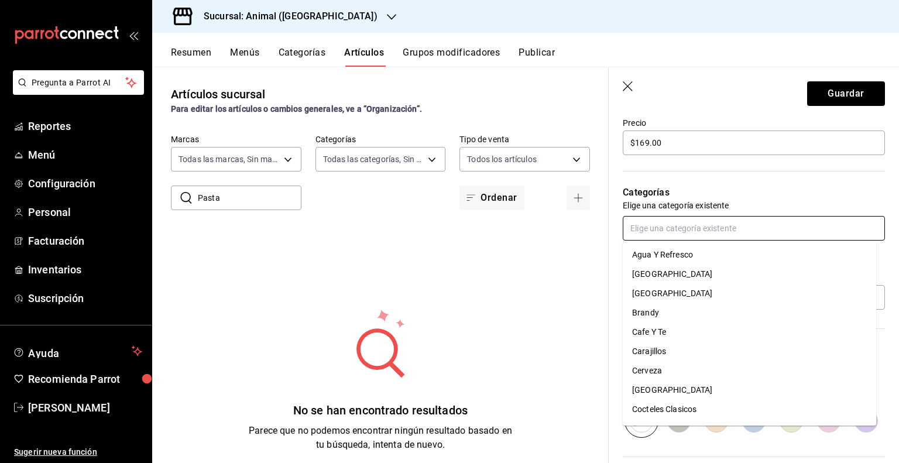
click at [673, 232] on input "text" at bounding box center [754, 228] width 262 height 25
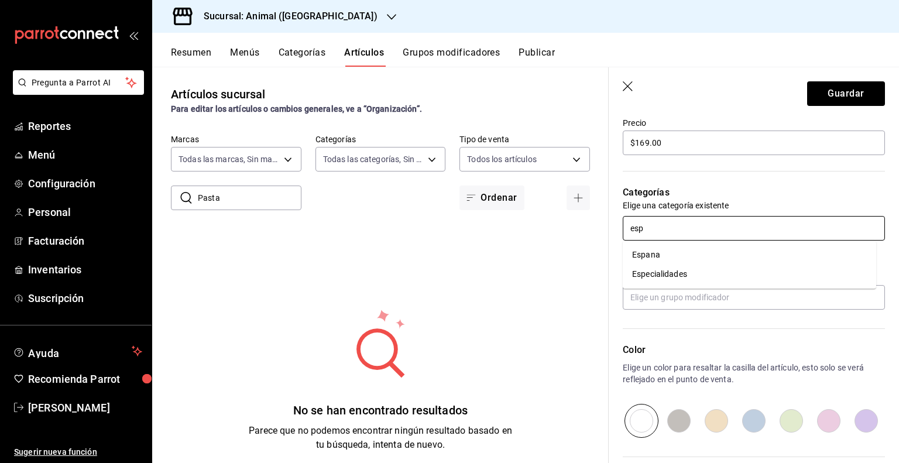
type input "espe"
click at [670, 245] on li "Especialidades" at bounding box center [749, 254] width 253 height 19
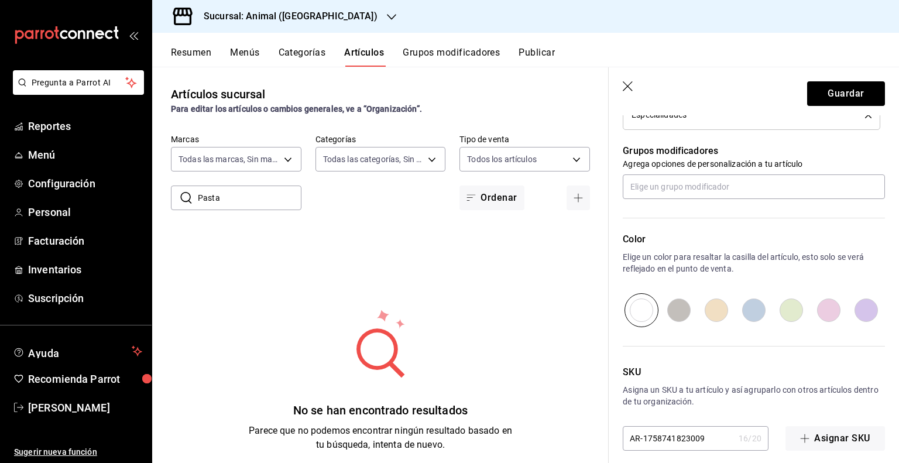
scroll to position [510, 0]
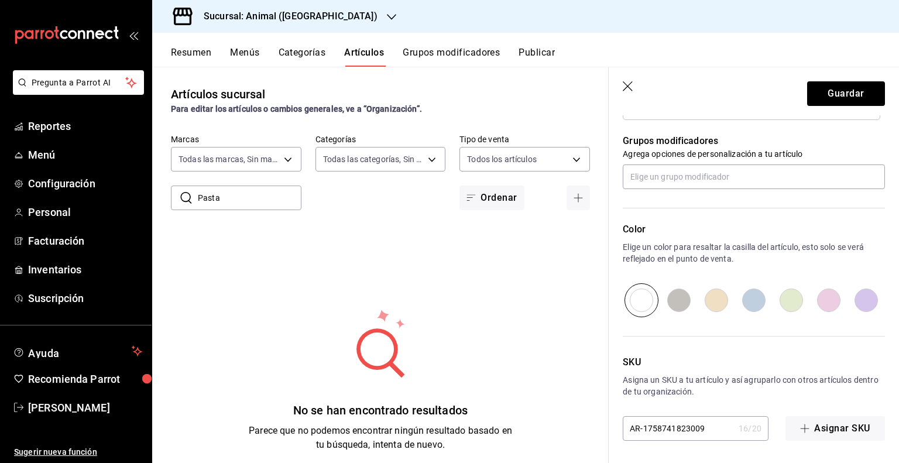
click at [668, 414] on div "SKU Asigna un SKU a tu artículo y así agruparlo con otros artículos dentro de t…" at bounding box center [746, 378] width 276 height 123
click at [665, 425] on input "AR-1758741823009" at bounding box center [678, 428] width 111 height 23
type input "PVA1002416"
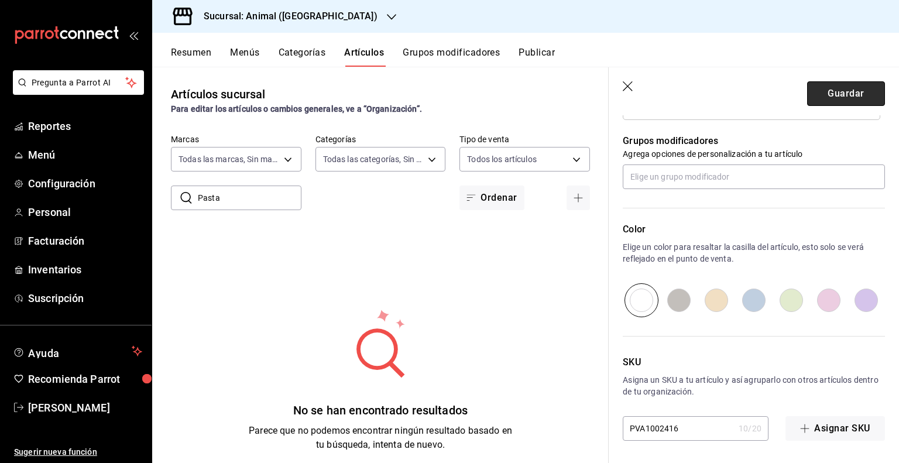
click at [839, 94] on button "Guardar" at bounding box center [846, 93] width 78 height 25
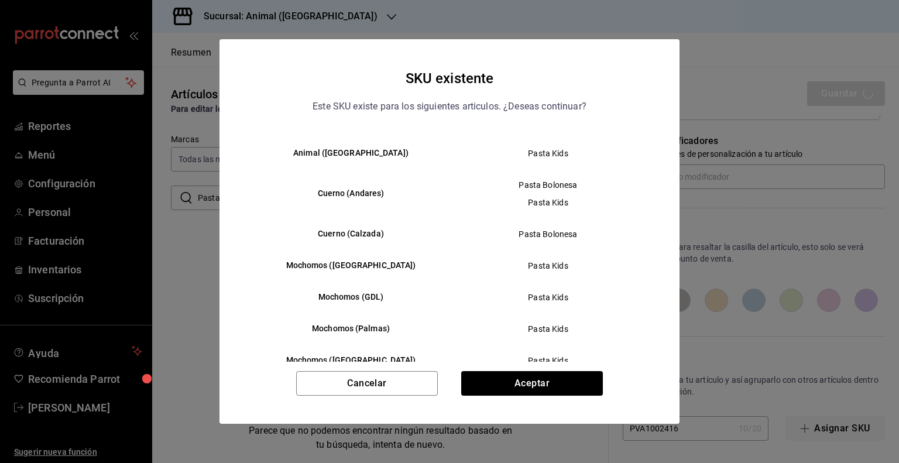
scroll to position [117, 0]
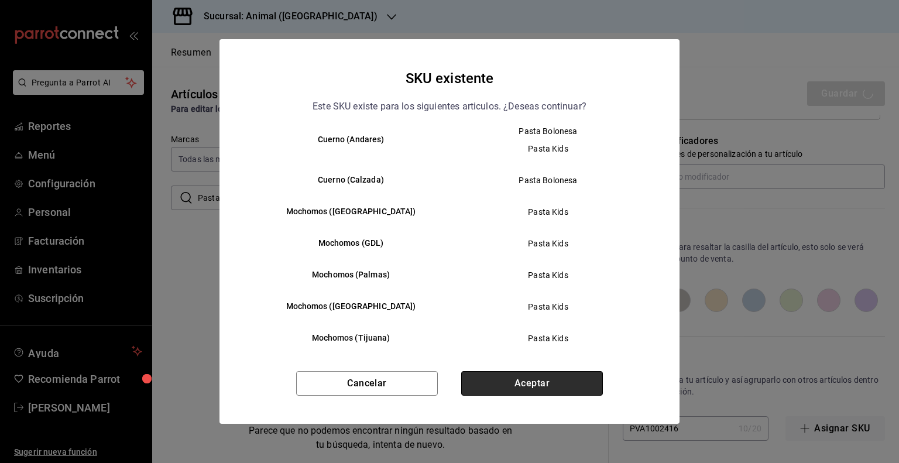
click at [545, 391] on button "Aceptar" at bounding box center [532, 383] width 142 height 25
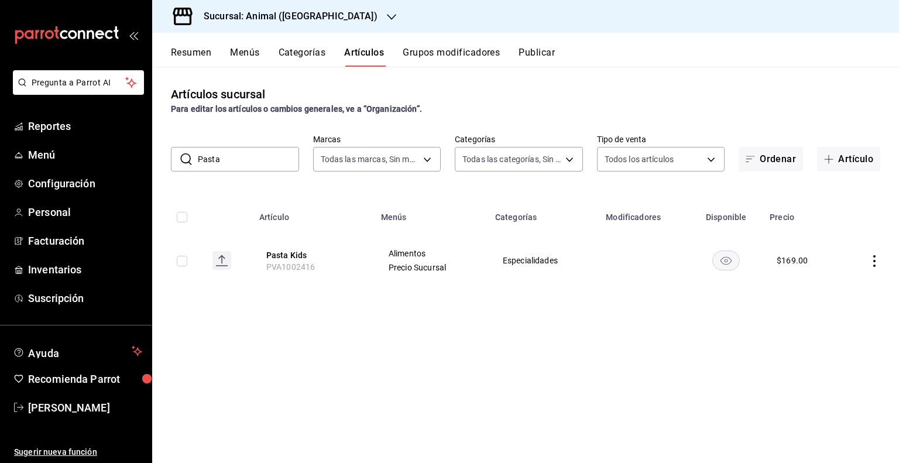
click at [309, 52] on button "Categorías" at bounding box center [302, 57] width 47 height 20
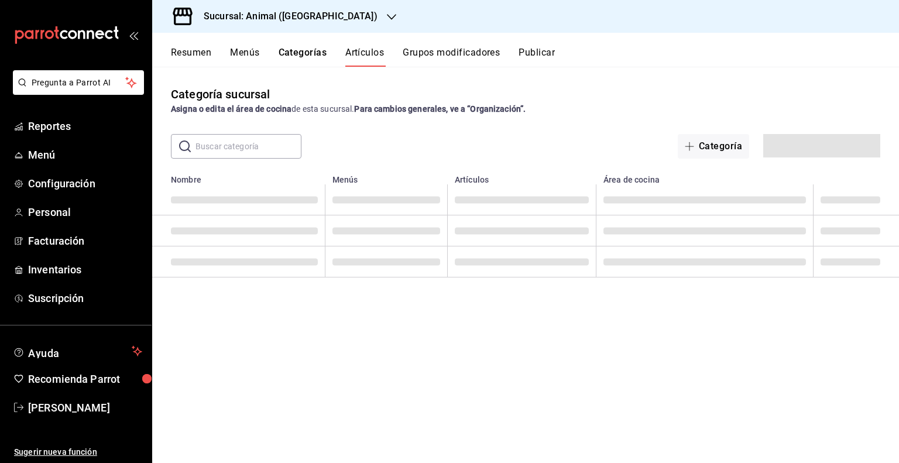
click at [372, 51] on button "Artículos" at bounding box center [364, 57] width 39 height 20
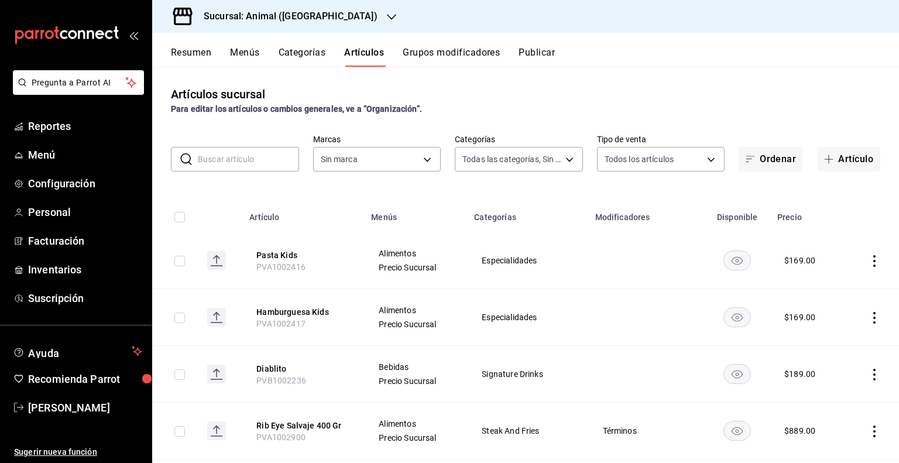
type input "96d07005-5fc6-4ee6-aacf-f364d001c892,70367597-e67a-4a0b-ac4f-a9efdea329e3,bdcf3…"
type input "98bba0fd-3ba1-42e0-bfa8-4188b5c89202"
click at [248, 160] on input "text" at bounding box center [248, 158] width 101 height 23
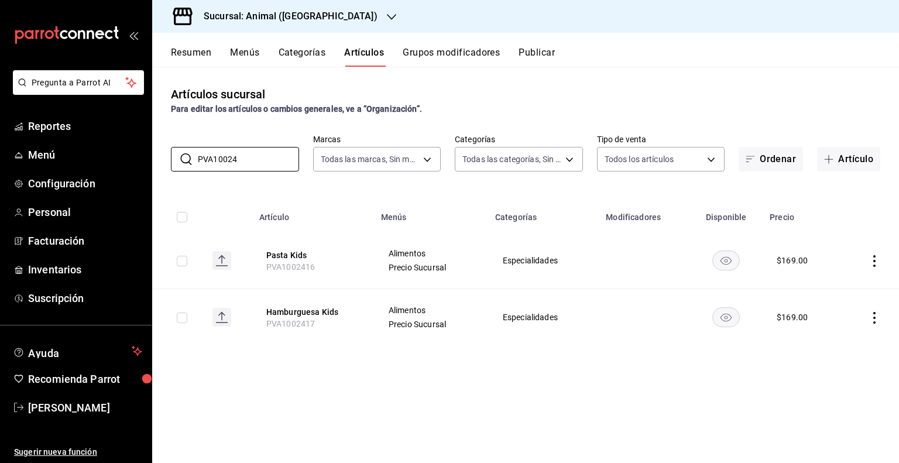
type input "PVA10024"
click at [304, 53] on button "Categorías" at bounding box center [302, 57] width 47 height 20
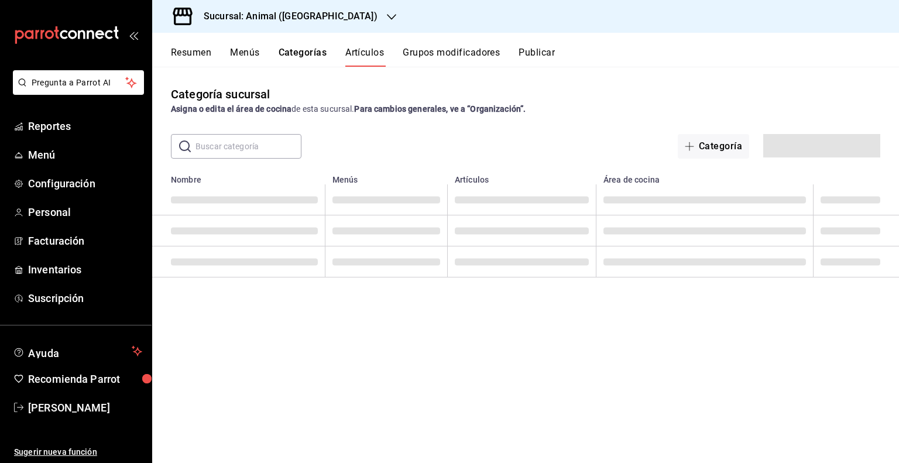
click at [364, 51] on button "Artículos" at bounding box center [364, 57] width 39 height 20
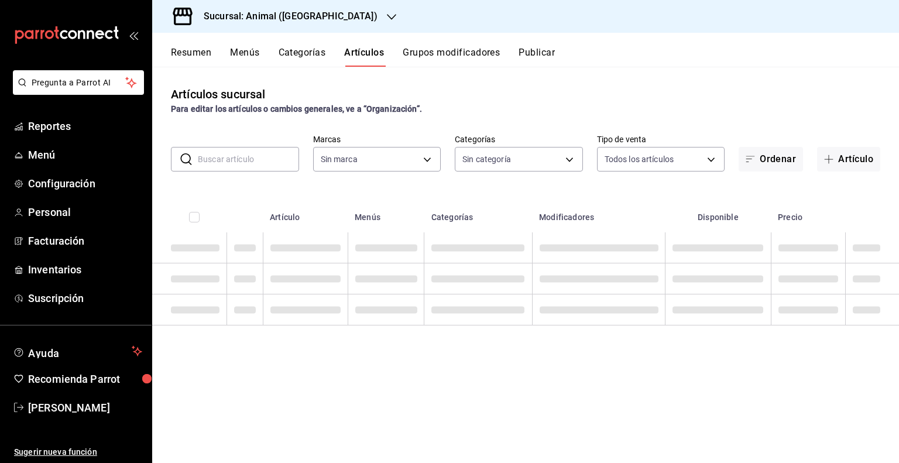
click at [252, 155] on input "text" at bounding box center [248, 158] width 101 height 23
click at [252, 140] on div "​ ​ Marcas Sin marca Categorías Sin categoría Tipo de venta Todos los artículos…" at bounding box center [525, 152] width 747 height 37
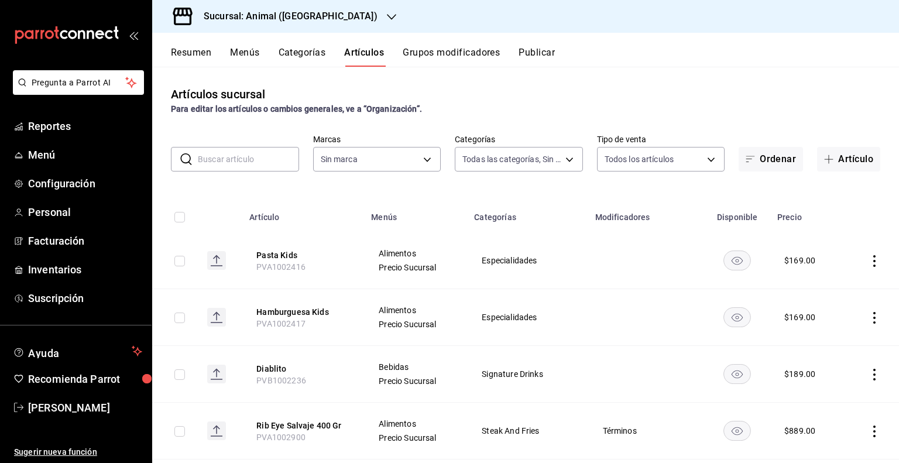
type input "96d07005-5fc6-4ee6-aacf-f364d001c892,70367597-e67a-4a0b-ac4f-a9efdea329e3,bdcf3…"
type input "98bba0fd-3ba1-42e0-bfa8-4188b5c89202"
click at [247, 156] on input "text" at bounding box center [248, 158] width 101 height 23
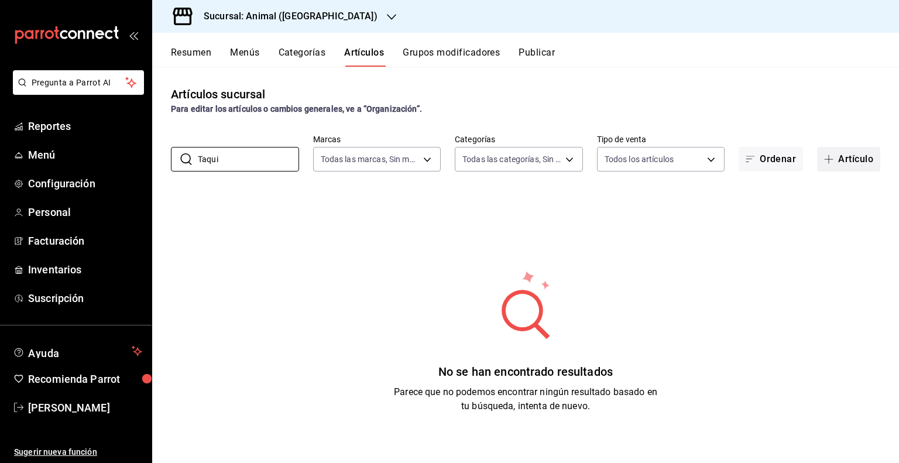
type input "Taqui"
drag, startPoint x: 837, startPoint y: 166, endPoint x: 812, endPoint y: 150, distance: 28.9
click at [837, 166] on button "Artículo" at bounding box center [848, 159] width 63 height 25
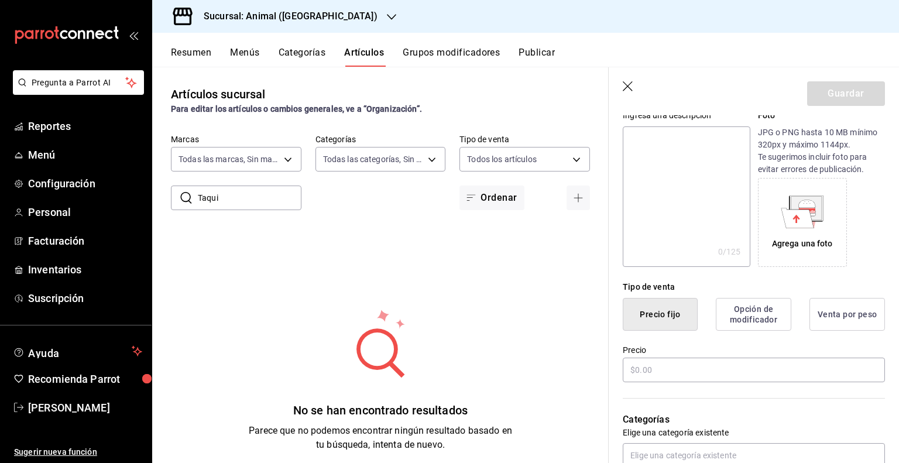
scroll to position [176, 0]
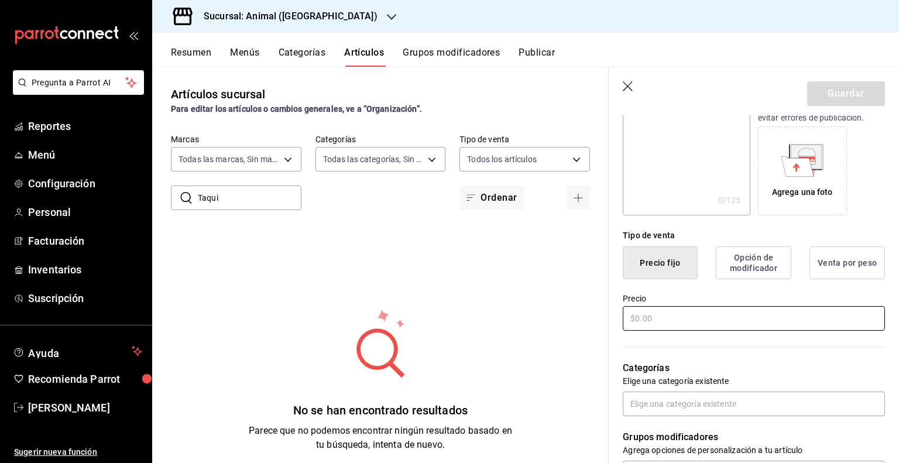
type input "Tacos Kids"
click at [674, 324] on input "text" at bounding box center [754, 318] width 262 height 25
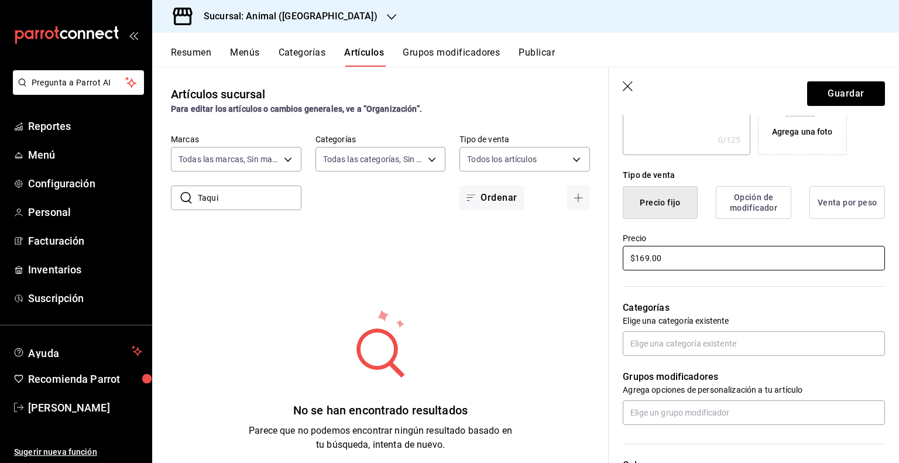
scroll to position [293, 0]
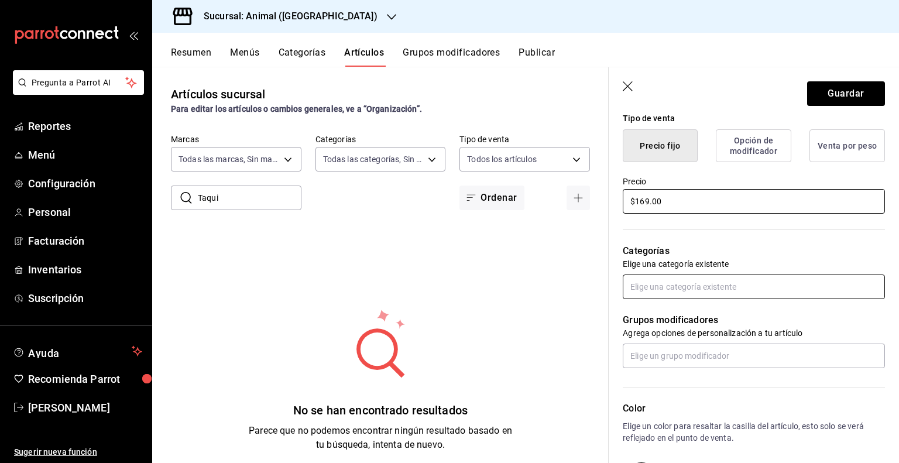
type input "$169.00"
click at [658, 283] on input "text" at bounding box center [754, 286] width 262 height 25
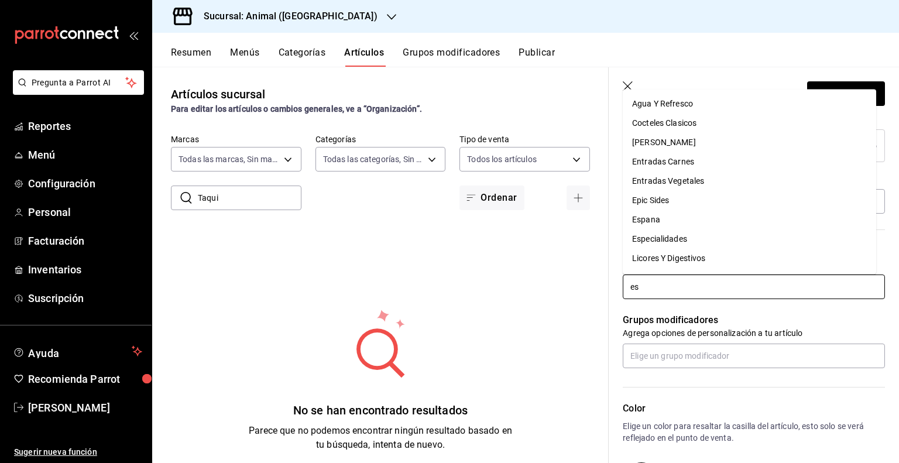
type input "esp"
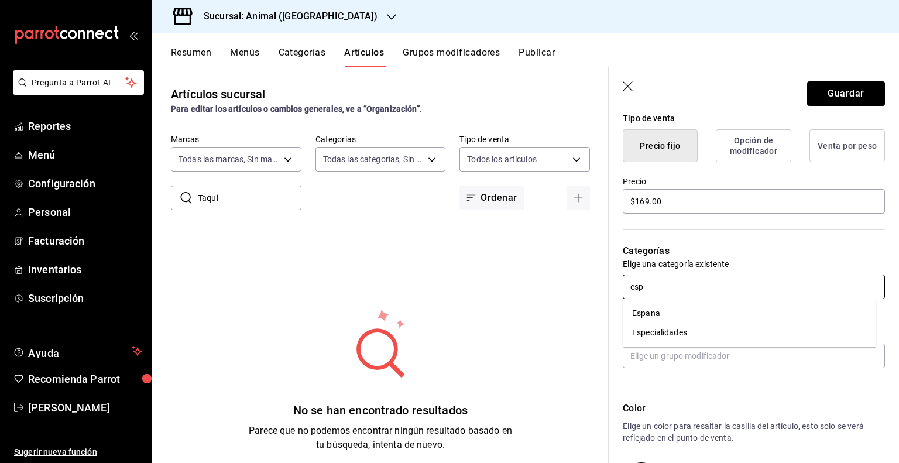
click at [678, 331] on li "Especialidades" at bounding box center [749, 332] width 253 height 19
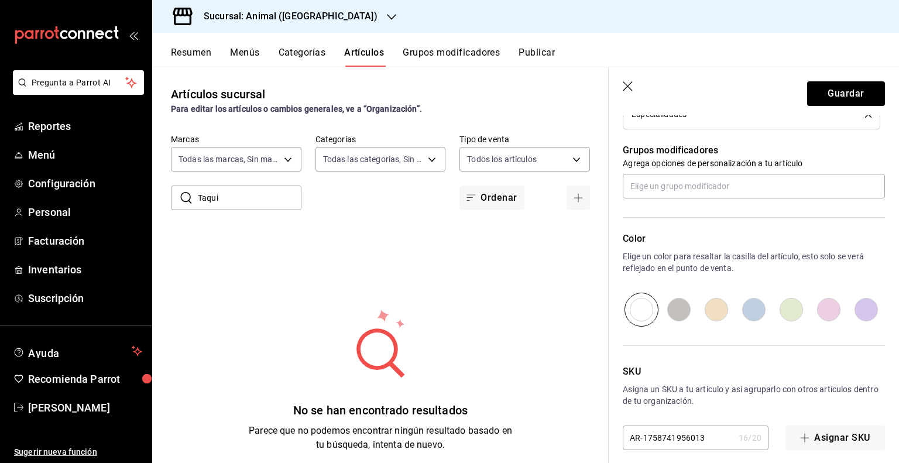
scroll to position [510, 0]
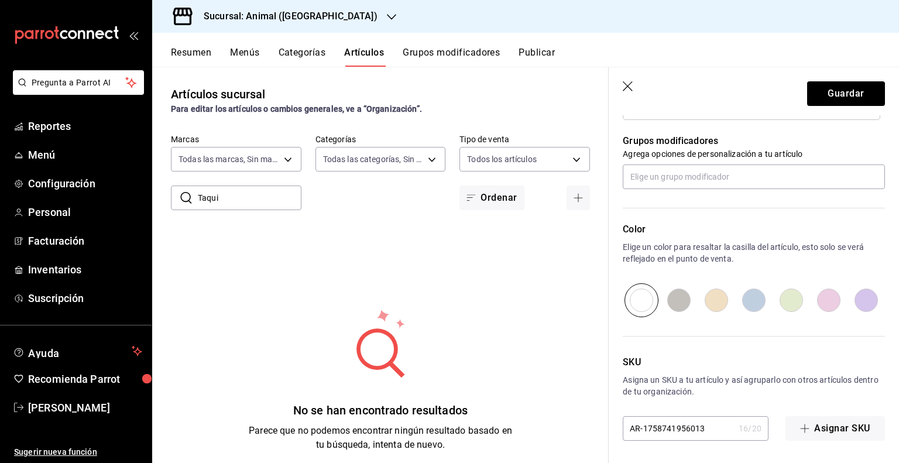
click at [669, 424] on input "AR-1758741956013" at bounding box center [678, 428] width 111 height 23
type input "PVA1002419"
click at [847, 86] on button "Guardar" at bounding box center [846, 93] width 78 height 25
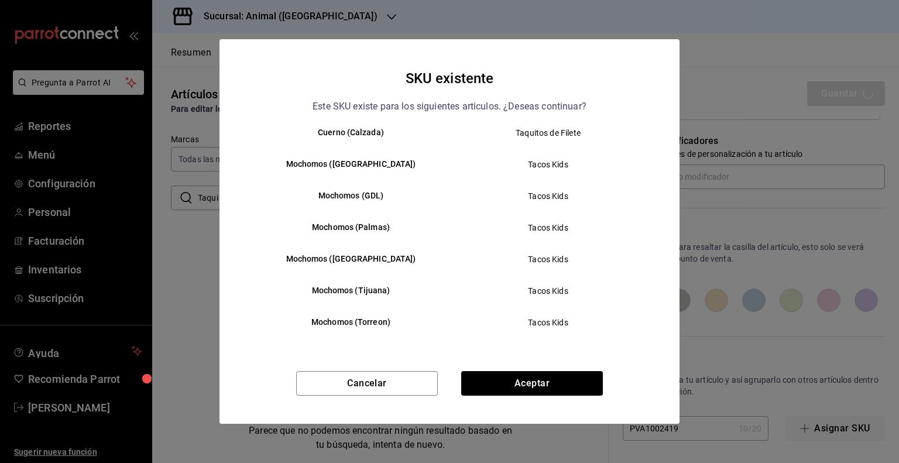
scroll to position [171, 0]
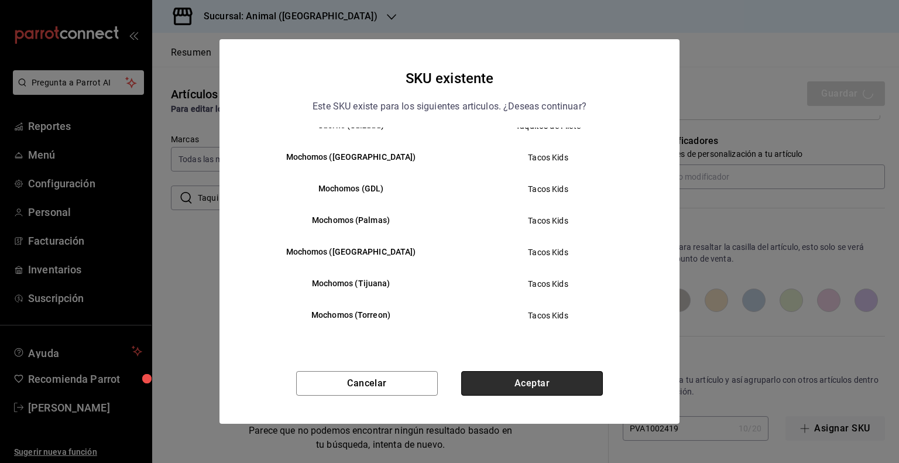
click at [577, 386] on button "Aceptar" at bounding box center [532, 383] width 142 height 25
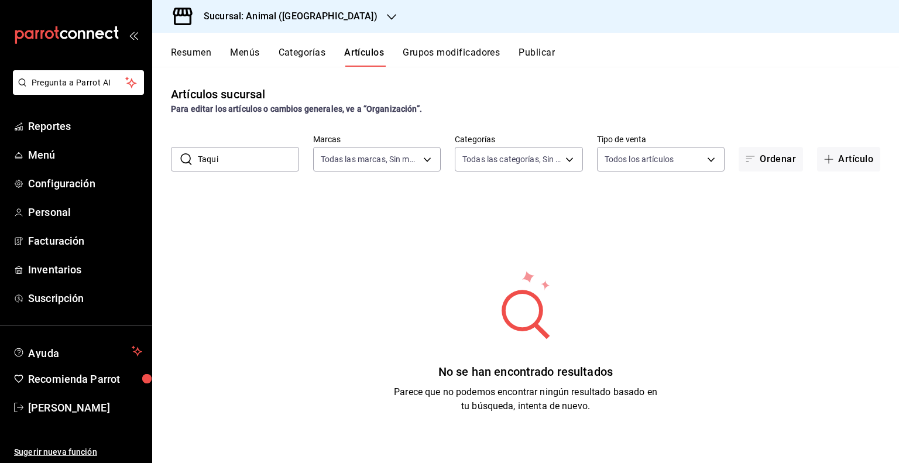
click at [305, 51] on button "Categorías" at bounding box center [302, 57] width 47 height 20
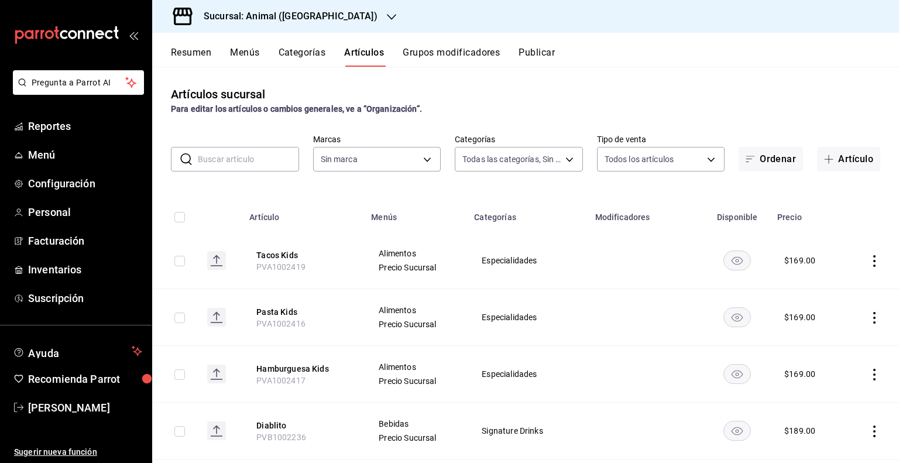
type input "96d07005-5fc6-4ee6-aacf-f364d001c892,70367597-e67a-4a0b-ac4f-a9efdea329e3,bdcf3…"
type input "98bba0fd-3ba1-42e0-bfa8-4188b5c89202"
click at [549, 61] on button "Publicar" at bounding box center [536, 57] width 36 height 20
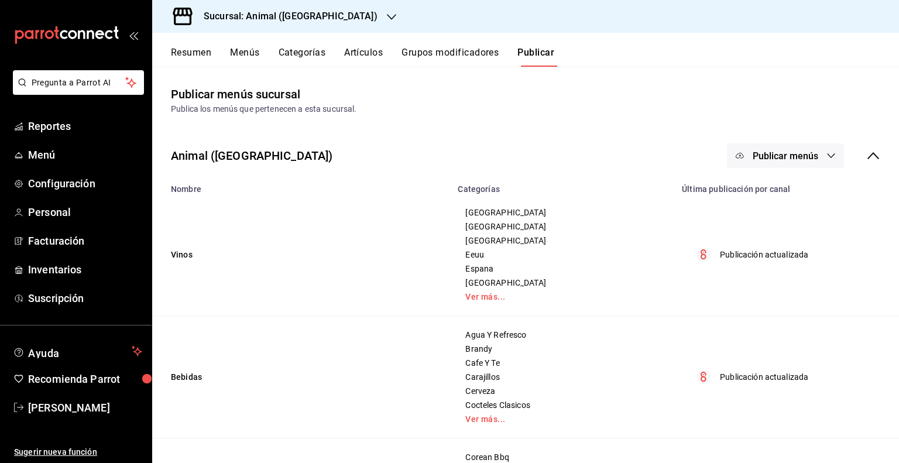
click at [848, 142] on div "Animal (Tijuana) Publicar menús" at bounding box center [525, 155] width 747 height 43
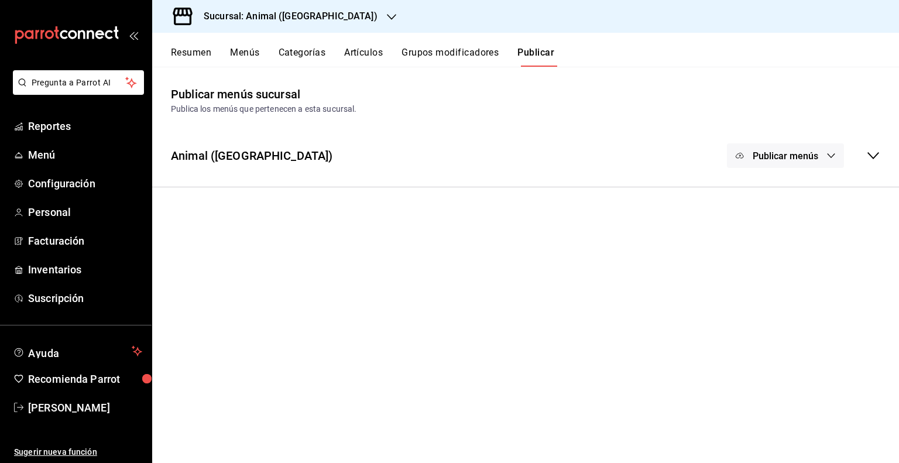
click at [865, 155] on div "Publicar menús" at bounding box center [803, 155] width 153 height 25
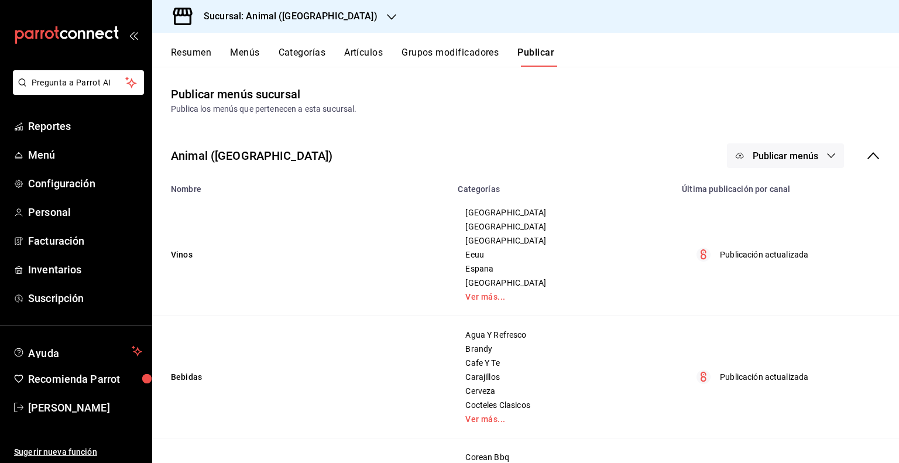
click at [810, 151] on button "Publicar menús" at bounding box center [785, 155] width 117 height 25
click at [780, 185] on li "Punto de venta" at bounding box center [777, 193] width 108 height 33
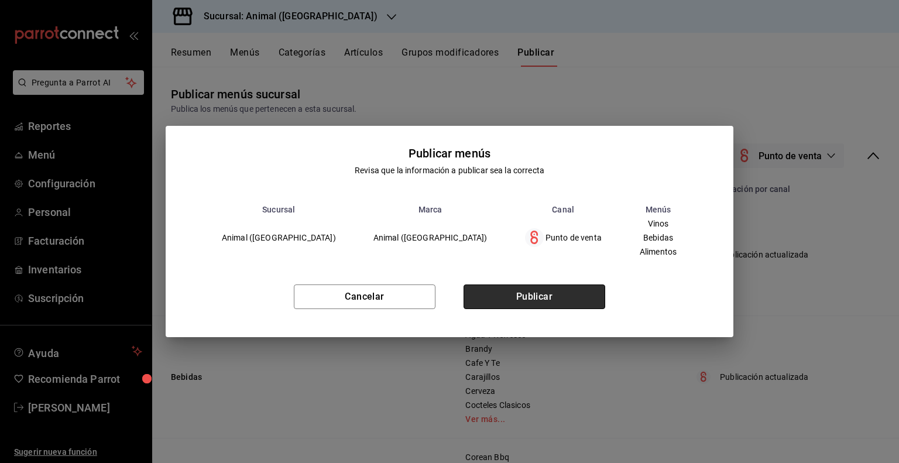
click at [574, 293] on button "Publicar" at bounding box center [534, 296] width 142 height 25
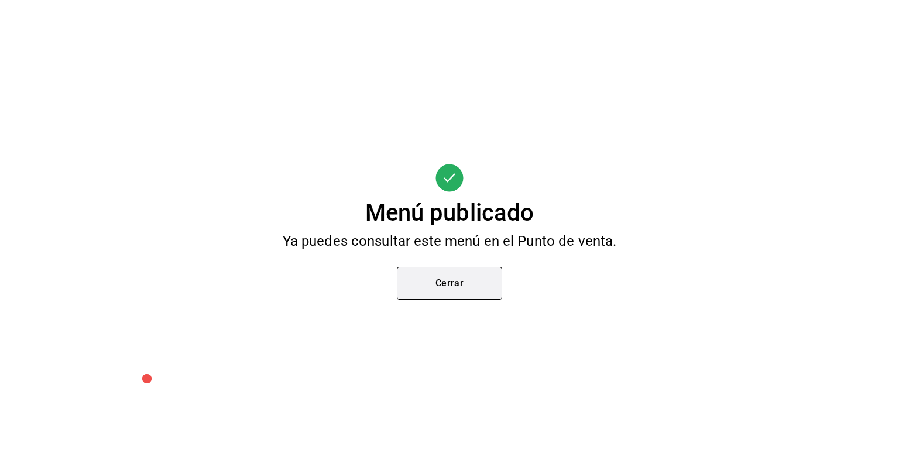
click at [438, 286] on button "Cerrar" at bounding box center [449, 283] width 105 height 33
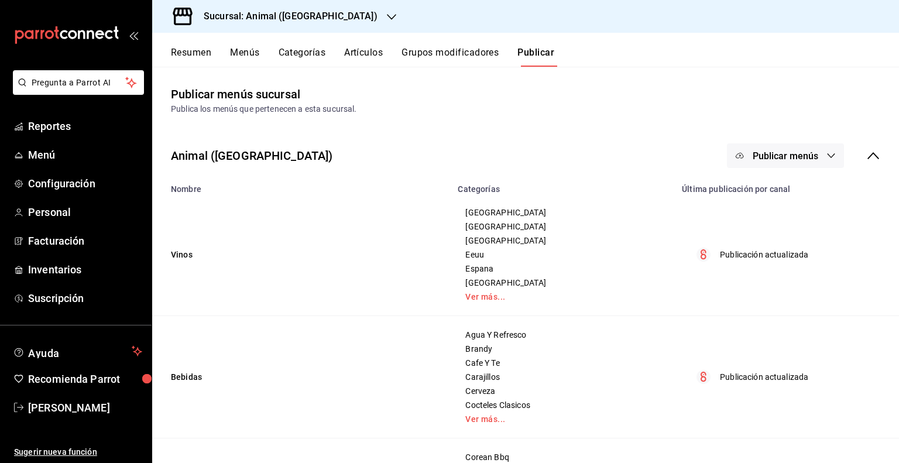
click at [247, 14] on h3 "Sucursal: Animal ([GEOGRAPHIC_DATA])" at bounding box center [285, 16] width 183 height 14
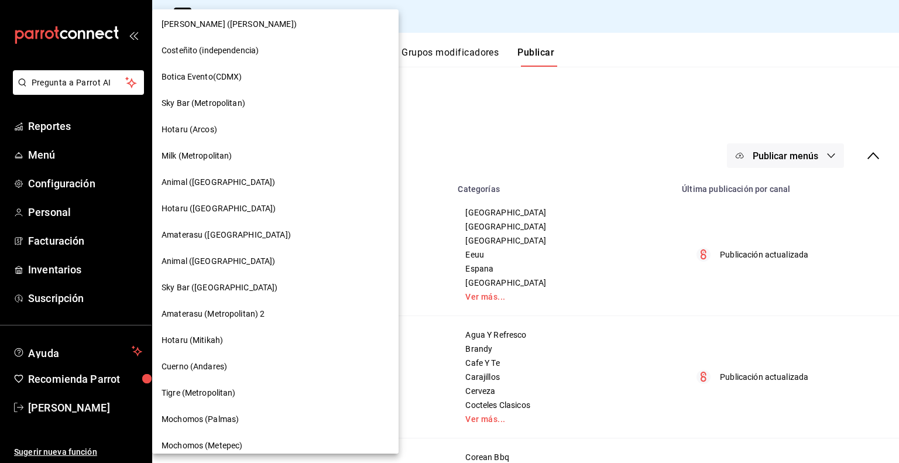
scroll to position [855, 0]
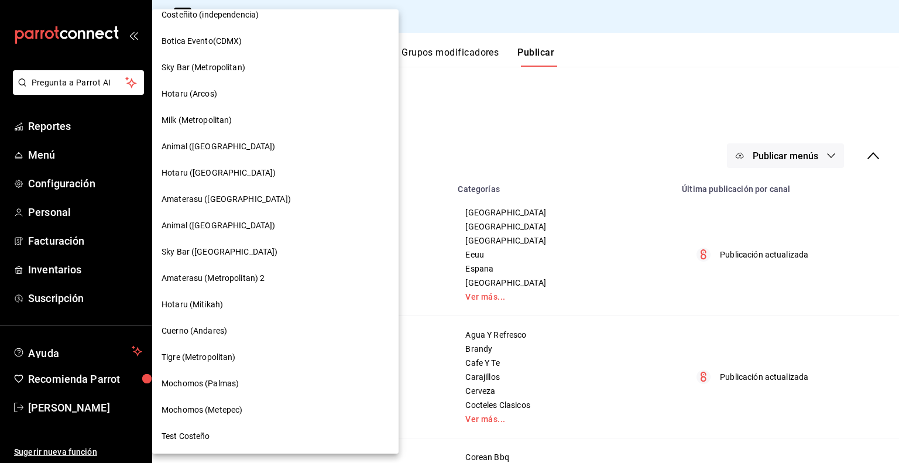
click at [207, 410] on span "Mochomos (Metepec)" at bounding box center [201, 410] width 81 height 12
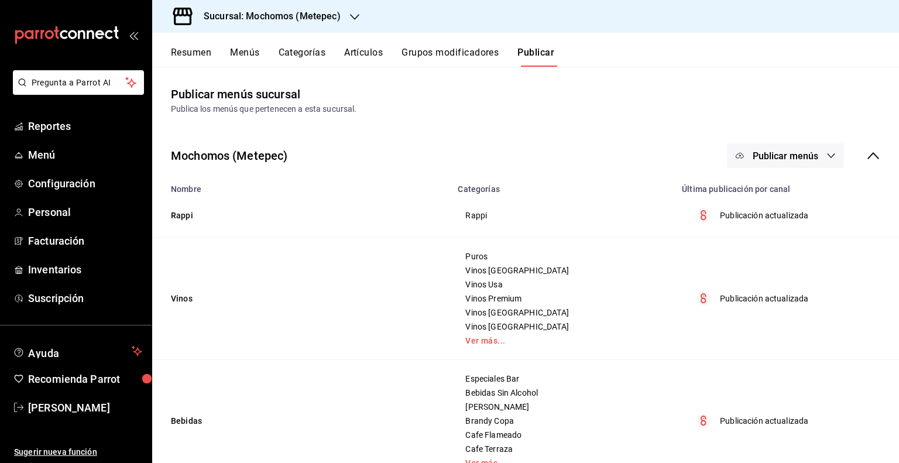
click at [351, 44] on div "Resumen Menús Categorías Artículos Grupos modificadores Publicar" at bounding box center [525, 50] width 747 height 34
click at [359, 54] on button "Artículos" at bounding box center [363, 57] width 39 height 20
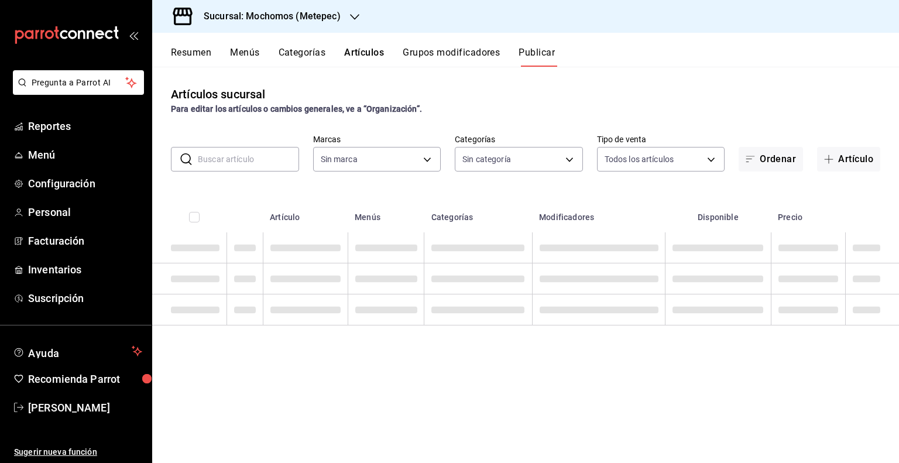
type input "2365f74e-aa6b-4392-bdf2-72765591bddf"
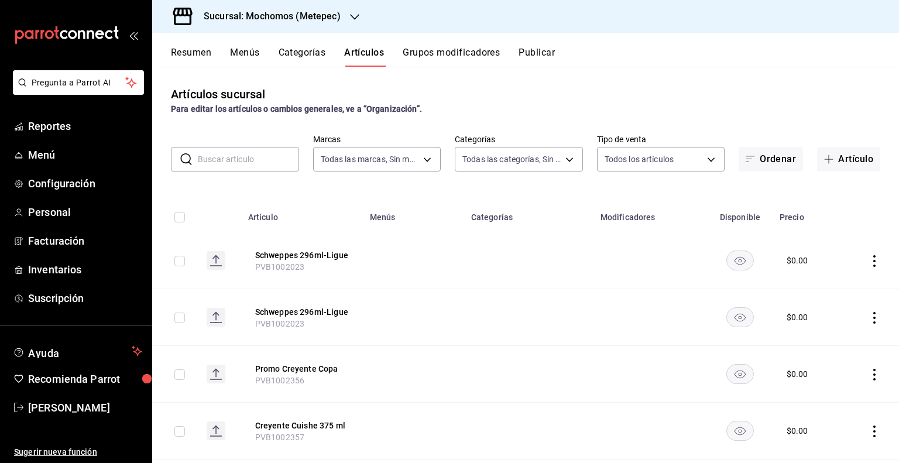
type input "c9cbc288-c827-488d-81f5-370afefb1912,46081463-7037-4dd2-a9ab-e56ff6a8fa7c,bf958…"
click at [222, 159] on input "text" at bounding box center [248, 158] width 101 height 23
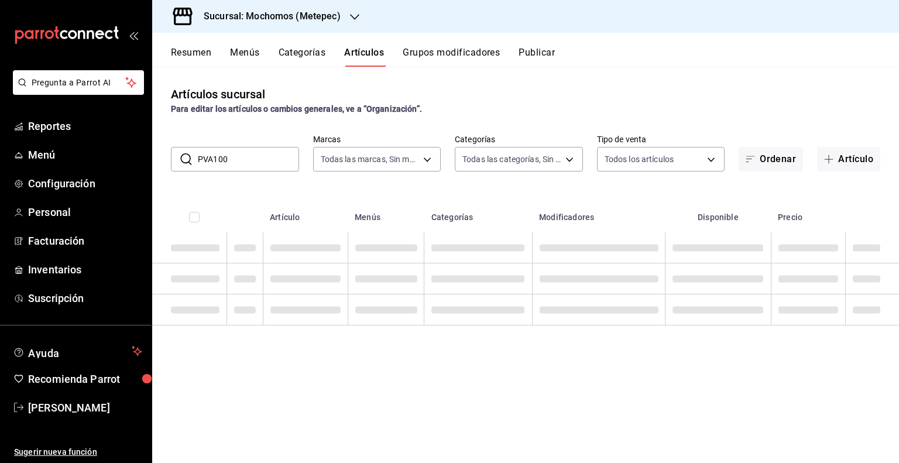
click at [241, 157] on input "PVA100" at bounding box center [248, 158] width 101 height 23
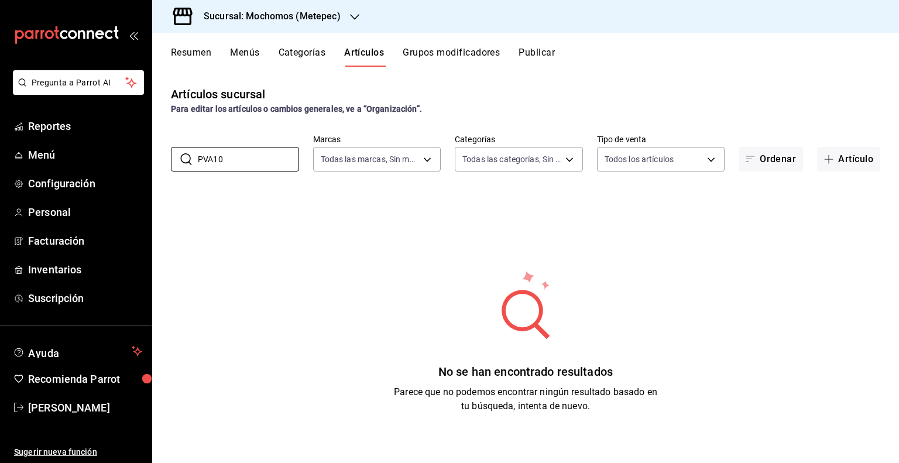
type input "PVA10"
click at [307, 46] on div "Resumen Menús Categorías Artículos Grupos modificadores Publicar" at bounding box center [525, 50] width 747 height 34
click at [317, 54] on button "Categorías" at bounding box center [302, 57] width 47 height 20
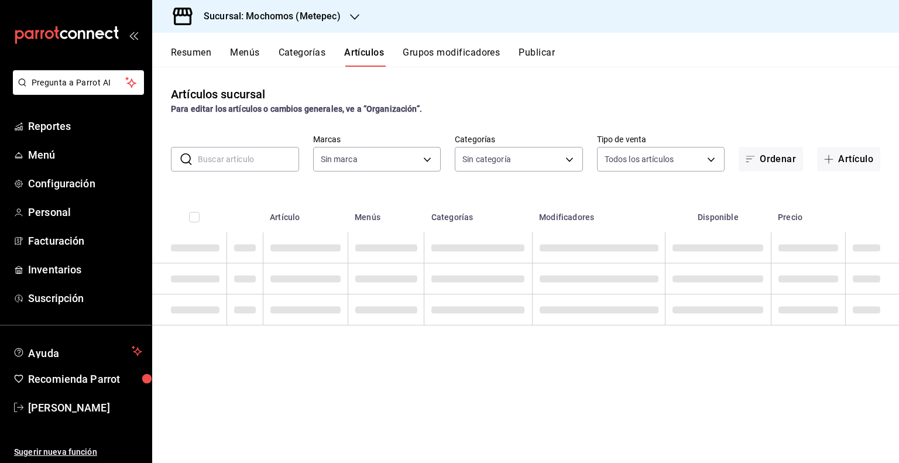
click at [242, 160] on input "text" at bounding box center [248, 158] width 101 height 23
click at [253, 137] on div "​ ​ Marcas Sin marca Categorías Sin categoría Tipo de venta Todos los artículos…" at bounding box center [525, 152] width 747 height 37
type input "c9cbc288-c827-488d-81f5-370afefb1912,46081463-7037-4dd2-a9ab-e56ff6a8fa7c,bf958…"
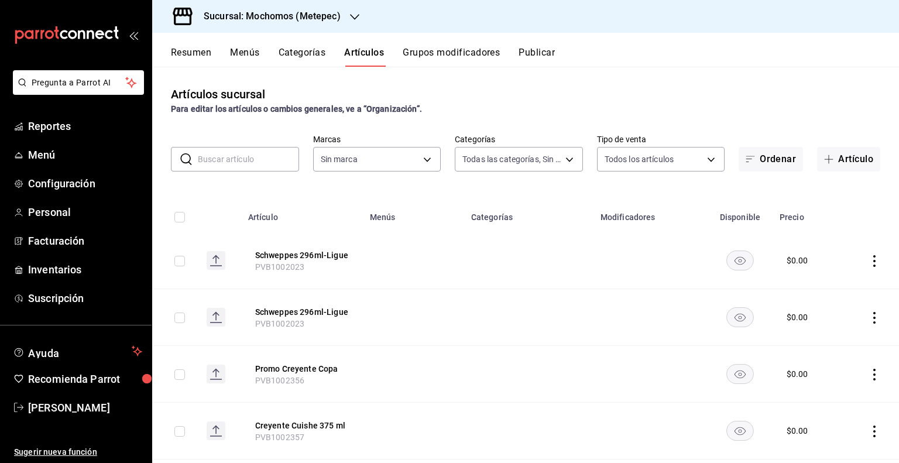
click at [248, 159] on input "text" at bounding box center [248, 158] width 101 height 23
type input "Ha"
type input "2365f74e-aa6b-4392-bdf2-72765591bddf"
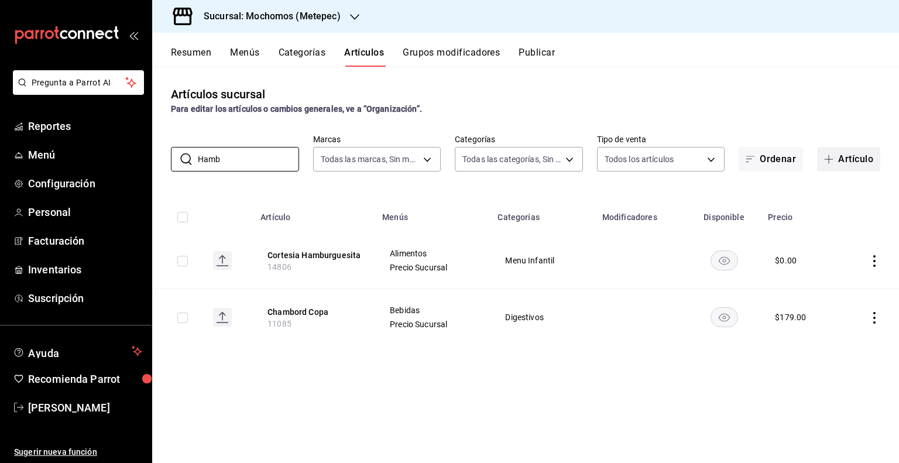
type input "Hamb"
drag, startPoint x: 835, startPoint y: 152, endPoint x: 805, endPoint y: 152, distance: 29.8
click at [835, 152] on button "Artículo" at bounding box center [848, 159] width 63 height 25
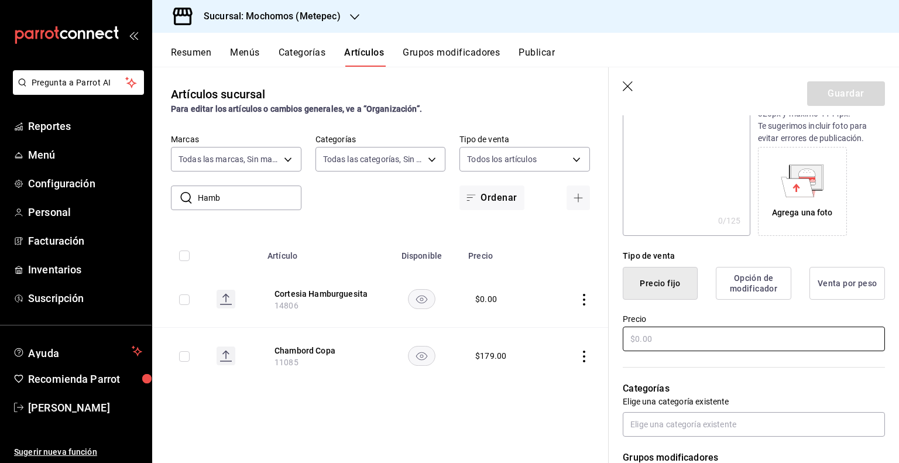
scroll to position [176, 0]
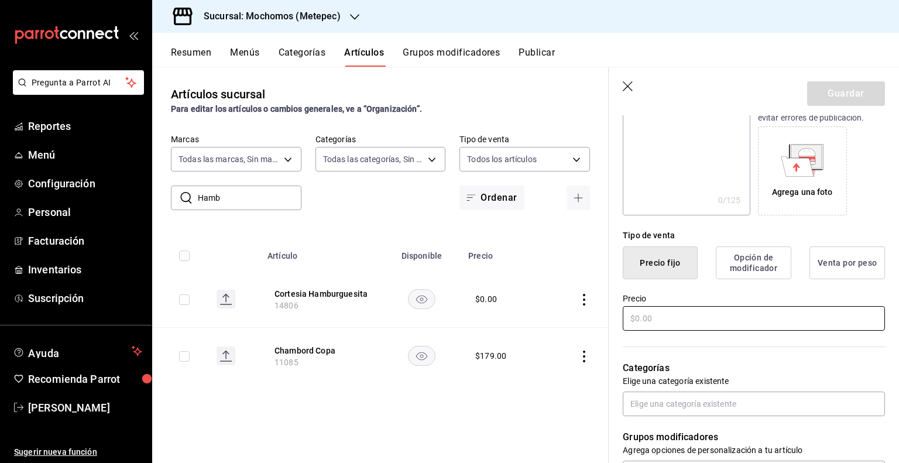
type input "Hamburguesa Kids"
click at [686, 321] on input "text" at bounding box center [754, 318] width 262 height 25
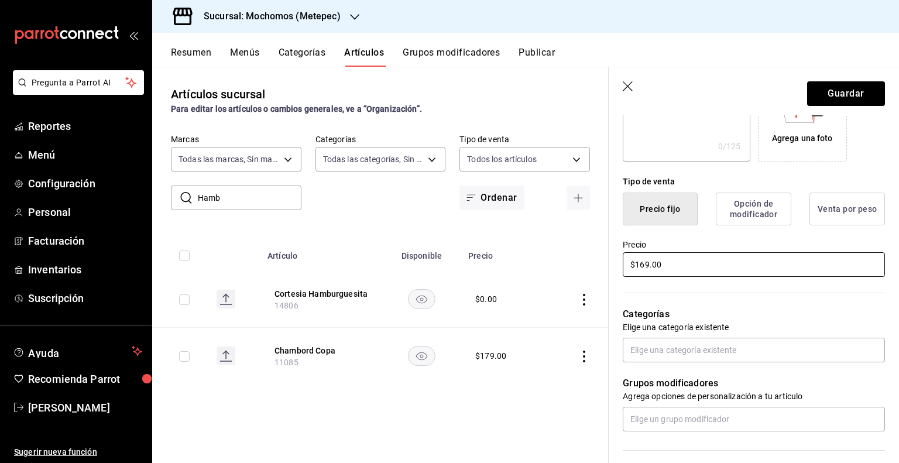
scroll to position [351, 0]
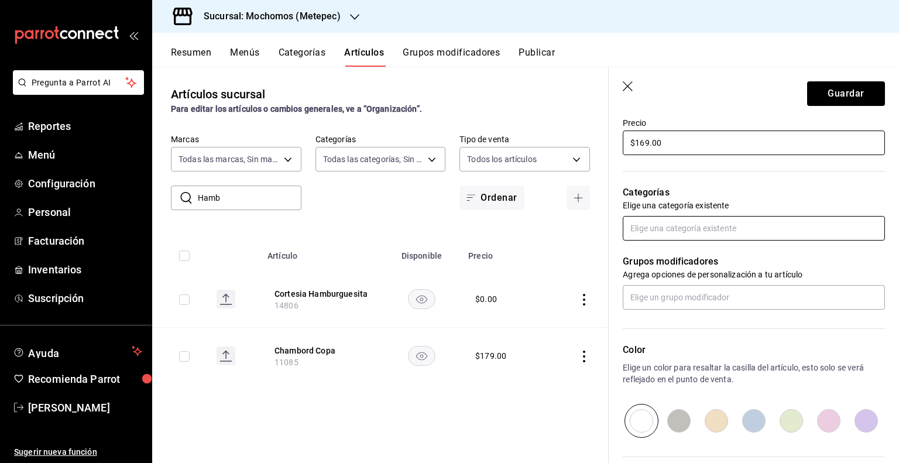
type input "$169.00"
click at [660, 231] on input "text" at bounding box center [754, 228] width 262 height 25
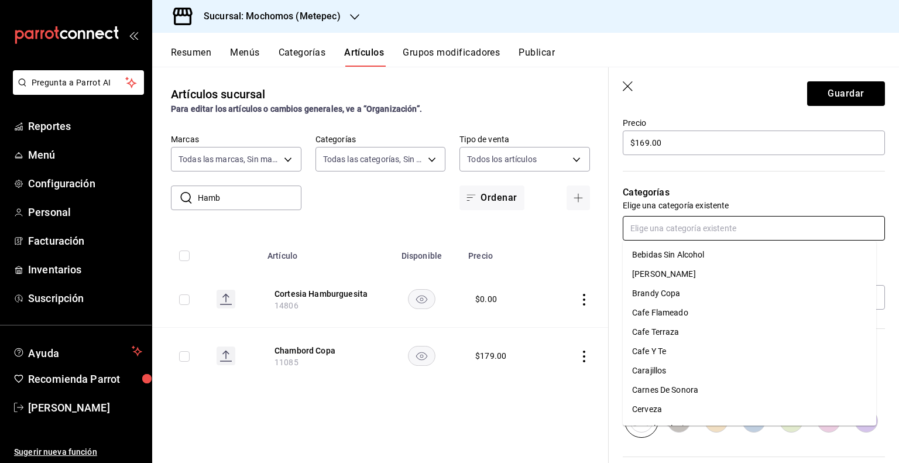
type input "k"
type input "in"
click at [669, 331] on li "Menu Infantil" at bounding box center [749, 331] width 253 height 19
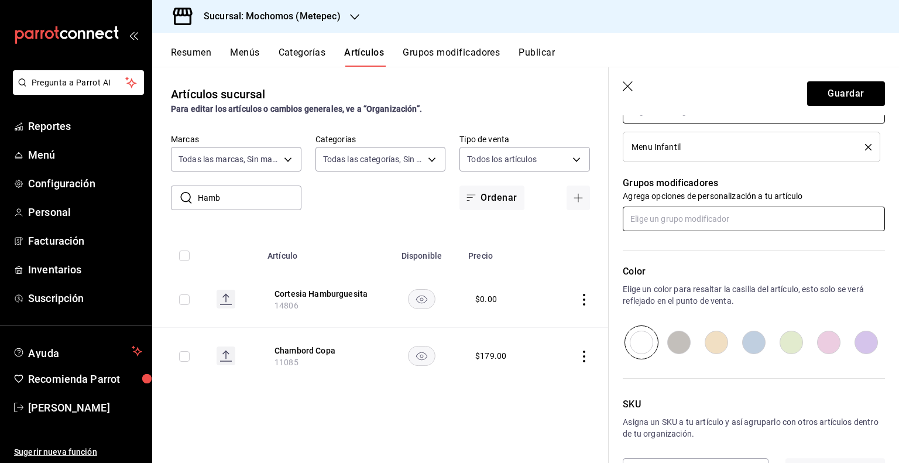
scroll to position [510, 0]
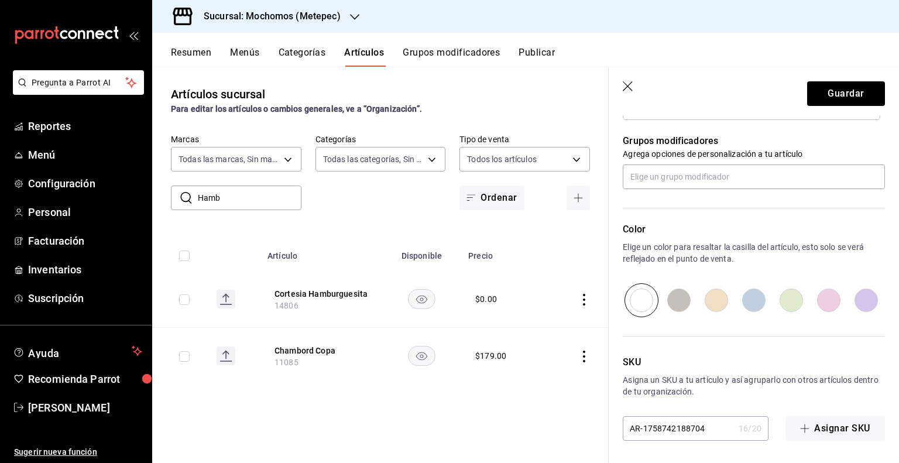
click at [688, 428] on input "AR-1758742188704" at bounding box center [678, 428] width 111 height 23
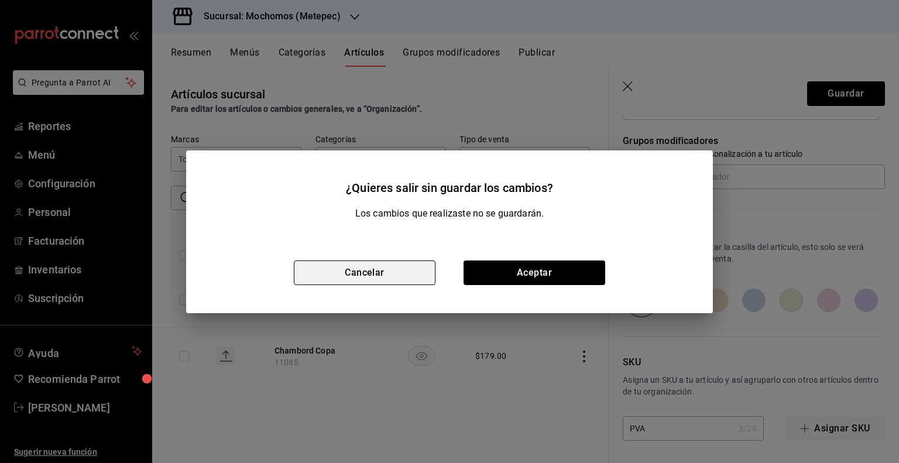
click at [388, 260] on button "Cancelar" at bounding box center [365, 272] width 142 height 25
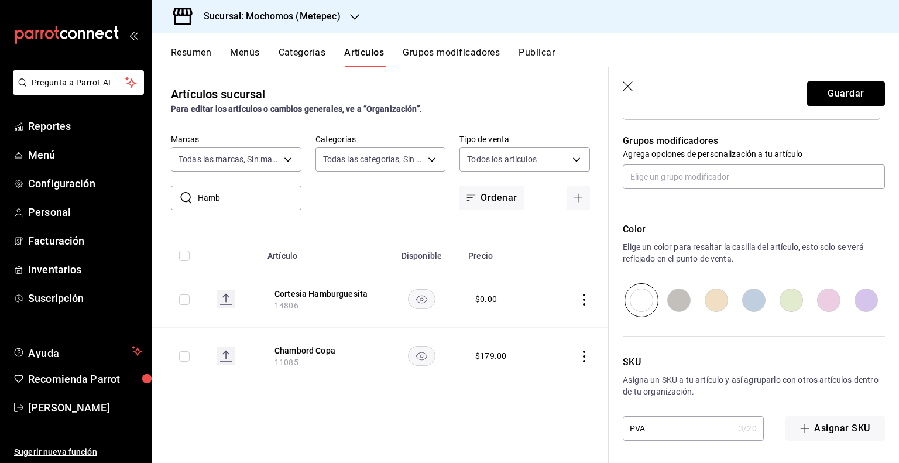
click at [667, 422] on input "PVA" at bounding box center [678, 428] width 111 height 23
click at [679, 446] on div "Nuevo artículo General Avanzada ¿Cómo se va a llamar? Hamburguesa Kids 16 /40 ¿…" at bounding box center [753, 34] width 290 height 859
click at [669, 430] on input "PVA" at bounding box center [678, 428] width 111 height 23
type input "PVA1002417"
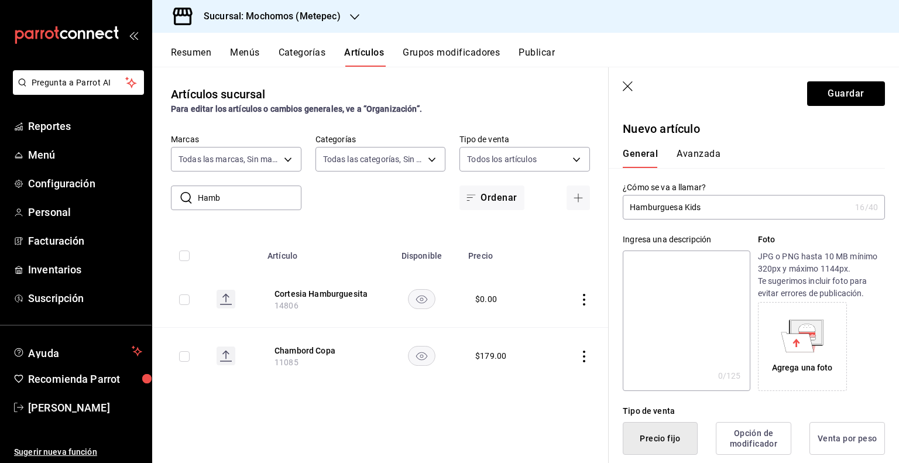
click at [850, 77] on header "Guardar" at bounding box center [753, 91] width 290 height 48
click at [848, 90] on button "Guardar" at bounding box center [846, 93] width 78 height 25
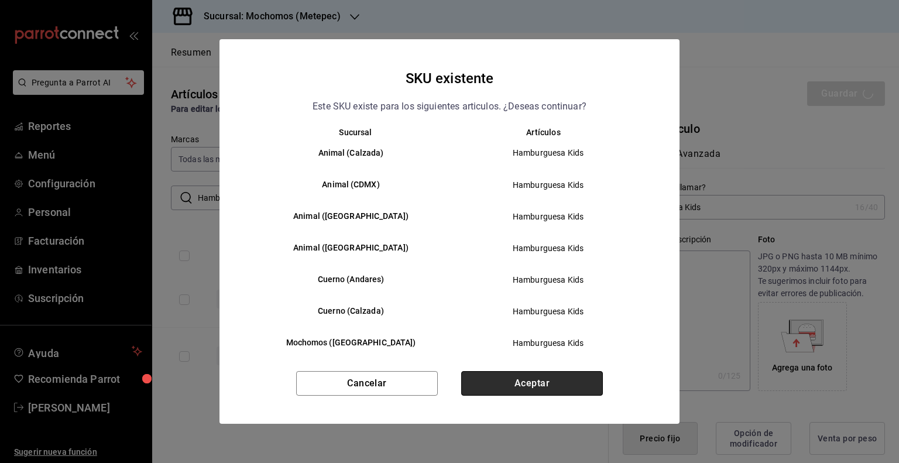
click at [524, 375] on button "Aceptar" at bounding box center [532, 383] width 142 height 25
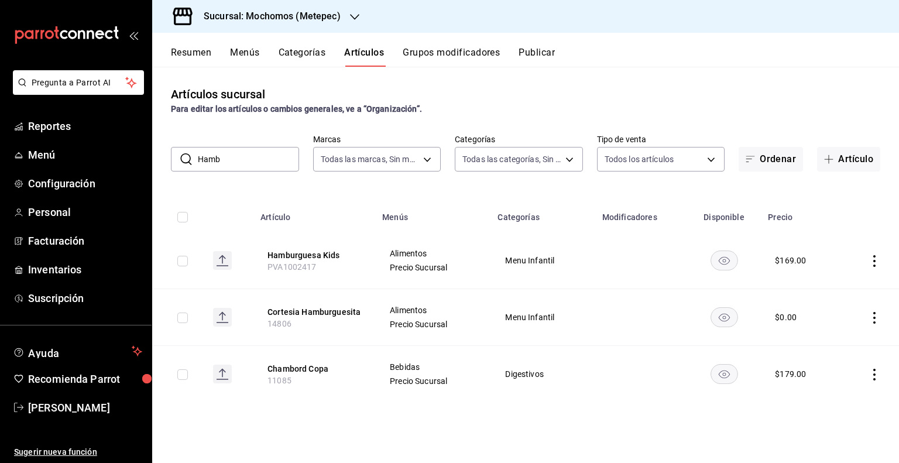
click at [876, 256] on icon "actions" at bounding box center [874, 261] width 12 height 12
click at [845, 286] on span "Editar" at bounding box center [839, 288] width 30 height 12
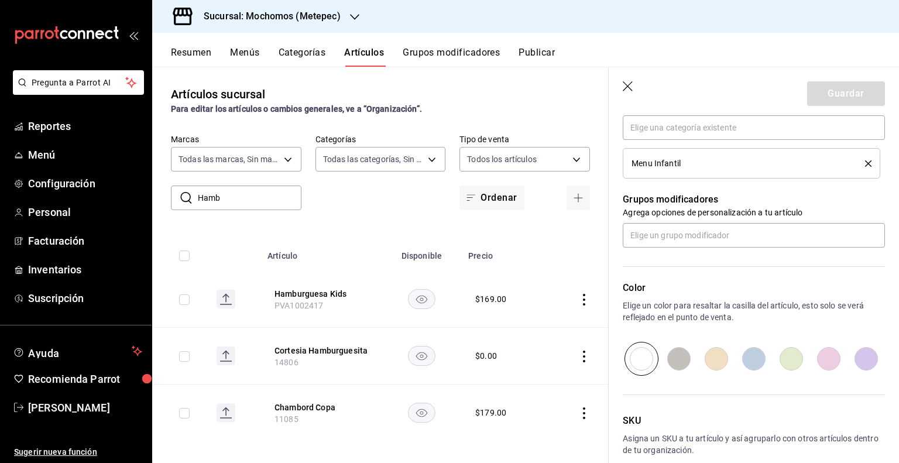
scroll to position [393, 0]
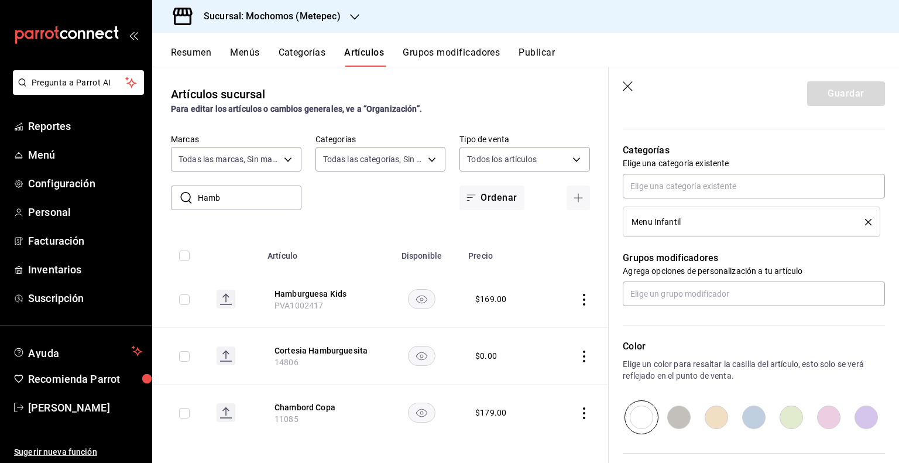
click at [858, 216] on div "Menu Infantil" at bounding box center [751, 221] width 240 height 13
click at [865, 219] on icon "delete" at bounding box center [868, 222] width 6 height 6
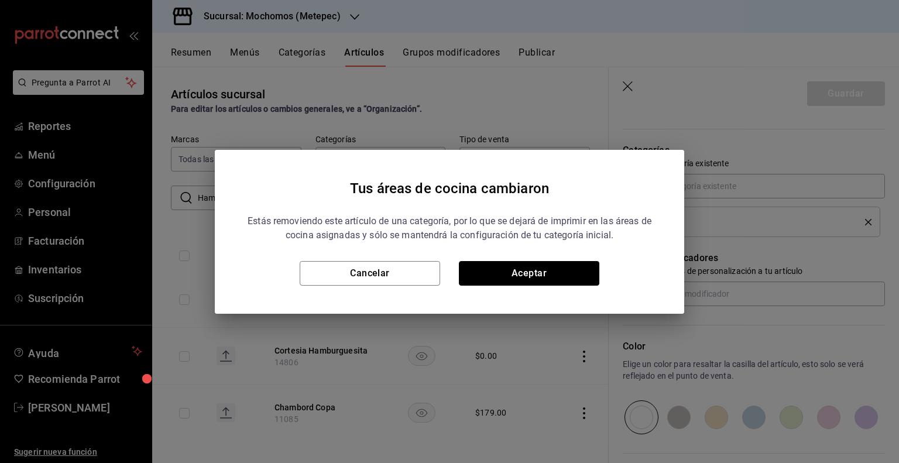
click at [511, 280] on button "Aceptar" at bounding box center [529, 273] width 140 height 25
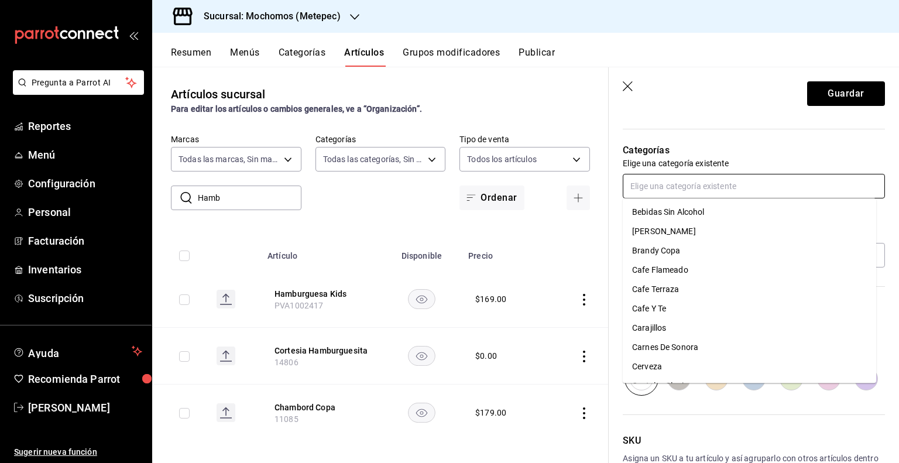
click at [685, 190] on input "text" at bounding box center [754, 186] width 262 height 25
type input "ESPE"
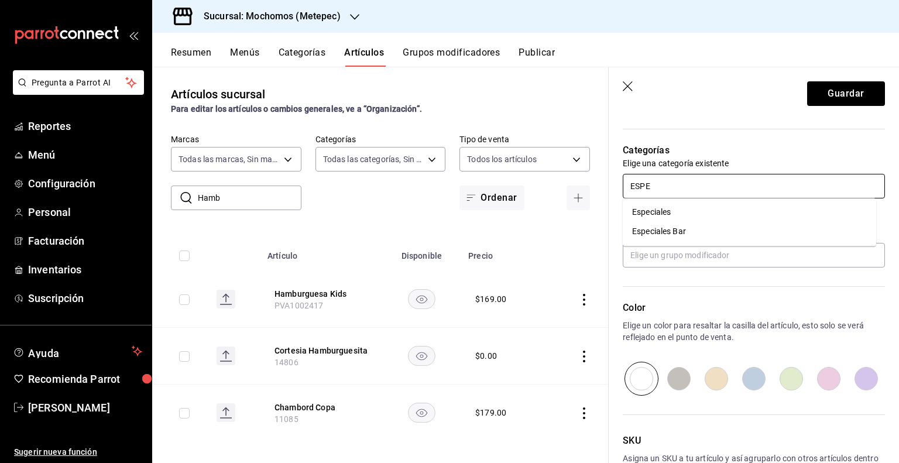
click at [673, 210] on li "Especiales" at bounding box center [749, 211] width 253 height 19
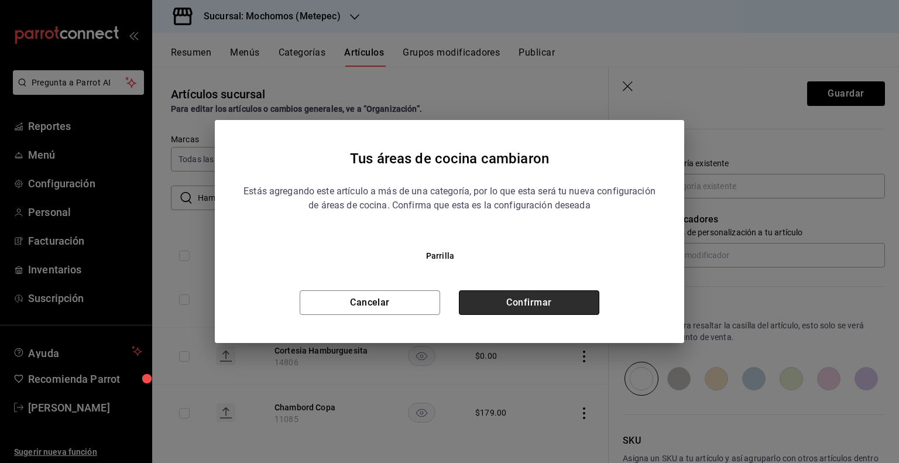
click at [584, 306] on button "Confirmar" at bounding box center [529, 302] width 140 height 25
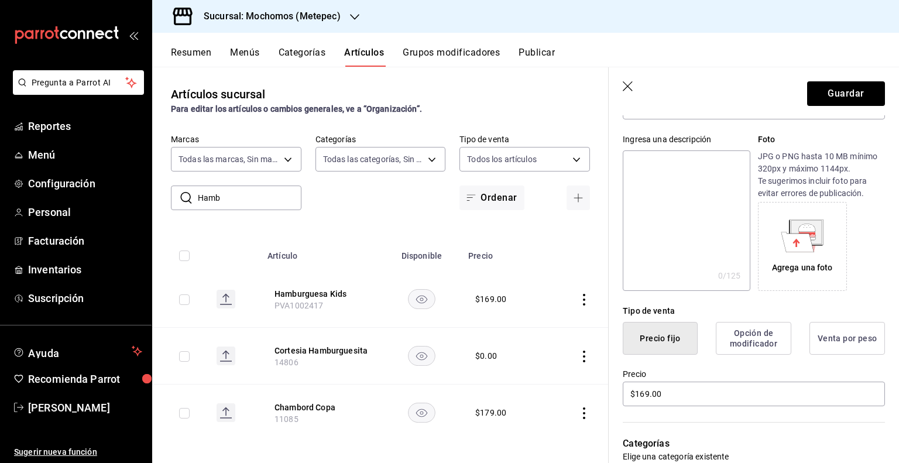
scroll to position [0, 0]
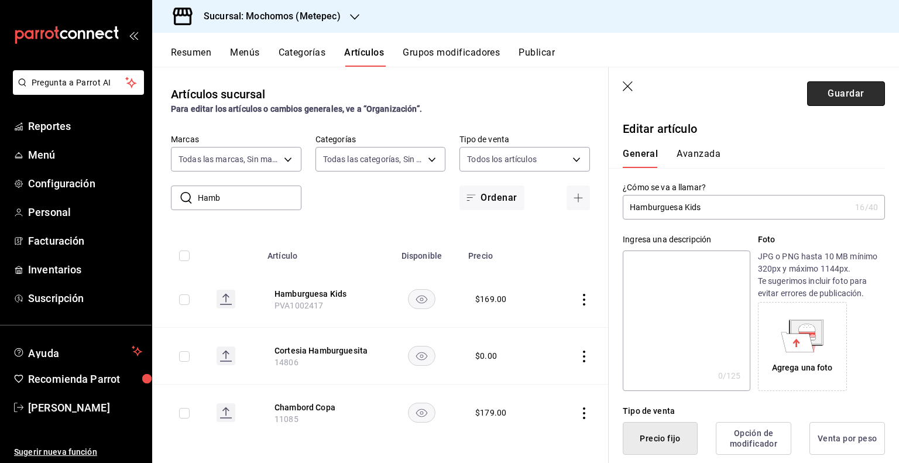
click at [820, 96] on button "Guardar" at bounding box center [846, 93] width 78 height 25
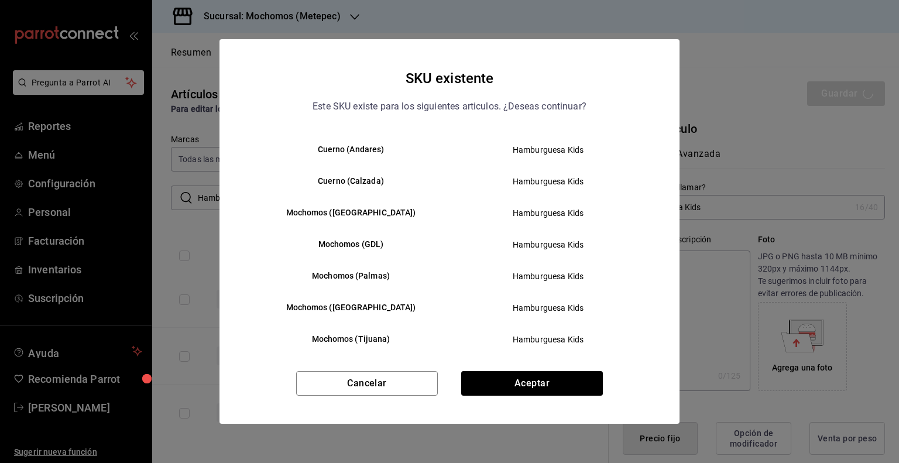
scroll to position [185, 0]
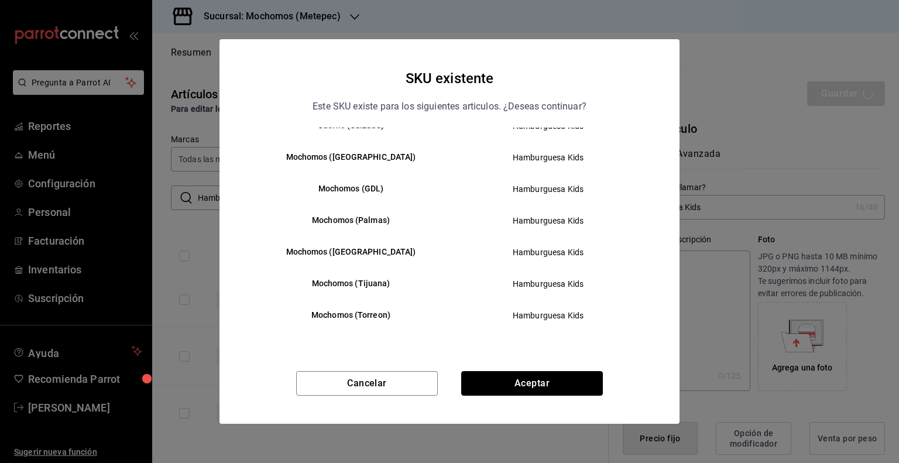
click at [548, 379] on button "Aceptar" at bounding box center [532, 383] width 142 height 25
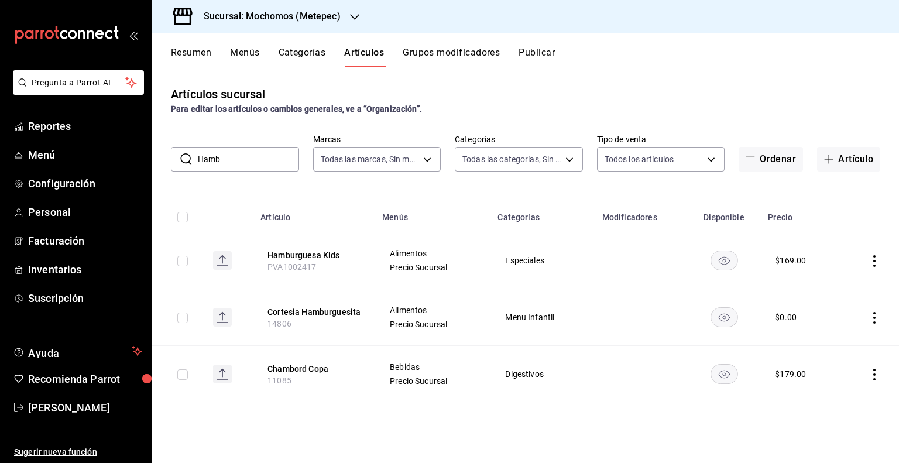
click at [250, 161] on input "Hamb" at bounding box center [248, 158] width 101 height 23
click at [308, 53] on button "Categorías" at bounding box center [302, 57] width 47 height 20
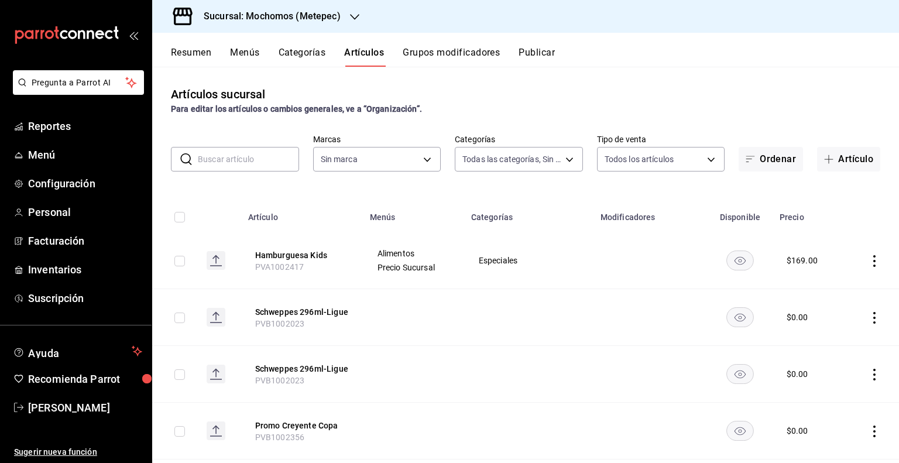
type input "c9cbc288-c827-488d-81f5-370afefb1912,46081463-7037-4dd2-a9ab-e56ff6a8fa7c,bf958…"
click at [246, 154] on input "text" at bounding box center [248, 158] width 101 height 23
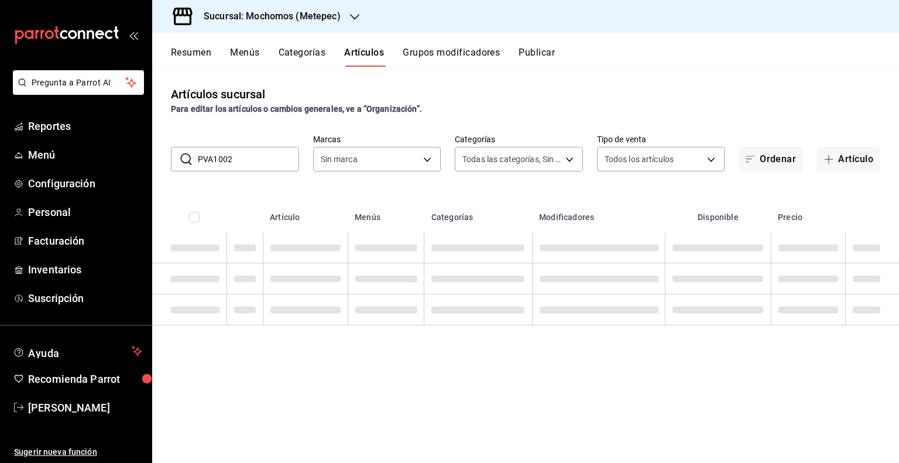
type input "PVA10024"
type input "2365f74e-aa6b-4392-bdf2-72765591bddf"
type input "PVA10024"
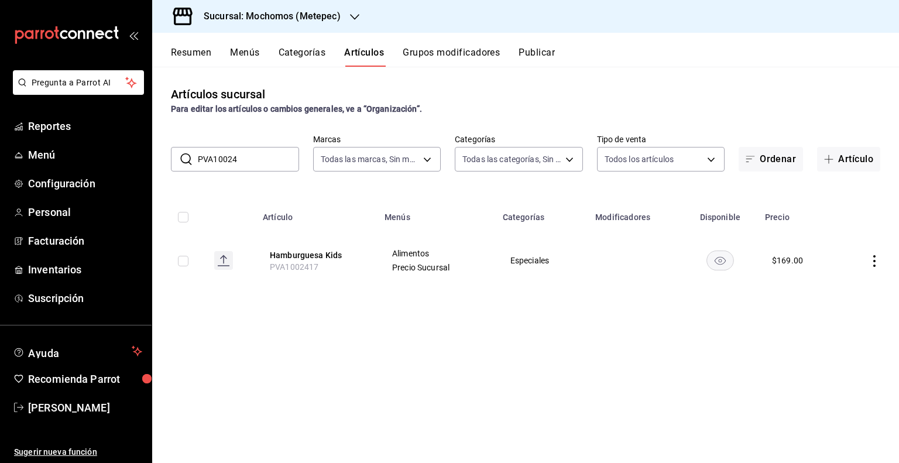
click at [308, 66] on button "Categorías" at bounding box center [302, 57] width 47 height 20
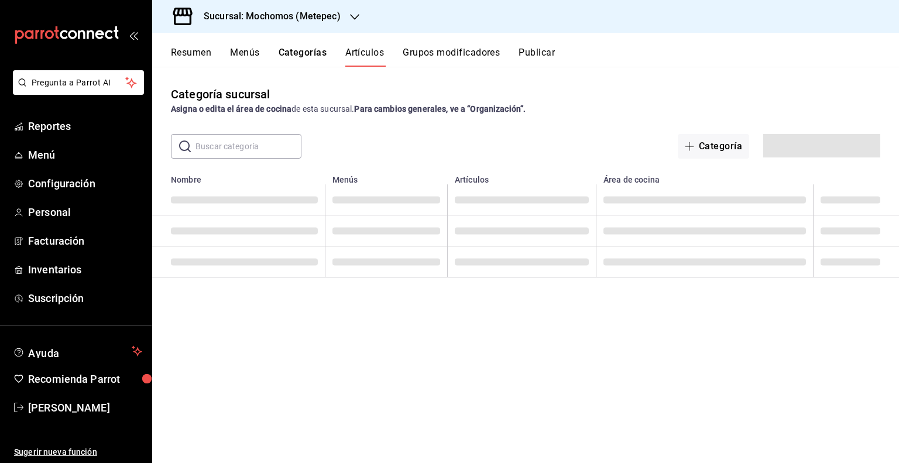
click at [363, 54] on button "Artículos" at bounding box center [364, 57] width 39 height 20
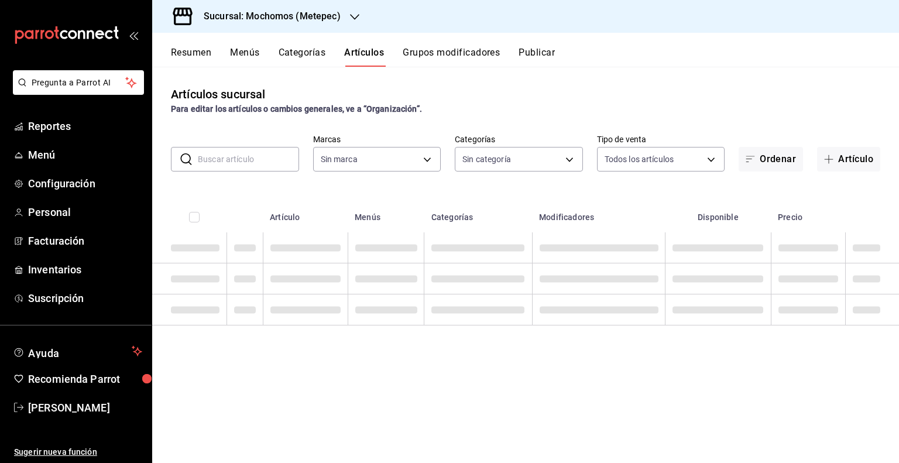
click at [224, 135] on div "​ ​ Marcas Sin marca Categorías Sin categoría Tipo de venta Todos los artículos…" at bounding box center [525, 152] width 747 height 37
type input "c9cbc288-c827-488d-81f5-370afefb1912,46081463-7037-4dd2-a9ab-e56ff6a8fa7c,bf958…"
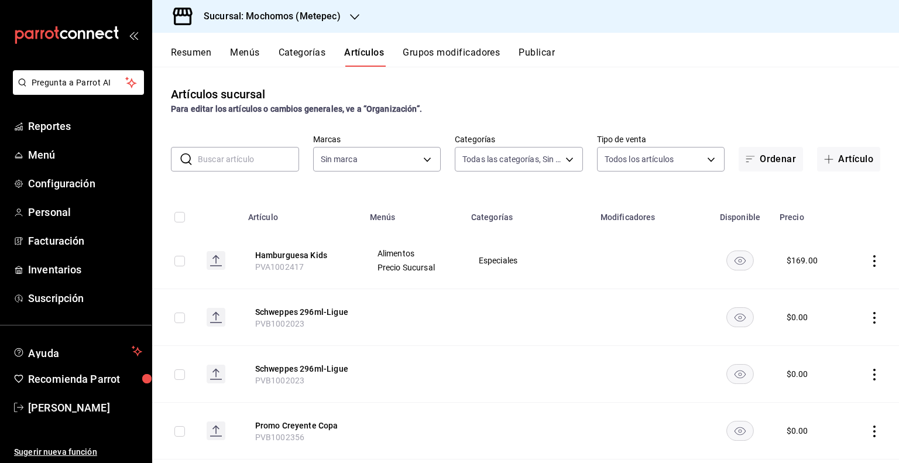
click at [231, 166] on input "text" at bounding box center [248, 158] width 101 height 23
type input "2365f74e-aa6b-4392-bdf2-72765591bddf"
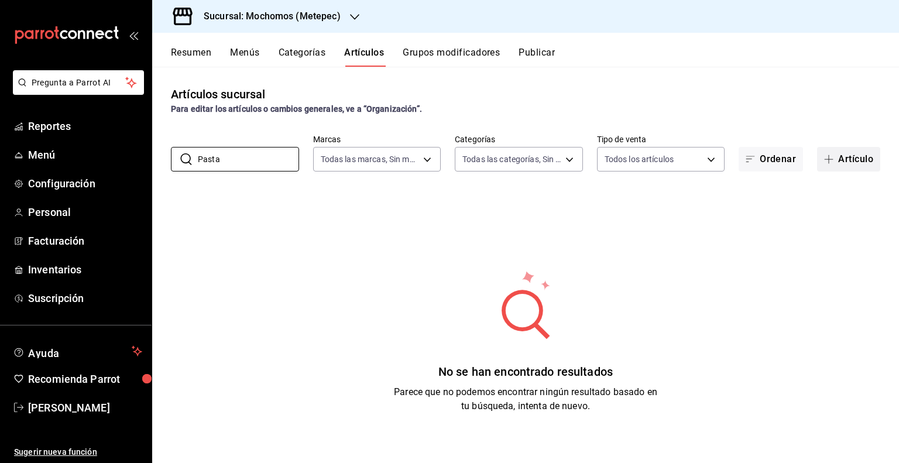
type input "Pasta"
click at [852, 152] on button "Artículo" at bounding box center [848, 159] width 63 height 25
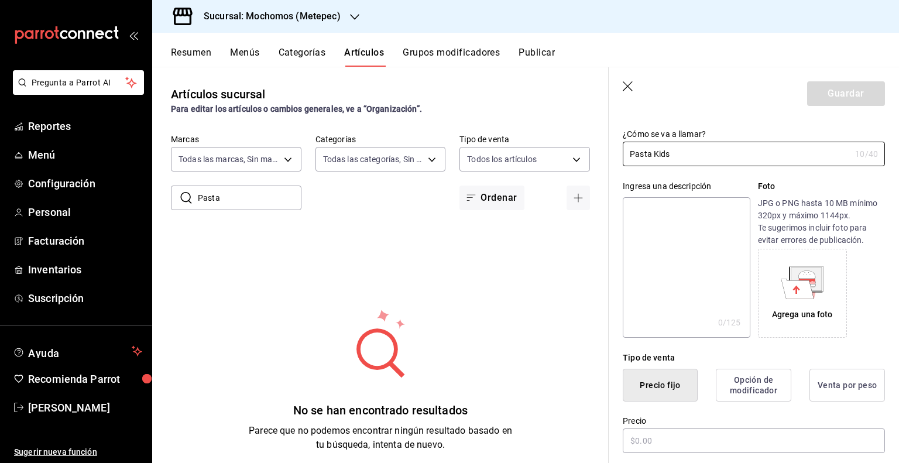
scroll to position [117, 0]
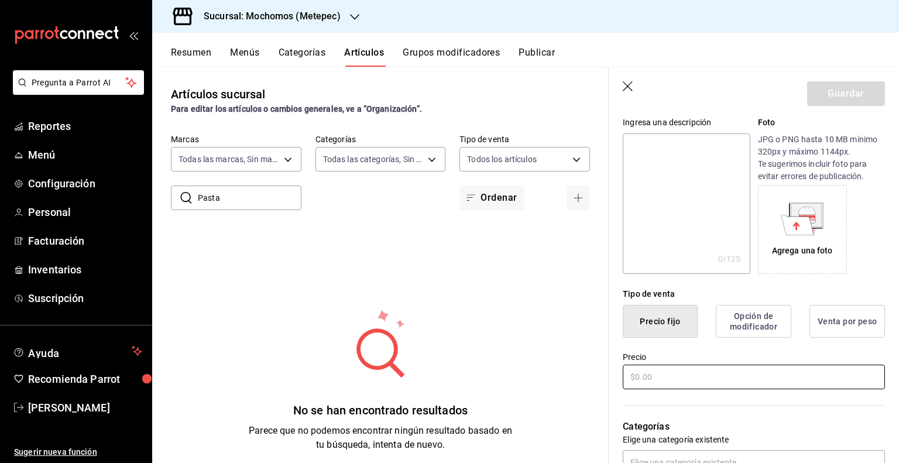
type input "Pasta Kids"
click at [665, 377] on input "text" at bounding box center [754, 377] width 262 height 25
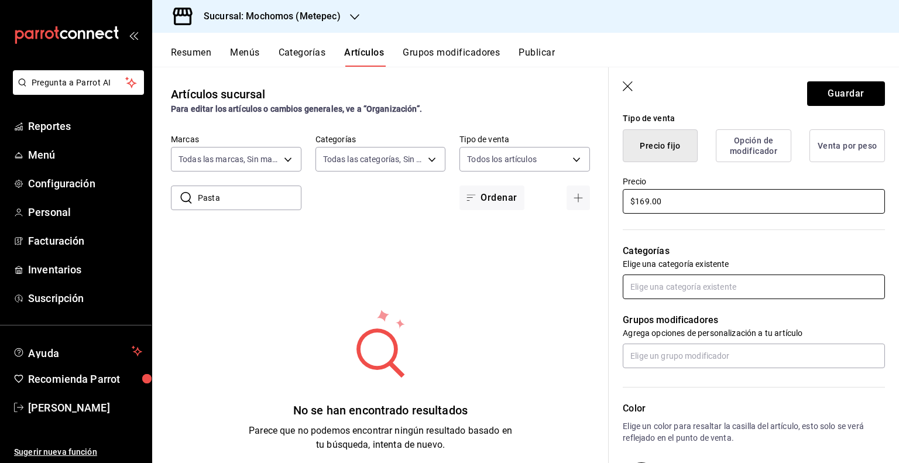
type input "$169.00"
click at [679, 278] on input "text" at bounding box center [754, 286] width 262 height 25
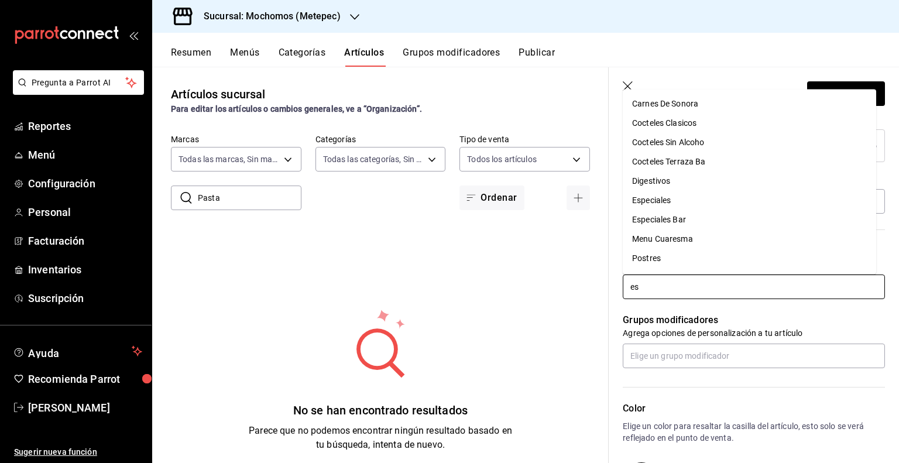
type input "esp"
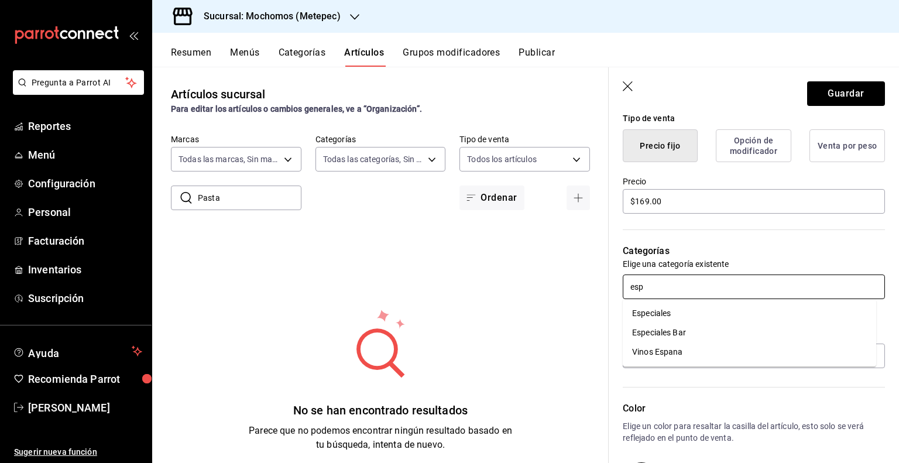
click at [653, 312] on li "Especiales" at bounding box center [749, 313] width 253 height 19
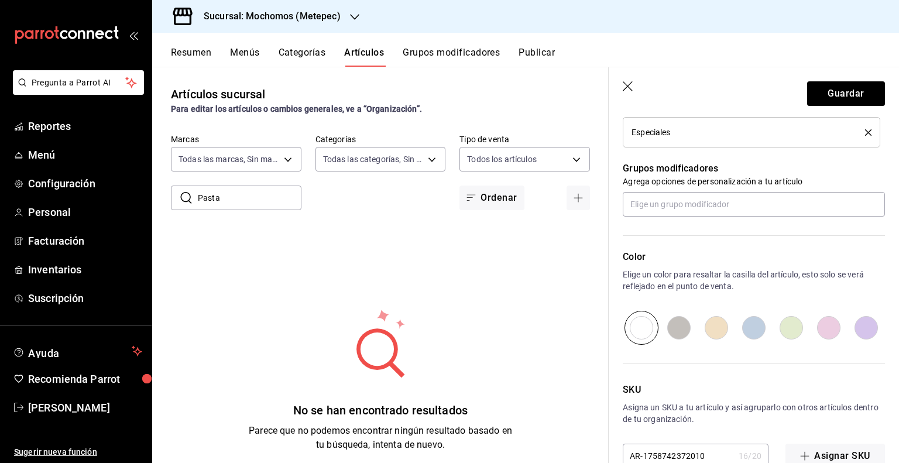
scroll to position [510, 0]
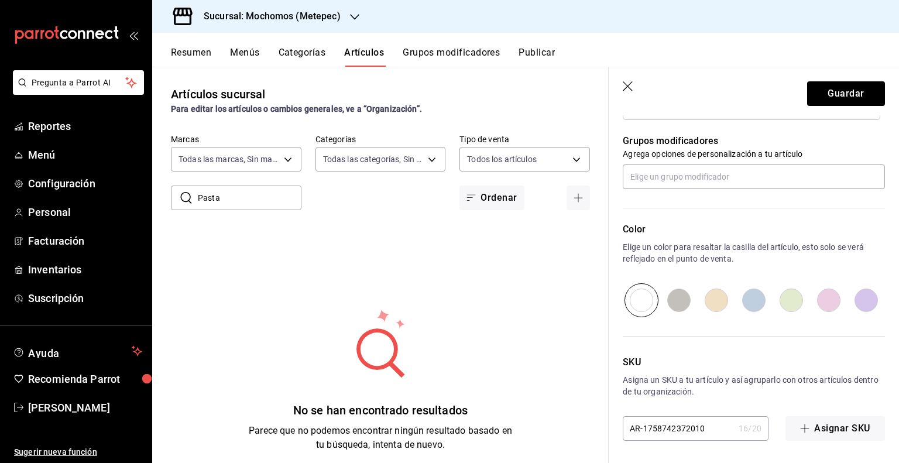
click at [685, 436] on input "AR-1758742372010" at bounding box center [678, 428] width 111 height 23
type input "A"
type input "PVA1002416"
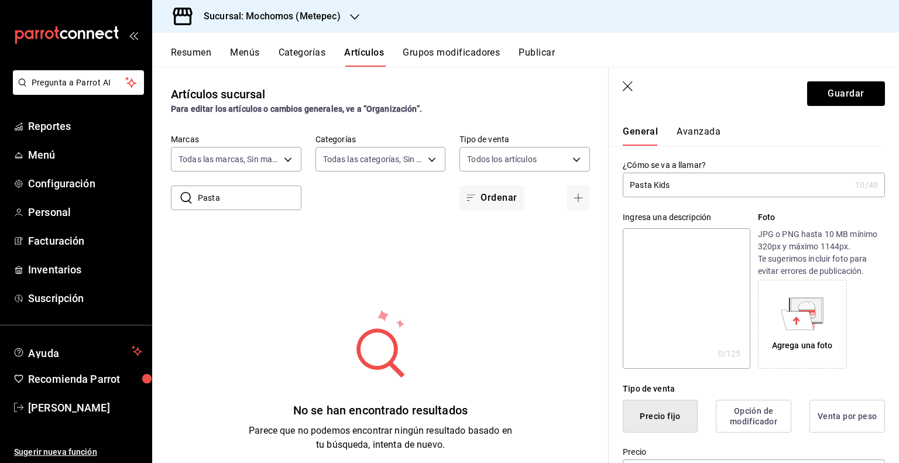
scroll to position [0, 0]
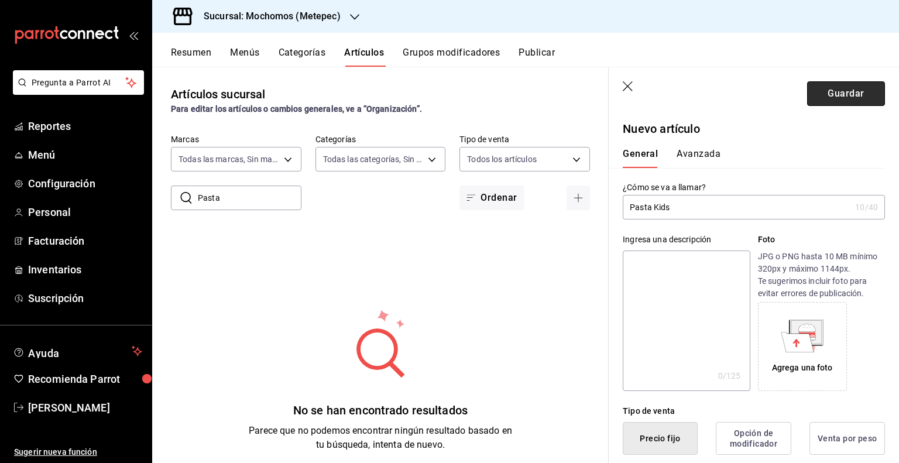
click at [826, 91] on button "Guardar" at bounding box center [846, 93] width 78 height 25
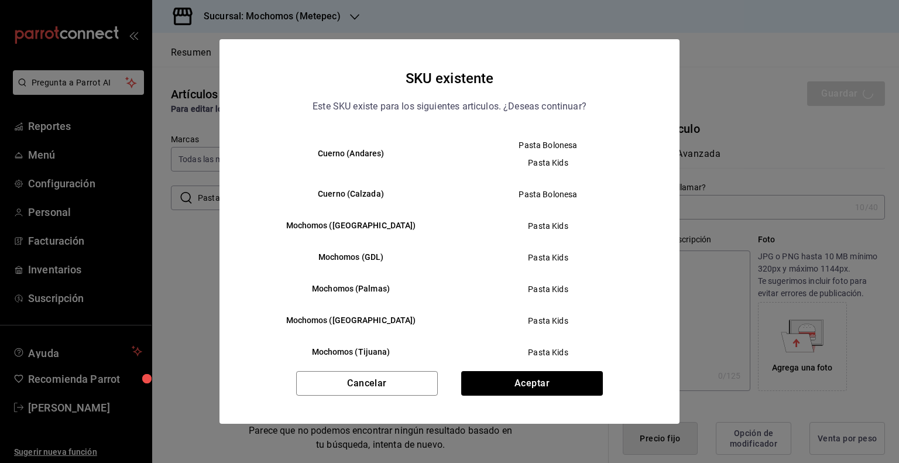
scroll to position [235, 0]
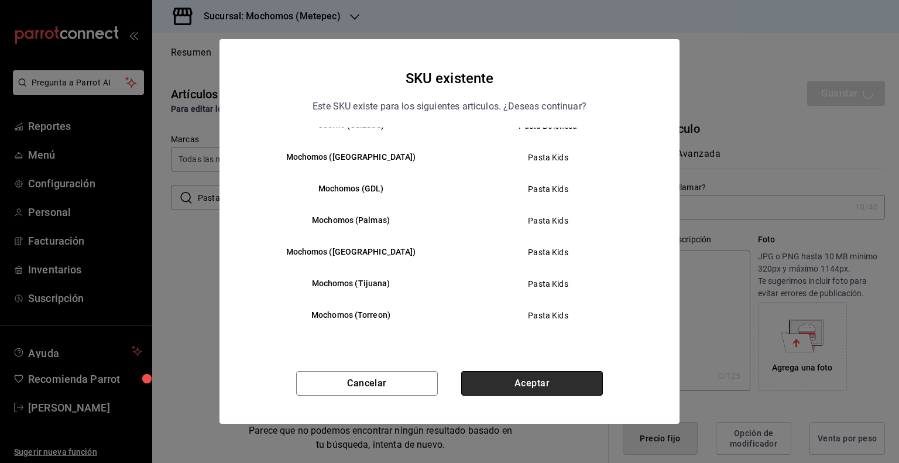
click at [532, 379] on button "Aceptar" at bounding box center [532, 383] width 142 height 25
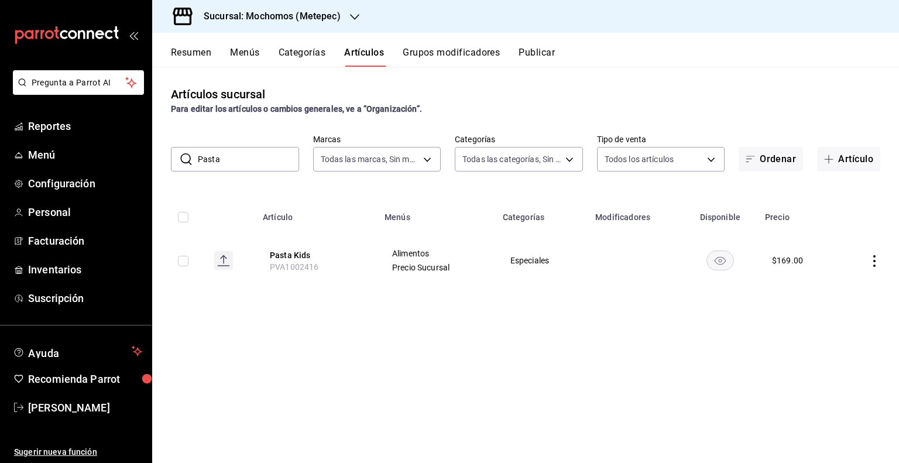
click at [280, 53] on button "Categorías" at bounding box center [302, 57] width 47 height 20
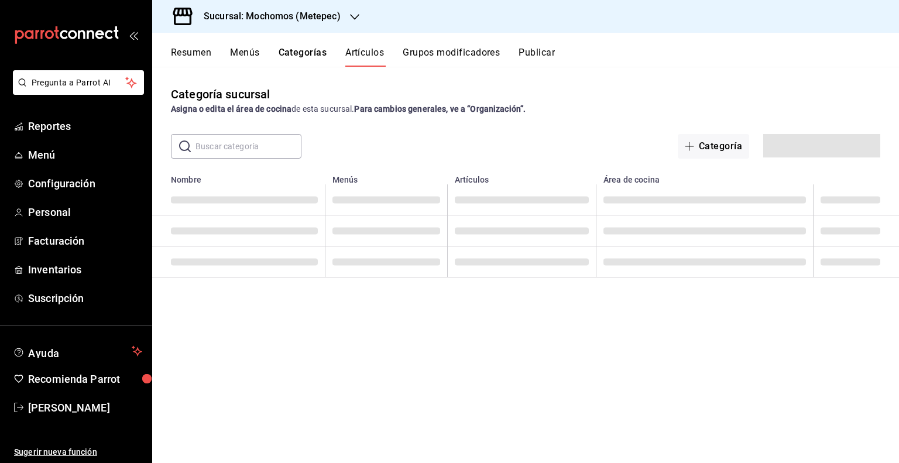
click at [354, 51] on button "Artículos" at bounding box center [364, 57] width 39 height 20
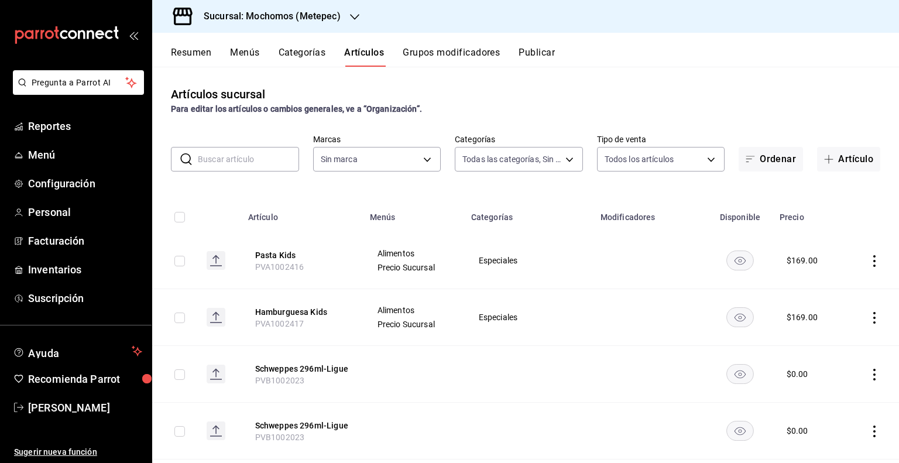
type input "c9cbc288-c827-488d-81f5-370afefb1912,46081463-7037-4dd2-a9ab-e56ff6a8fa7c,bf958…"
click at [211, 159] on input "text" at bounding box center [248, 158] width 101 height 23
type input "2365f74e-aa6b-4392-bdf2-72765591bddf"
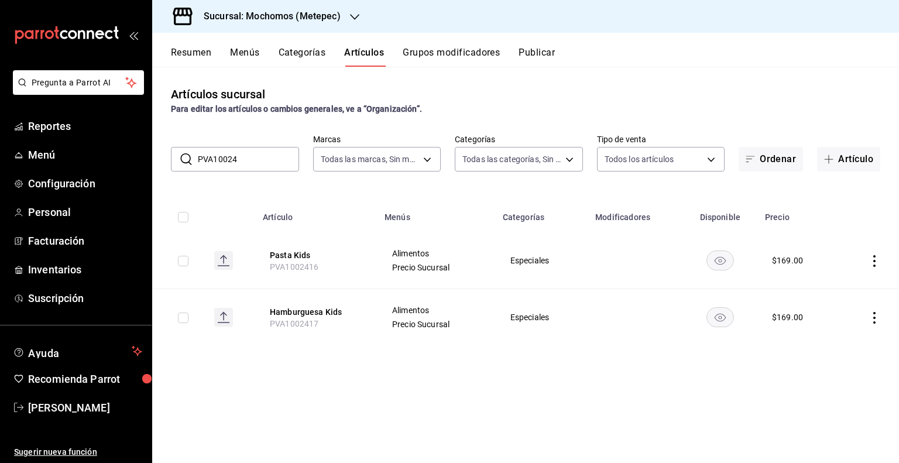
click at [281, 158] on input "PVA10024" at bounding box center [248, 158] width 101 height 23
type input "P"
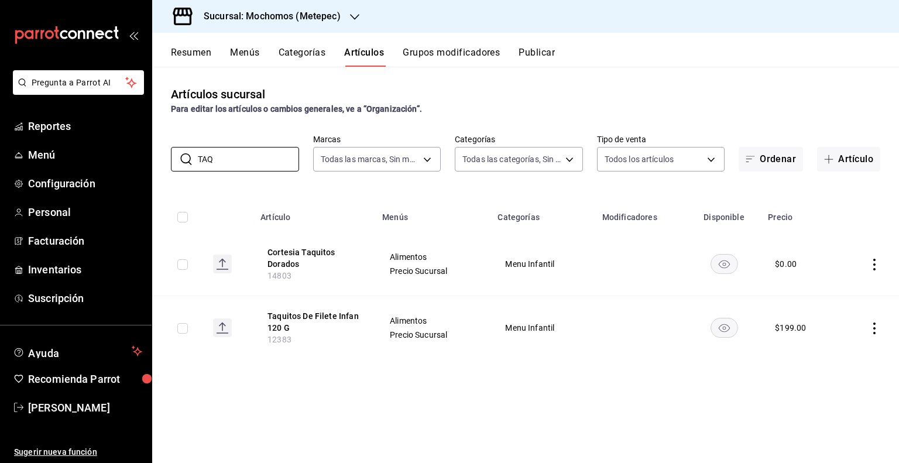
type input "TAQ"
click at [867, 328] on td at bounding box center [869, 328] width 59 height 64
click at [875, 332] on icon "actions" at bounding box center [874, 328] width 12 height 12
click at [851, 354] on span "Editar" at bounding box center [839, 355] width 30 height 12
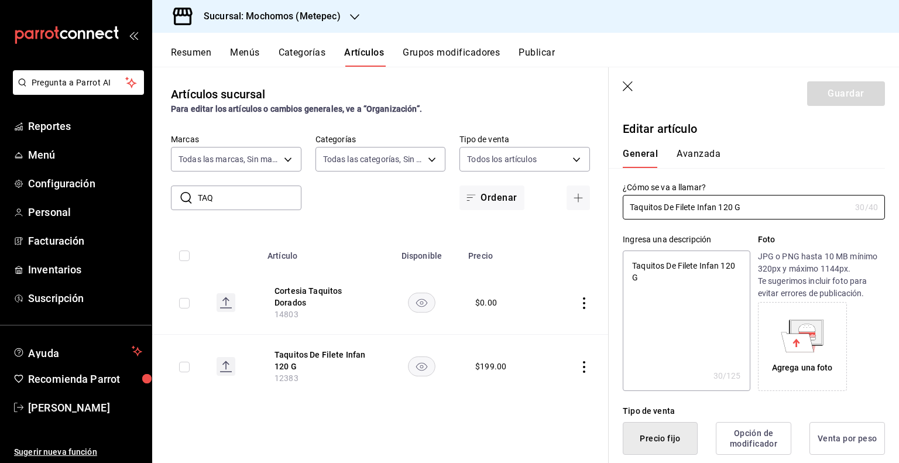
type textarea "x"
type input "$199.00"
drag, startPoint x: 775, startPoint y: 212, endPoint x: 613, endPoint y: 231, distance: 162.6
type input "T"
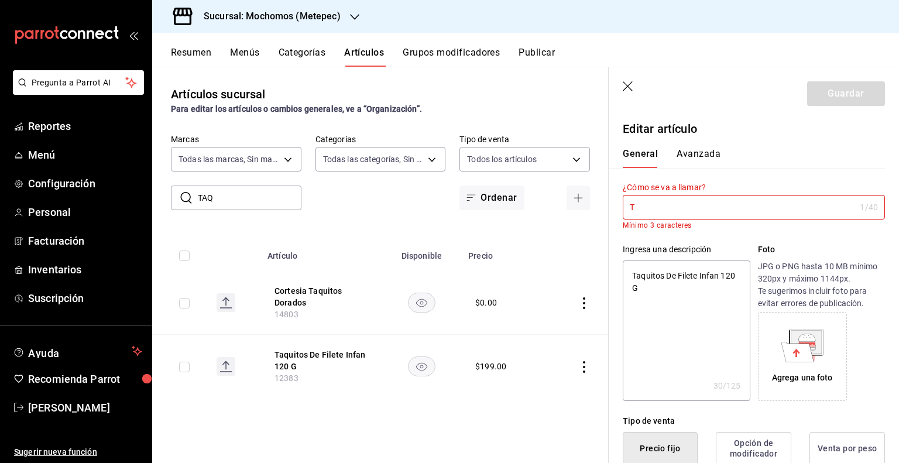
type textarea "x"
type input "Ta"
type textarea "x"
type input "Tac"
type textarea "x"
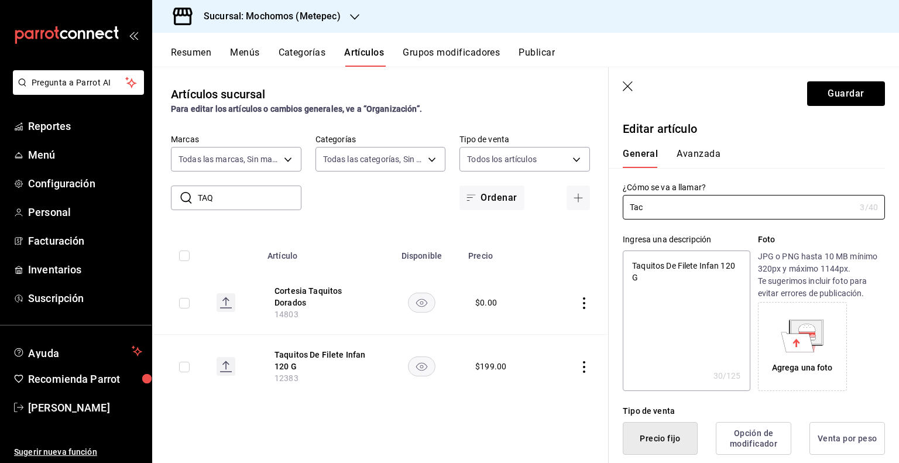
type input "Taco"
type textarea "x"
type input "Tacos"
type textarea "x"
type input "Tacos"
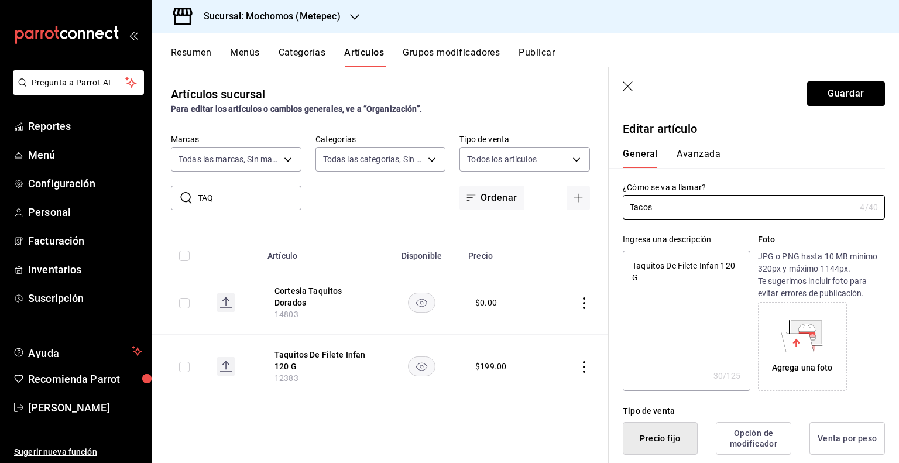
type textarea "x"
type input "Tacos K"
type textarea "x"
type input "Tacos Ki"
type textarea "x"
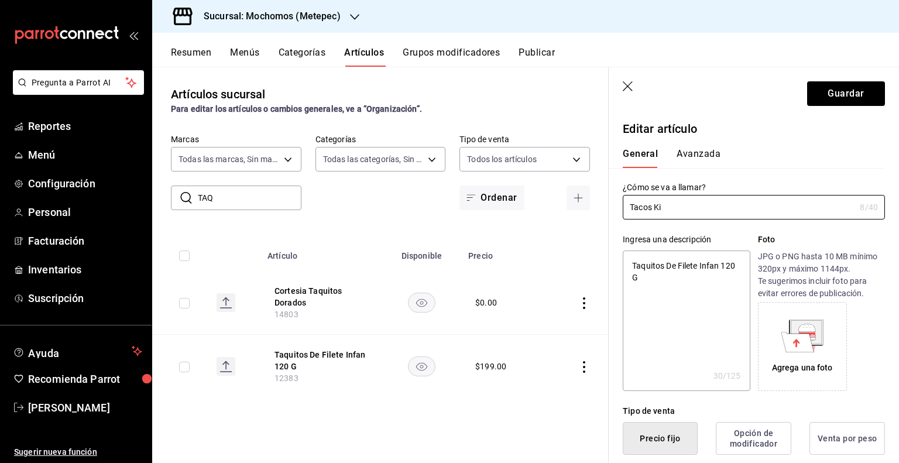
type input "Tacos Kid"
type textarea "x"
type input "Tacos Kids"
type textarea "x"
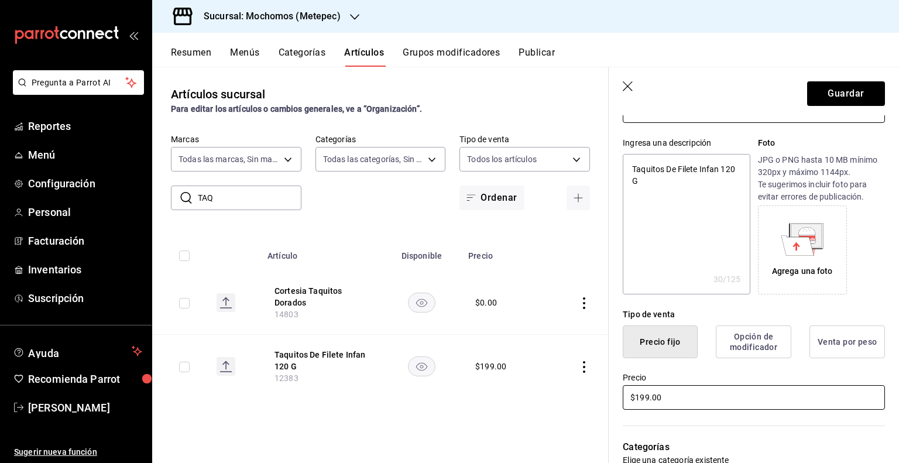
scroll to position [117, 0]
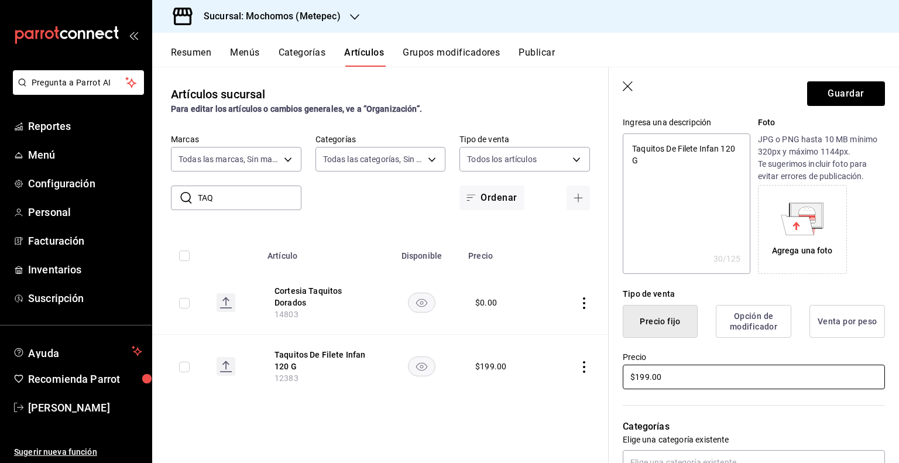
type input "Tacos Kids"
click at [674, 376] on input "$199.00" at bounding box center [754, 377] width 262 height 25
drag, startPoint x: 674, startPoint y: 376, endPoint x: 577, endPoint y: 376, distance: 96.5
click at [577, 376] on main "Artículos sucursal Para editar los artículos o cambios generales, ve a “Organiz…" at bounding box center [525, 265] width 747 height 396
type input "$1.00"
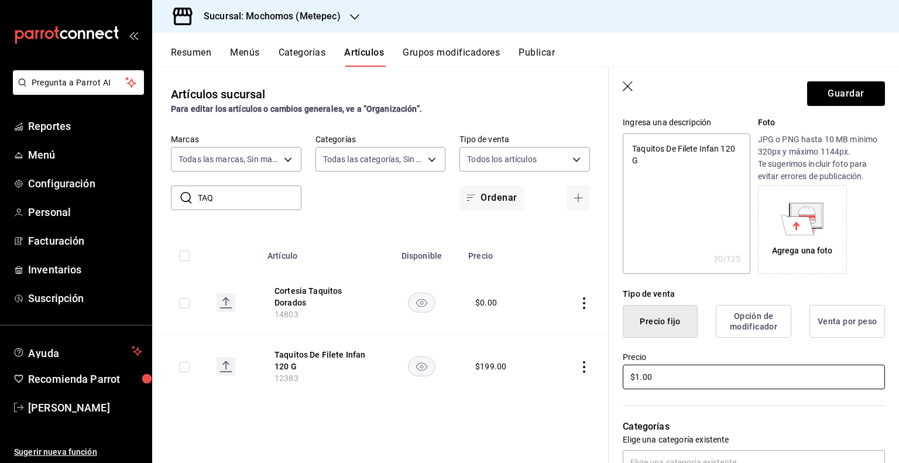
type textarea "x"
type input "$16.00"
type textarea "x"
type input "$169.00"
type textarea "x"
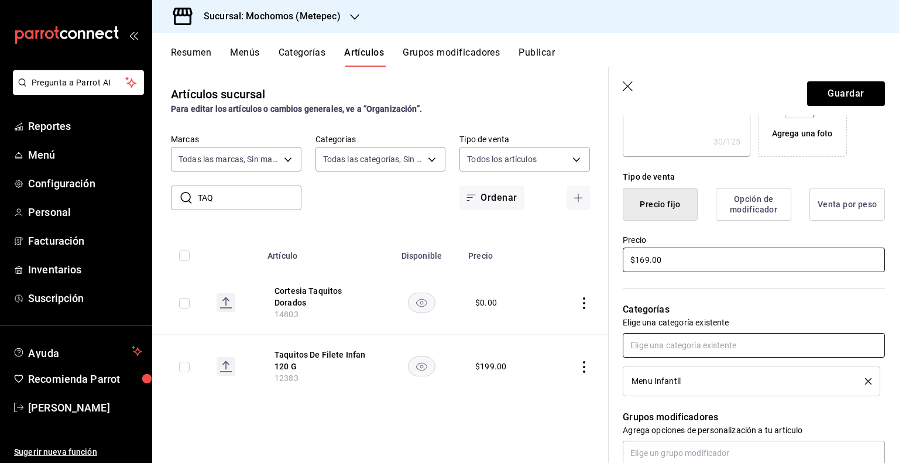
scroll to position [351, 0]
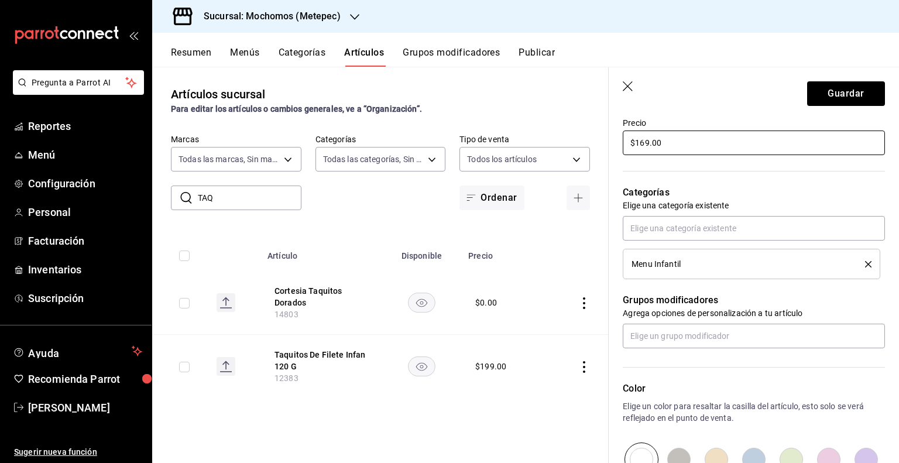
type input "$169.00"
click at [865, 266] on icon "delete" at bounding box center [868, 264] width 6 height 6
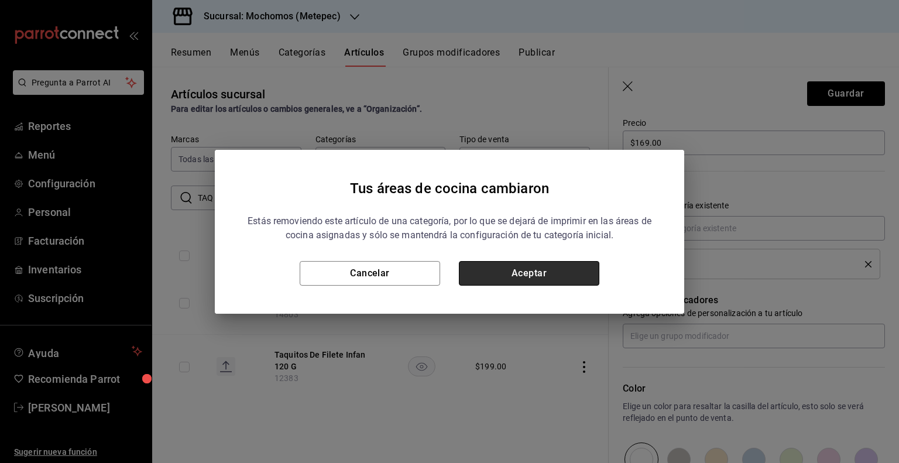
click at [549, 271] on button "Aceptar" at bounding box center [529, 273] width 140 height 25
type textarea "x"
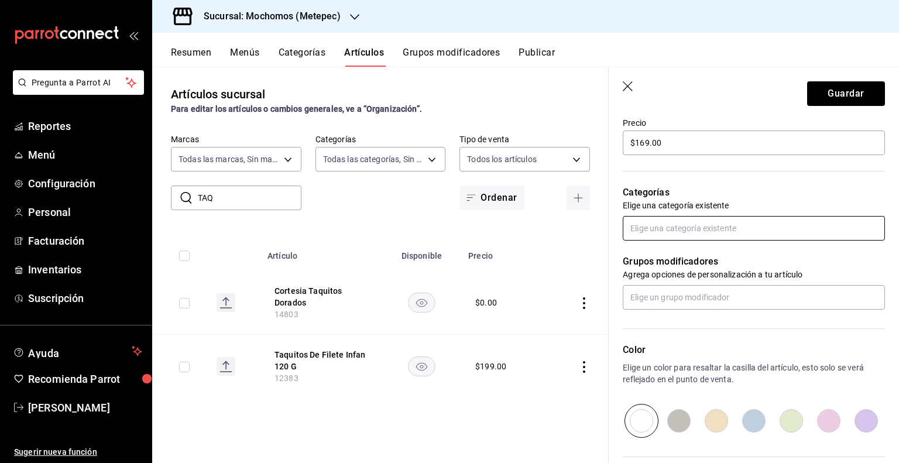
click at [716, 230] on input "text" at bounding box center [754, 228] width 262 height 25
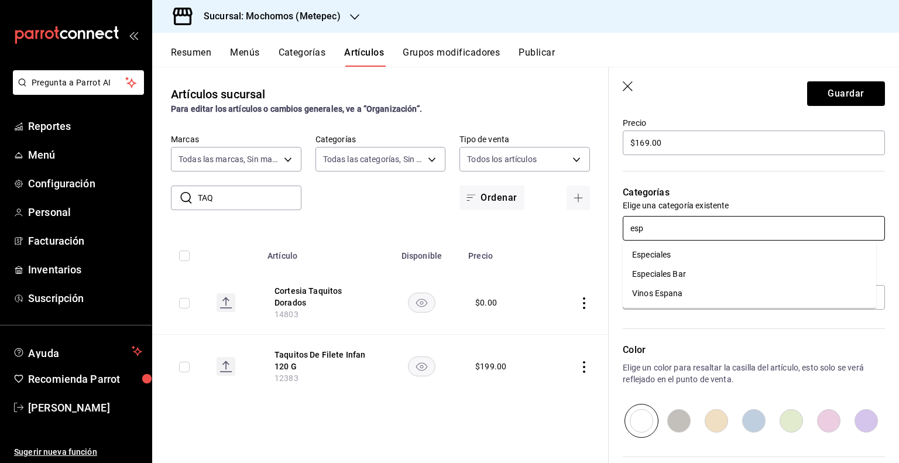
type input "espe"
click at [705, 245] on ul "Especiales Especiales Bar" at bounding box center [749, 264] width 253 height 48
click at [709, 249] on li "Especiales" at bounding box center [749, 254] width 253 height 19
type textarea "x"
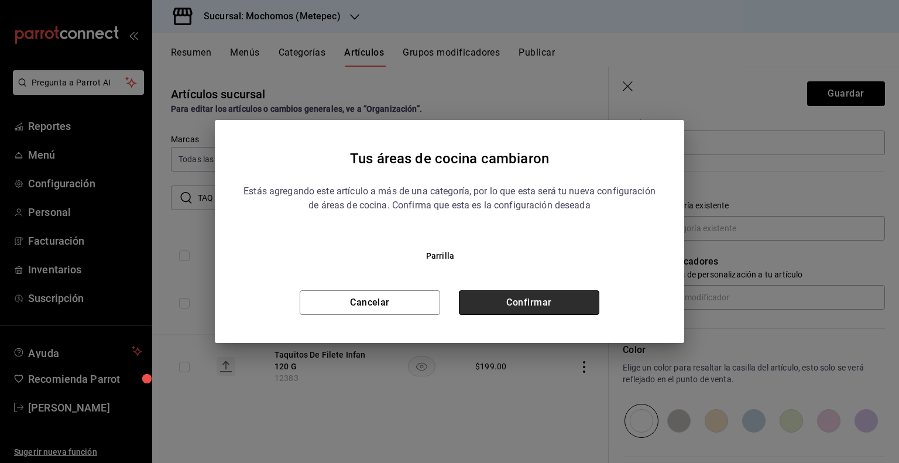
click at [518, 293] on button "Confirmar" at bounding box center [529, 302] width 140 height 25
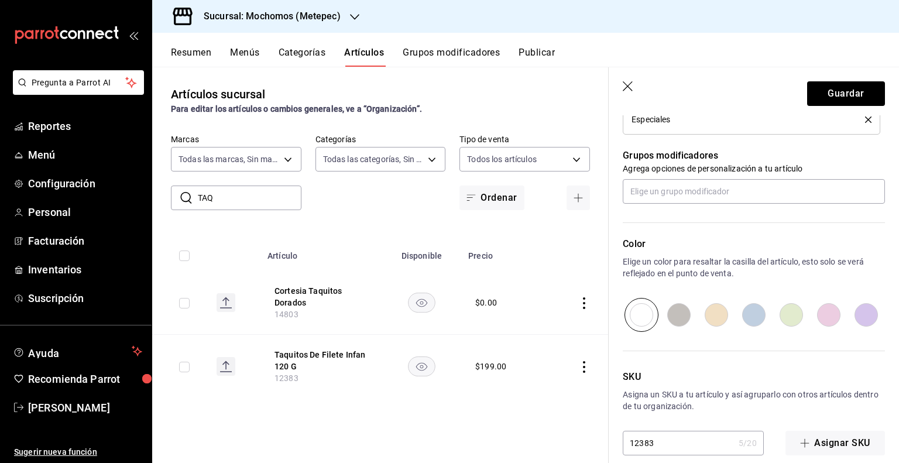
scroll to position [510, 0]
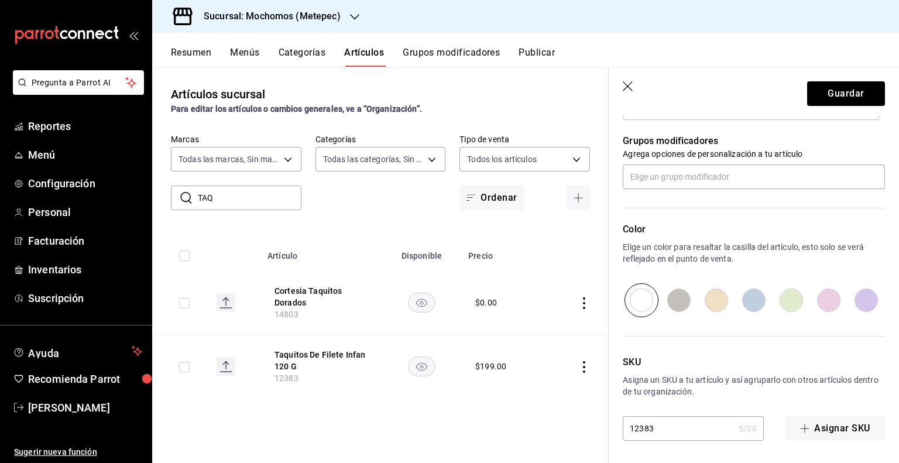
click at [687, 435] on input "12383" at bounding box center [678, 428] width 111 height 23
click at [686, 432] on input "12383" at bounding box center [678, 428] width 111 height 23
type textarea "x"
type input "P"
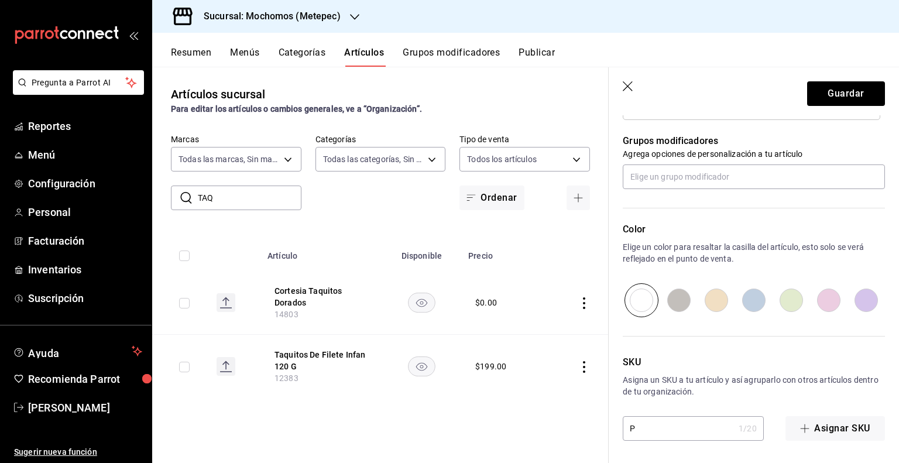
type textarea "x"
type input "PV"
type textarea "x"
type input "PVA"
type textarea "x"
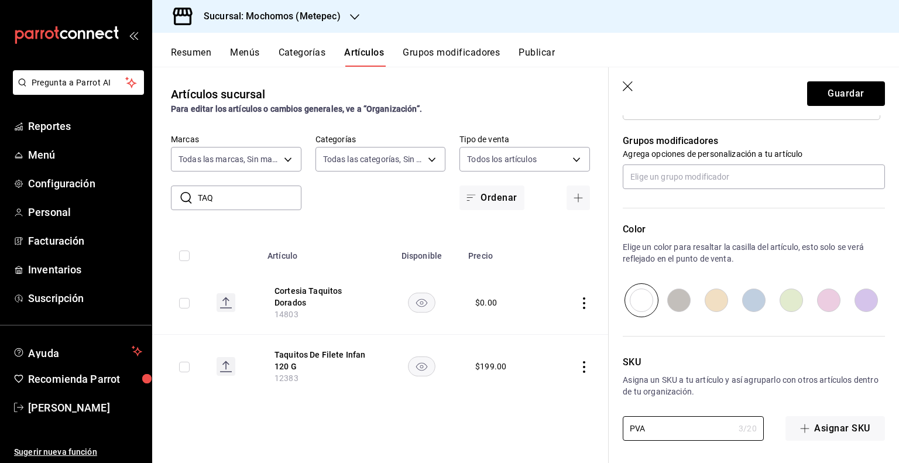
type input "PVA1"
type textarea "x"
type input "PVA10"
type textarea "x"
type input "PVA100"
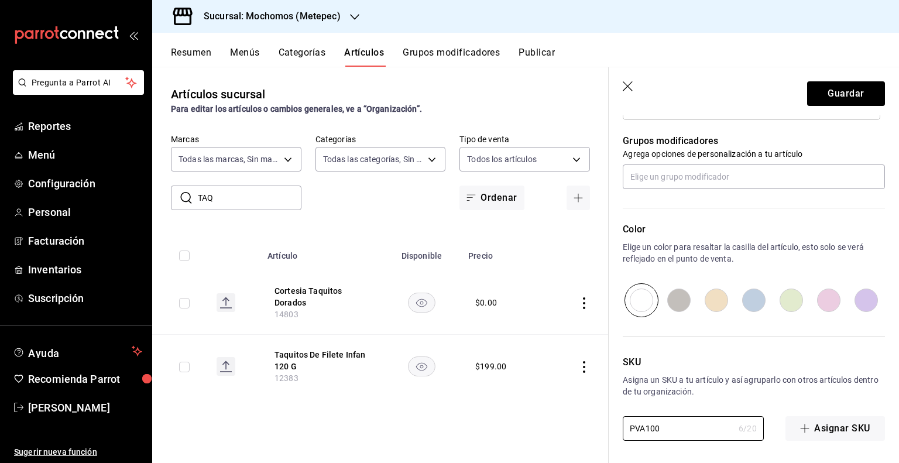
type textarea "x"
type input "PVA1002"
type textarea "x"
type input "PVA10024"
type textarea "x"
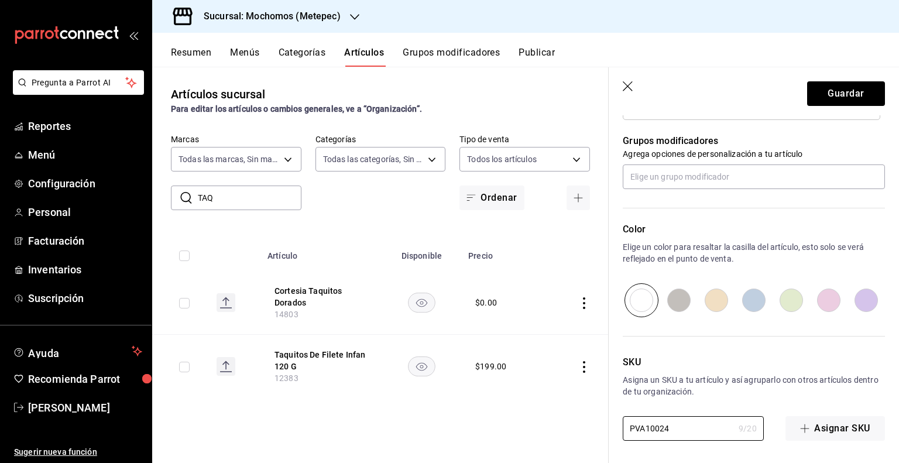
type input "PVA100241"
type textarea "x"
type input "PVA1002419"
type textarea "x"
type input "PVA1002419"
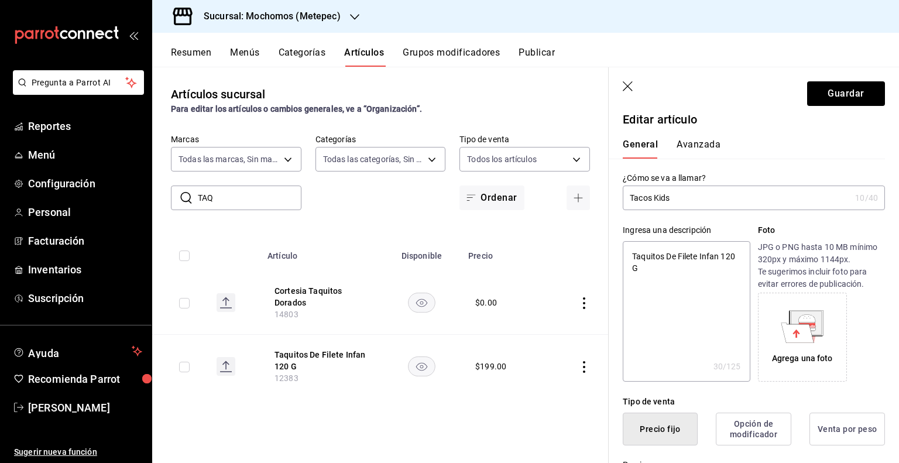
scroll to position [0, 0]
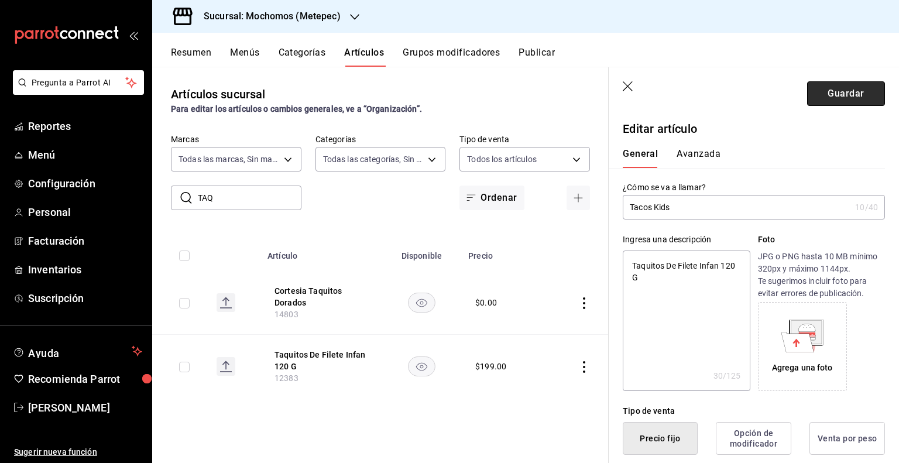
click at [819, 90] on button "Guardar" at bounding box center [846, 93] width 78 height 25
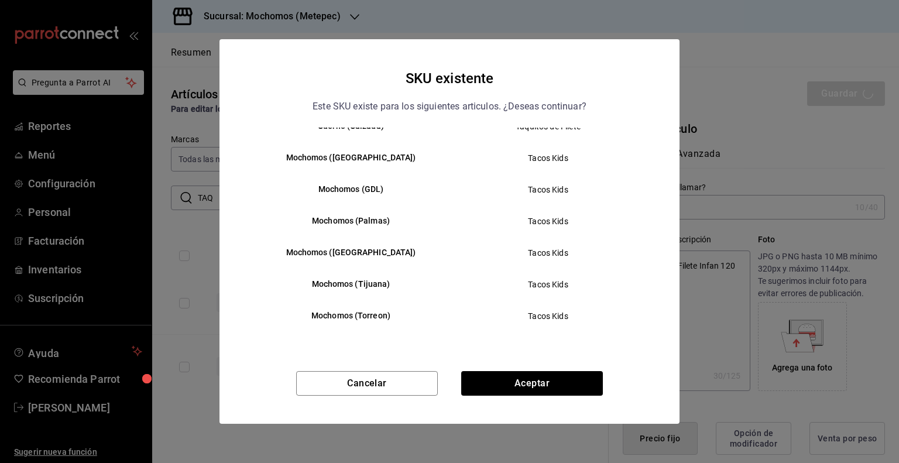
scroll to position [235, 0]
click at [558, 365] on div "SKU existente Este SKU existe para los siguientes articulos. ¿Deseas continuar?…" at bounding box center [449, 231] width 460 height 385
click at [555, 381] on button "Aceptar" at bounding box center [532, 383] width 142 height 25
type textarea "x"
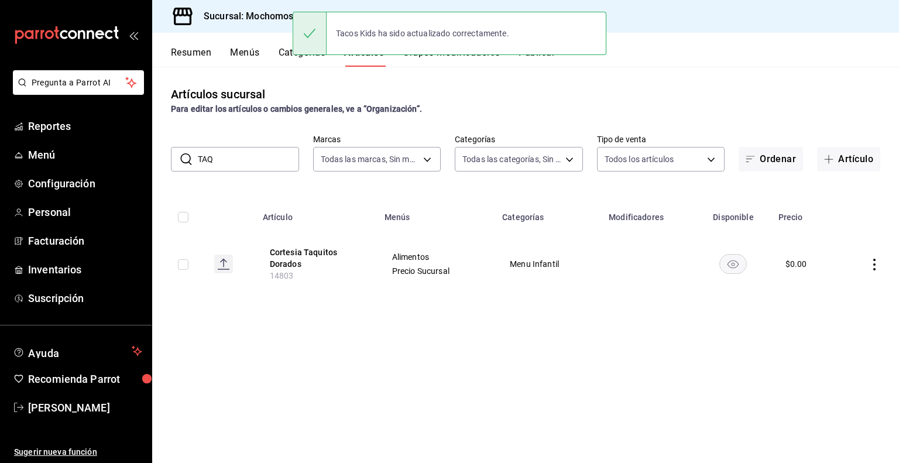
click at [280, 57] on button "Categorías" at bounding box center [302, 57] width 47 height 20
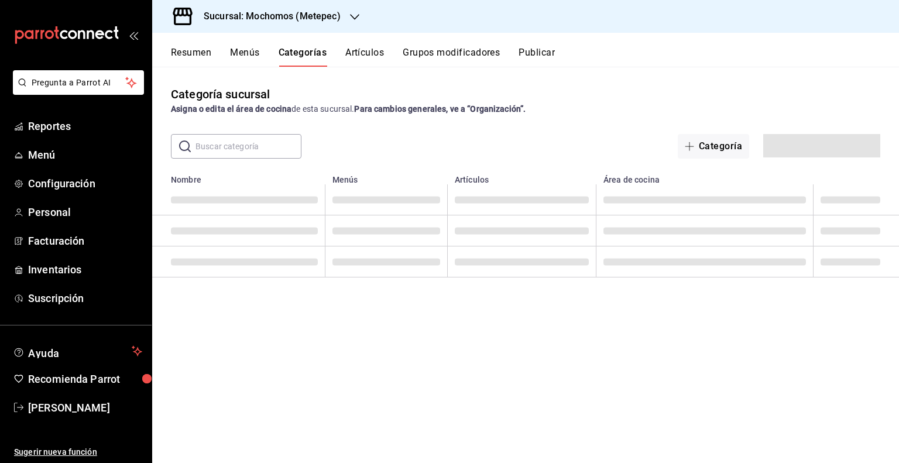
click at [365, 59] on button "Artículos" at bounding box center [364, 57] width 39 height 20
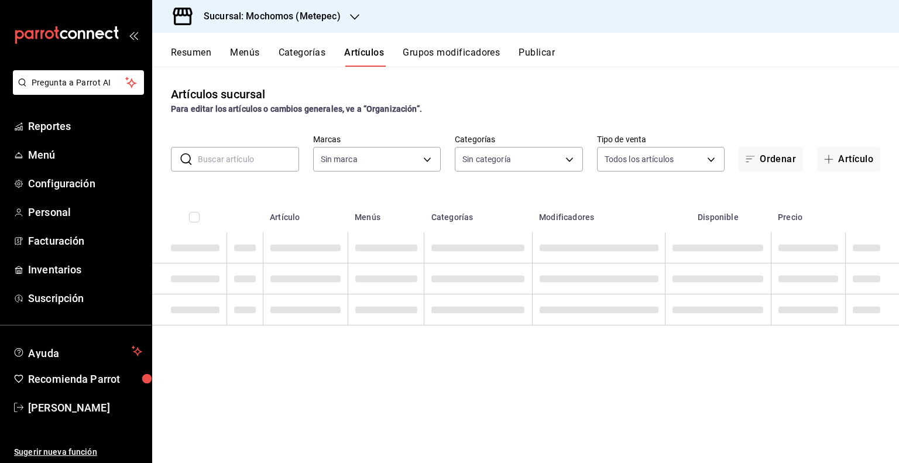
type input "2365f74e-aa6b-4392-bdf2-72765591bddf"
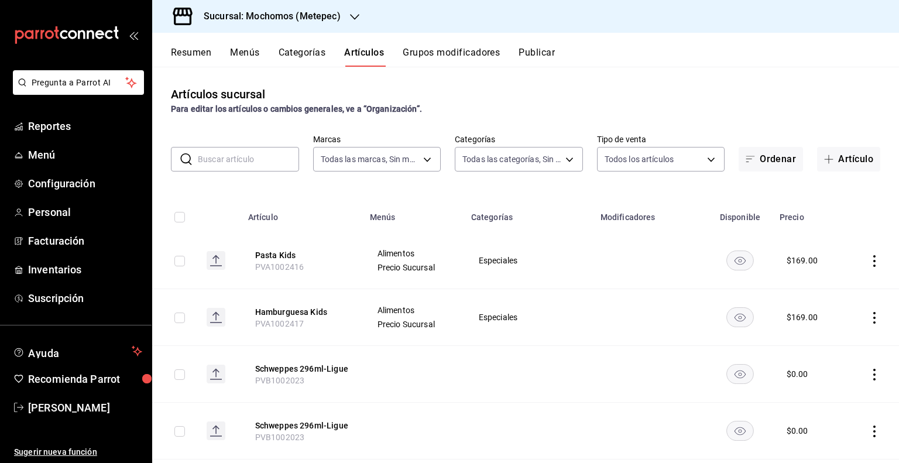
type input "c9cbc288-c827-488d-81f5-370afefb1912,46081463-7037-4dd2-a9ab-e56ff6a8fa7c,bf958…"
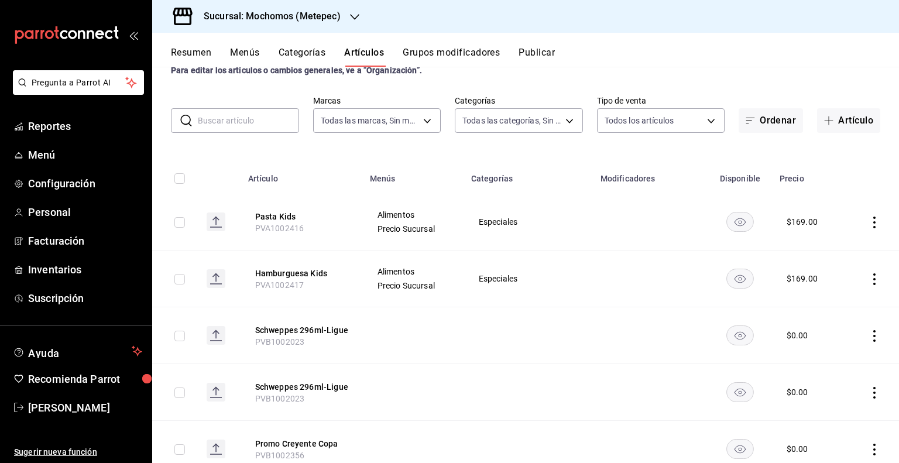
scroll to position [59, 0]
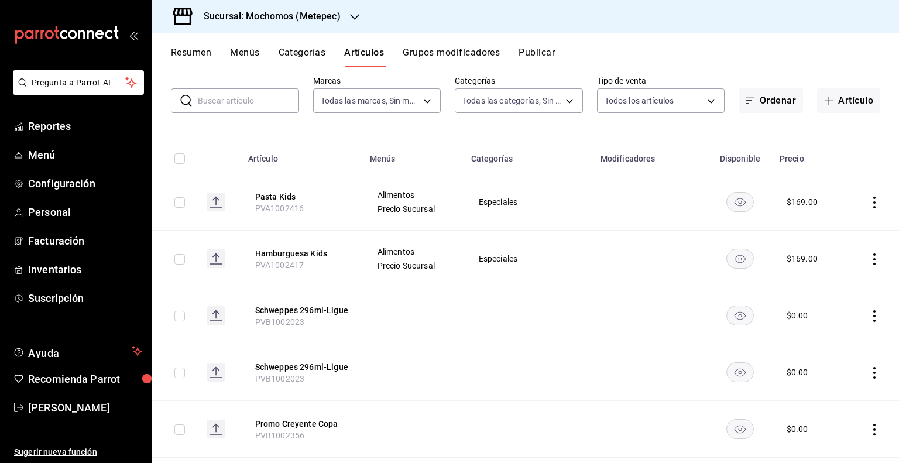
click at [539, 52] on button "Publicar" at bounding box center [536, 57] width 36 height 20
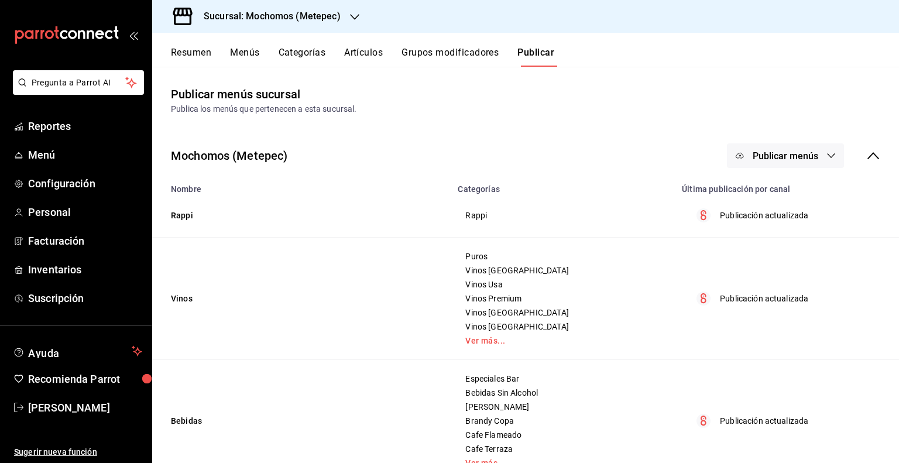
click at [809, 145] on button "Publicar menús" at bounding box center [785, 155] width 117 height 25
click at [790, 188] on span "Punto de venta" at bounding box center [793, 194] width 56 height 12
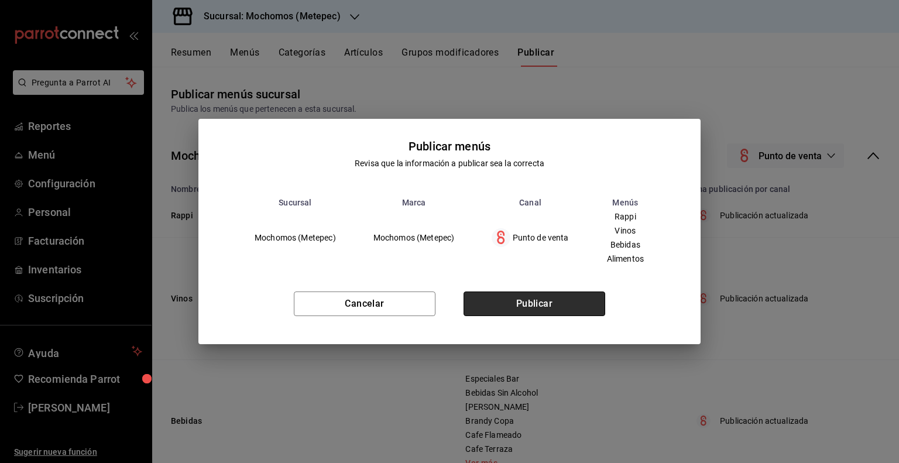
click at [582, 304] on button "Publicar" at bounding box center [534, 303] width 142 height 25
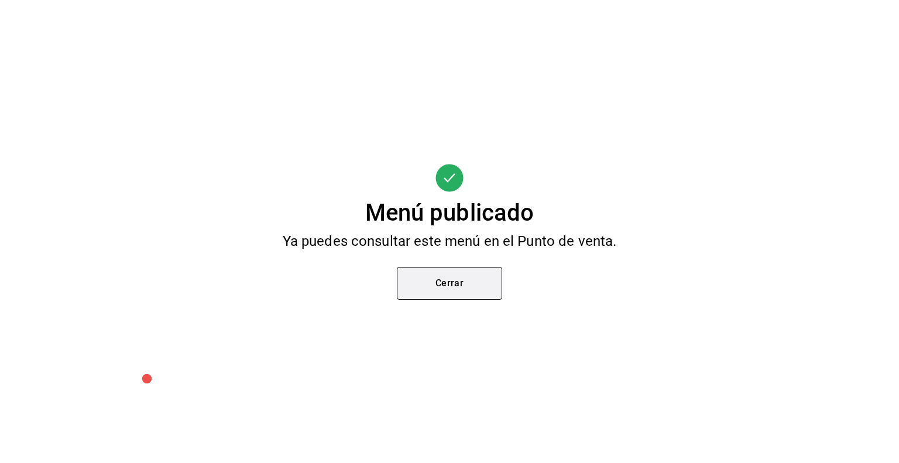
click at [484, 280] on button "Cerrar" at bounding box center [449, 283] width 105 height 33
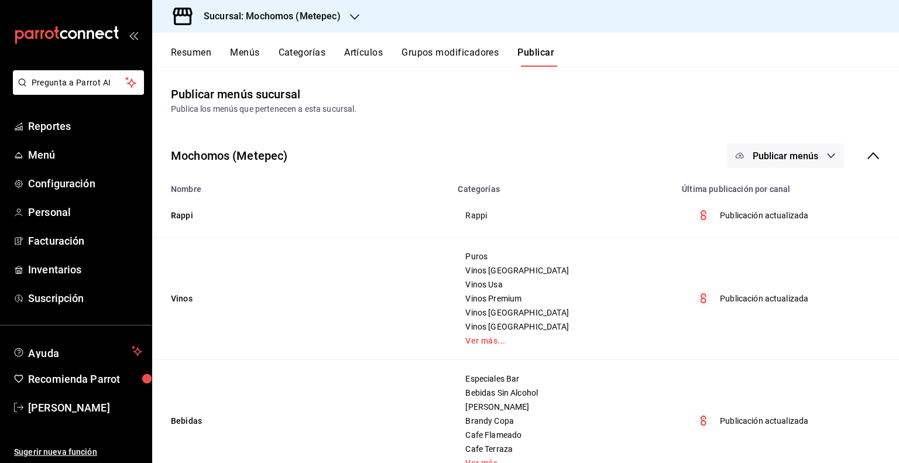
click at [362, 58] on button "Artículos" at bounding box center [363, 57] width 39 height 20
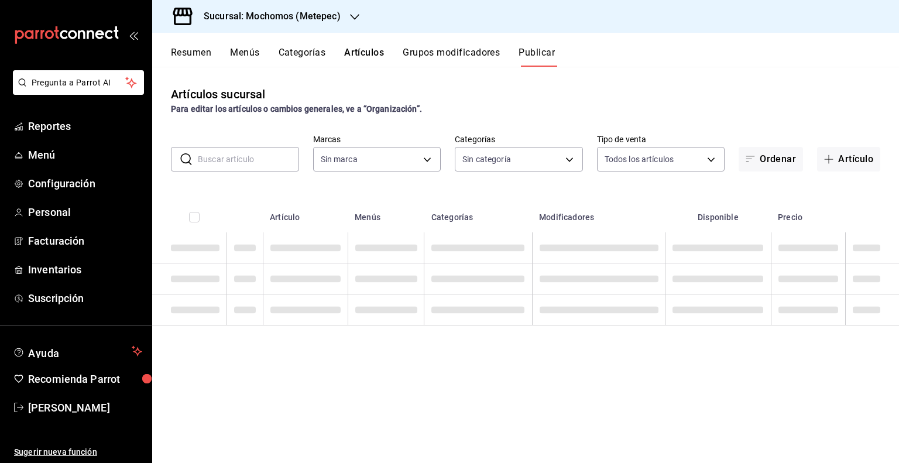
type input "2365f74e-aa6b-4392-bdf2-72765591bddf"
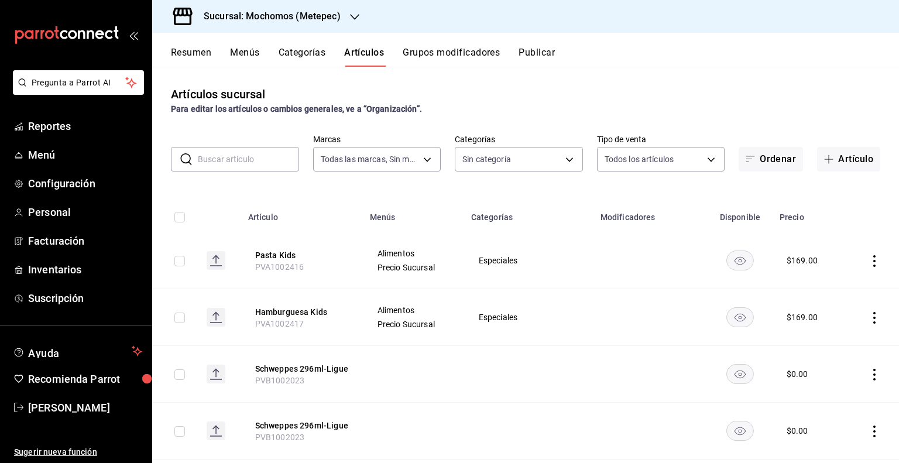
type input "2365f74e-aa6b-4392-bdf2-72765591bddf"
type input "c9cbc288-c827-488d-81f5-370afefb1912,46081463-7037-4dd2-a9ab-e56ff6a8fa7c,bf958…"
click at [233, 165] on input "text" at bounding box center [248, 158] width 101 height 23
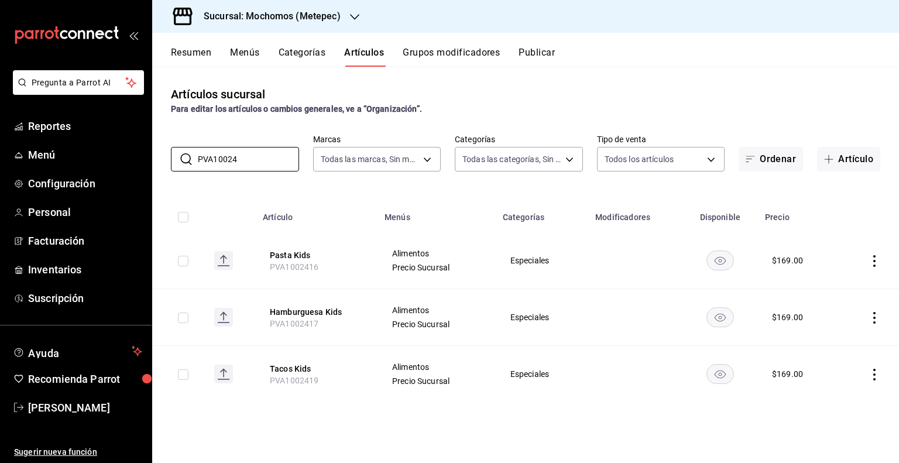
type input "PVA10024"
click at [874, 255] on icon "actions" at bounding box center [874, 261] width 12 height 12
click at [843, 282] on span "Editar" at bounding box center [839, 288] width 30 height 12
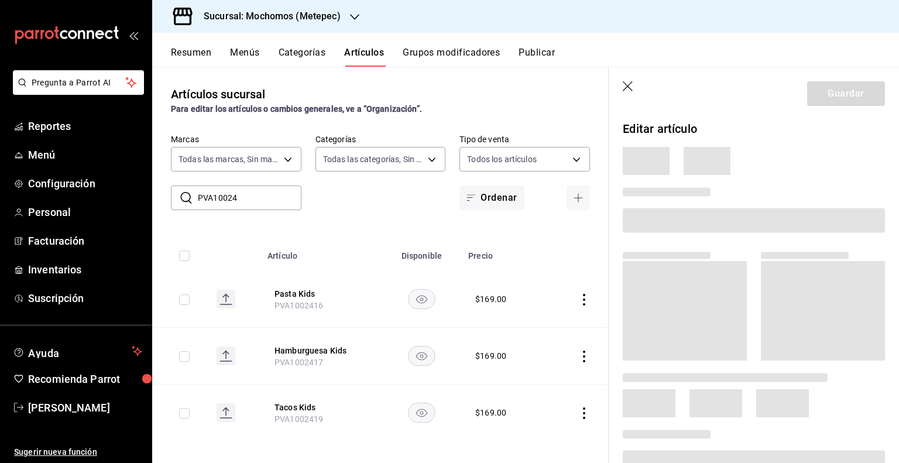
click at [627, 86] on icon "button" at bounding box center [628, 86] width 10 height 10
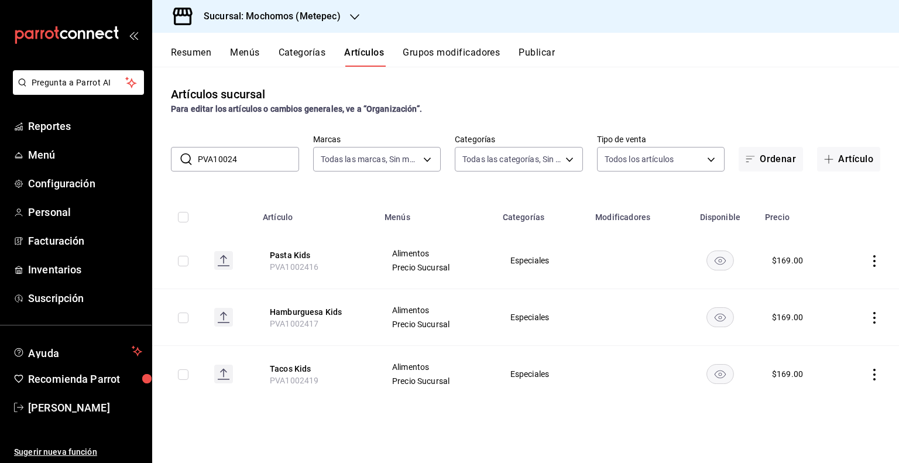
click at [182, 262] on input "checkbox" at bounding box center [183, 261] width 11 height 11
checkbox input "true"
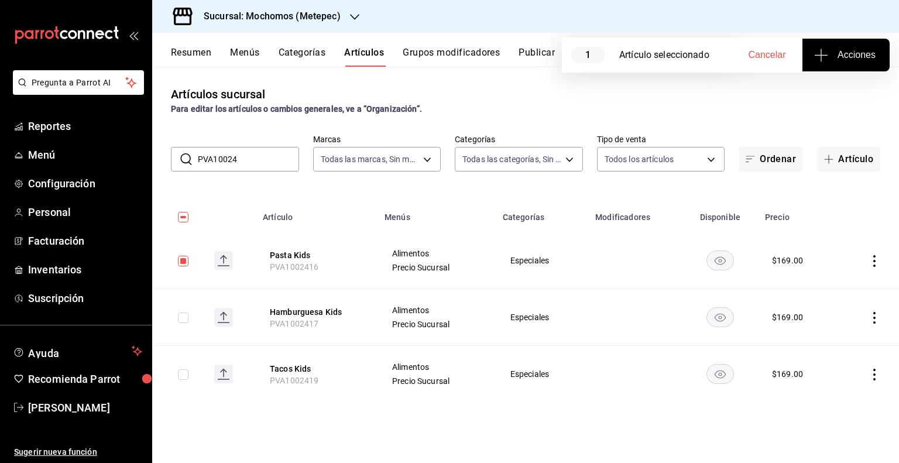
click at [840, 56] on span "Acciones" at bounding box center [845, 55] width 59 height 14
click at [847, 87] on span "Agregar tipo" at bounding box center [845, 91] width 69 height 12
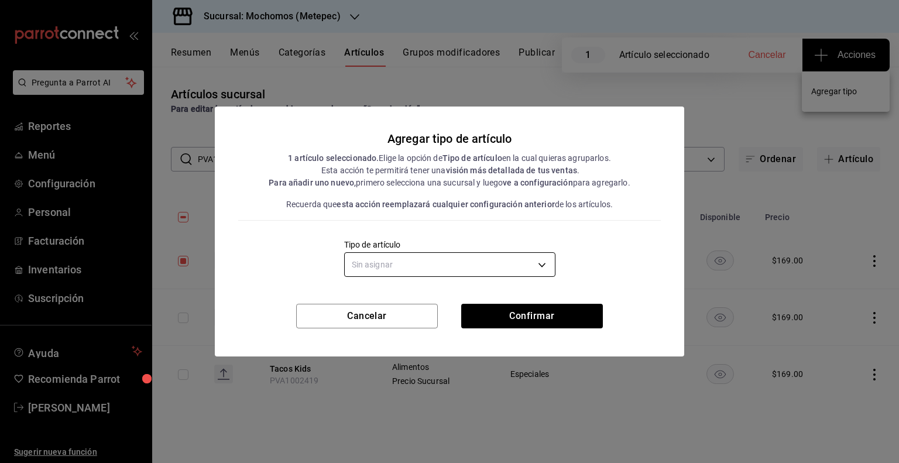
click at [488, 270] on body "Pregunta a Parrot AI Reportes Menú Configuración Personal Facturación Inventari…" at bounding box center [449, 231] width 899 height 463
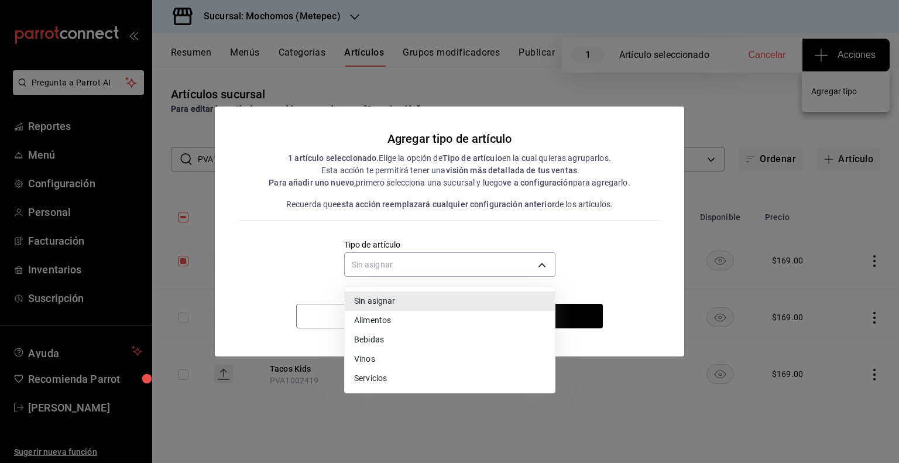
click at [400, 212] on div at bounding box center [449, 231] width 899 height 463
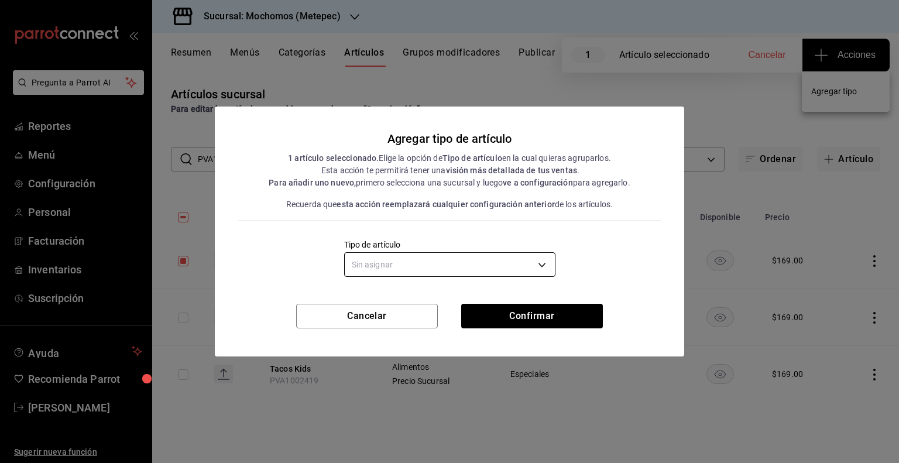
click at [414, 269] on body "Pregunta a Parrot AI Reportes Menú Configuración Personal Facturación Inventari…" at bounding box center [449, 231] width 899 height 463
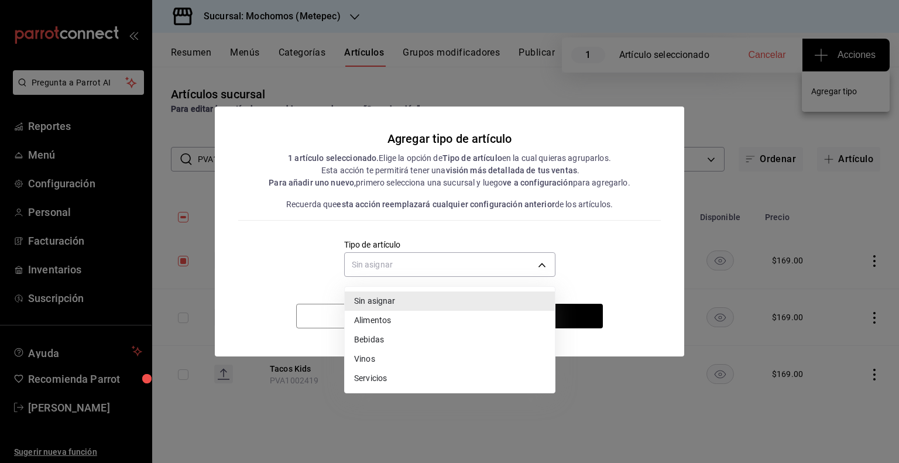
click at [281, 271] on div at bounding box center [449, 231] width 899 height 463
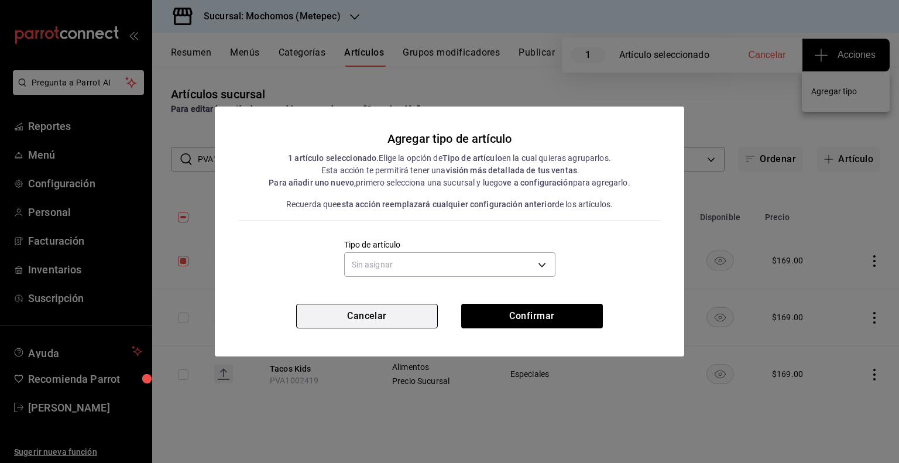
click at [328, 315] on button "Cancelar" at bounding box center [367, 316] width 142 height 25
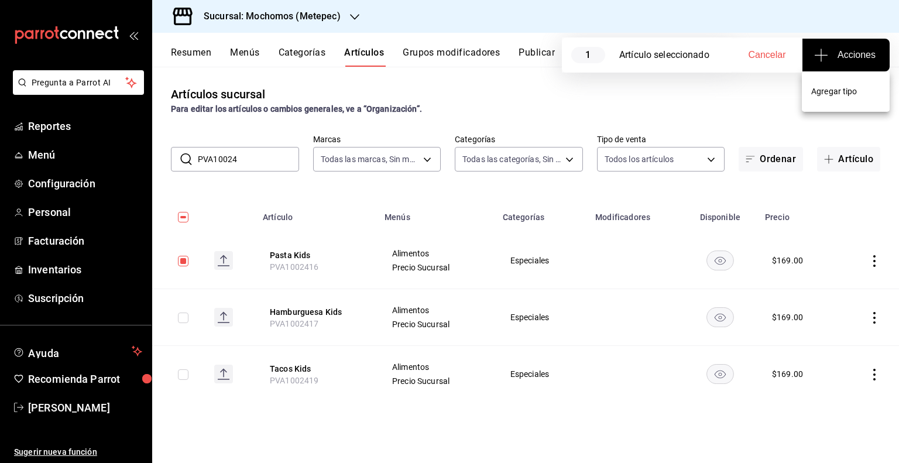
click at [184, 315] on div at bounding box center [449, 231] width 899 height 463
click at [183, 318] on input "checkbox" at bounding box center [183, 317] width 11 height 11
checkbox input "true"
click at [178, 373] on input "checkbox" at bounding box center [183, 374] width 11 height 11
checkbox input "true"
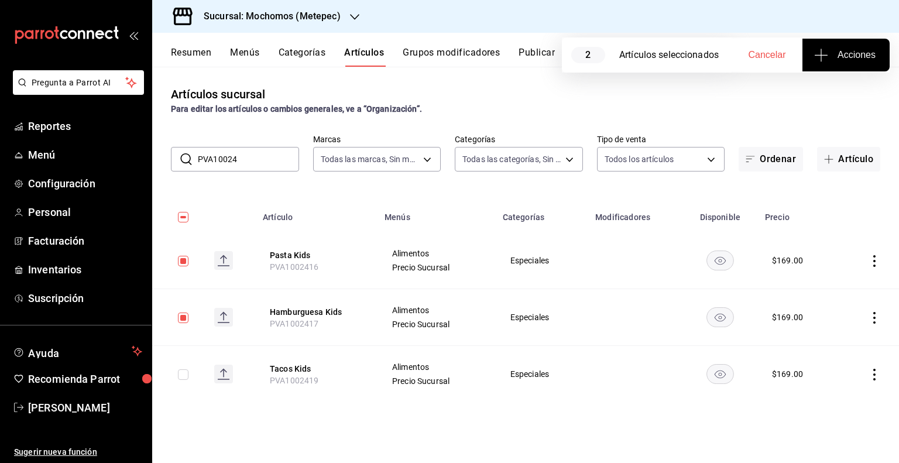
checkbox input "true"
click at [851, 59] on span "Acciones" at bounding box center [845, 55] width 59 height 14
click at [852, 84] on li "Agregar tipo" at bounding box center [846, 91] width 88 height 31
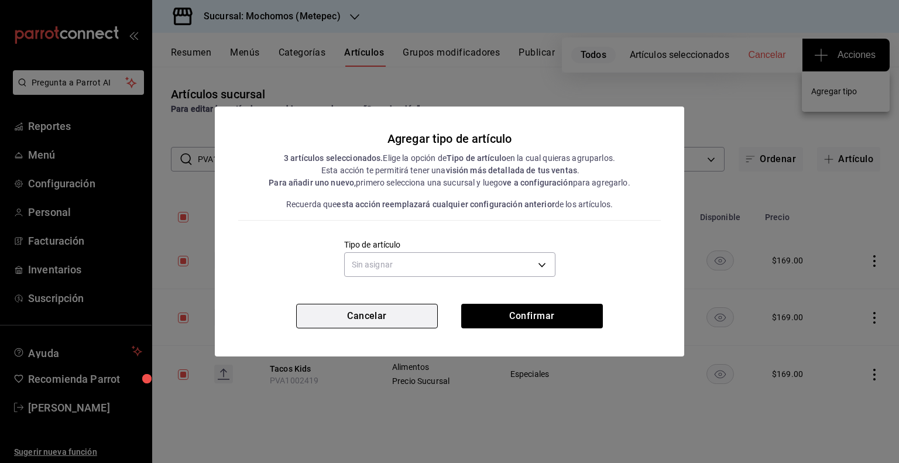
click at [400, 312] on button "Cancelar" at bounding box center [367, 316] width 142 height 25
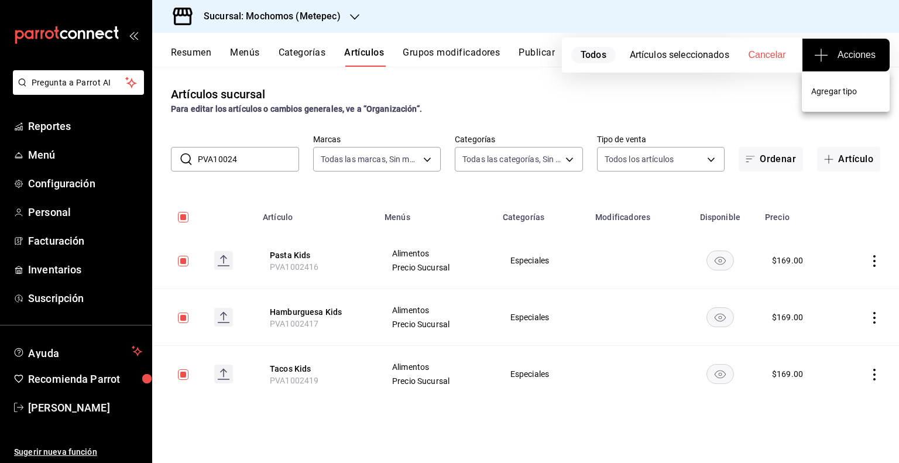
click at [844, 84] on li "Agregar tipo" at bounding box center [846, 91] width 88 height 31
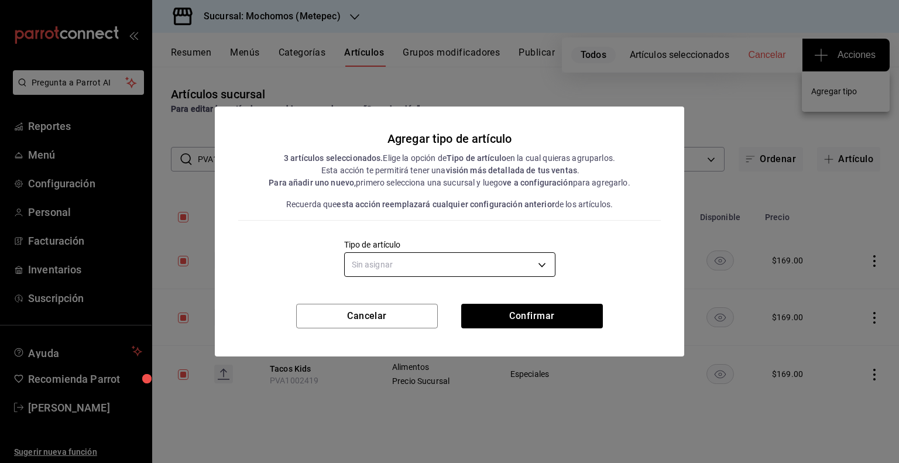
click at [473, 260] on body "Pregunta a Parrot AI Reportes Menú Configuración Personal Facturación Inventari…" at bounding box center [449, 231] width 899 height 463
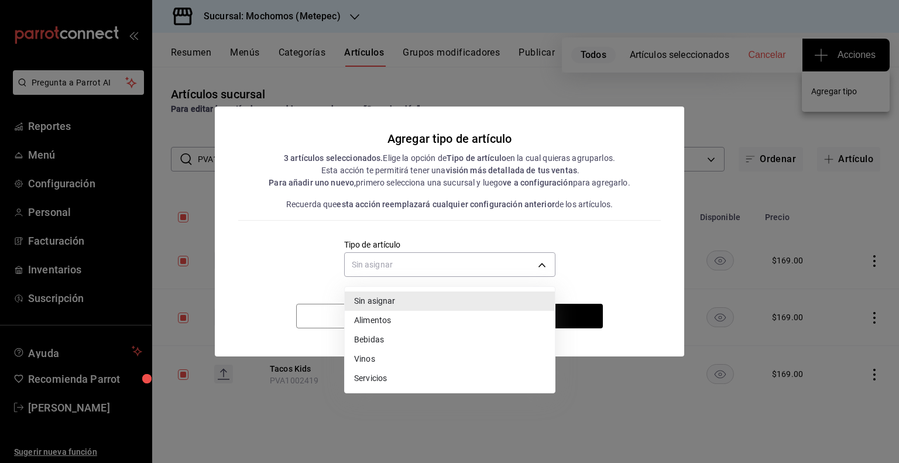
click at [377, 319] on li "Alimentos" at bounding box center [450, 320] width 210 height 19
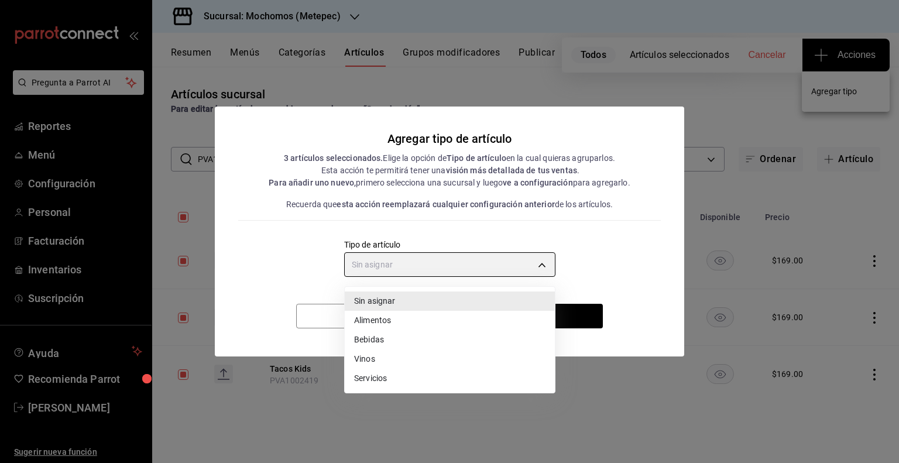
type input "a9c5c5d7-09f7-4d61-88a6-a13d33eec0fd"
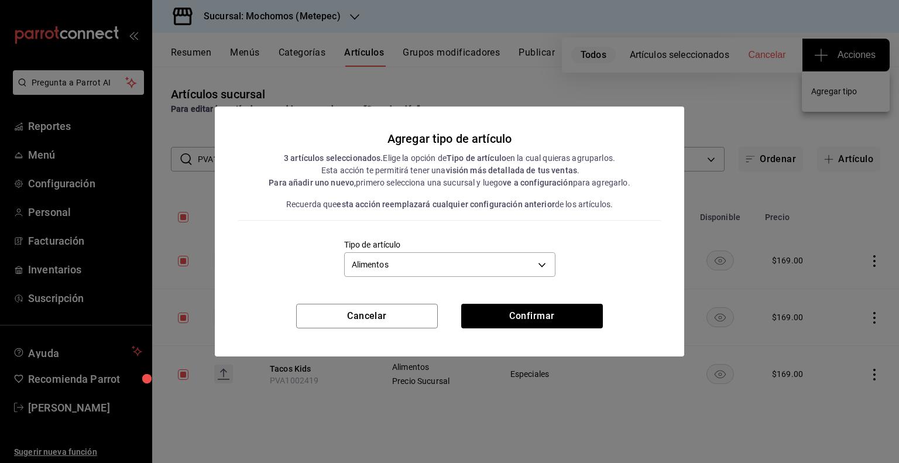
click at [522, 303] on div "Agregar tipo de artículo 3 artículos seleccionados. Elige la opción de Tipo de …" at bounding box center [449, 204] width 469 height 197
click at [521, 316] on button "Confirmar" at bounding box center [532, 316] width 142 height 25
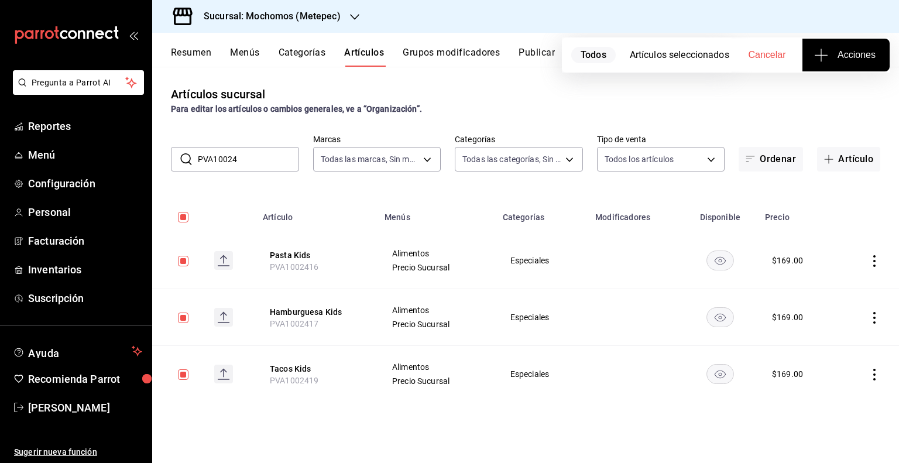
click at [535, 61] on button "Publicar" at bounding box center [536, 57] width 36 height 20
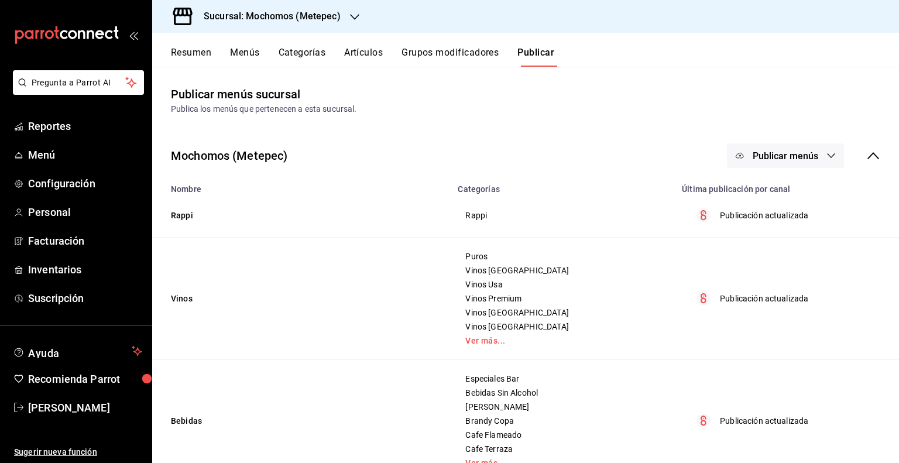
click at [826, 151] on icon "button" at bounding box center [830, 155] width 9 height 9
click at [787, 180] on li "Punto de venta" at bounding box center [777, 193] width 108 height 33
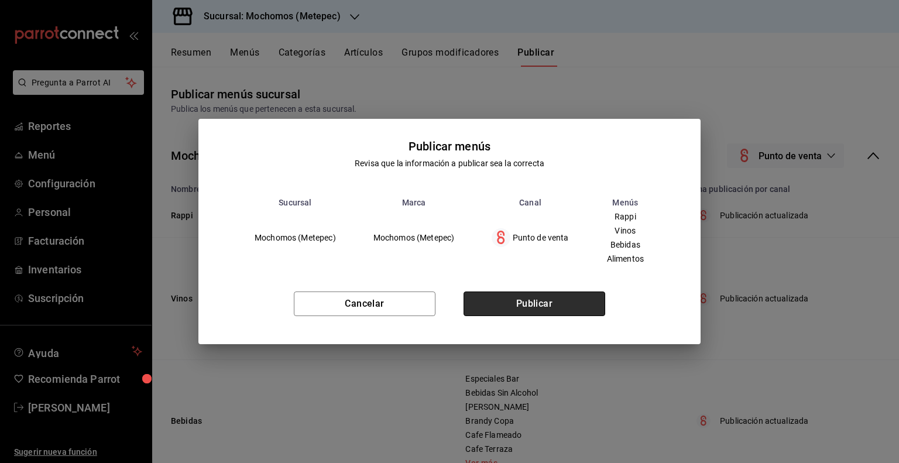
click at [583, 294] on button "Publicar" at bounding box center [534, 303] width 142 height 25
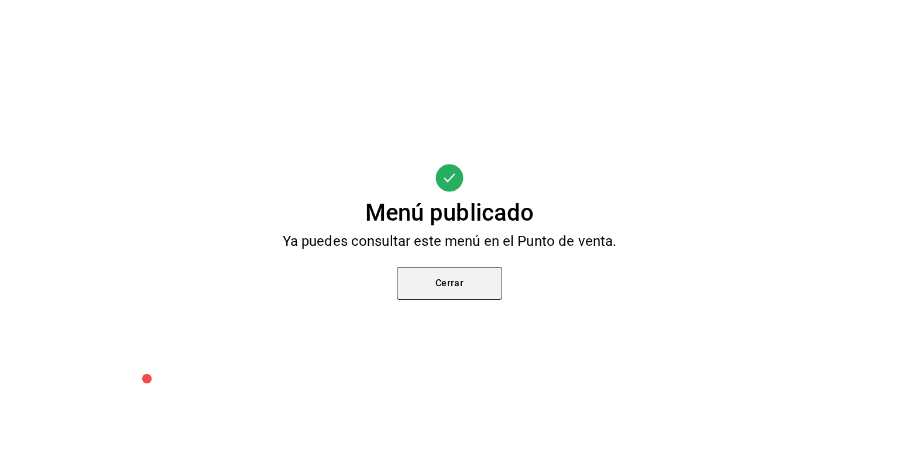
click at [459, 271] on button "Cerrar" at bounding box center [449, 283] width 105 height 33
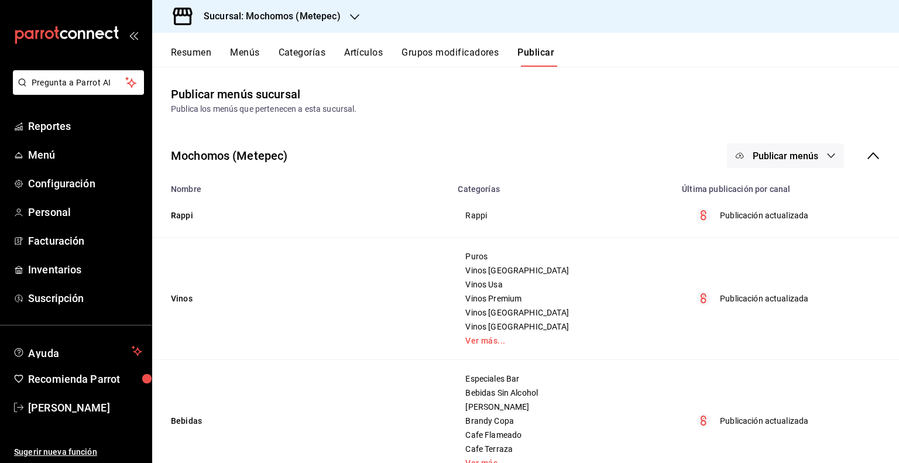
click at [307, 20] on h3 "Sucursal: Mochomos (Metepec)" at bounding box center [267, 16] width 146 height 14
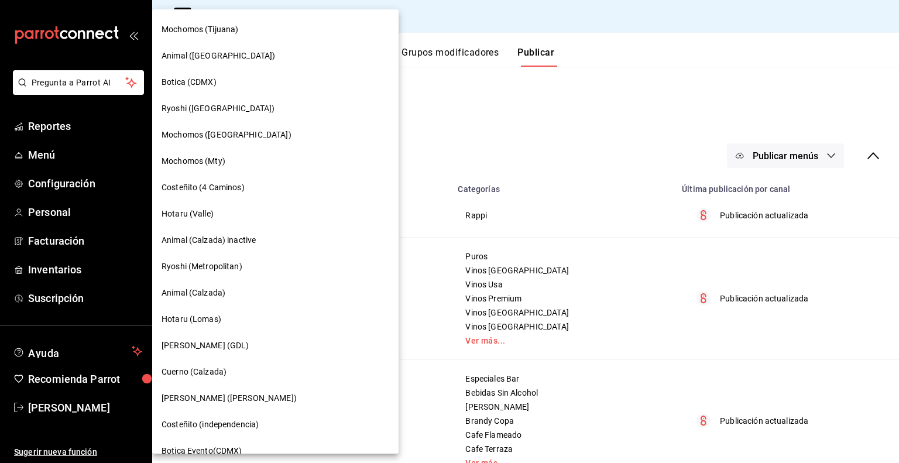
scroll to position [387, 0]
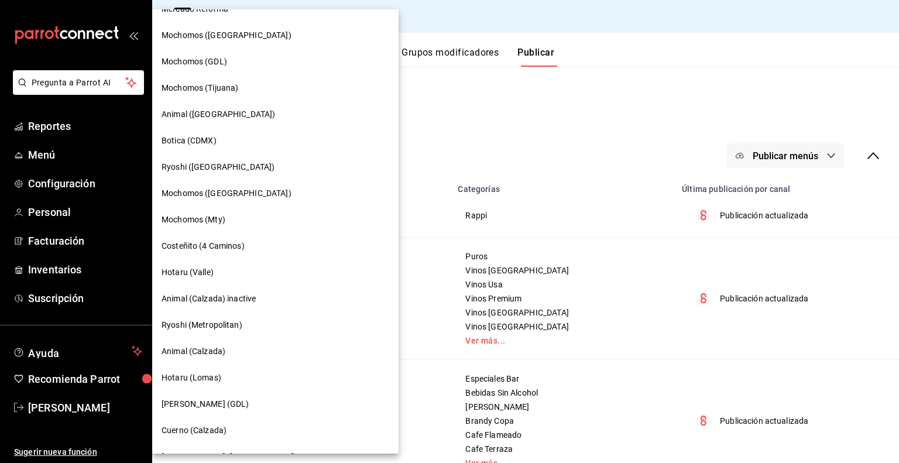
click at [171, 114] on span "Animal ([GEOGRAPHIC_DATA])" at bounding box center [218, 114] width 114 height 12
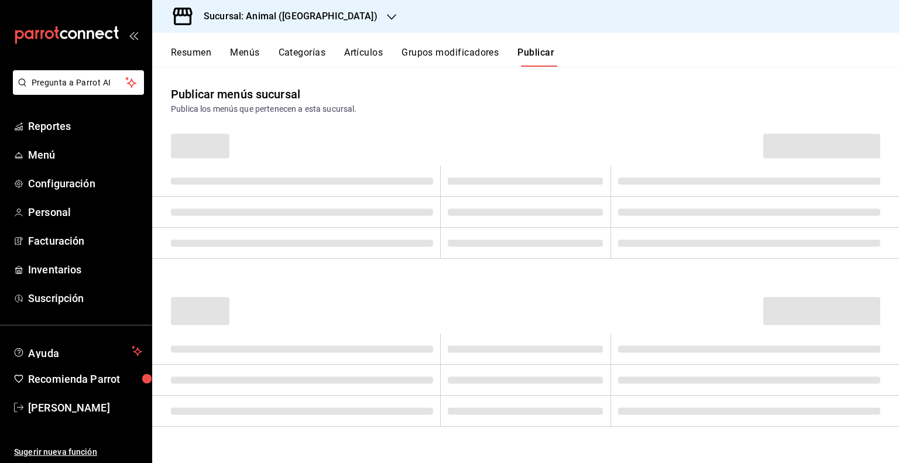
click at [377, 59] on button "Artículos" at bounding box center [363, 57] width 39 height 20
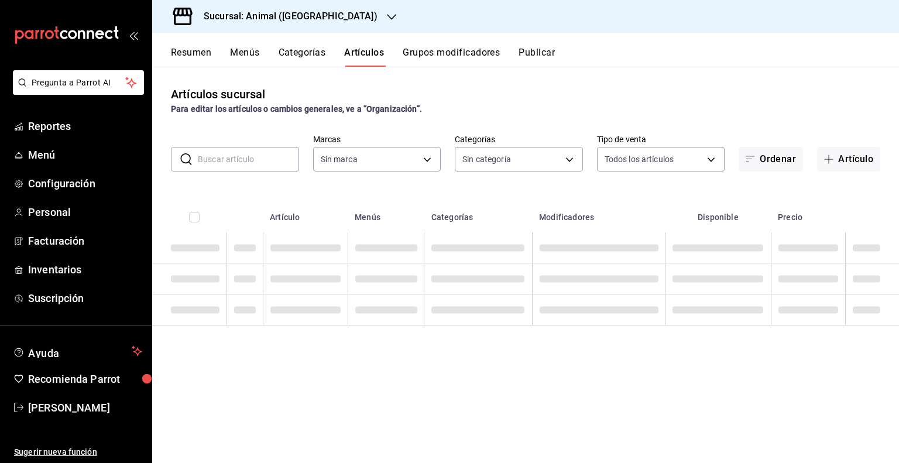
click at [277, 157] on input "text" at bounding box center [248, 158] width 101 height 23
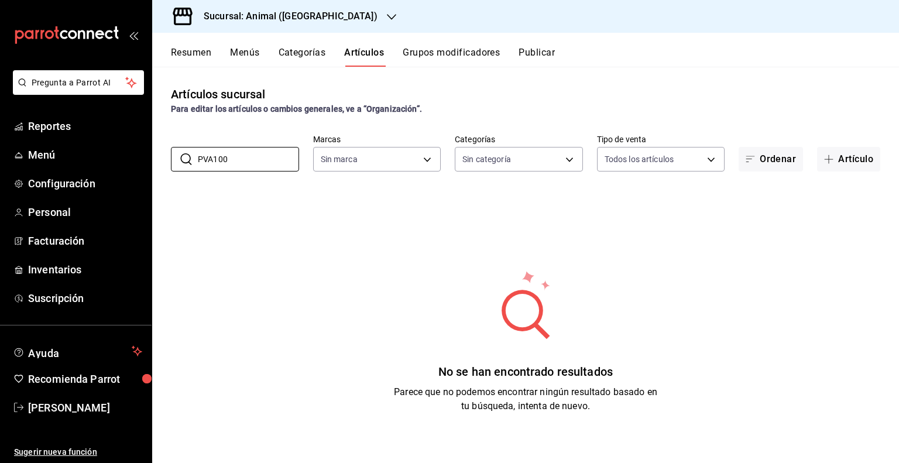
type input "PVA100"
click at [255, 152] on input "PVA100" at bounding box center [248, 158] width 101 height 23
click at [307, 44] on div "Resumen Menús Categorías Artículos Grupos modificadores Publicar" at bounding box center [525, 50] width 747 height 34
click at [308, 58] on button "Categorías" at bounding box center [302, 57] width 47 height 20
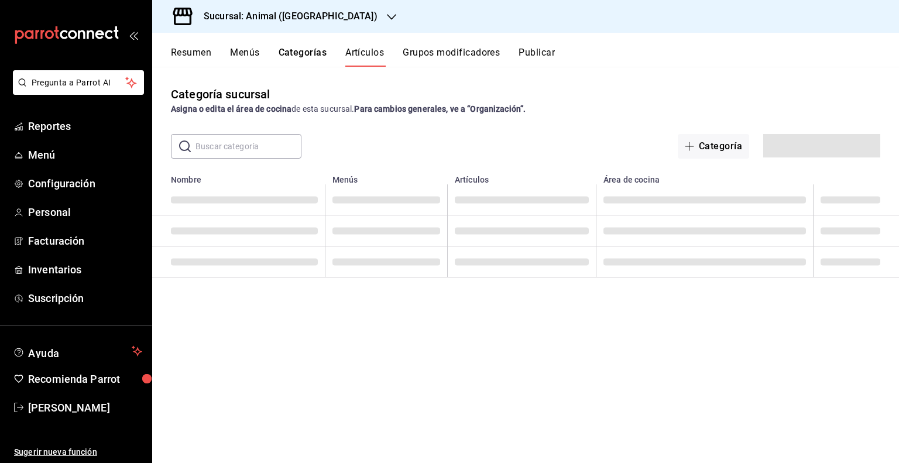
click at [363, 54] on button "Artículos" at bounding box center [364, 57] width 39 height 20
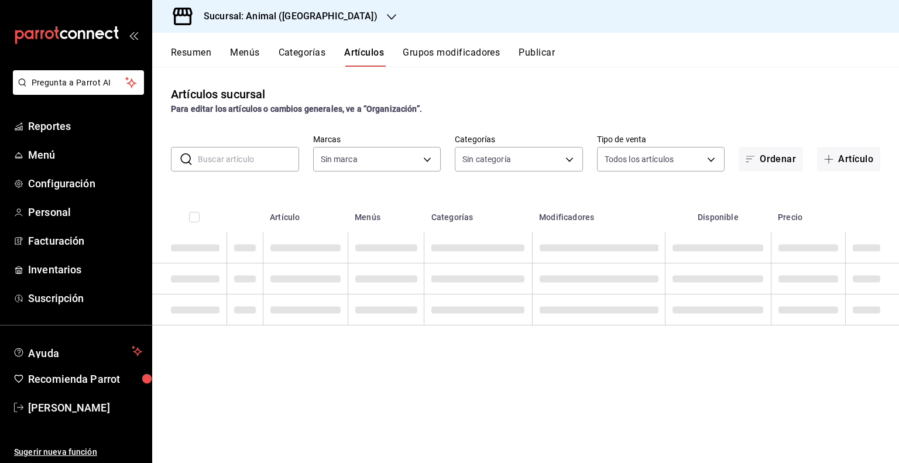
type input "96d07005-5fc6-4ee6-aacf-f364d001c892,70367597-e67a-4a0b-ac4f-a9efdea329e3,bdcf3…"
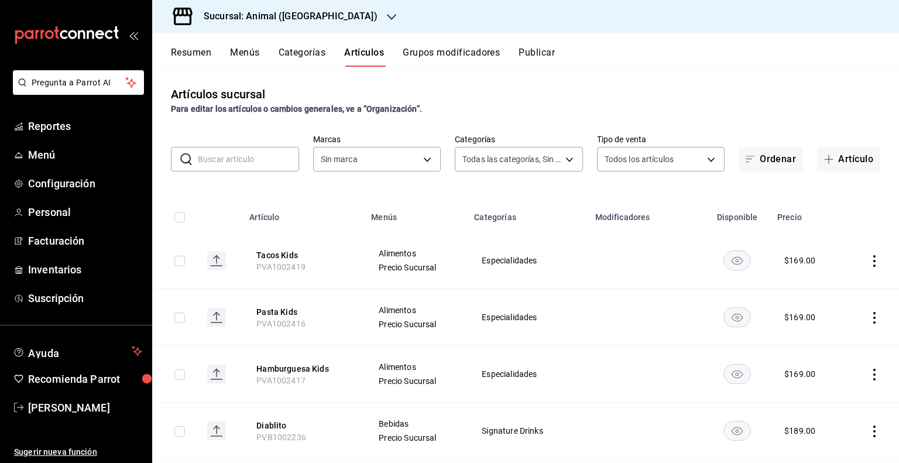
click at [238, 136] on div "​ ​ Marcas Sin marca Categorías Todas las categorías, Sin categoría Tipo de ven…" at bounding box center [525, 152] width 747 height 37
click at [229, 156] on input "text" at bounding box center [248, 158] width 101 height 23
type input "PVA"
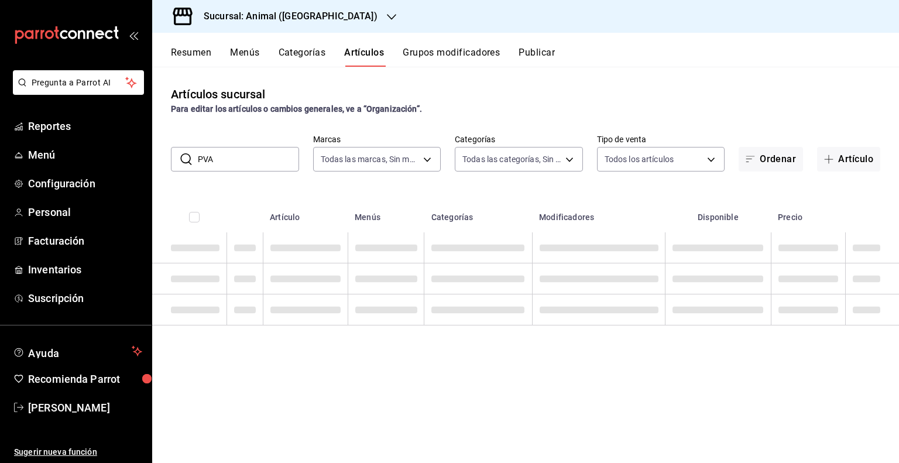
type input "98bba0fd-3ba1-42e0-bfa8-4188b5c89202"
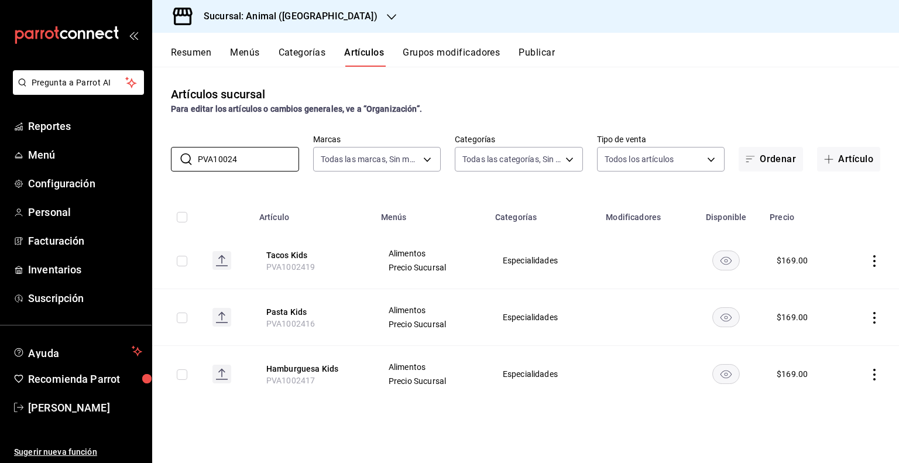
type input "PVA10024"
click at [184, 260] on input "checkbox" at bounding box center [182, 261] width 11 height 11
checkbox input "true"
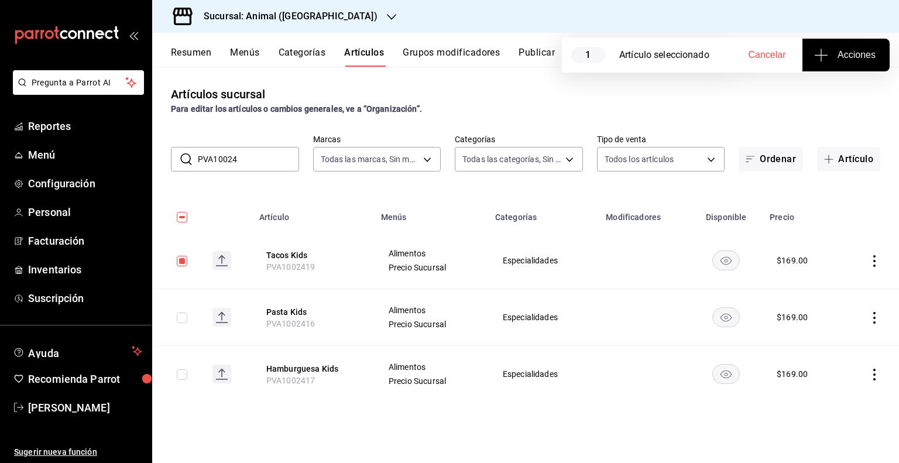
click at [180, 322] on input "checkbox" at bounding box center [182, 317] width 11 height 11
checkbox input "true"
click at [180, 376] on input "checkbox" at bounding box center [182, 374] width 11 height 11
checkbox input "true"
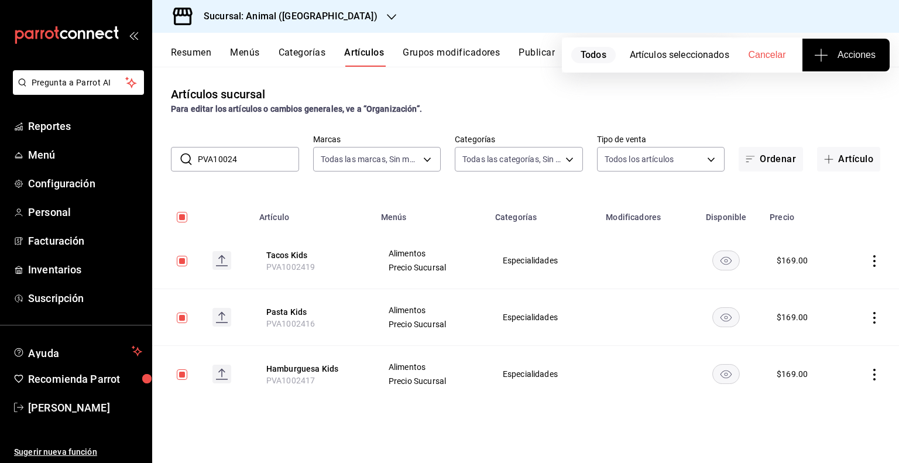
click at [861, 54] on span "Acciones" at bounding box center [845, 55] width 59 height 14
click at [872, 78] on li "Agregar tipo" at bounding box center [846, 91] width 88 height 31
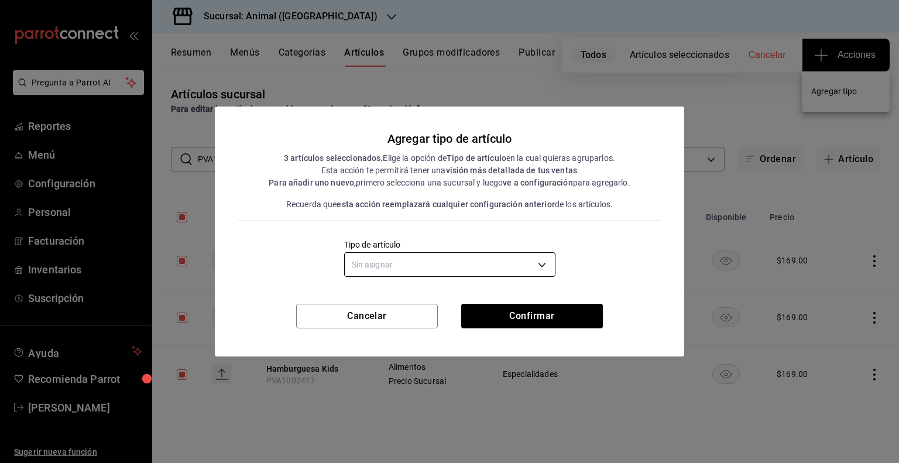
click at [489, 259] on body "Pregunta a Parrot AI Reportes Menú Configuración Personal Facturación Inventari…" at bounding box center [449, 231] width 899 height 463
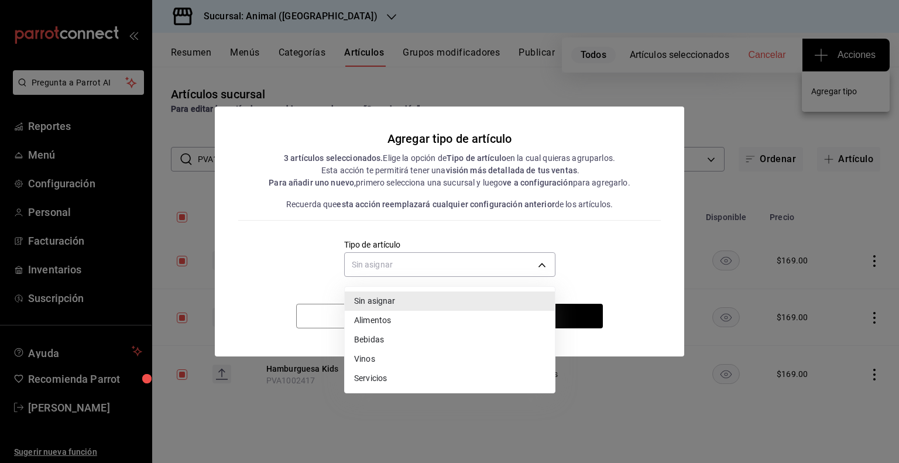
click at [415, 322] on li "Alimentos" at bounding box center [450, 320] width 210 height 19
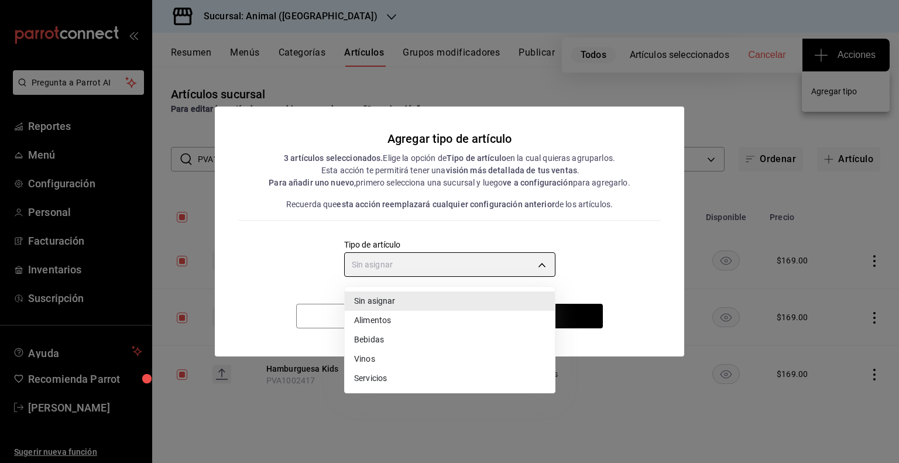
type input "a9c5c5d7-09f7-4d61-88a6-a13d33eec0fd"
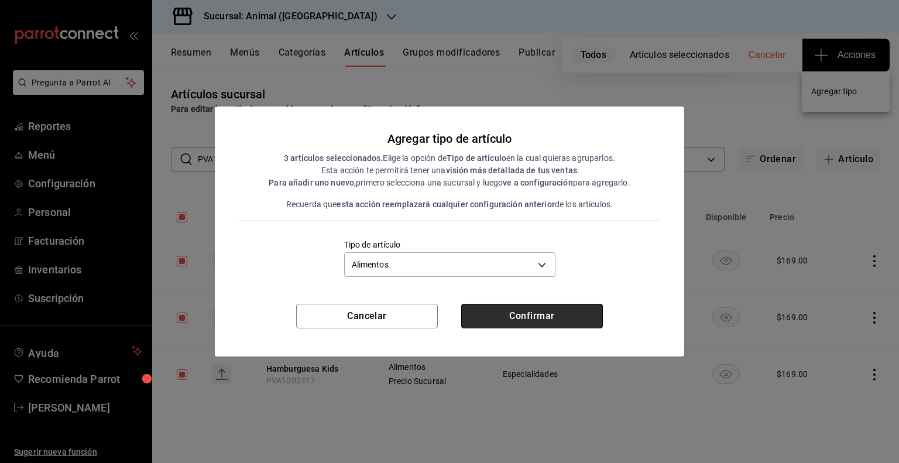
click at [520, 316] on button "Confirmar" at bounding box center [532, 316] width 142 height 25
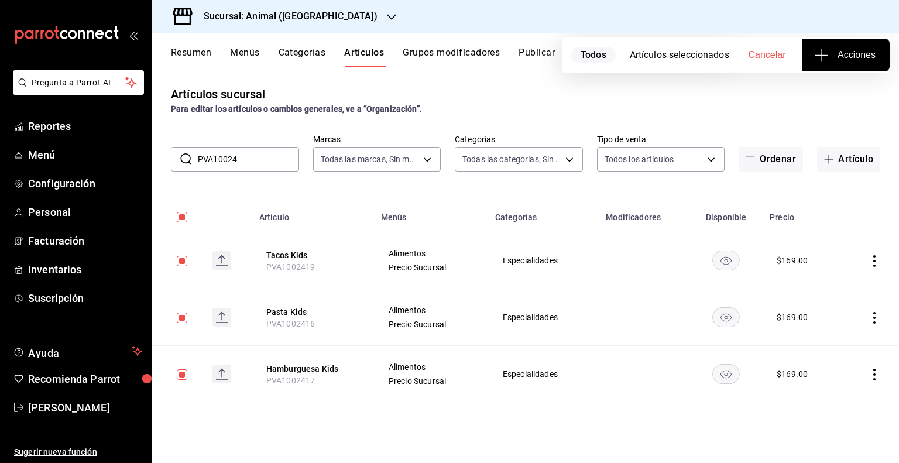
click at [535, 46] on div "Resumen Menús Categorías Artículos Grupos modificadores Publicar" at bounding box center [525, 50] width 747 height 34
click at [536, 50] on button "Publicar" at bounding box center [536, 57] width 36 height 20
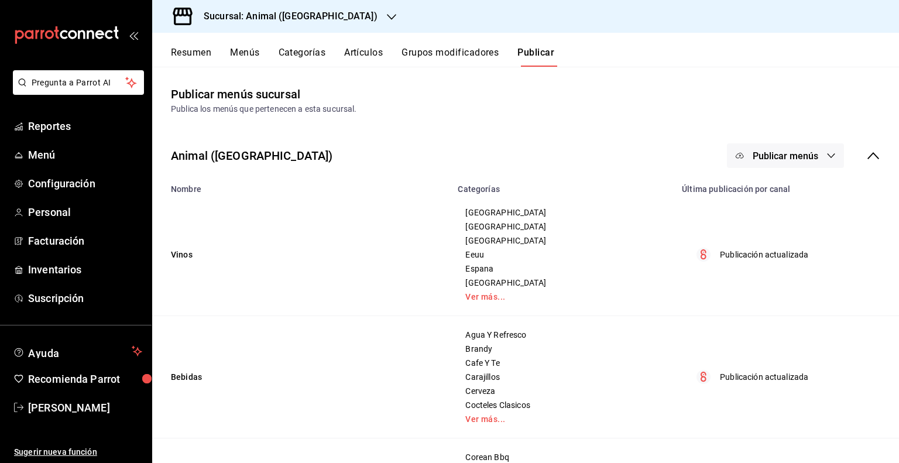
click at [807, 147] on button "Publicar menús" at bounding box center [785, 155] width 117 height 25
click at [776, 190] on span "Punto de venta" at bounding box center [793, 194] width 56 height 12
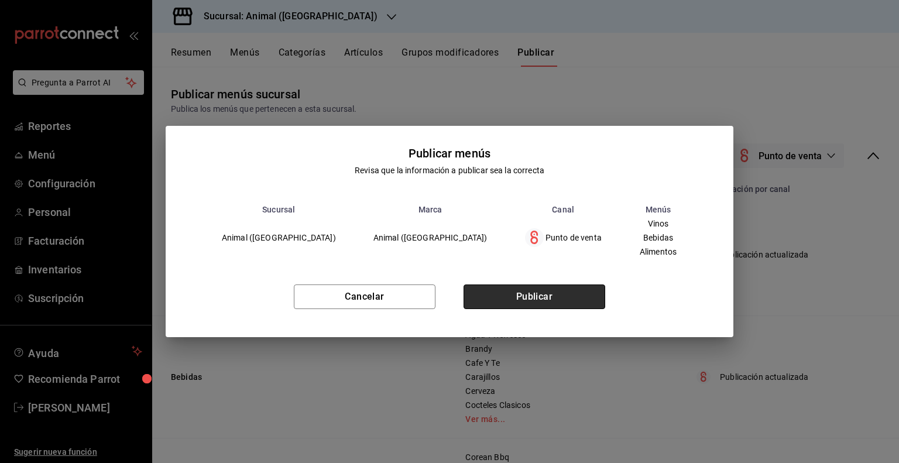
click at [541, 292] on button "Publicar" at bounding box center [534, 296] width 142 height 25
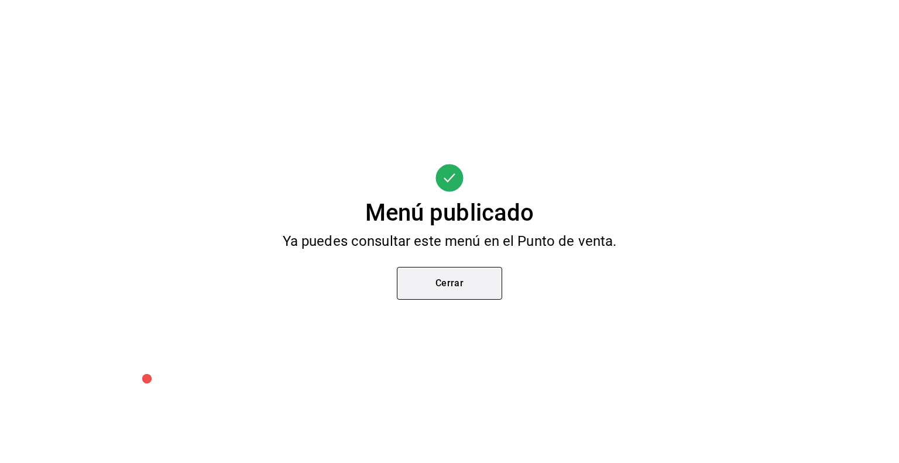
click at [435, 293] on button "Cerrar" at bounding box center [449, 283] width 105 height 33
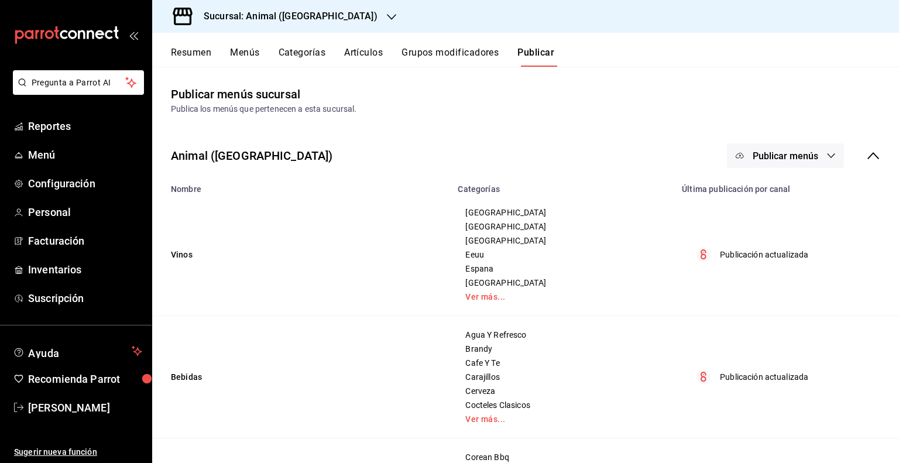
click at [259, 13] on h3 "Sucursal: Animal ([GEOGRAPHIC_DATA])" at bounding box center [285, 16] width 183 height 14
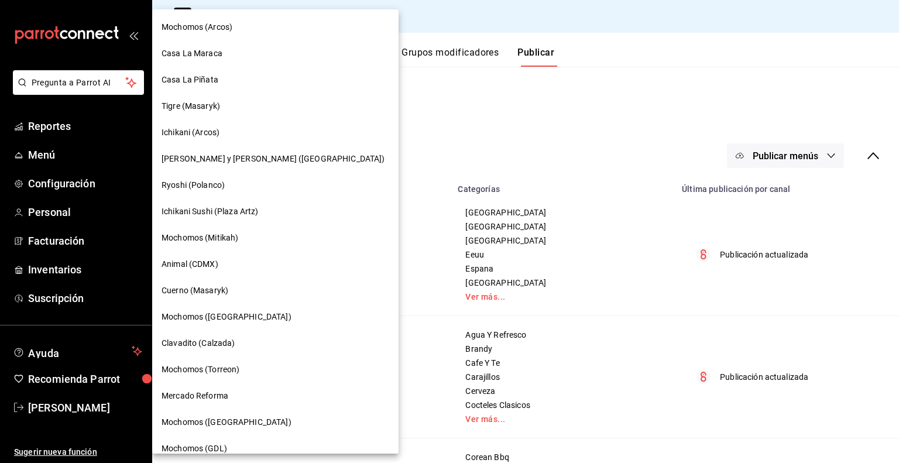
click at [257, 259] on div "Animal (CDMX)" at bounding box center [275, 264] width 228 height 12
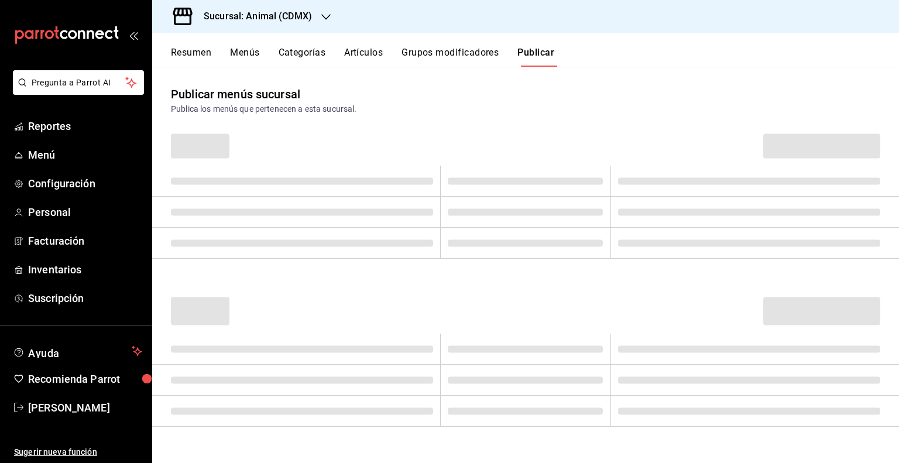
click at [381, 59] on button "Artículos" at bounding box center [363, 57] width 39 height 20
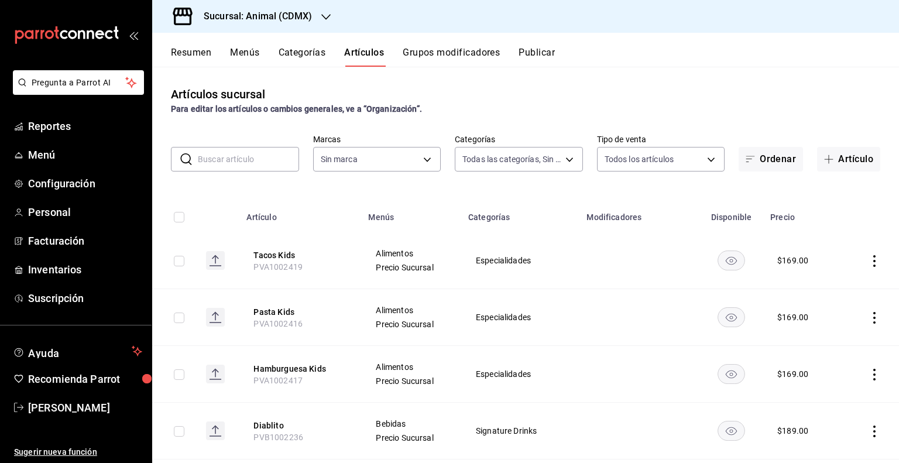
type input "281688af-6220-48ae-86b9-ca5e6f63eb3e,2ffeebaa-176c-4024-95f8-553ffecca8da,37769…"
click at [244, 160] on input "text" at bounding box center [248, 158] width 101 height 23
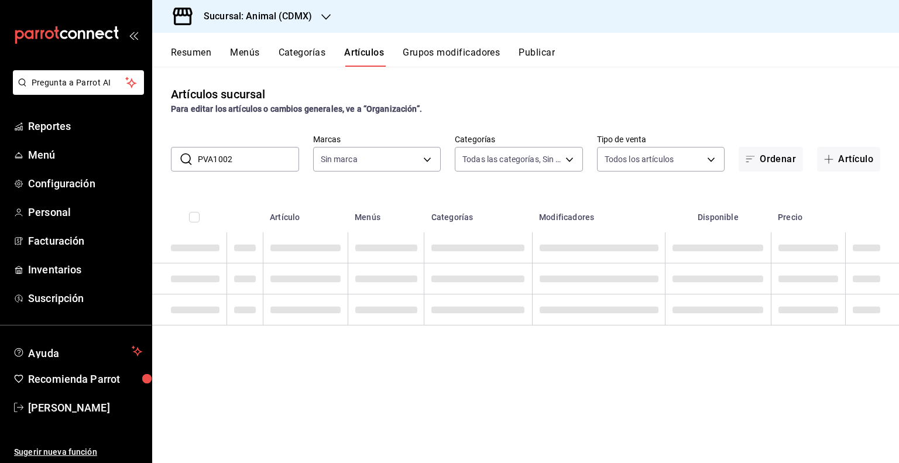
type input "PVA10024"
type input "cb0f6aec-1481-4e37-861c-bab9b3a65b14"
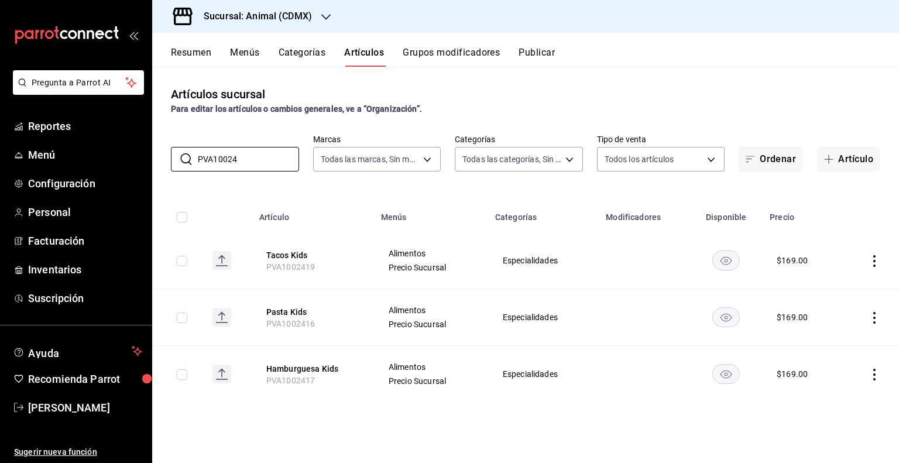
type input "PVA10024"
click at [190, 263] on td at bounding box center [177, 260] width 51 height 57
click at [183, 262] on input "checkbox" at bounding box center [182, 261] width 11 height 11
checkbox input "true"
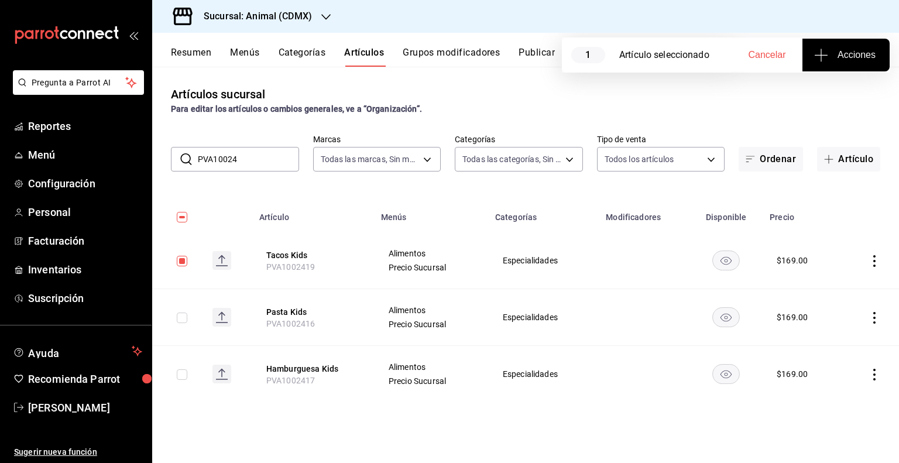
click at [185, 320] on input "checkbox" at bounding box center [182, 317] width 11 height 11
checkbox input "true"
click at [184, 370] on input "checkbox" at bounding box center [182, 374] width 11 height 11
checkbox input "true"
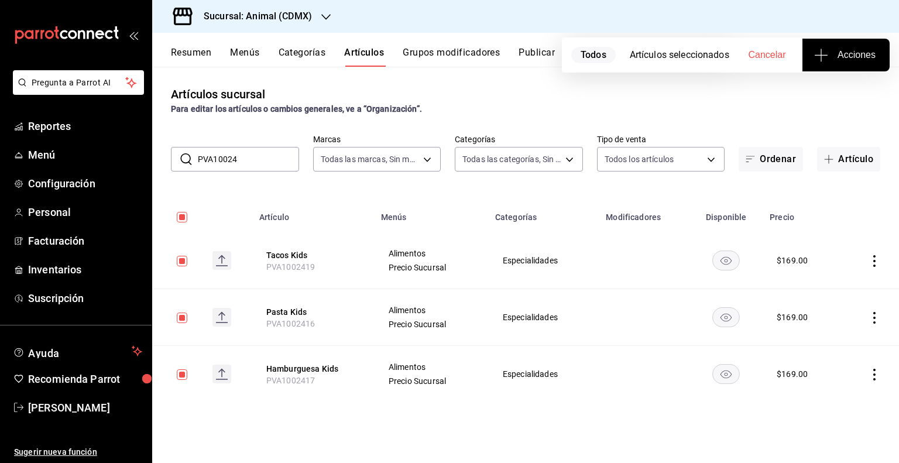
click at [841, 55] on span "Acciones" at bounding box center [845, 55] width 59 height 14
click at [820, 98] on li "Agregar tipo" at bounding box center [846, 91] width 88 height 31
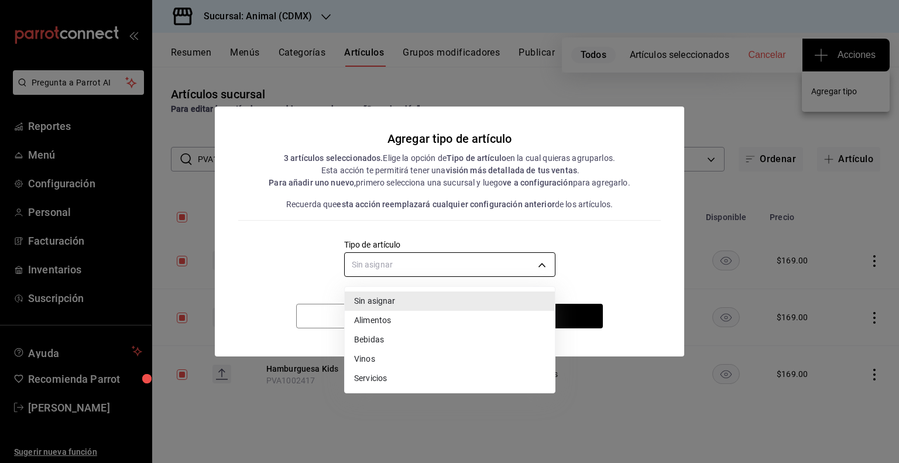
click at [462, 265] on body "Pregunta a Parrot AI Reportes Menú Configuración Personal Facturación Inventari…" at bounding box center [449, 231] width 899 height 463
click at [394, 325] on li "Alimentos" at bounding box center [450, 320] width 210 height 19
type input "a9c5c5d7-09f7-4d61-88a6-a13d33eec0fd"
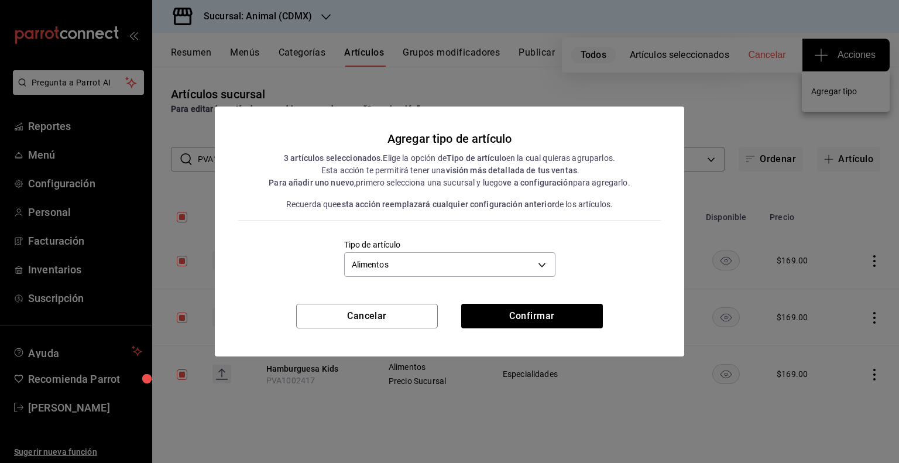
click at [576, 302] on div "Agregar tipo de artículo 3 artículos seleccionados. Elige la opción de Tipo de …" at bounding box center [449, 204] width 469 height 197
click at [576, 304] on button "Confirmar" at bounding box center [532, 316] width 142 height 25
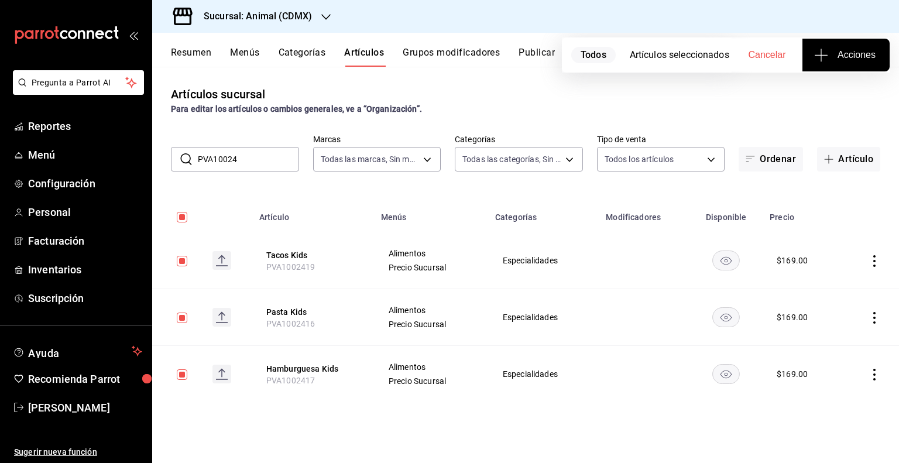
click at [550, 58] on button "Publicar" at bounding box center [536, 57] width 36 height 20
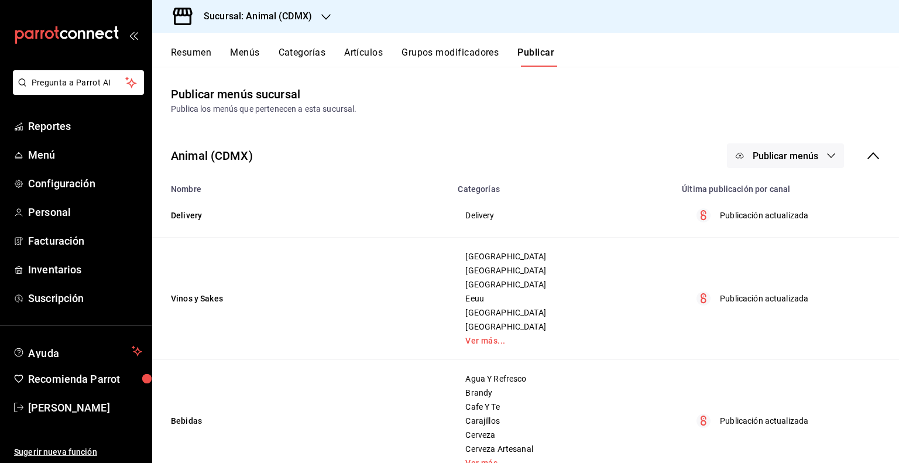
click at [799, 161] on span "Publicar menús" at bounding box center [785, 155] width 66 height 11
click at [774, 196] on span "Punto de venta" at bounding box center [793, 194] width 56 height 12
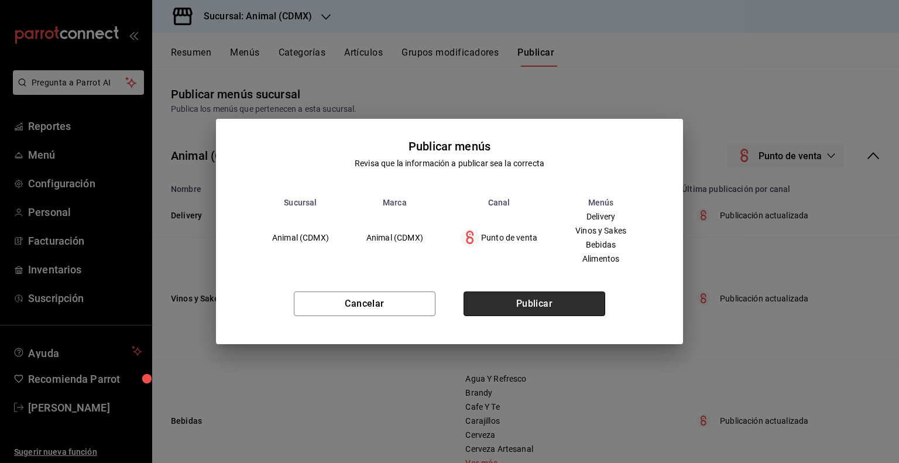
click at [598, 307] on button "Publicar" at bounding box center [534, 303] width 142 height 25
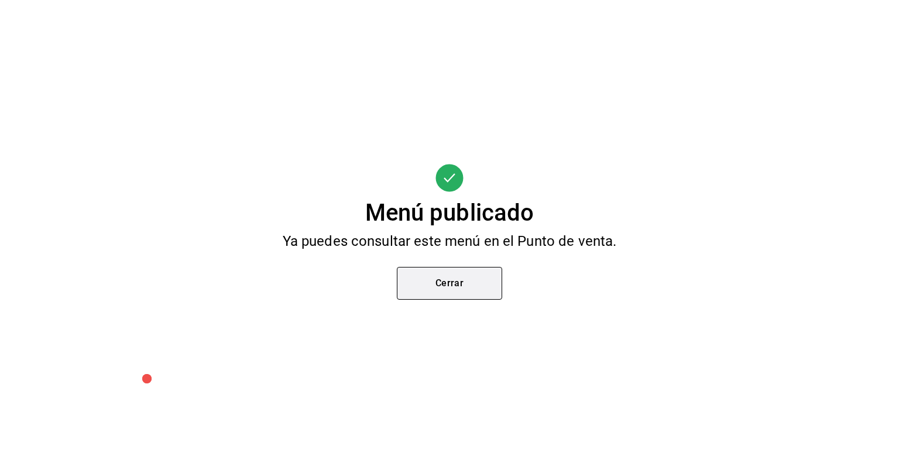
click at [451, 285] on button "Cerrar" at bounding box center [449, 283] width 105 height 33
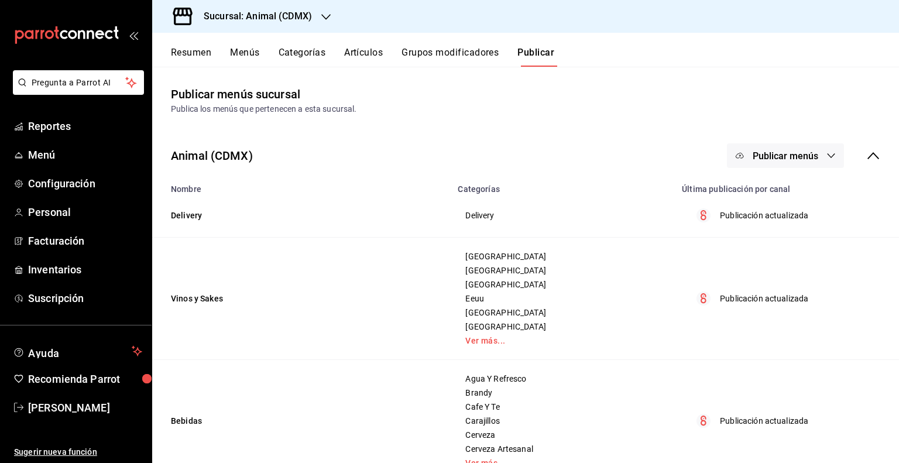
click at [291, 6] on div "Sucursal: Animal (CDMX)" at bounding box center [248, 16] width 174 height 33
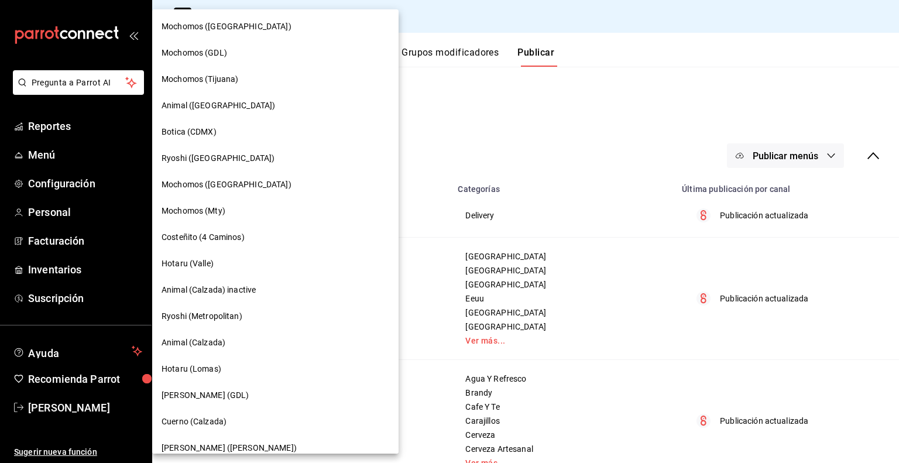
scroll to position [468, 0]
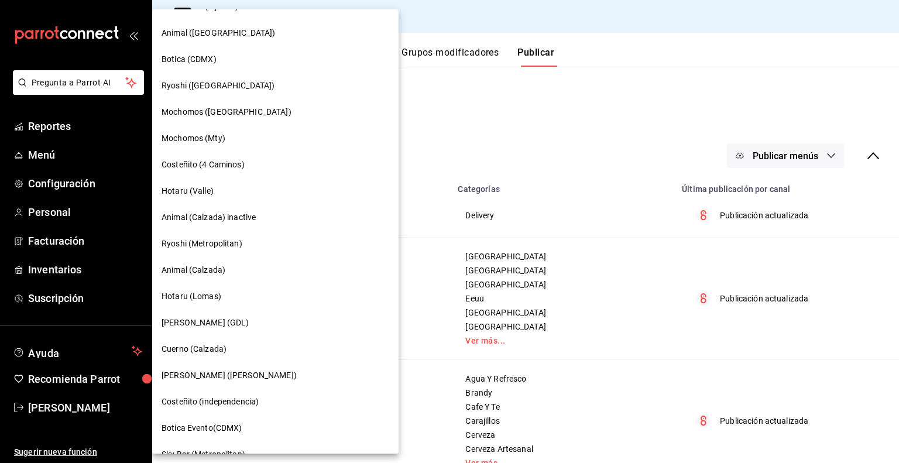
click at [229, 269] on div "Animal (Calzada)" at bounding box center [275, 270] width 228 height 12
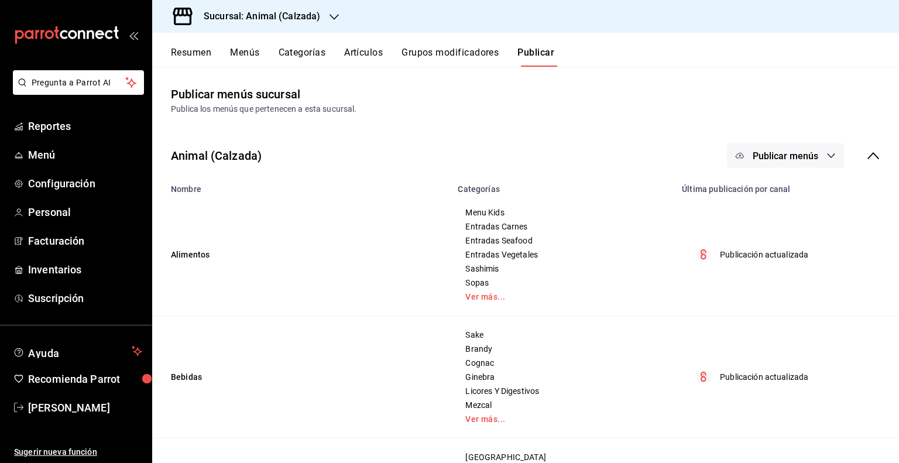
click at [337, 27] on div "Sucursal: Animal (Calzada)" at bounding box center [252, 16] width 182 height 33
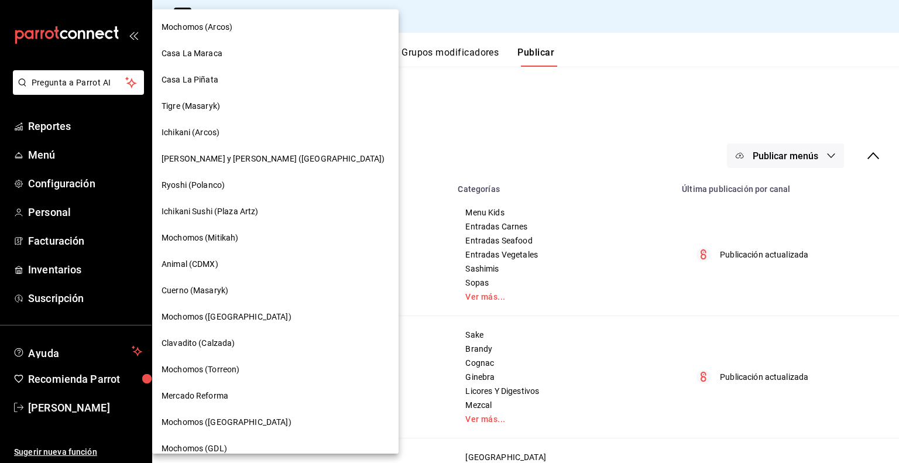
click at [364, 49] on div at bounding box center [449, 231] width 899 height 463
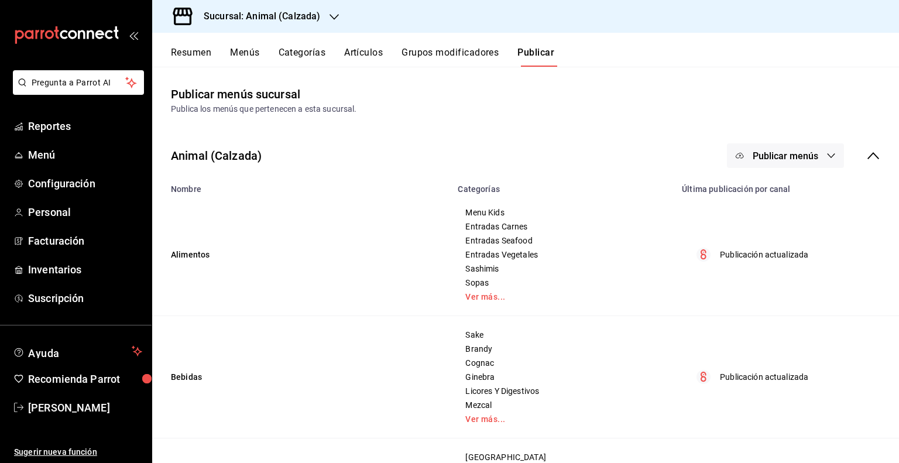
click at [364, 49] on div "Mochomos (Arcos) Casa La Maraca [GEOGRAPHIC_DATA] Tigre ([GEOGRAPHIC_DATA]) [GE…" at bounding box center [449, 231] width 899 height 463
click at [364, 49] on button "Artículos" at bounding box center [363, 57] width 39 height 20
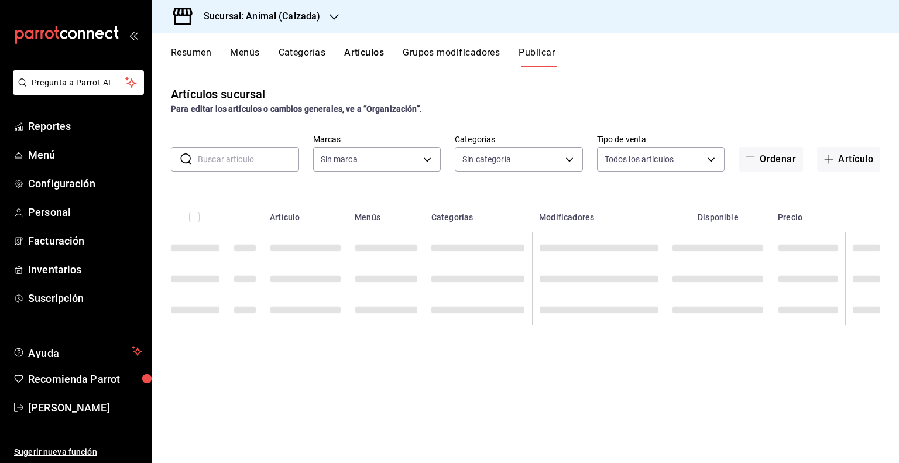
type input "e26472f3-9262-489d-bcba-4c6b034529c7"
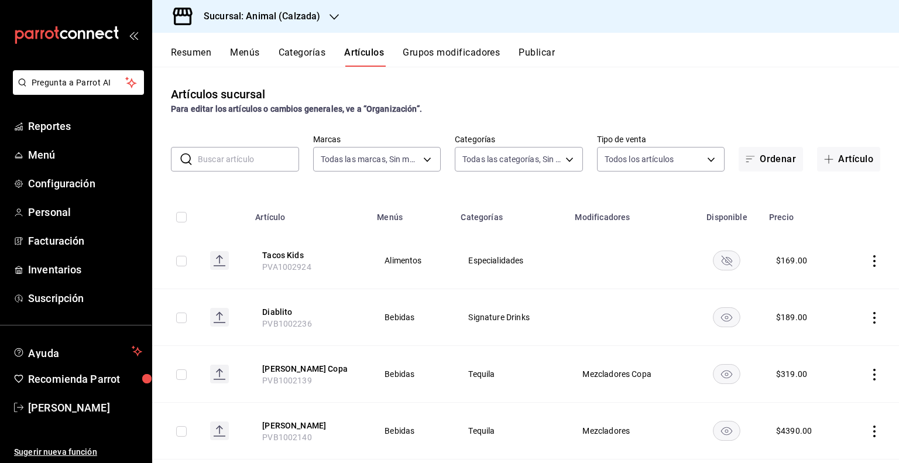
type input "577524a9-a437-43f3-84d2-cf2e6968635f,5d35a5f4-3063-4397-a550-a8f4eca83956,9bcdf…"
click at [253, 165] on input "text" at bounding box center [248, 158] width 101 height 23
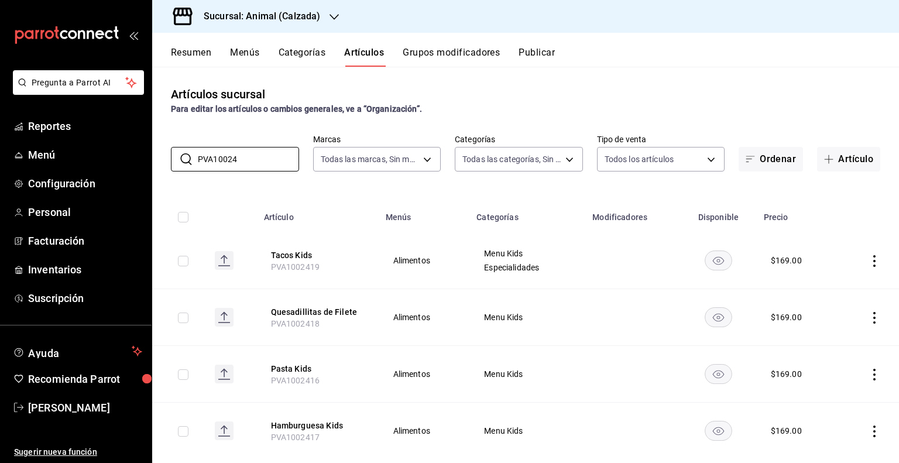
type input "PVA10024"
click at [185, 261] on input "checkbox" at bounding box center [183, 261] width 11 height 11
checkbox input "true"
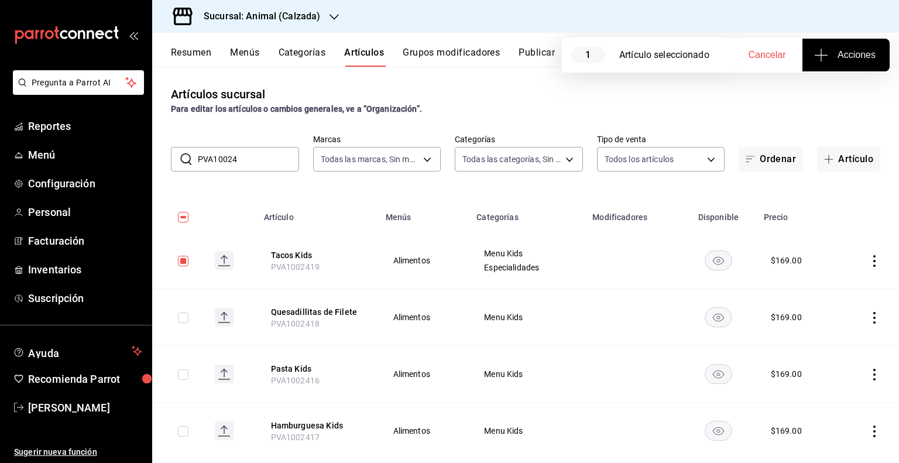
click at [185, 370] on input "checkbox" at bounding box center [183, 374] width 11 height 11
checkbox input "true"
click at [184, 432] on input "checkbox" at bounding box center [183, 431] width 11 height 11
checkbox input "true"
click at [857, 49] on span "Acciones" at bounding box center [845, 55] width 59 height 14
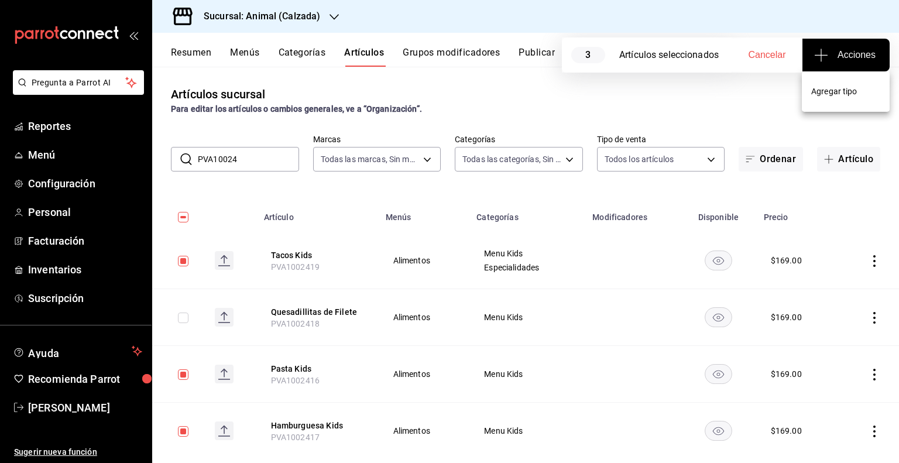
click at [844, 94] on span "Agregar tipo" at bounding box center [845, 91] width 69 height 12
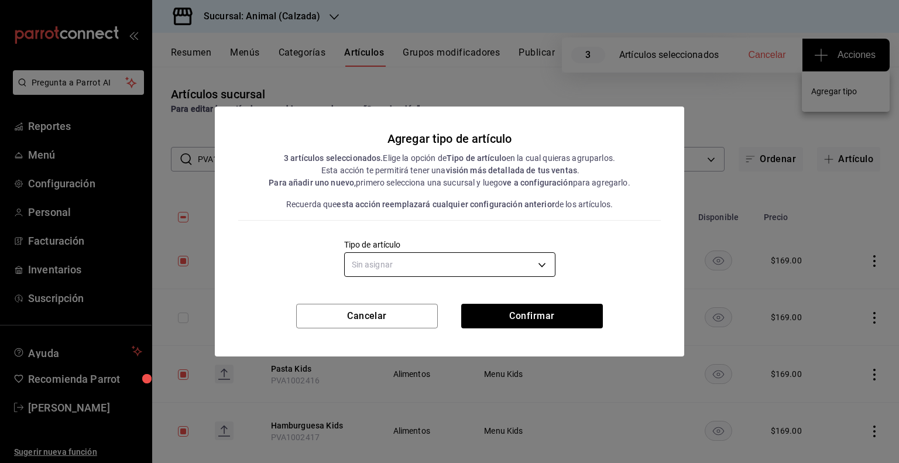
click at [494, 264] on body "Pregunta a Parrot AI Reportes Menú Configuración Personal Facturación Inventari…" at bounding box center [449, 231] width 899 height 463
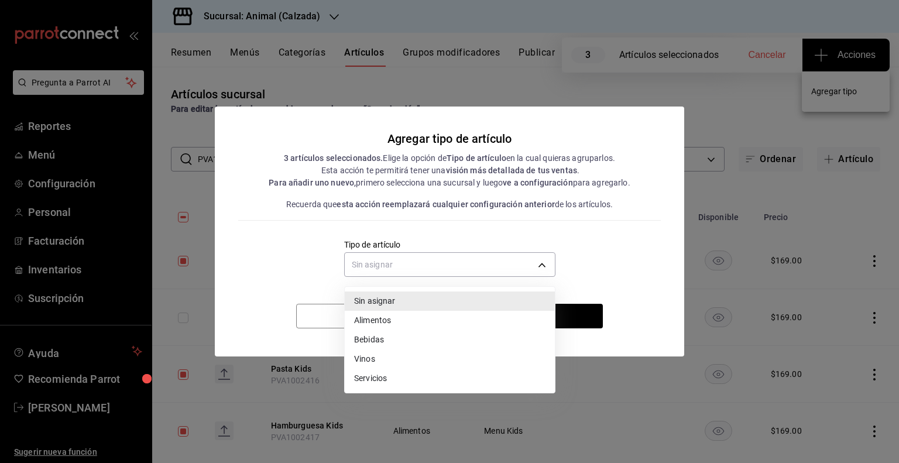
click at [366, 325] on li "Alimentos" at bounding box center [450, 320] width 210 height 19
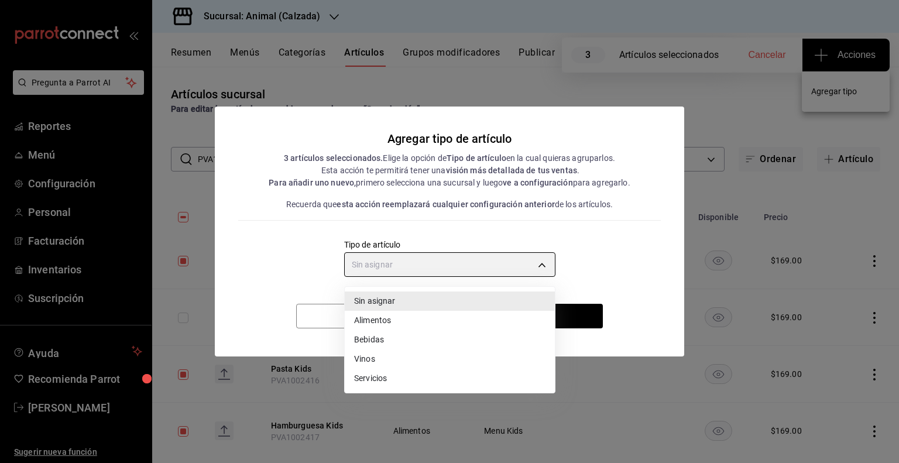
type input "a9c5c5d7-09f7-4d61-88a6-a13d33eec0fd"
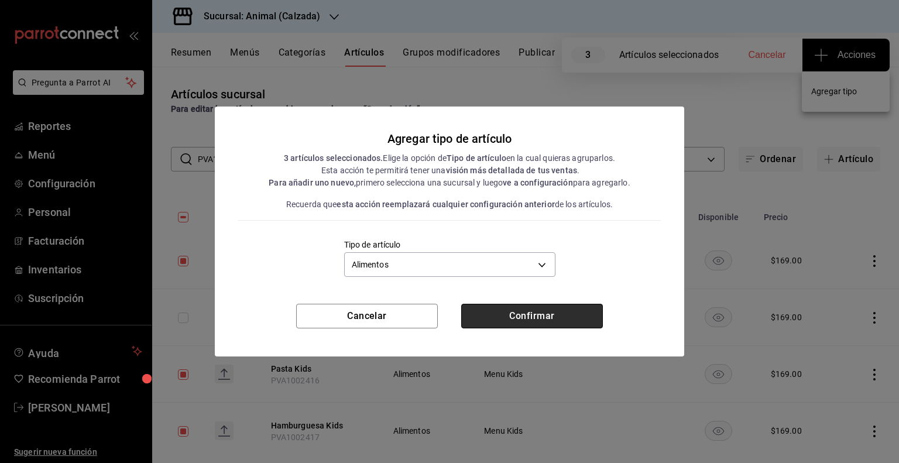
click at [533, 315] on button "Confirmar" at bounding box center [532, 316] width 142 height 25
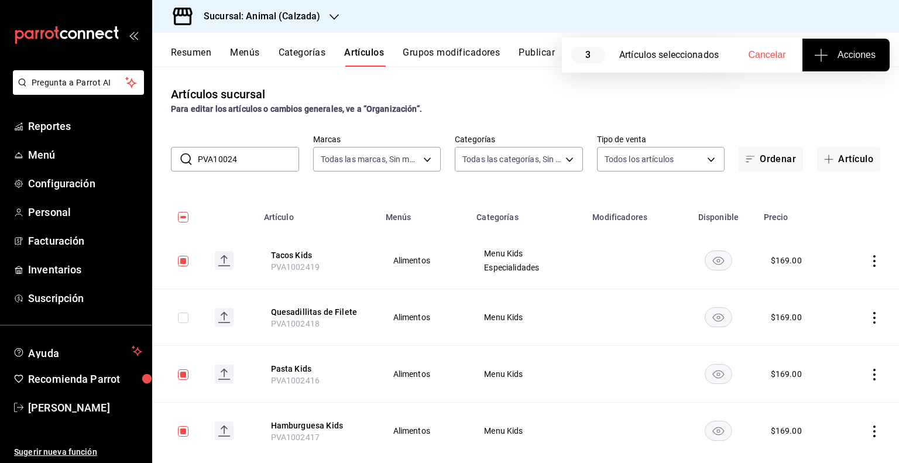
click at [542, 44] on div "Resumen Menús Categorías Artículos Grupos modificadores Publicar" at bounding box center [525, 50] width 747 height 34
click at [542, 46] on div "Resumen Menús Categorías Artículos Grupos modificadores Publicar" at bounding box center [525, 50] width 747 height 34
click at [541, 51] on button "Publicar" at bounding box center [536, 57] width 36 height 20
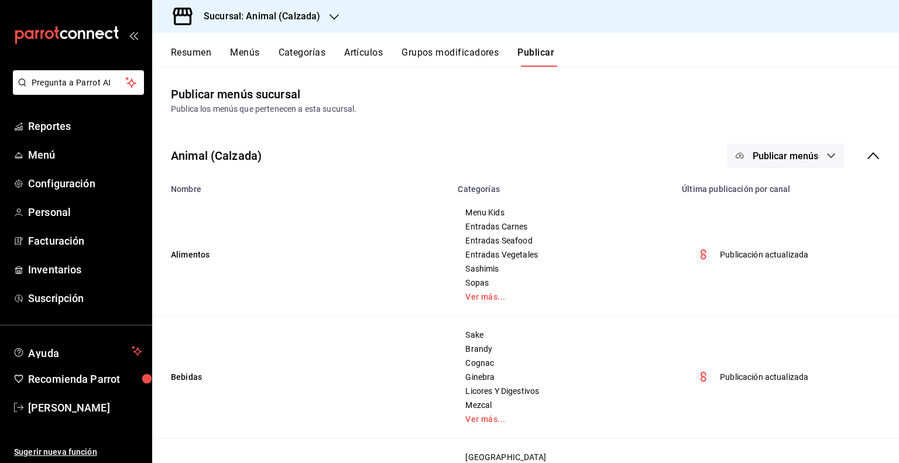
click at [804, 150] on span "Publicar menús" at bounding box center [785, 155] width 66 height 11
click at [768, 189] on span "Punto de venta" at bounding box center [793, 194] width 56 height 12
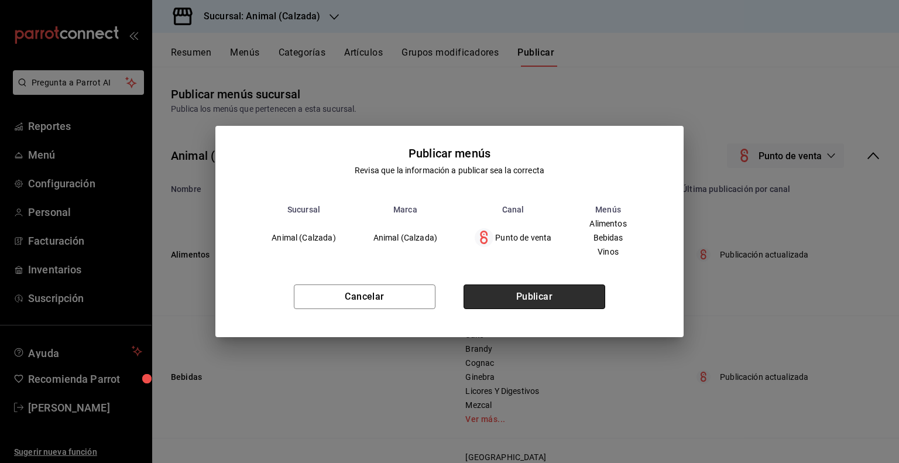
click at [536, 299] on button "Publicar" at bounding box center [534, 296] width 142 height 25
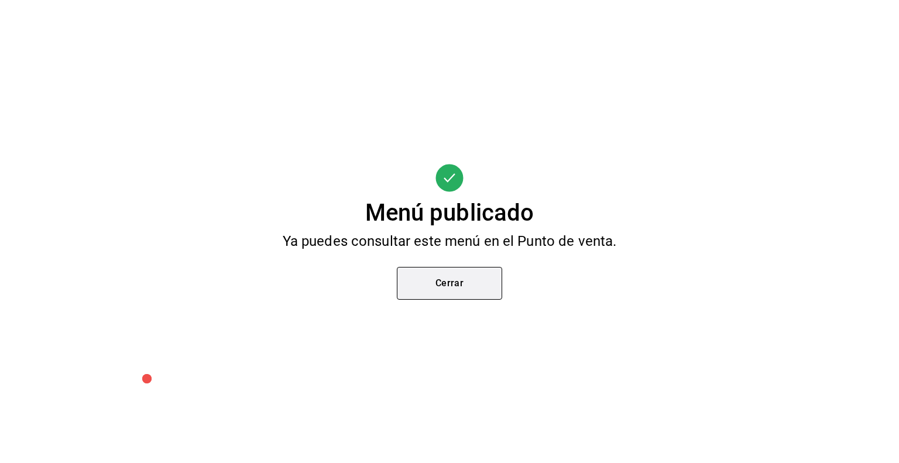
click at [449, 274] on button "Cerrar" at bounding box center [449, 283] width 105 height 33
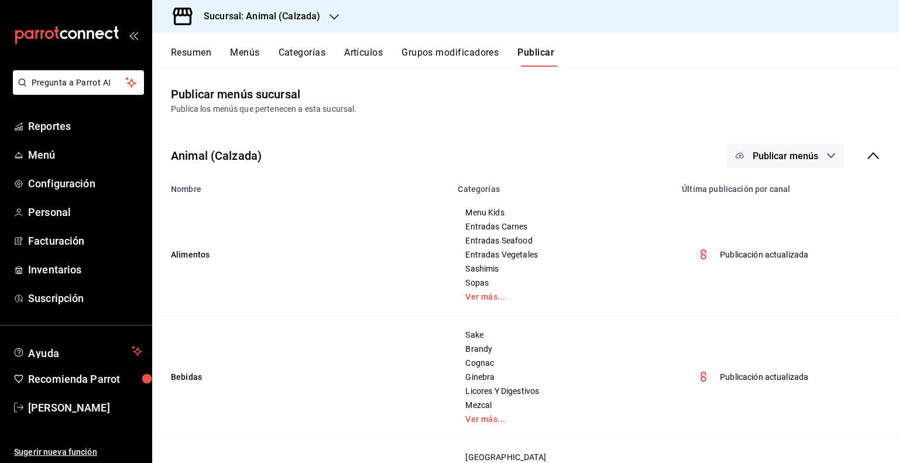
click at [276, 6] on div "Sucursal: Animal (Calzada)" at bounding box center [252, 16] width 182 height 33
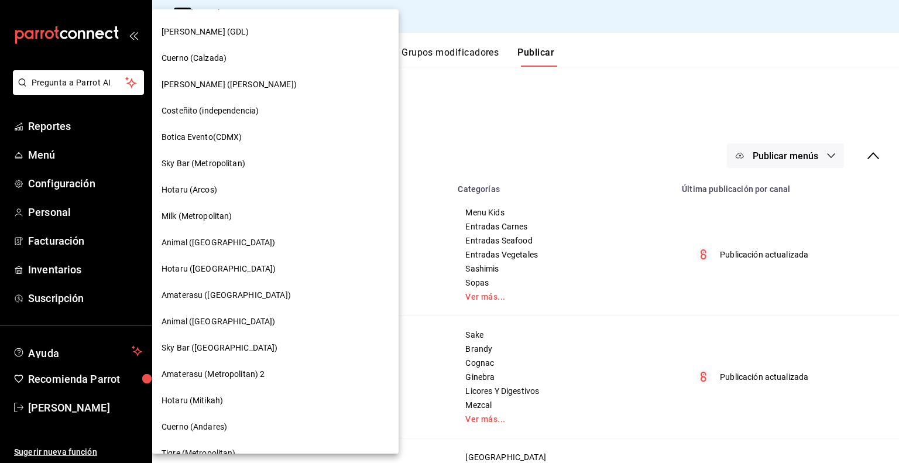
scroll to position [761, 0]
click at [225, 314] on div "Animal ([GEOGRAPHIC_DATA])" at bounding box center [275, 320] width 228 height 12
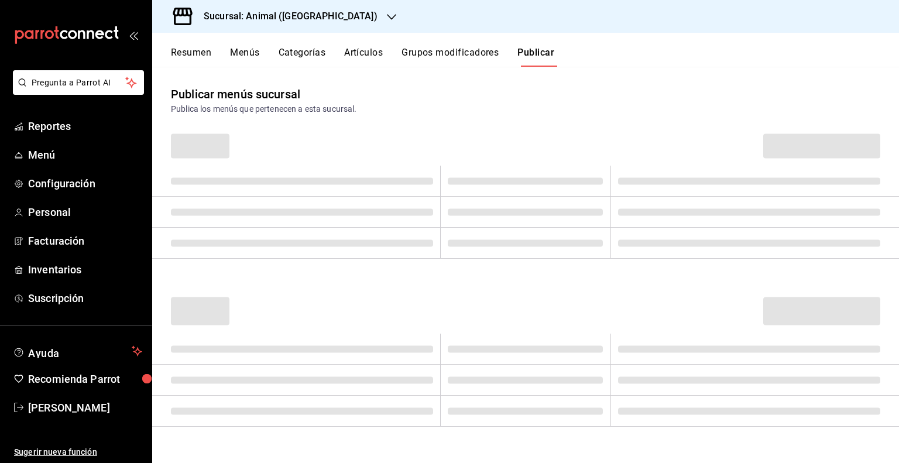
click at [360, 53] on button "Artículos" at bounding box center [363, 57] width 39 height 20
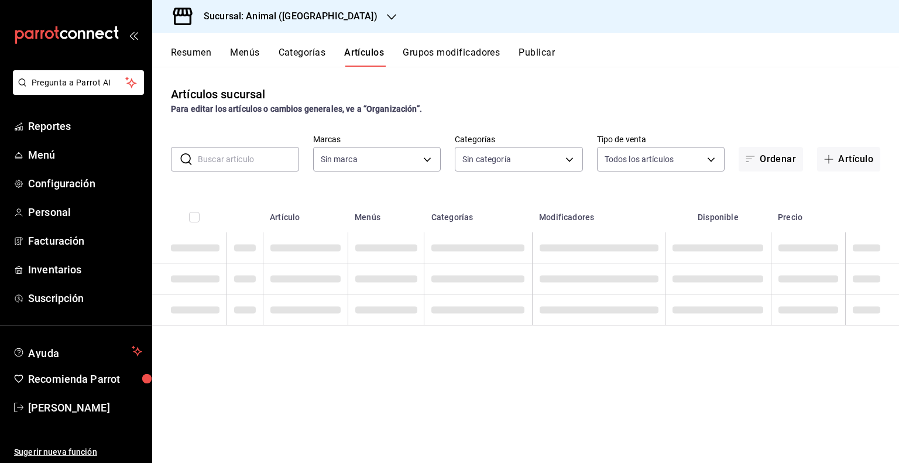
click at [256, 163] on input "text" at bounding box center [248, 158] width 101 height 23
click at [393, 90] on div "Artículos sucursal Para editar los artículos o cambios generales, ve a “Organiz…" at bounding box center [525, 100] width 747 height 30
type input "96838179-8fbb-4073-aae3-1789726318c8"
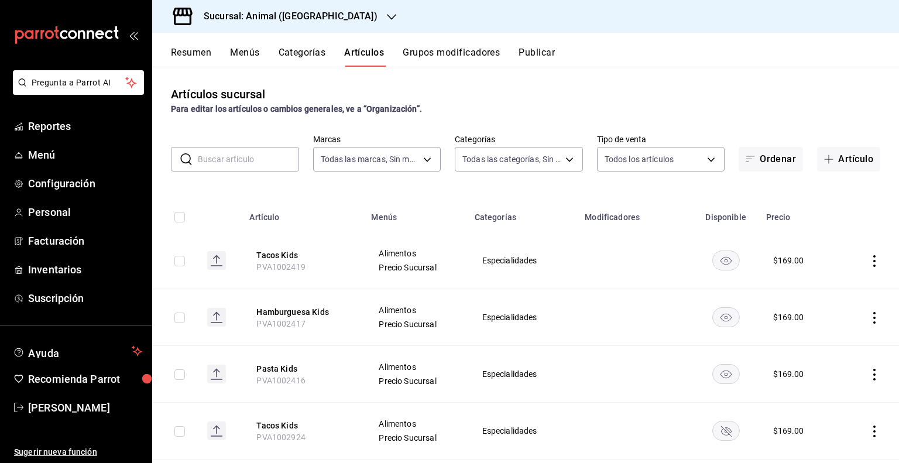
type input "696422f3-042f-4992-a796-20cec1d2addd,ab2f2cdd-2d2d-455a-bd59-969ed93fbee5,5744a…"
click at [215, 160] on input "text" at bounding box center [248, 158] width 101 height 23
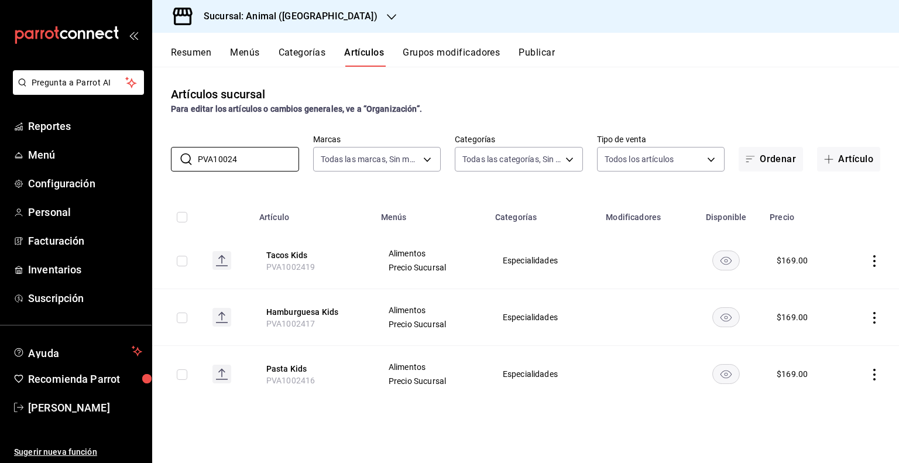
type input "PVA10024"
click at [173, 264] on td at bounding box center [177, 260] width 51 height 57
click at [176, 262] on td at bounding box center [177, 260] width 51 height 57
click at [183, 317] on input "checkbox" at bounding box center [182, 317] width 11 height 11
checkbox input "true"
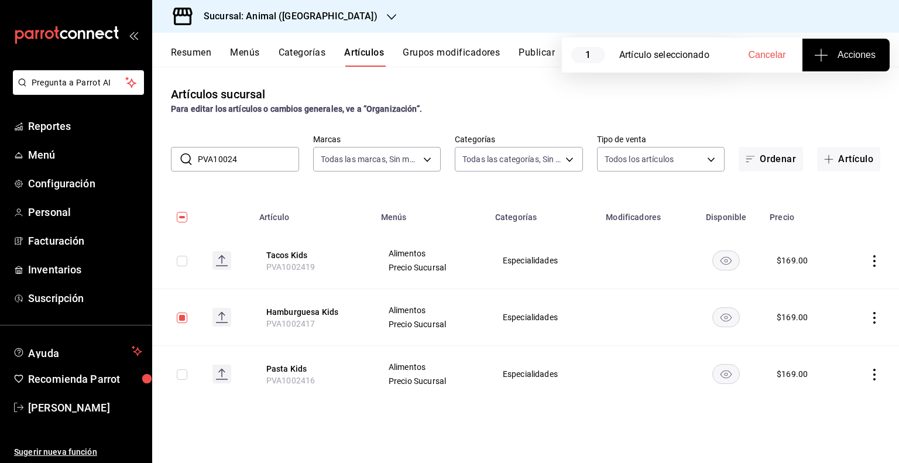
click at [185, 260] on input "checkbox" at bounding box center [182, 261] width 11 height 11
checkbox input "true"
click at [181, 372] on input "checkbox" at bounding box center [182, 374] width 11 height 11
checkbox input "true"
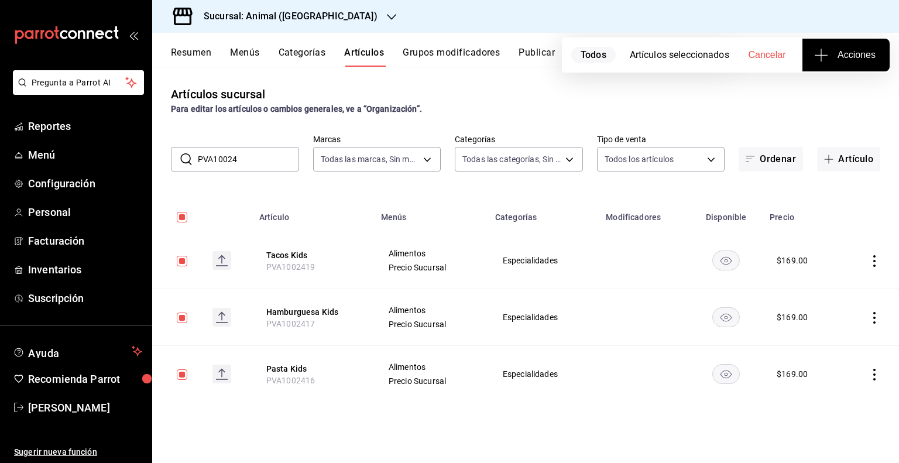
click at [849, 63] on button "Acciones" at bounding box center [845, 55] width 87 height 33
click at [834, 98] on li "Agregar tipo" at bounding box center [846, 91] width 88 height 31
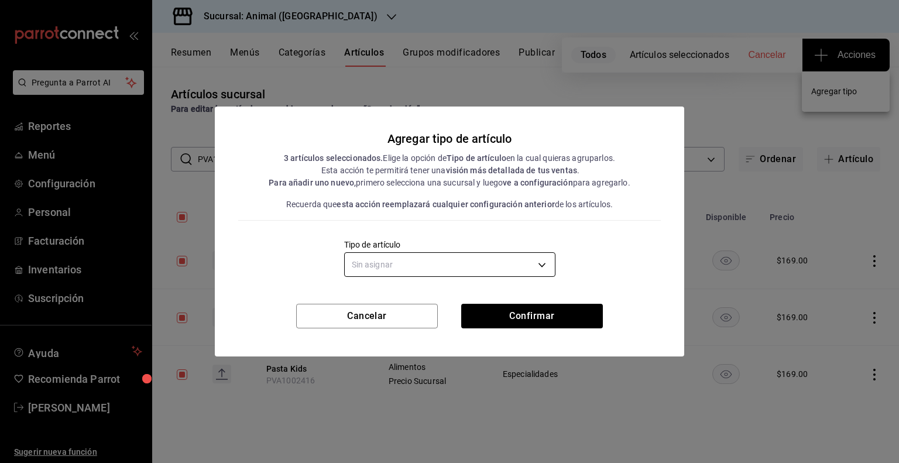
click at [447, 264] on body "Pregunta a Parrot AI Reportes Menú Configuración Personal Facturación Inventari…" at bounding box center [449, 231] width 899 height 463
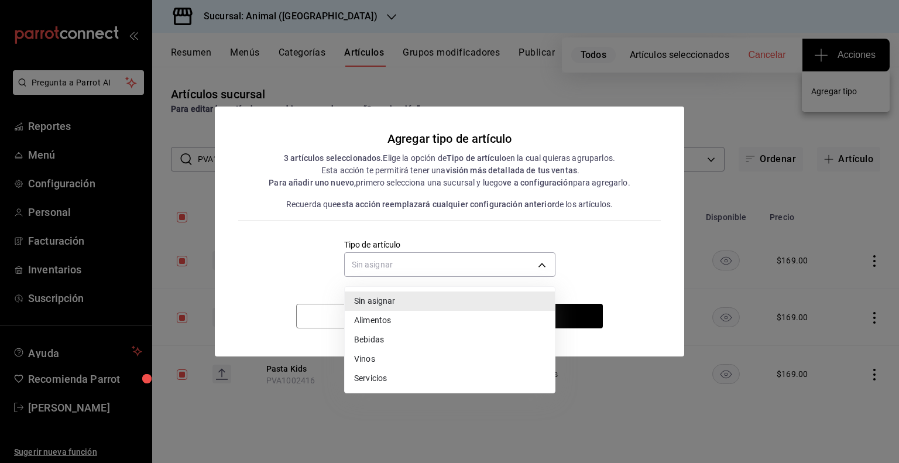
click at [356, 317] on li "Alimentos" at bounding box center [450, 320] width 210 height 19
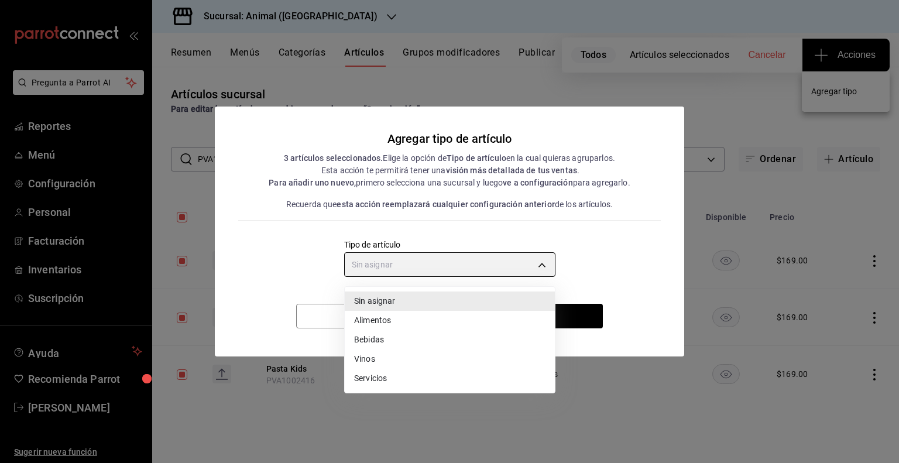
type input "a9c5c5d7-09f7-4d61-88a6-a13d33eec0fd"
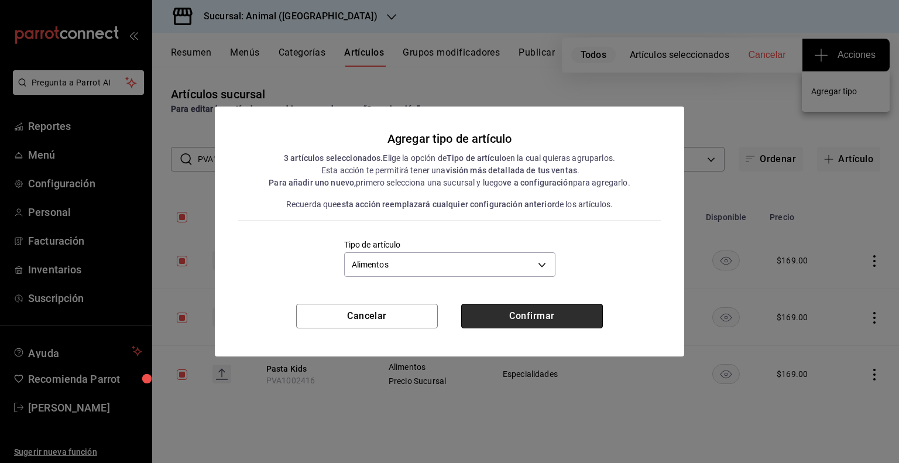
click at [592, 320] on button "Confirmar" at bounding box center [532, 316] width 142 height 25
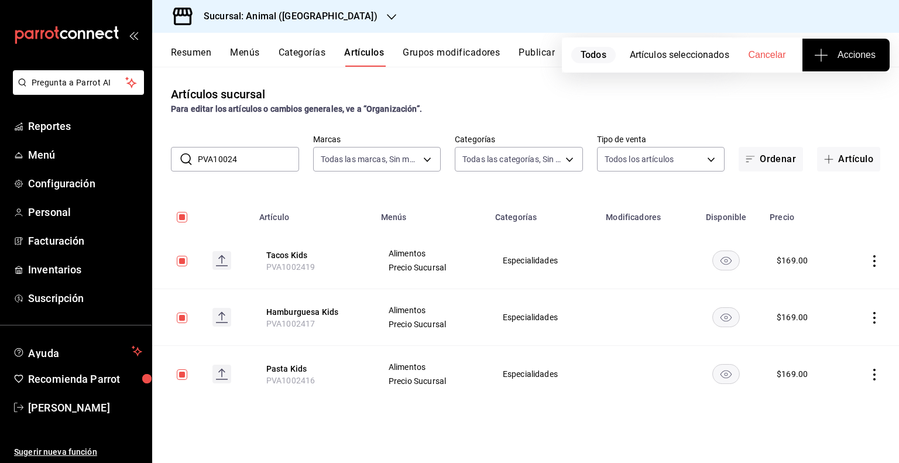
click at [521, 61] on button "Publicar" at bounding box center [536, 57] width 36 height 20
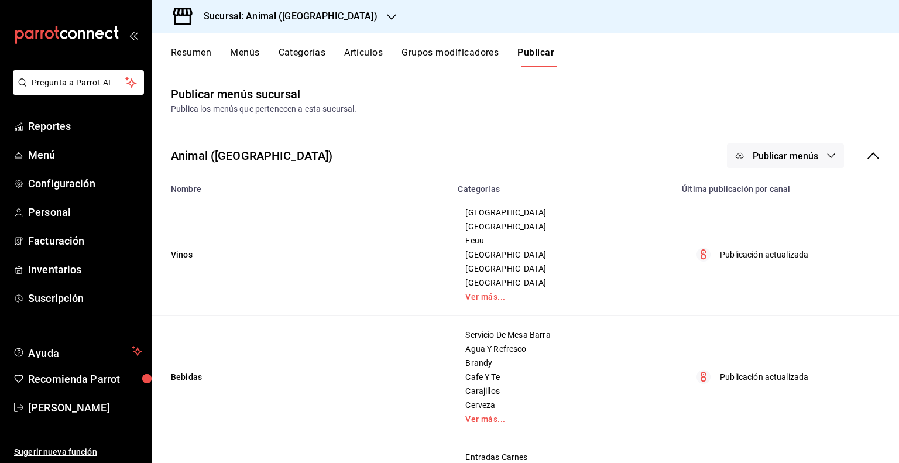
click at [772, 147] on button "Publicar menús" at bounding box center [785, 155] width 117 height 25
click at [764, 198] on div at bounding box center [749, 193] width 33 height 19
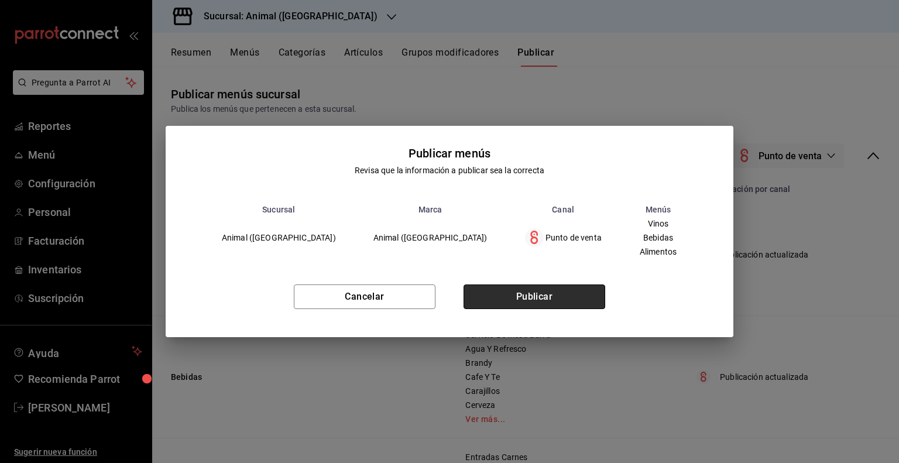
click at [551, 297] on button "Publicar" at bounding box center [534, 296] width 142 height 25
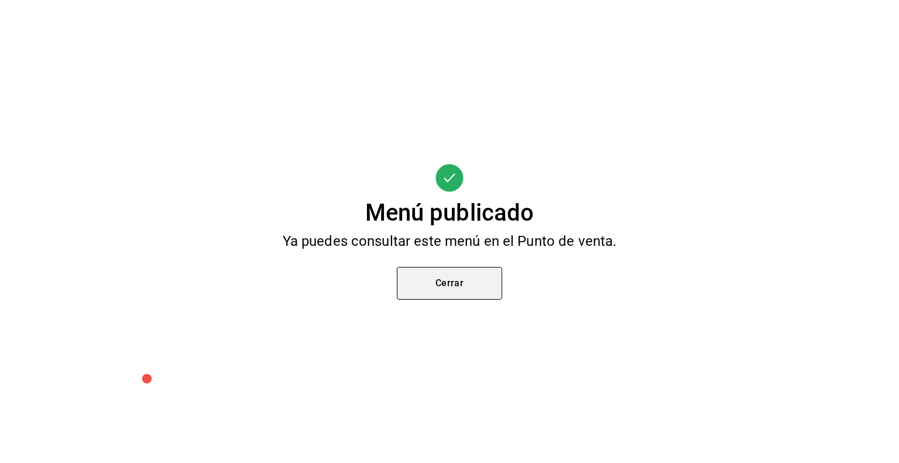
click at [481, 274] on button "Cerrar" at bounding box center [449, 283] width 105 height 33
